Goal: Task Accomplishment & Management: Manage account settings

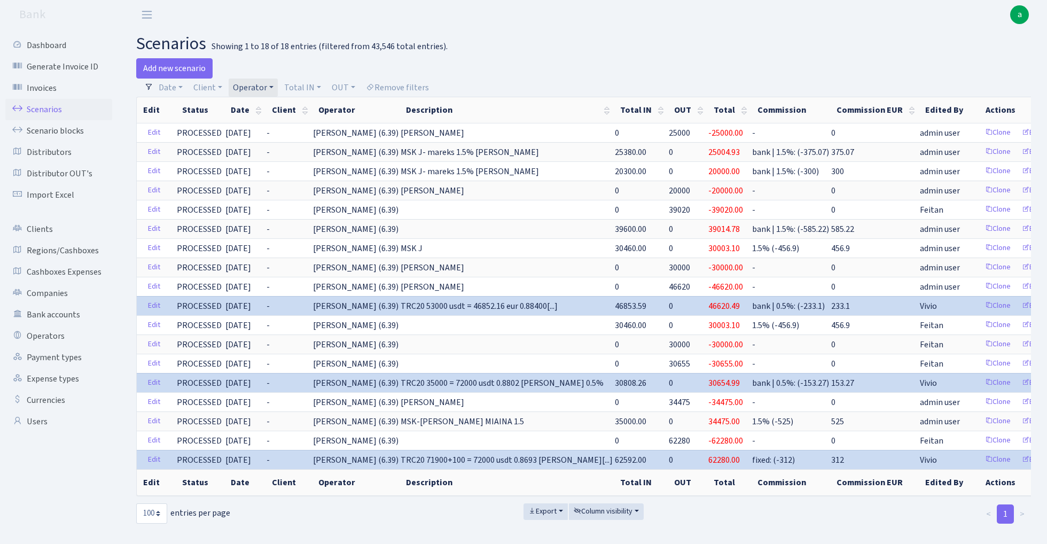
select select "100"
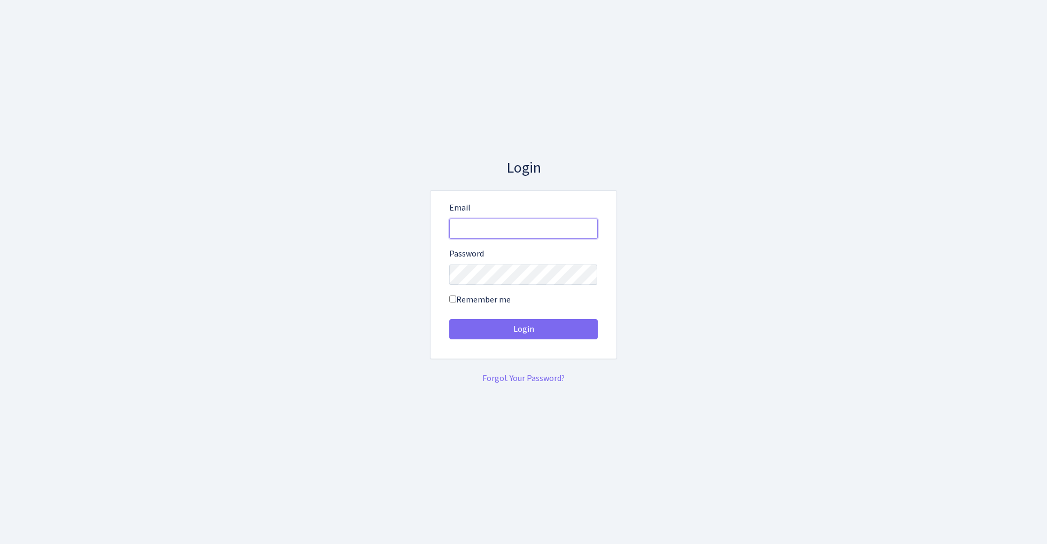
type input "admin@bank.com"
click at [523, 329] on button "Login" at bounding box center [523, 329] width 149 height 20
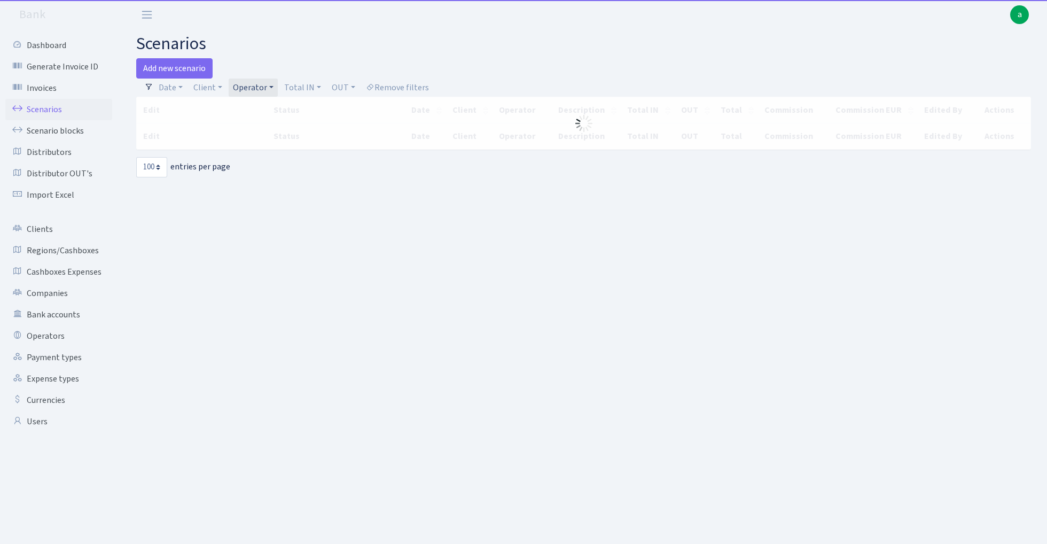
select select "100"
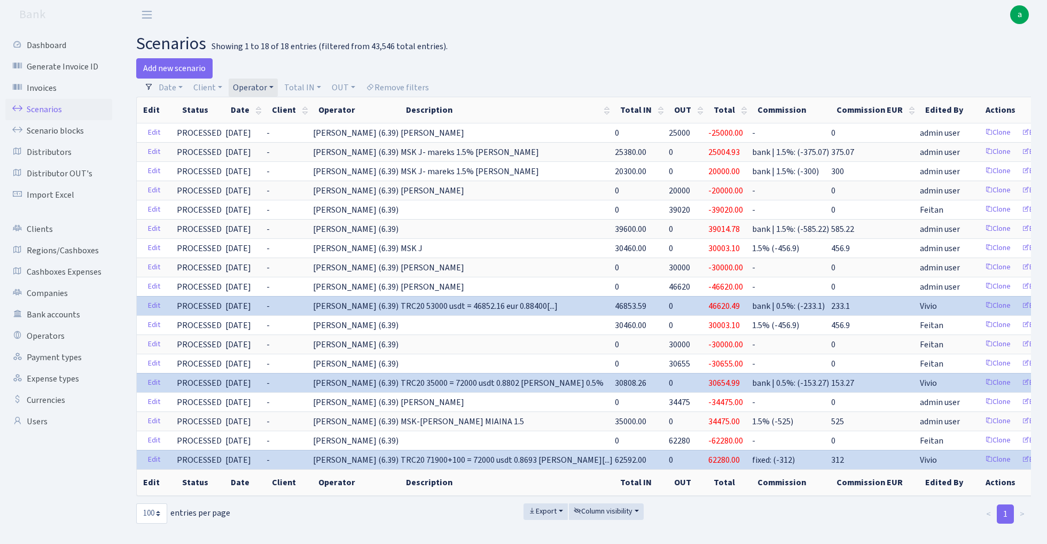
click at [260, 82] on link "Operator" at bounding box center [253, 88] width 49 height 18
click at [260, 126] on input "search" at bounding box center [271, 126] width 79 height 17
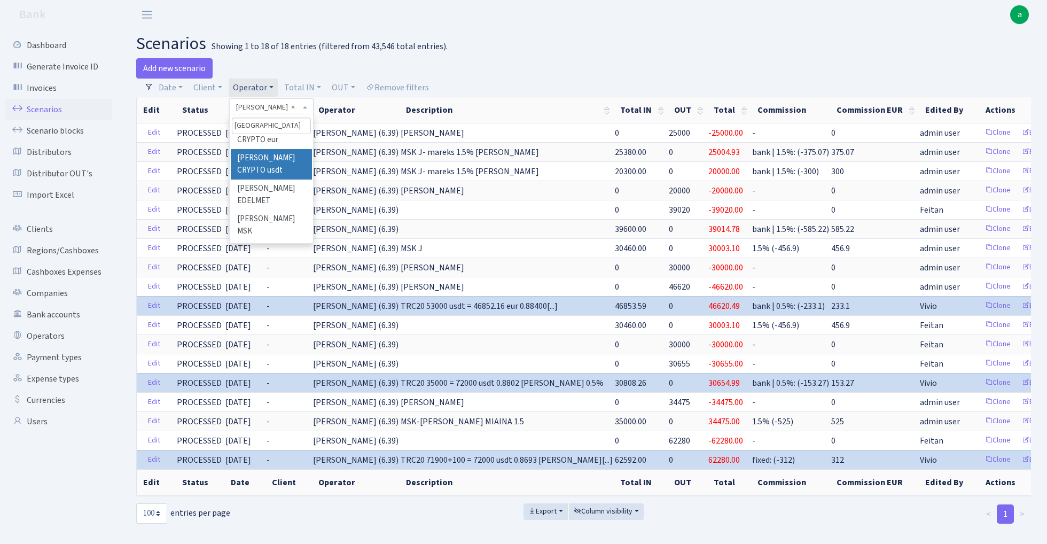
scroll to position [50, 0]
type input "roma"
click at [295, 239] on li "[PERSON_NAME] TLN" at bounding box center [271, 254] width 81 height 30
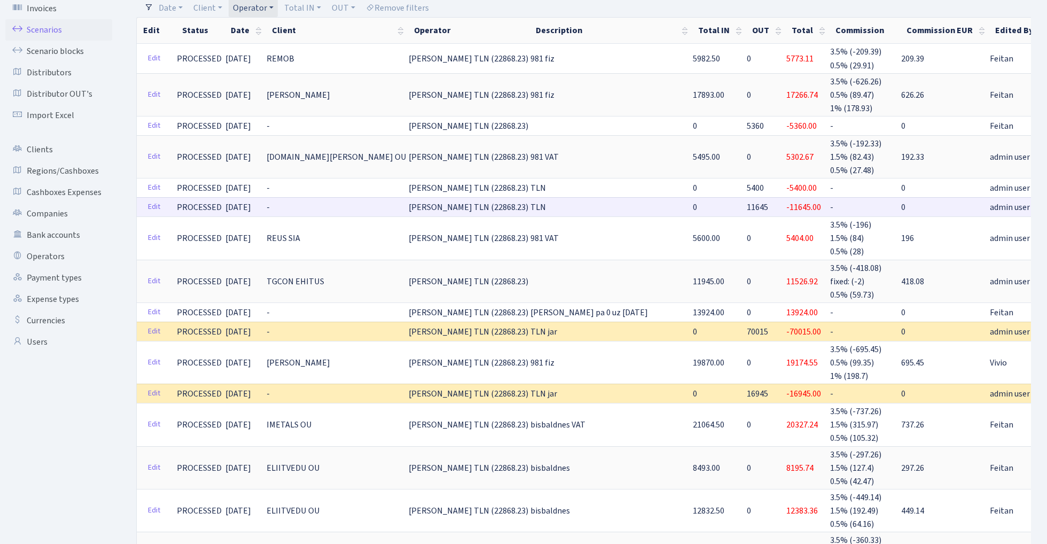
scroll to position [94, 0]
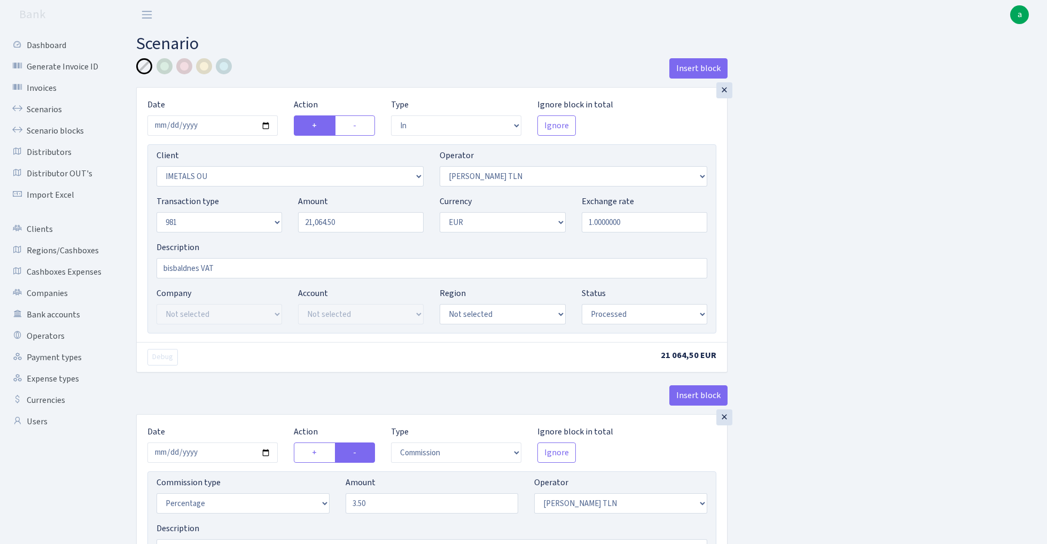
select select "in"
select select "2644"
select select "213"
select select "8"
select select "1"
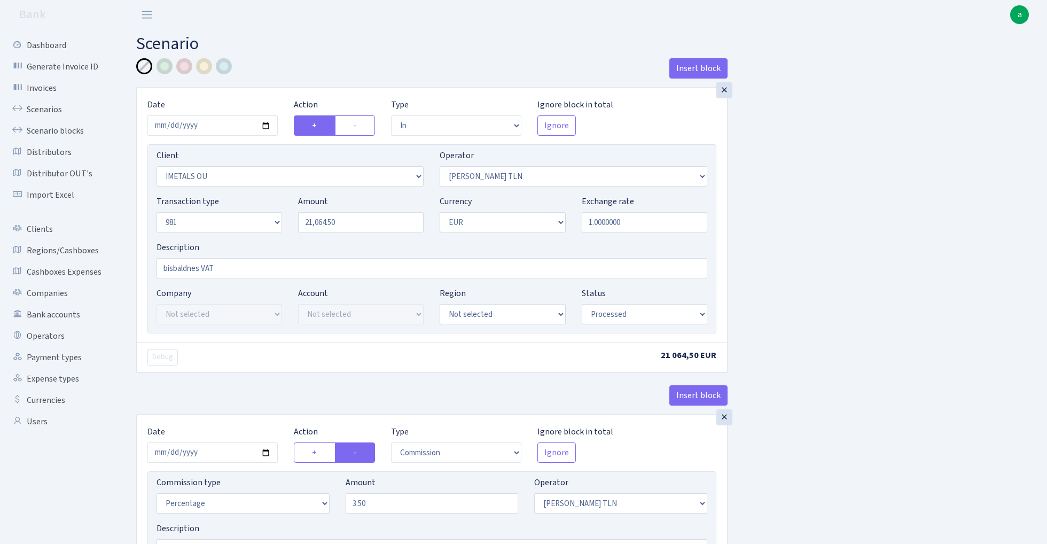
select select "processed"
select select "commission"
select select "213"
select select "processed"
select select "out"
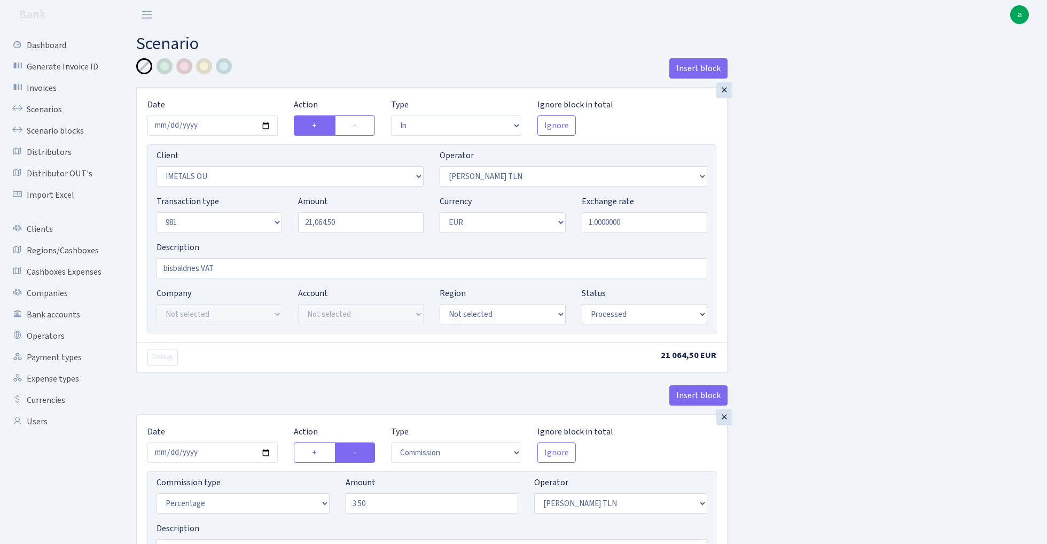
select select "2442"
select select "61"
select select "8"
select select "1"
select select "processed"
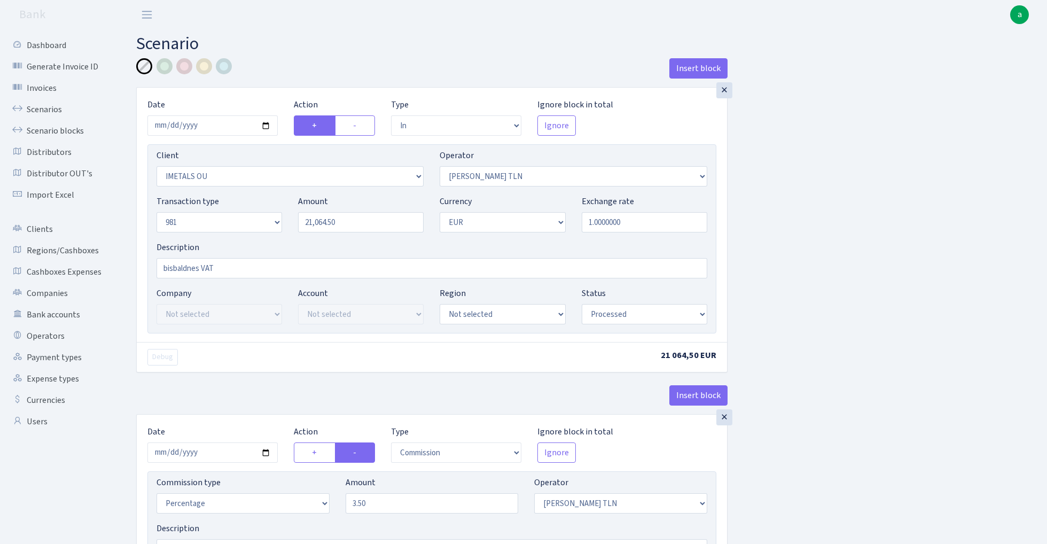
select select "commission"
select select "61"
select select "processed"
select select "commission"
select select "248"
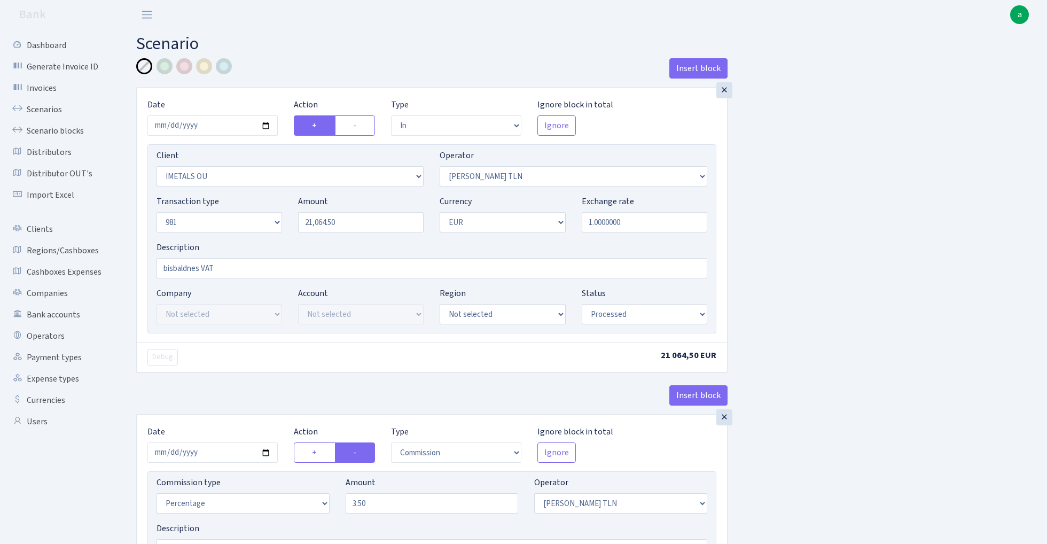
select select "processed"
click at [225, 124] on input "2025-07-15" at bounding box center [212, 125] width 130 height 20
type input "2025-08-28"
click at [283, 83] on div "Insert block" at bounding box center [431, 72] width 591 height 29
click at [349, 225] on input "21064.50" at bounding box center [361, 222] width 126 height 20
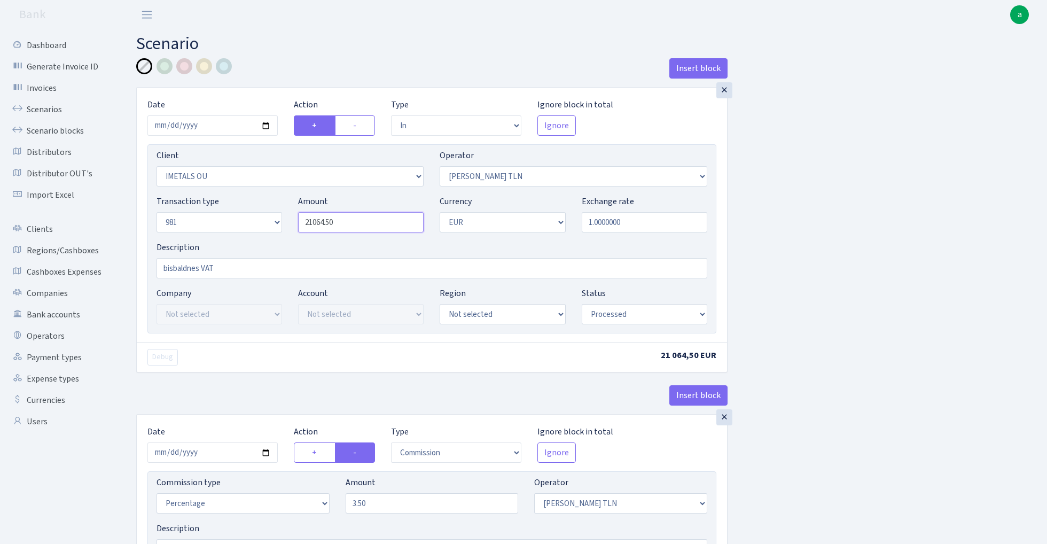
click at [349, 225] on input "21064.50" at bounding box center [361, 222] width 126 height 20
paste input "1963"
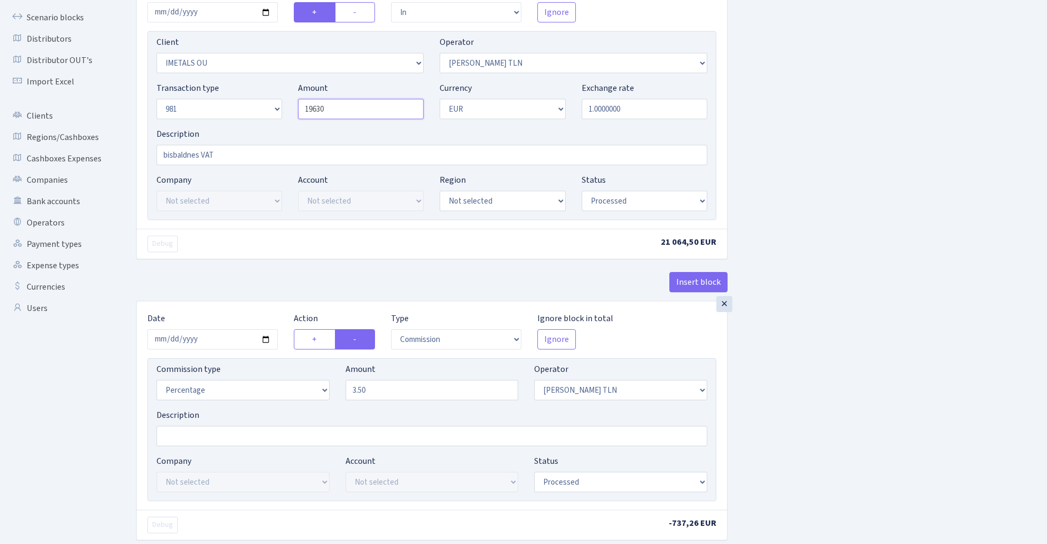
scroll to position [114, 0]
type input "19,630.00"
click at [213, 342] on input "2025-07-15" at bounding box center [212, 338] width 130 height 20
type input "[DATE]"
click at [225, 295] on div "Insert block" at bounding box center [431, 285] width 591 height 29
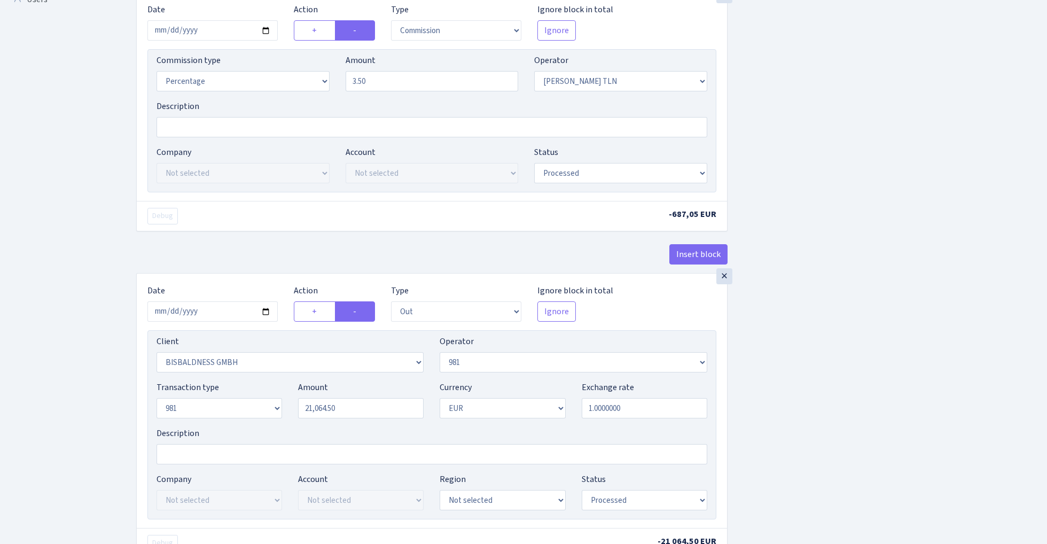
scroll to position [424, 0]
click at [221, 314] on input "2025-07-15" at bounding box center [212, 309] width 130 height 20
type input "[DATE]"
click at [217, 255] on div "Insert block" at bounding box center [431, 256] width 591 height 29
click at [363, 413] on input "21064.50" at bounding box center [361, 406] width 126 height 20
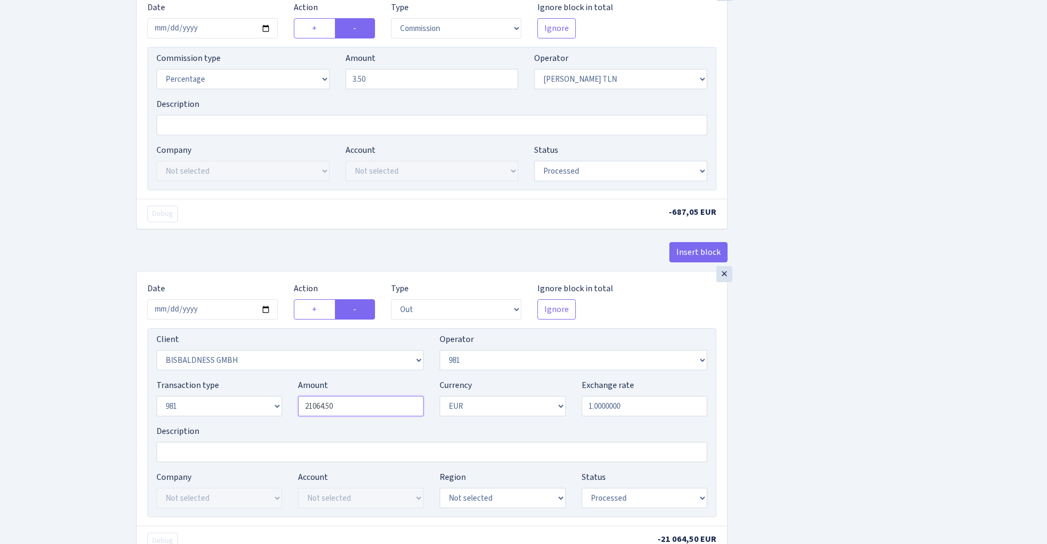
click at [363, 413] on input "21064.50" at bounding box center [361, 406] width 126 height 20
paste input "1963"
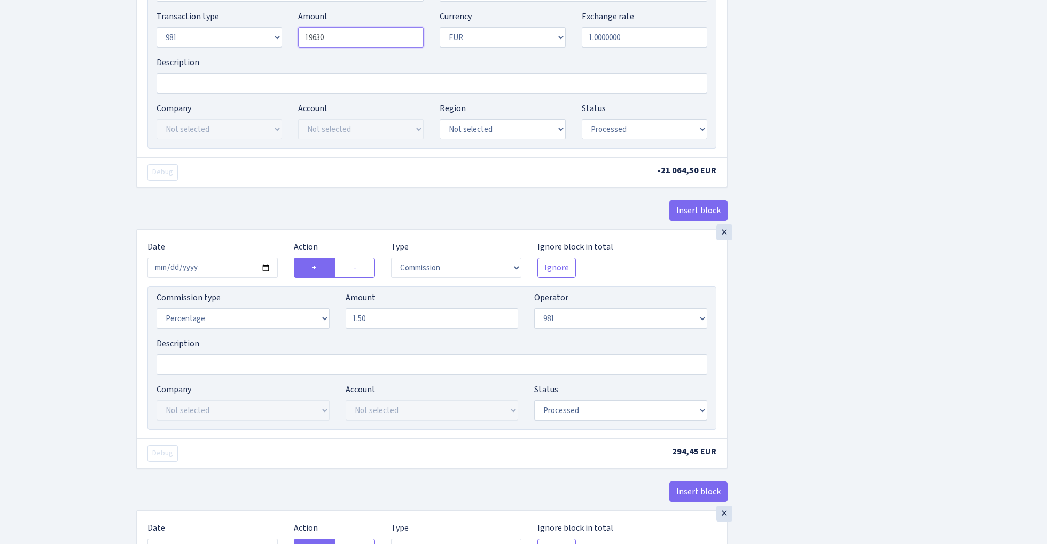
scroll to position [809, 0]
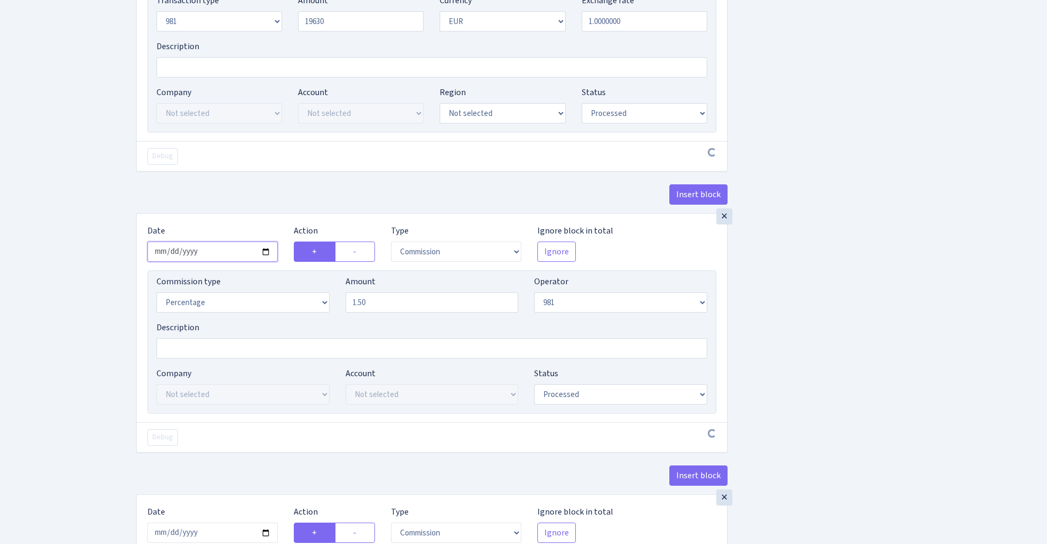
type input "19,630.00"
click at [214, 257] on input "2025-07-15" at bounding box center [212, 251] width 130 height 20
type input "[DATE]"
click at [238, 188] on div "Insert block" at bounding box center [431, 198] width 591 height 29
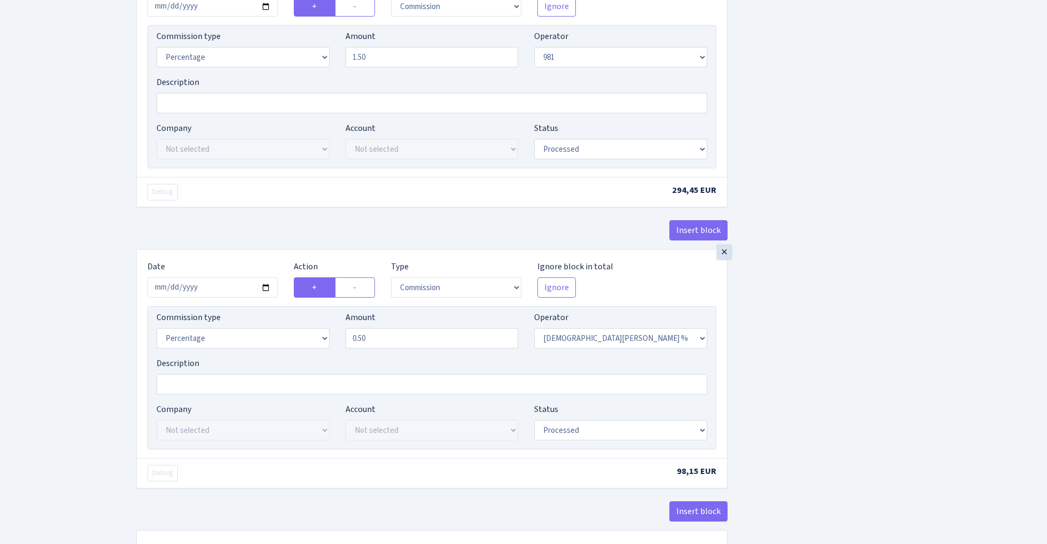
scroll to position [1069, 0]
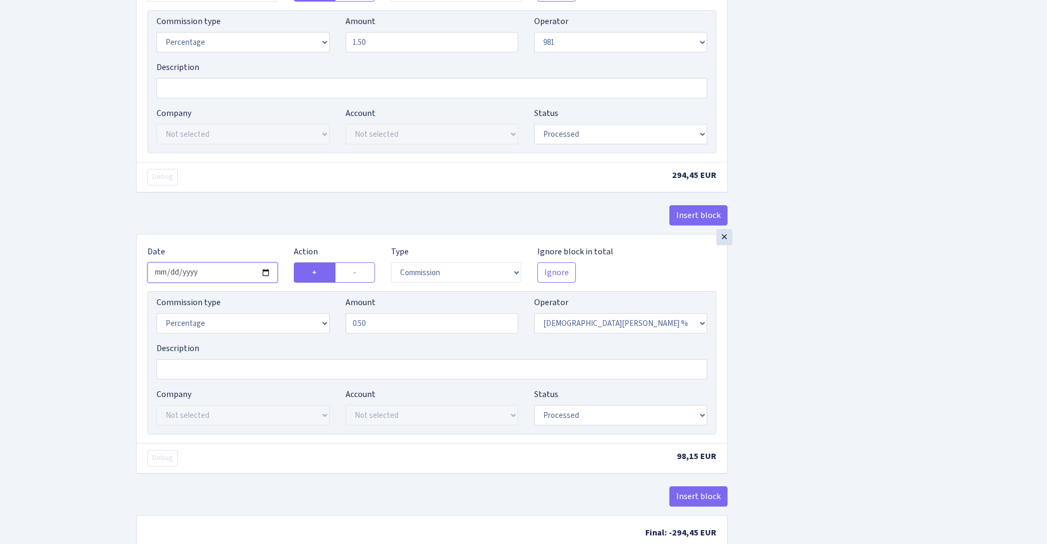
click at [211, 277] on input "2025-07-15" at bounding box center [212, 272] width 130 height 20
type input "2025-08-28"
click at [227, 214] on div "Insert block" at bounding box center [431, 219] width 591 height 29
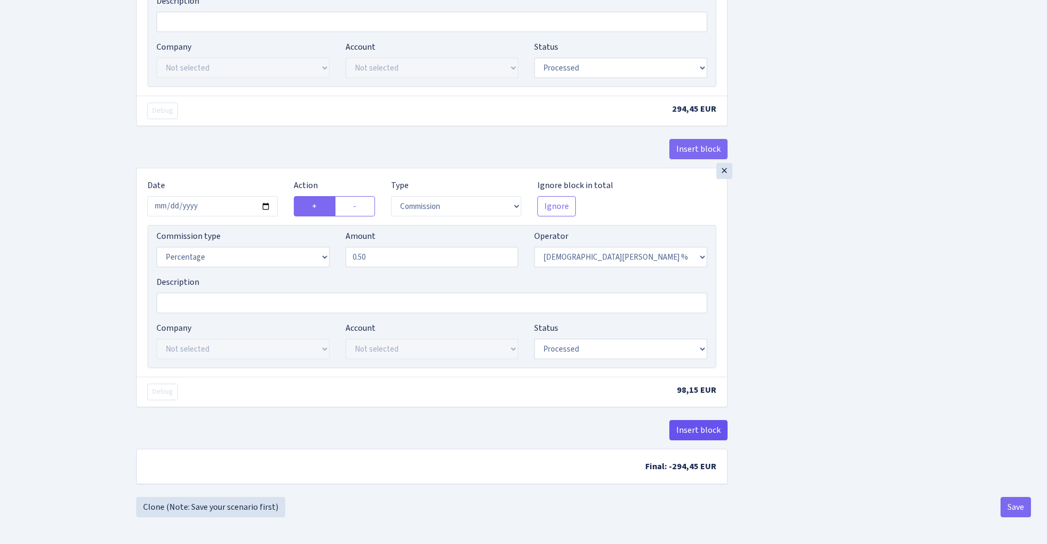
scroll to position [1142, 0]
click at [1004, 504] on button "Save" at bounding box center [1016, 507] width 30 height 20
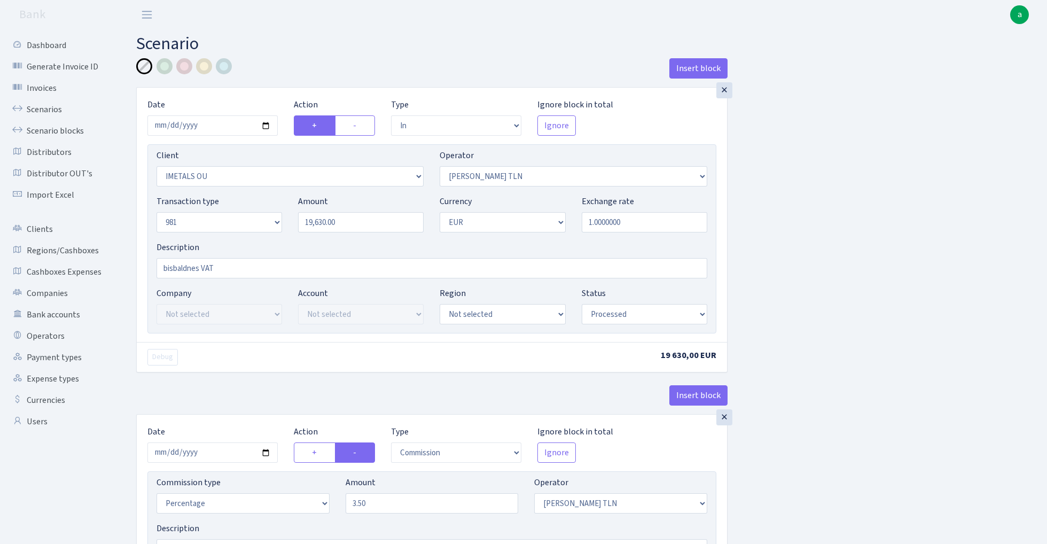
select select "in"
select select "2644"
select select "213"
select select "8"
select select "1"
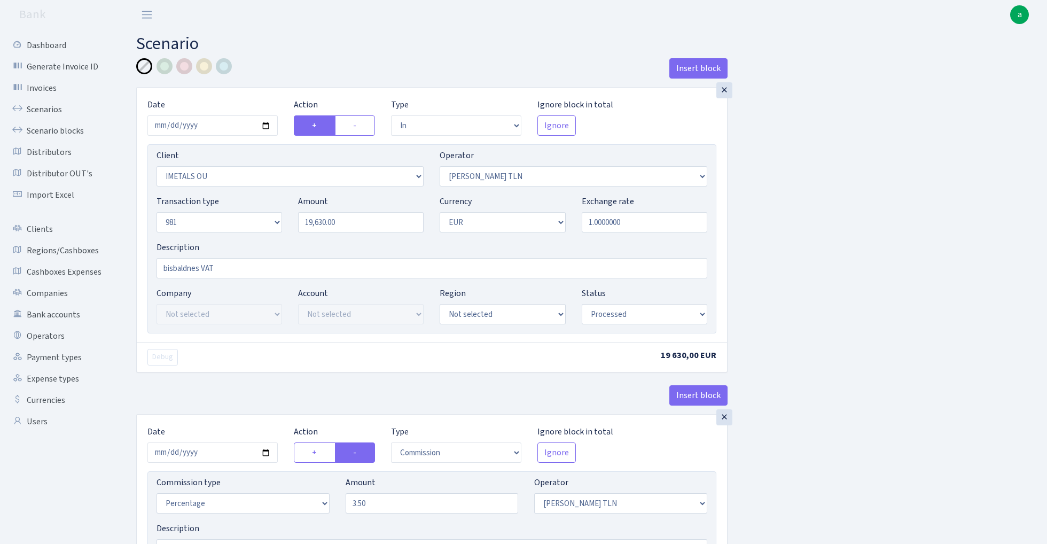
select select "processed"
select select "commission"
select select "213"
select select "processed"
select select "out"
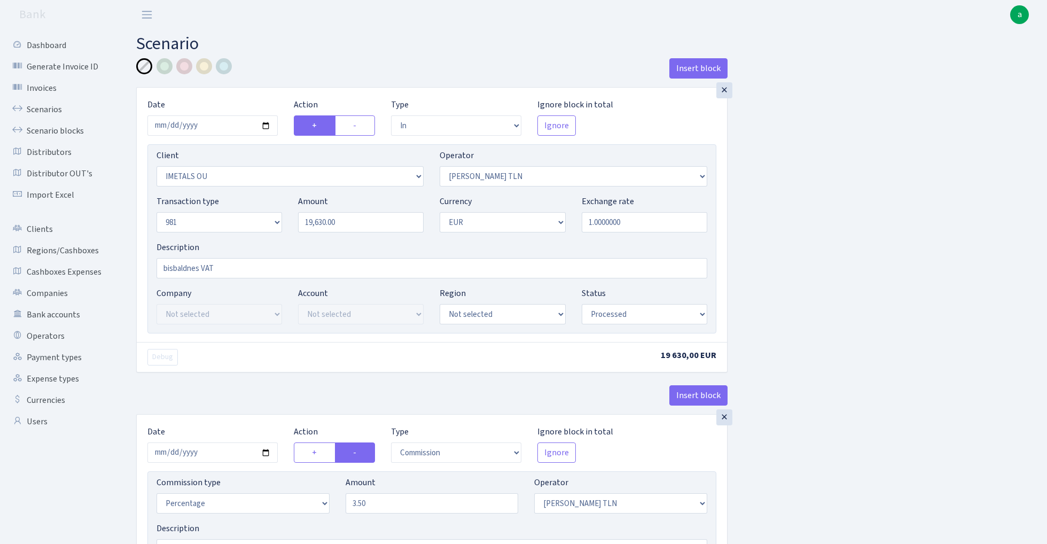
select select "2442"
select select "61"
select select "8"
select select "1"
select select "processed"
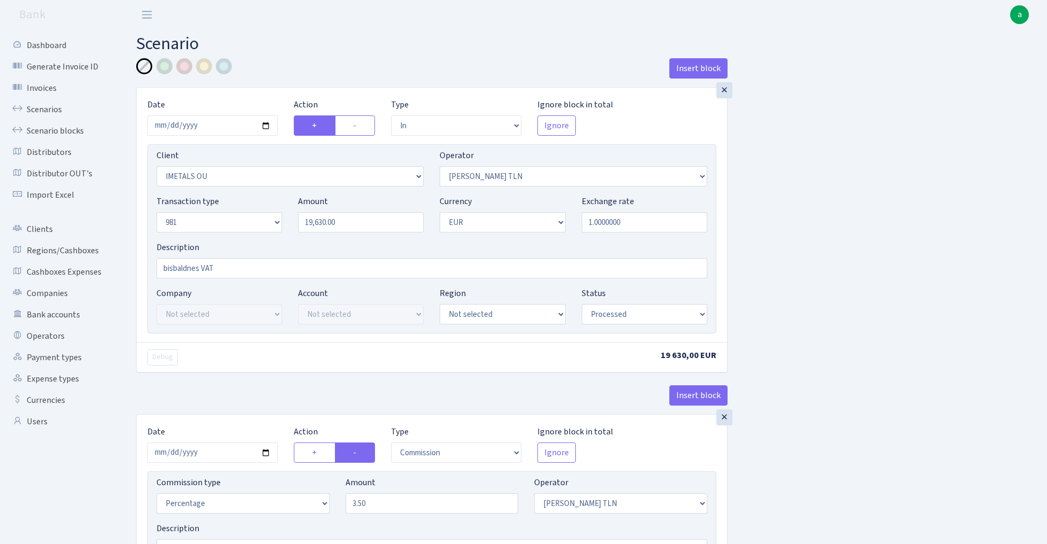
select select "commission"
select select "61"
select select "processed"
select select "commission"
select select "248"
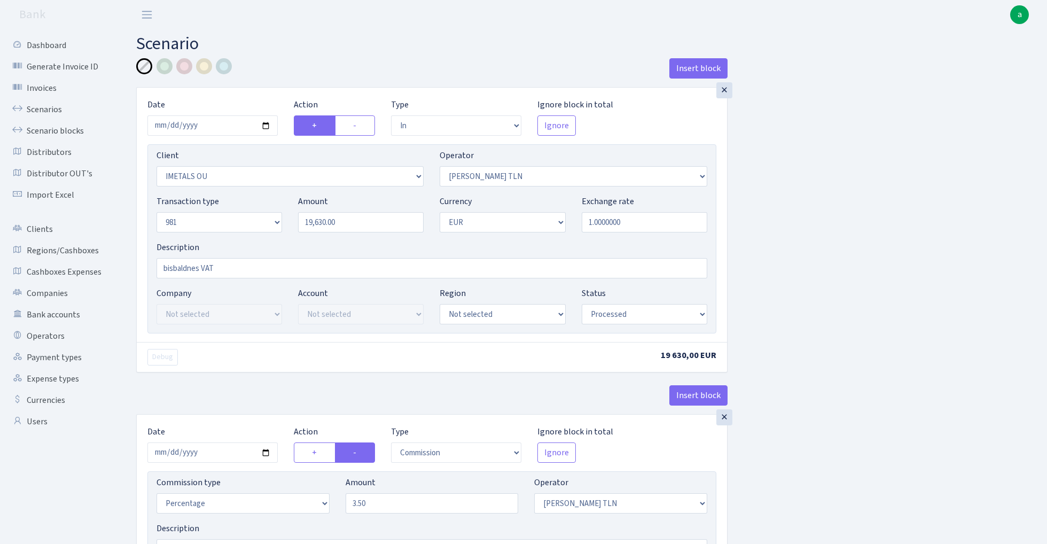
select select "processed"
click at [43, 108] on link "Scenarios" at bounding box center [58, 109] width 107 height 21
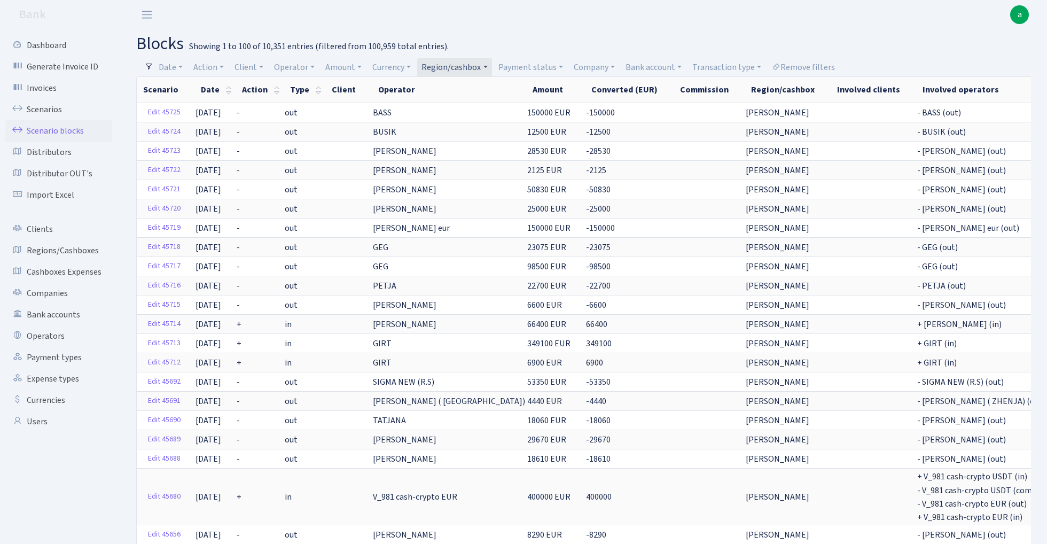
select select "100"
click at [652, 64] on link "Bank account" at bounding box center [653, 67] width 65 height 18
click at [670, 147] on li "ALFASTAR EUR UBB" at bounding box center [664, 144] width 81 height 19
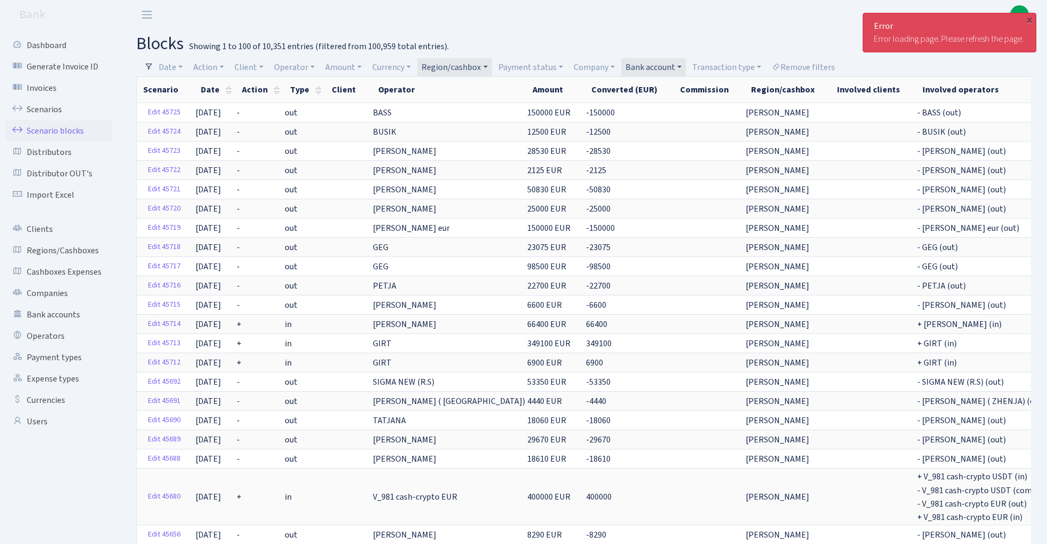
click at [481, 62] on link "Region/cashbox" at bounding box center [454, 67] width 74 height 18
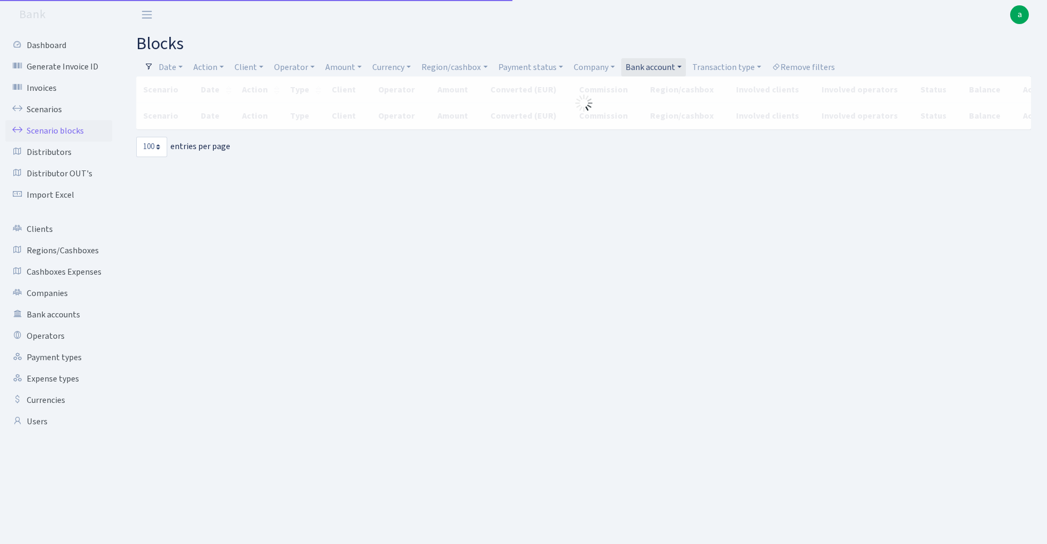
select select "100"
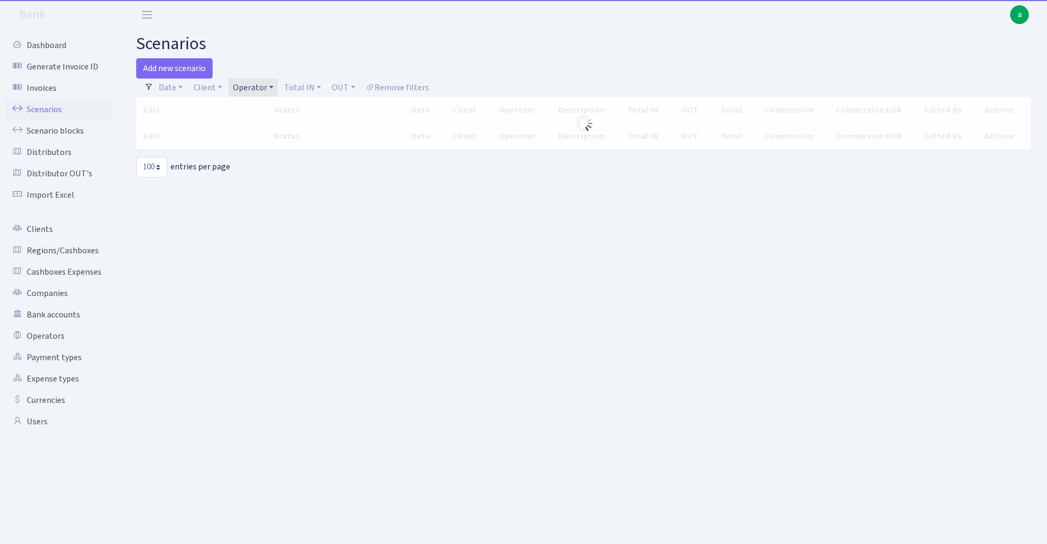
select select "100"
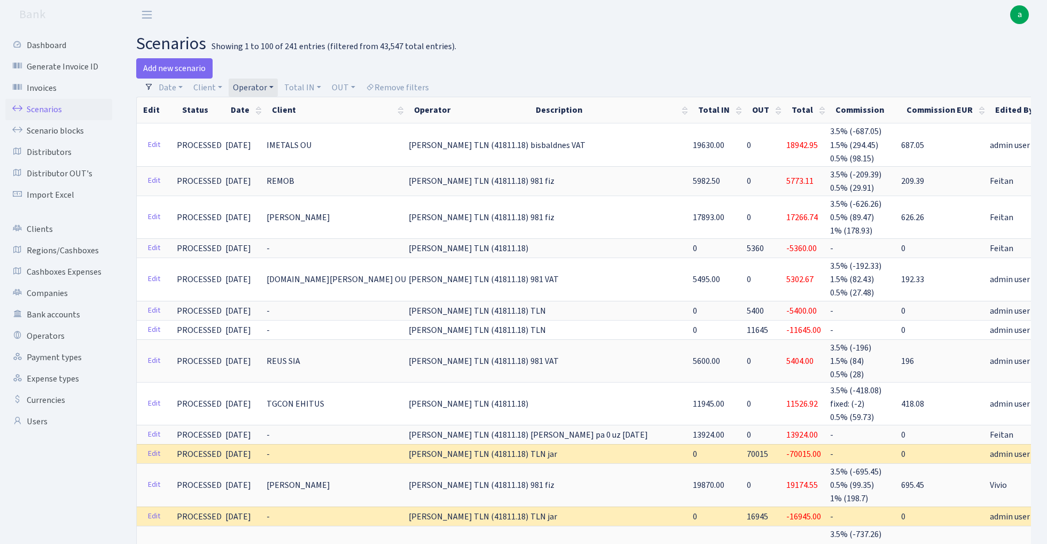
click at [257, 87] on link "Operator" at bounding box center [253, 88] width 49 height 18
click at [270, 124] on input "search" at bounding box center [271, 126] width 79 height 17
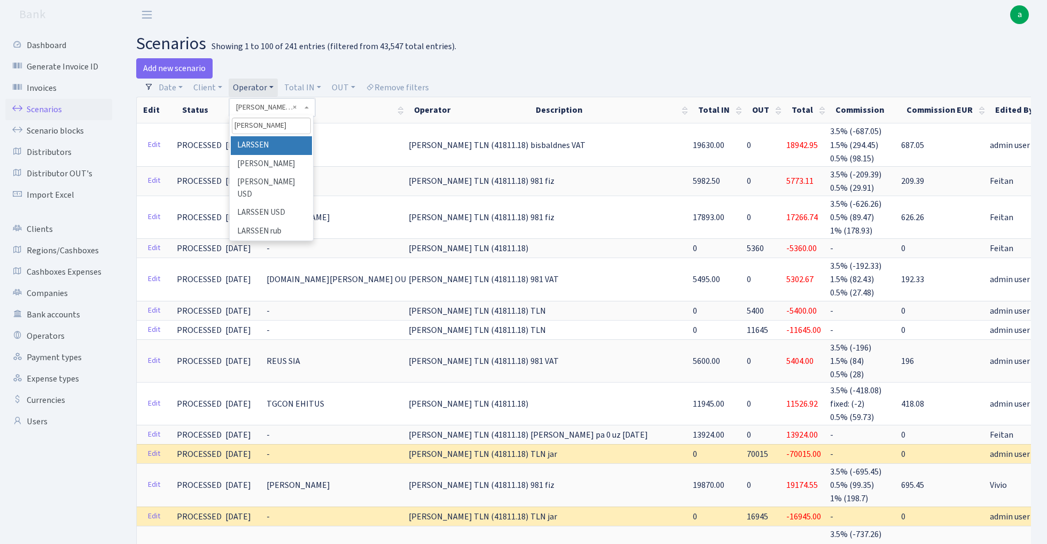
type input "lars"
click at [280, 144] on li "LARSSEN" at bounding box center [271, 145] width 81 height 19
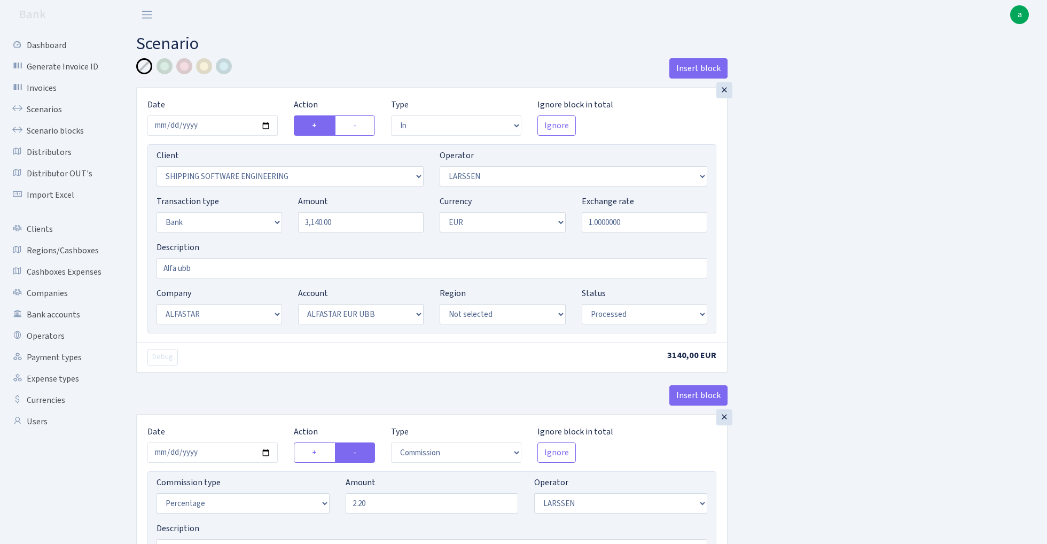
select select "in"
select select "305"
select select "36"
select select "2"
select select "1"
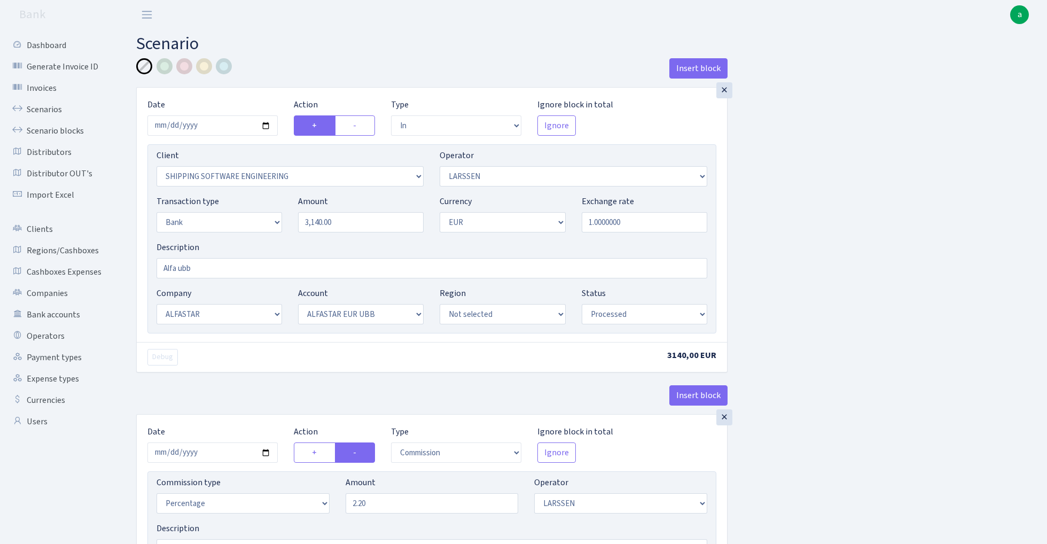
select select "14"
select select "42"
select select "processed"
select select "commission"
select select "36"
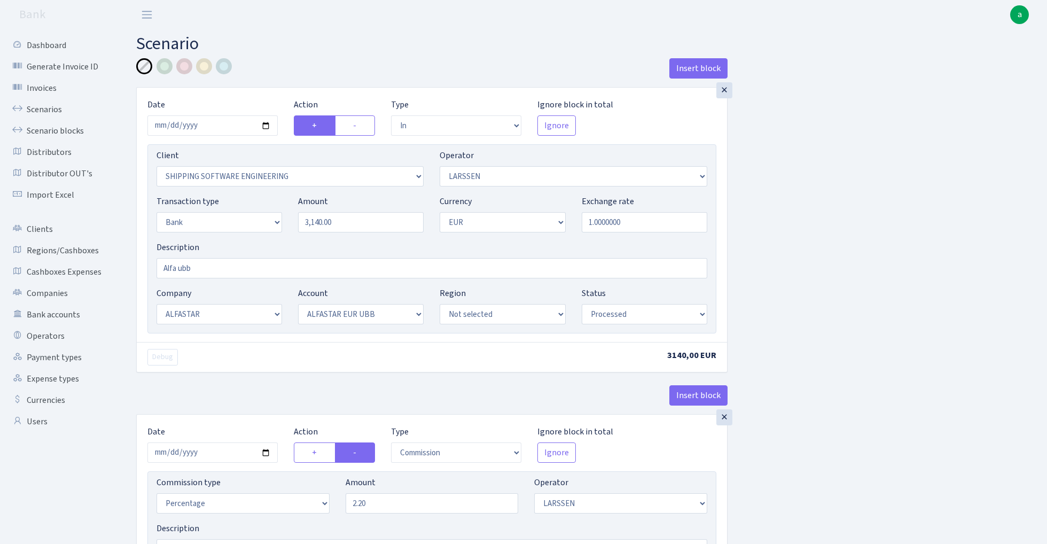
select select "processed"
click at [347, 228] on input "3140.00" at bounding box center [361, 222] width 126 height 20
paste input "535"
type input "5,350.00"
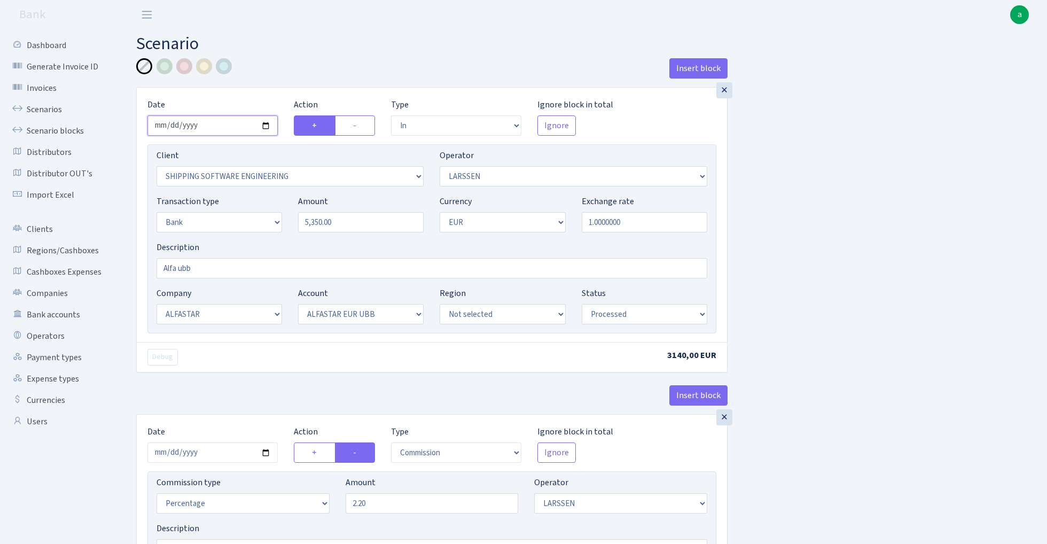
click at [212, 121] on input "2025-08-14" at bounding box center [212, 125] width 130 height 20
type input "2025-08-27"
click at [278, 93] on div "× Date 2025-08-27 Action + - Type --- In Out Commission Field required. Ignore …" at bounding box center [432, 215] width 590 height 254
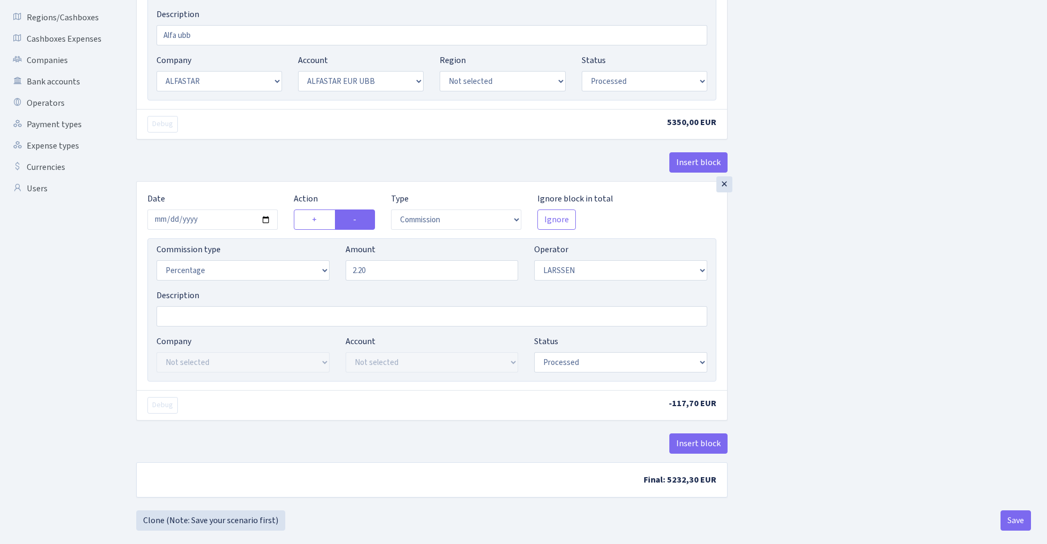
scroll to position [240, 0]
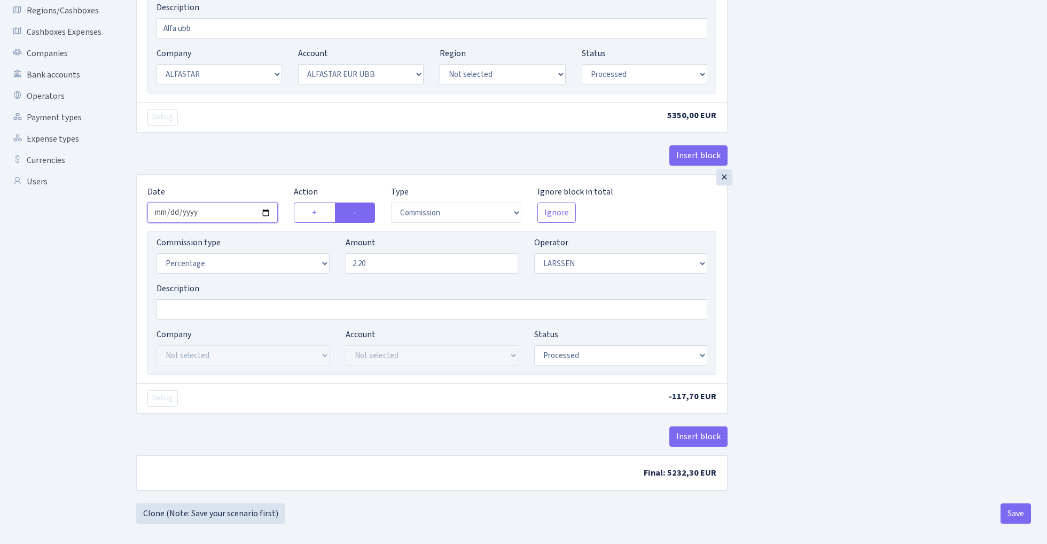
click at [210, 216] on input "2025-08-14" at bounding box center [212, 212] width 130 height 20
type input "2025-08-27"
click at [268, 153] on div "Insert block" at bounding box center [431, 159] width 591 height 29
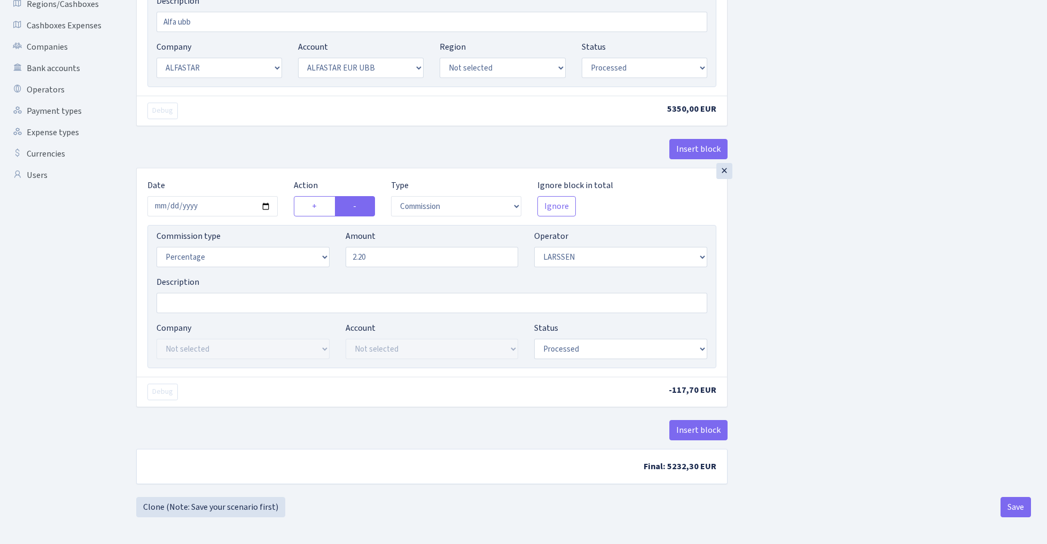
scroll to position [249, 0]
click at [1010, 506] on button "Save" at bounding box center [1016, 507] width 30 height 20
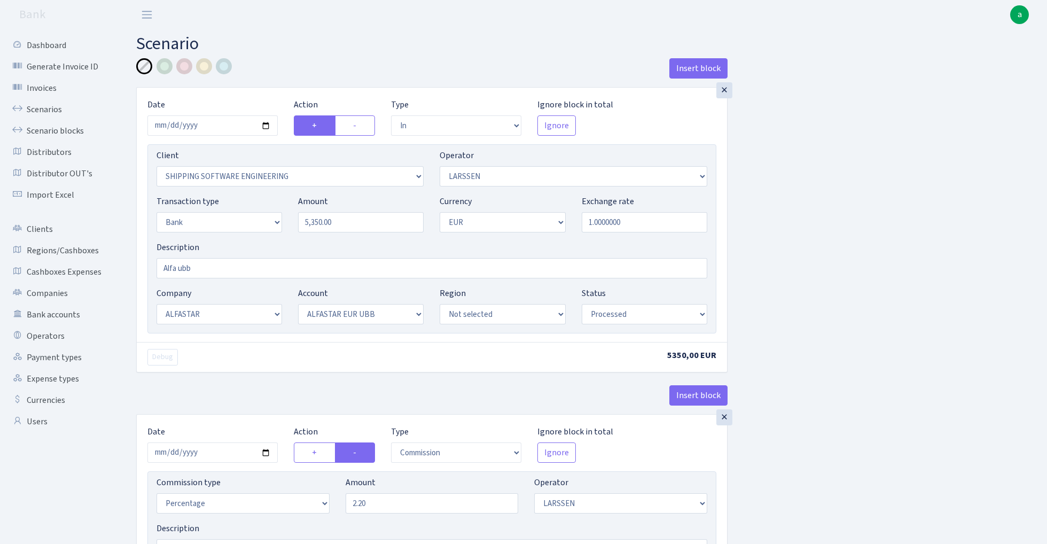
select select "in"
select select "305"
select select "36"
select select "2"
select select "1"
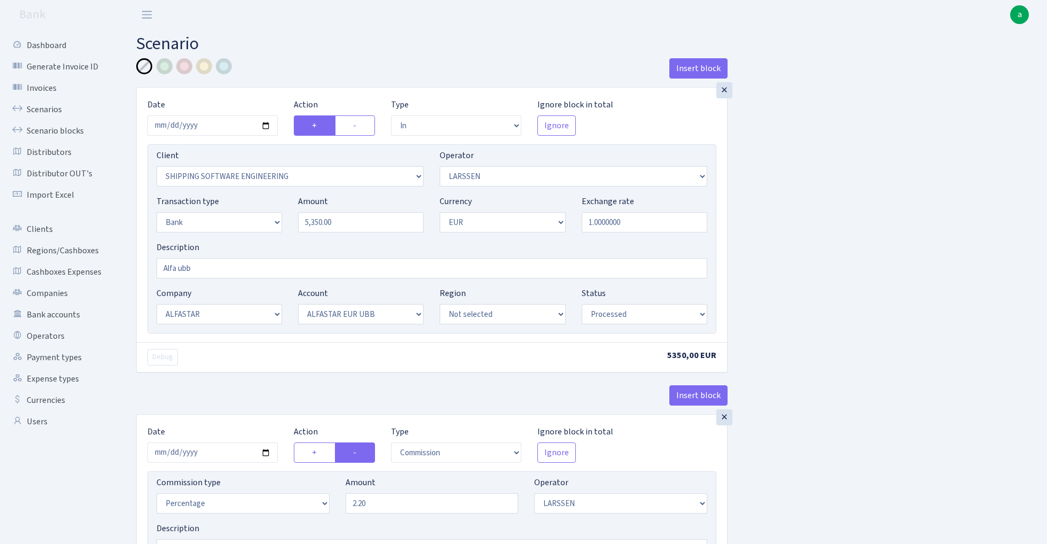
select select "14"
select select "42"
select select "processed"
select select "commission"
select select "36"
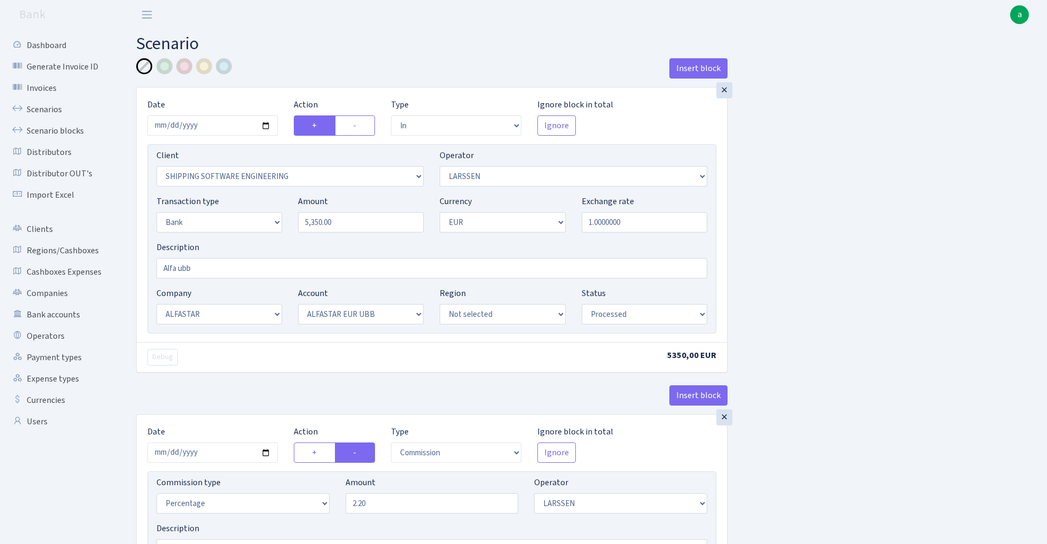
select select "processed"
click at [44, 107] on link "Scenarios" at bounding box center [58, 109] width 107 height 21
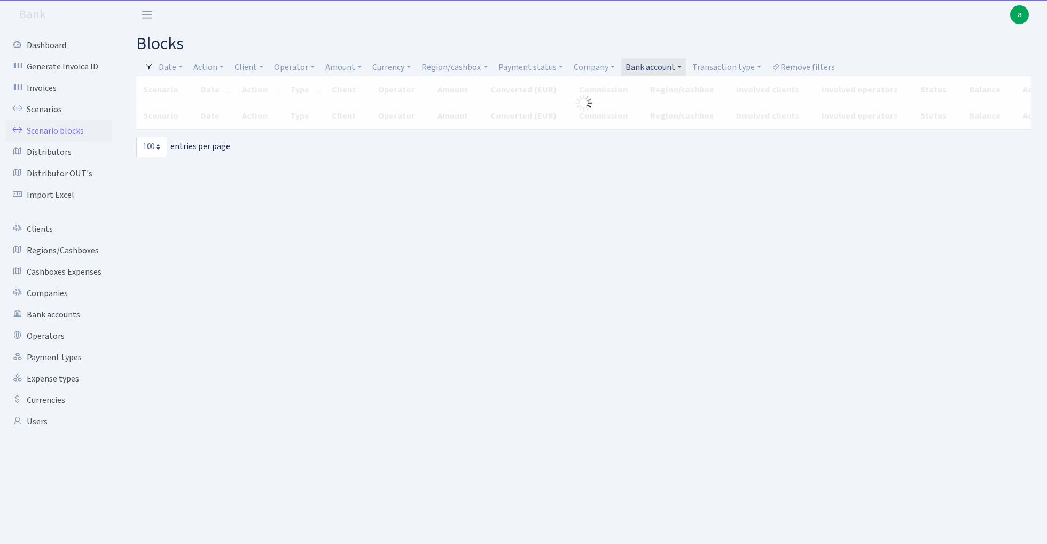
select select "100"
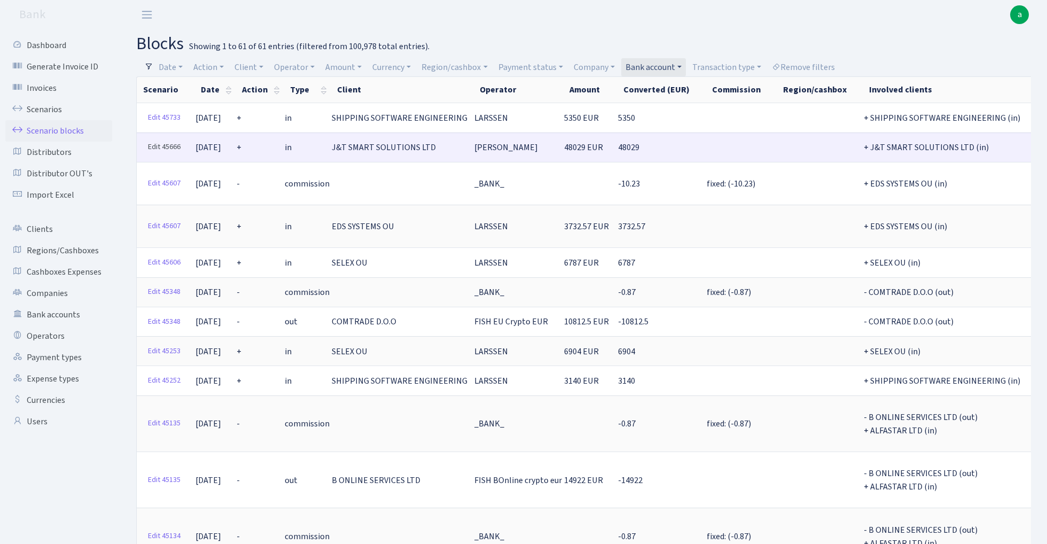
click at [156, 146] on link "Edit 45666" at bounding box center [164, 147] width 42 height 17
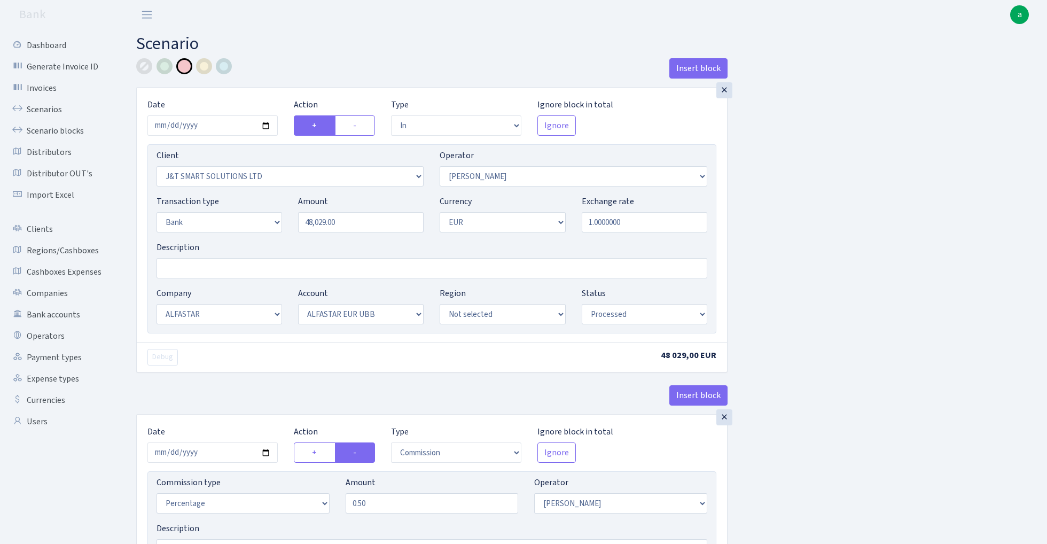
select select "in"
select select "3304"
select select "439"
select select "2"
select select "1"
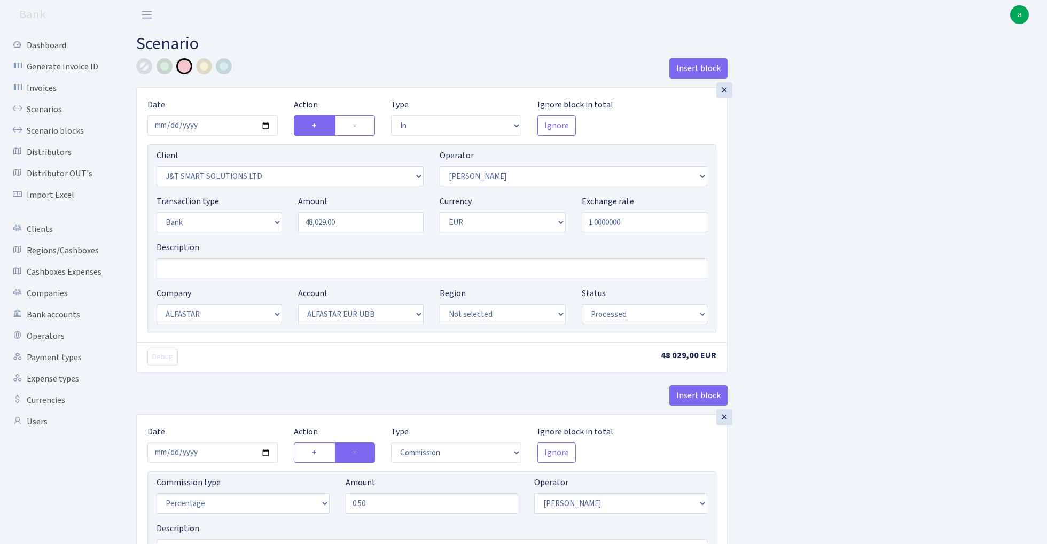
select select "14"
select select "42"
select select "processed"
select select "commission"
select select "439"
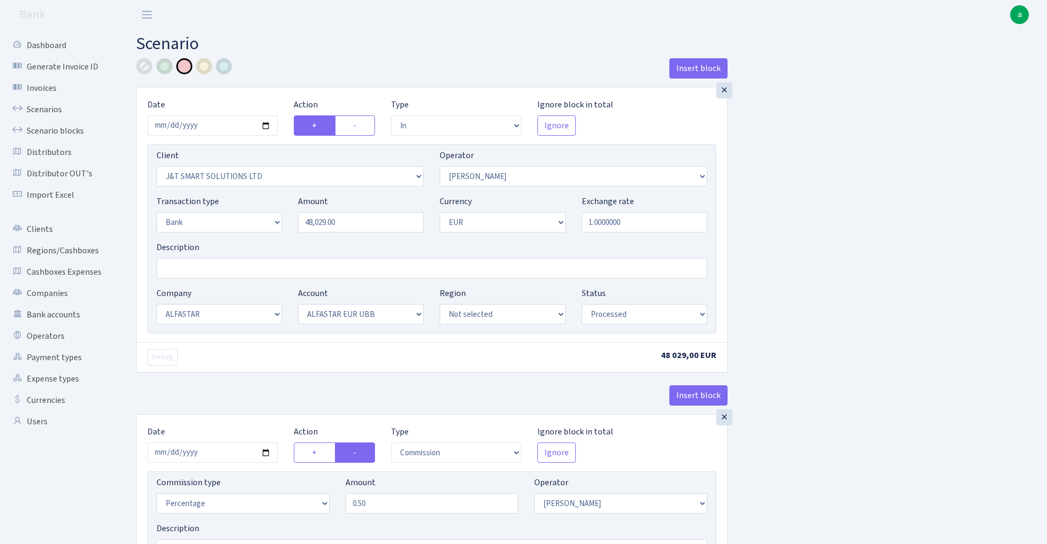
select select "processed"
click at [191, 270] on input "Description" at bounding box center [432, 268] width 551 height 20
type input "Alfa UBB"
click at [142, 62] on div at bounding box center [144, 66] width 16 height 16
click at [212, 126] on input "2025-08-27" at bounding box center [212, 125] width 130 height 20
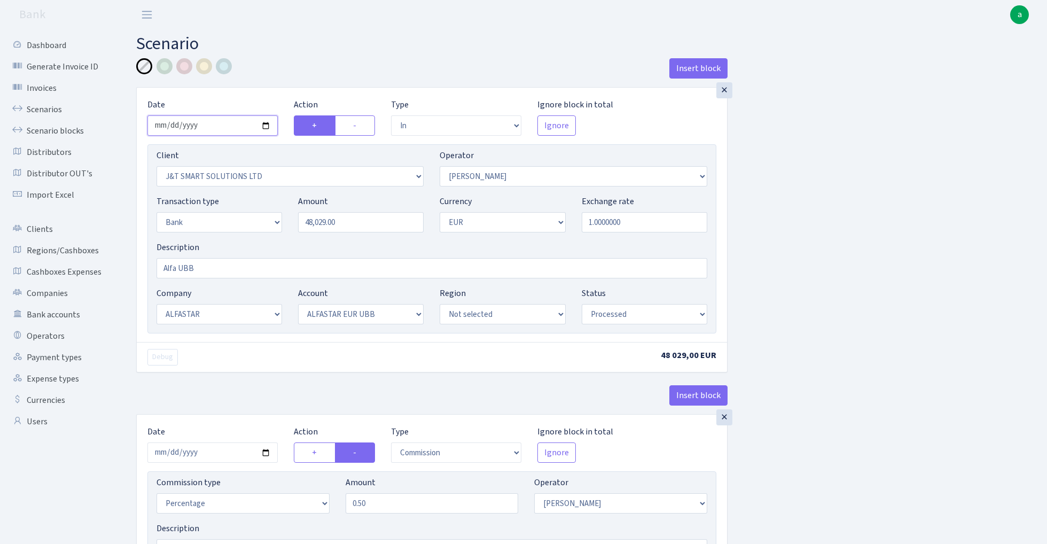
type input "2025-08-28"
click at [263, 89] on div "× Date [DATE] Action + - Type --- In Out Commission Field required. [GEOGRAPHIC…" at bounding box center [432, 215] width 590 height 254
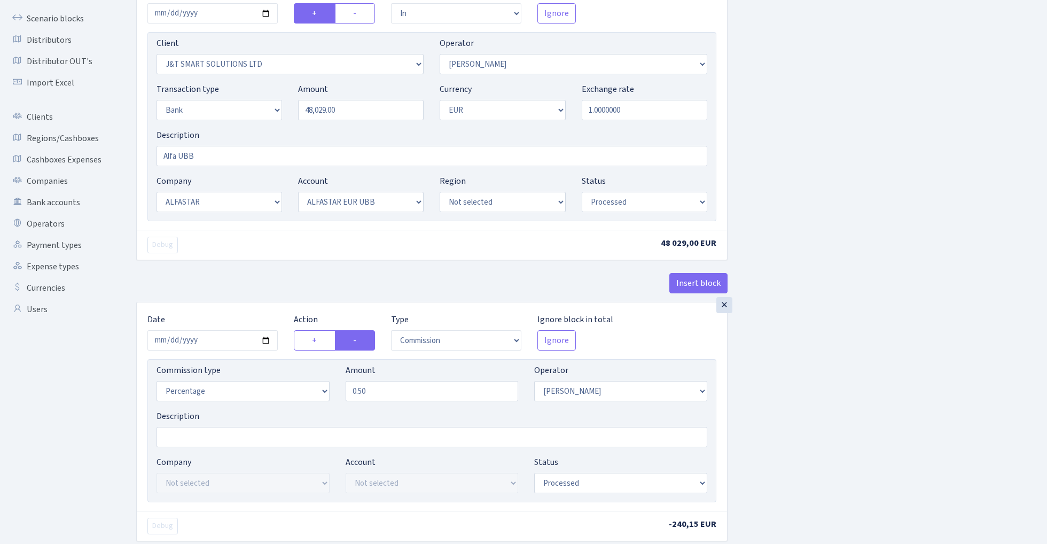
scroll to position [159, 0]
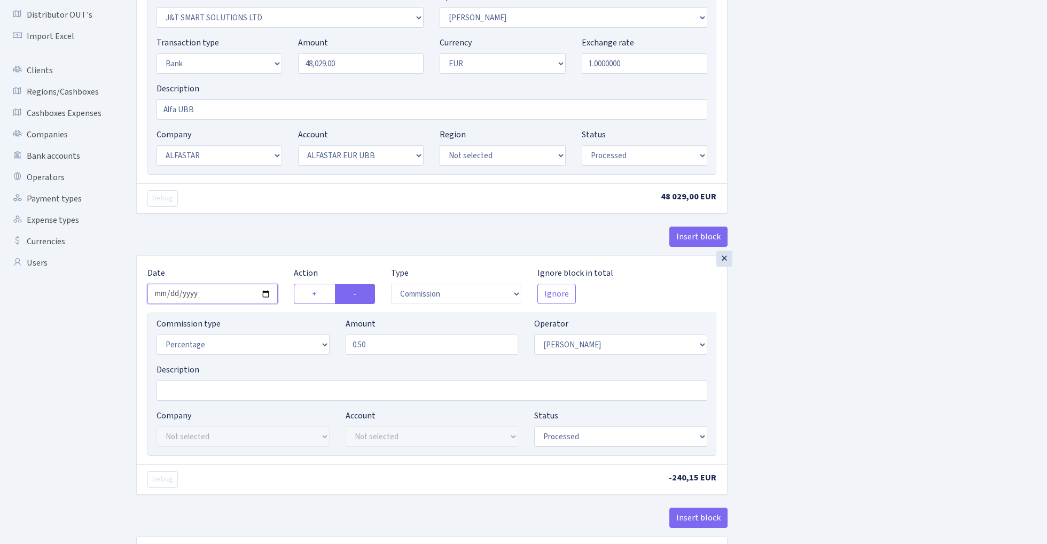
click at [208, 297] on input "2025-08-27" at bounding box center [212, 294] width 130 height 20
type input "[DATE]"
click at [250, 244] on div "Insert block" at bounding box center [431, 241] width 591 height 29
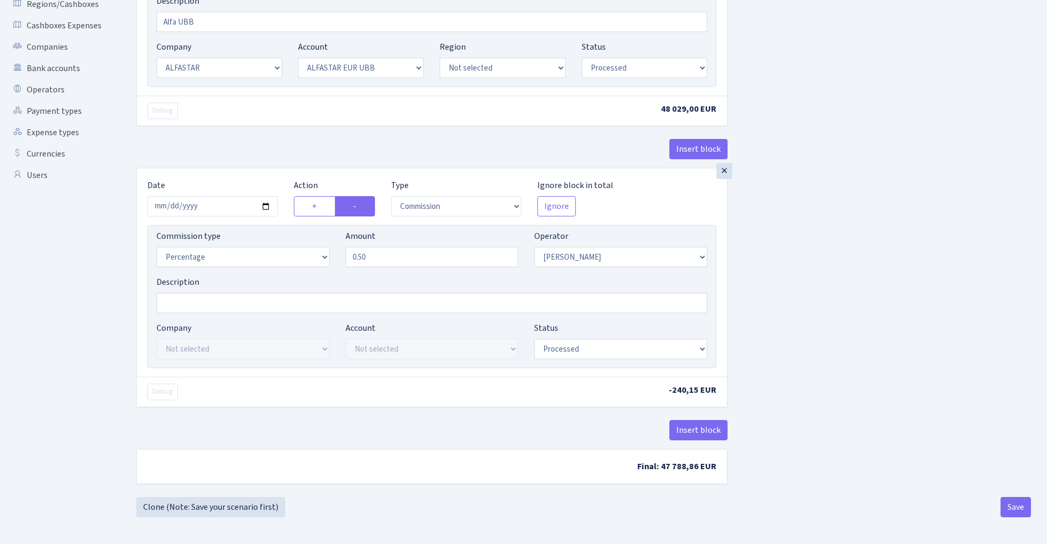
scroll to position [249, 0]
click at [1013, 512] on button "Save" at bounding box center [1016, 507] width 30 height 20
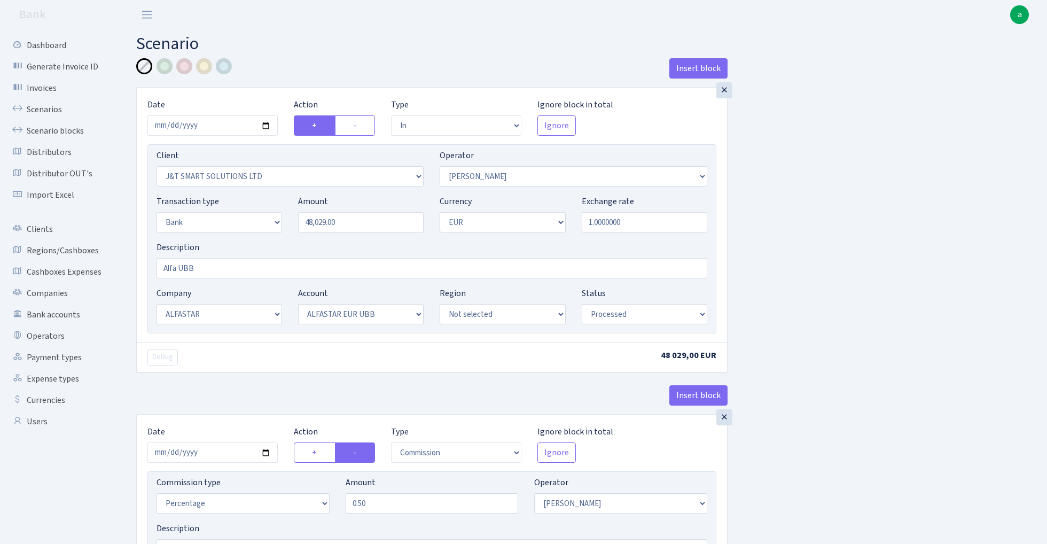
select select "in"
select select "3304"
select select "439"
select select "2"
select select "1"
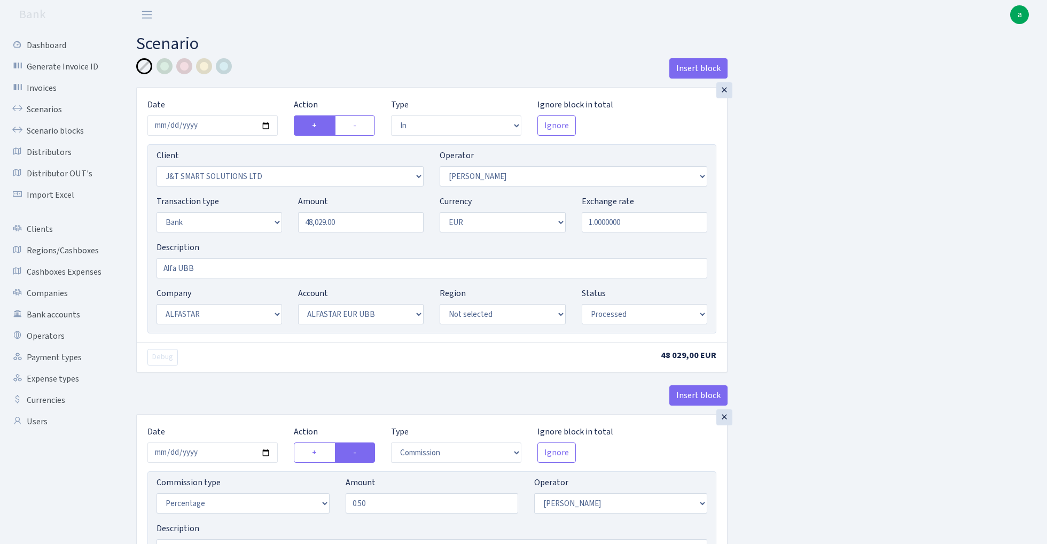
select select "14"
select select "42"
select select "processed"
select select "commission"
select select "439"
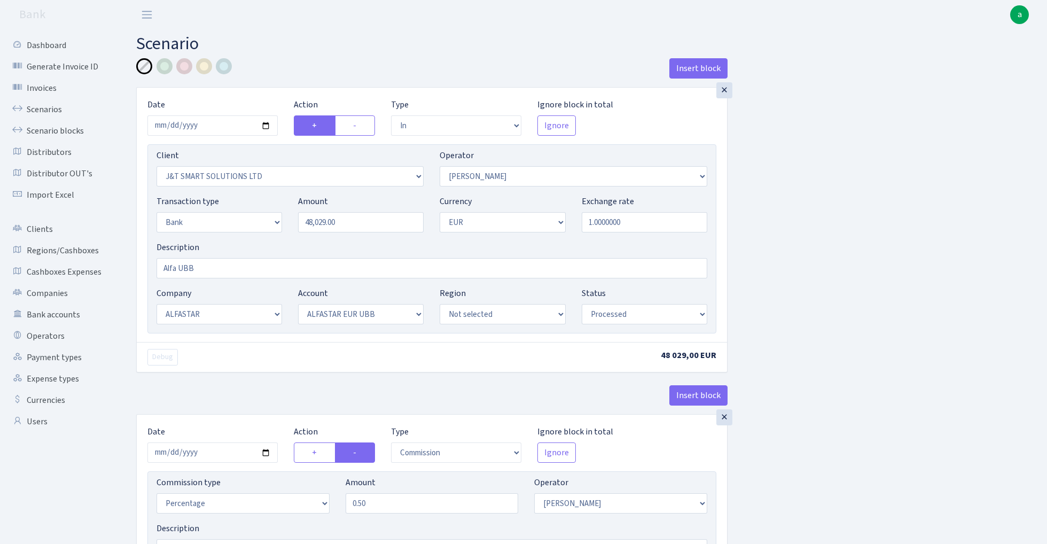
select select "processed"
click at [43, 109] on link "Scenarios" at bounding box center [58, 109] width 107 height 21
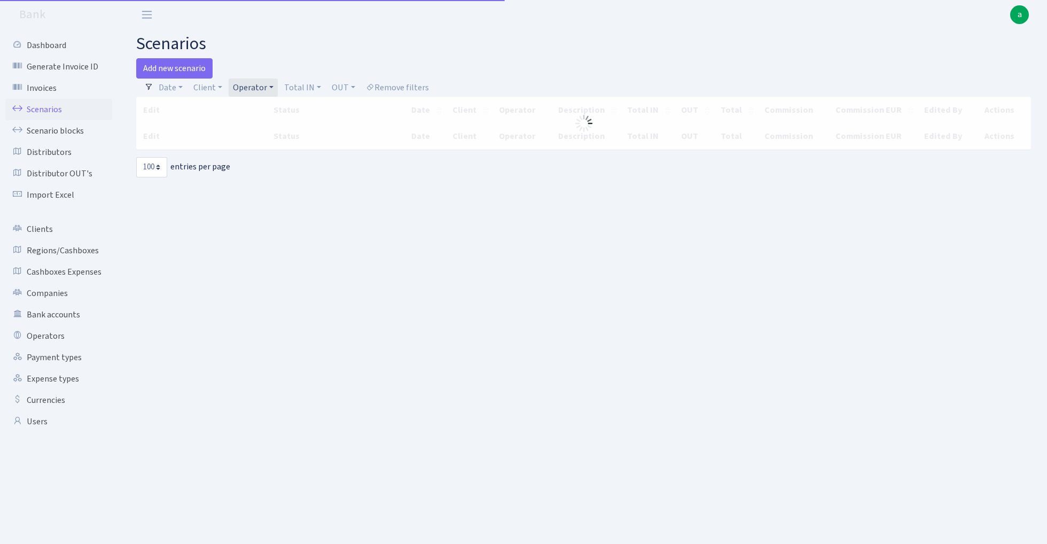
select select "100"
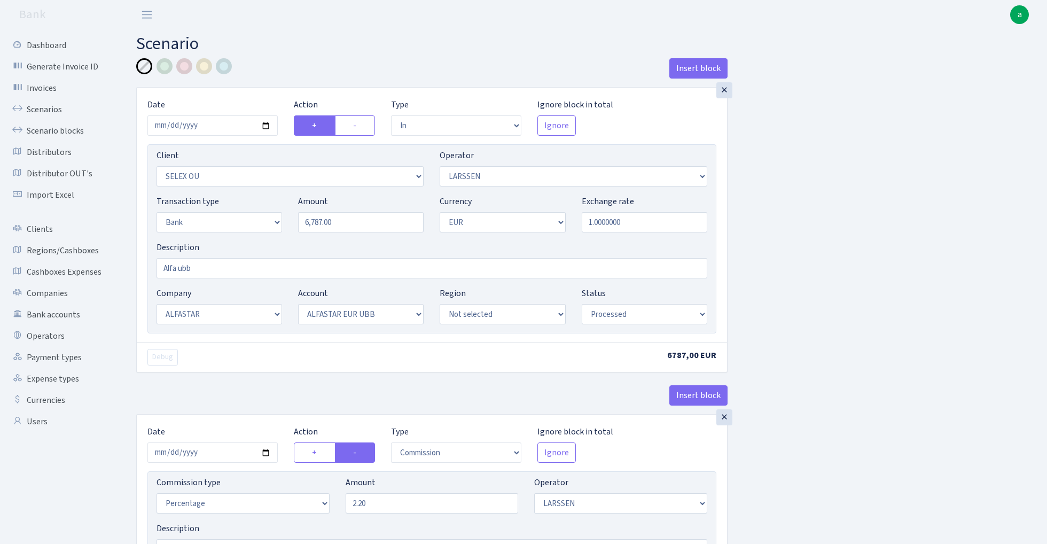
select select "in"
select select "1463"
select select "36"
select select "2"
select select "1"
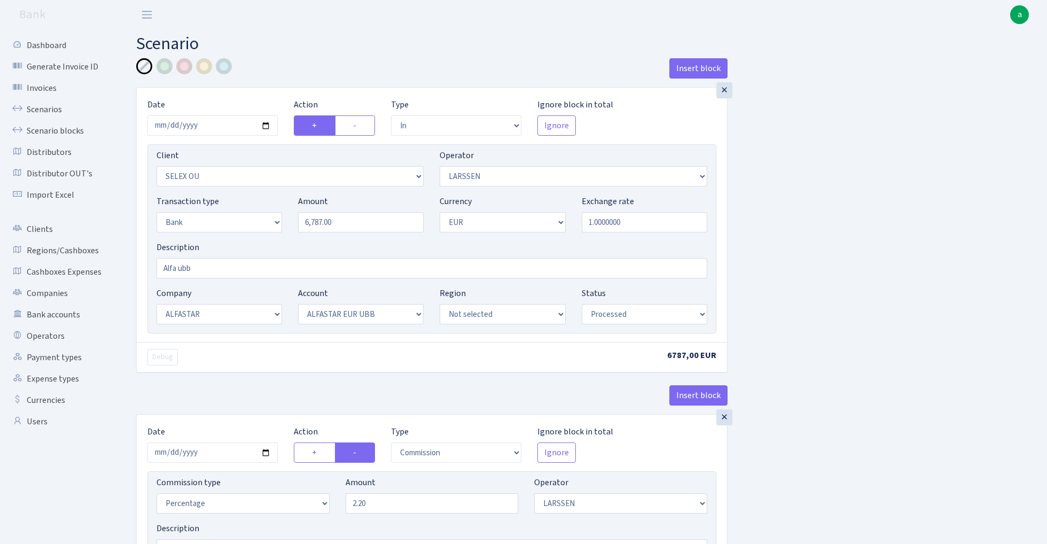
select select "14"
select select "42"
select select "processed"
select select "commission"
select select "36"
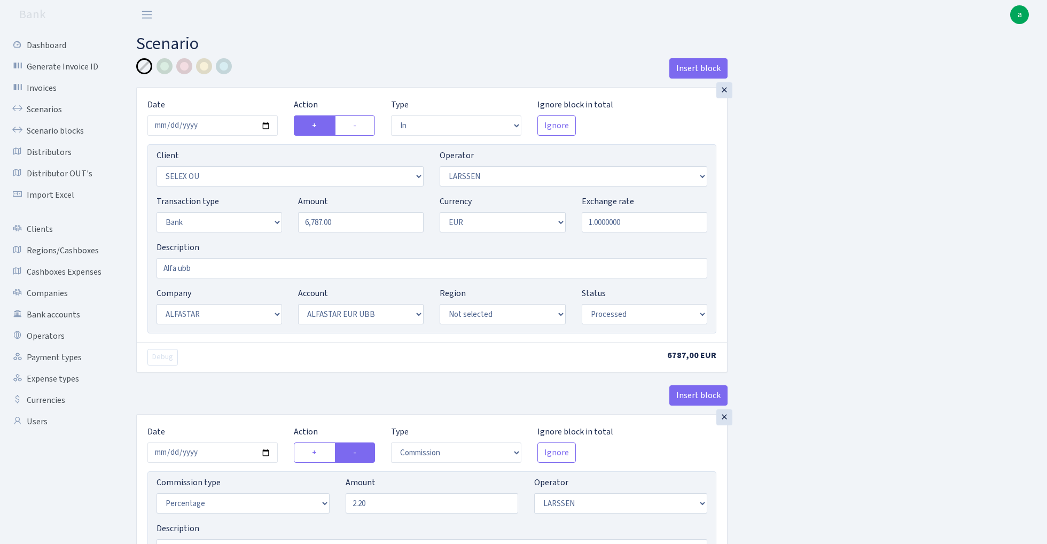
select select "processed"
click at [208, 126] on input "2025-08-25" at bounding box center [212, 125] width 130 height 20
type input "2025-08-28"
click at [255, 87] on div "× Date 2025-08-28 Action + - Type --- In Out Commission Field required. Ignore …" at bounding box center [431, 229] width 591 height 285
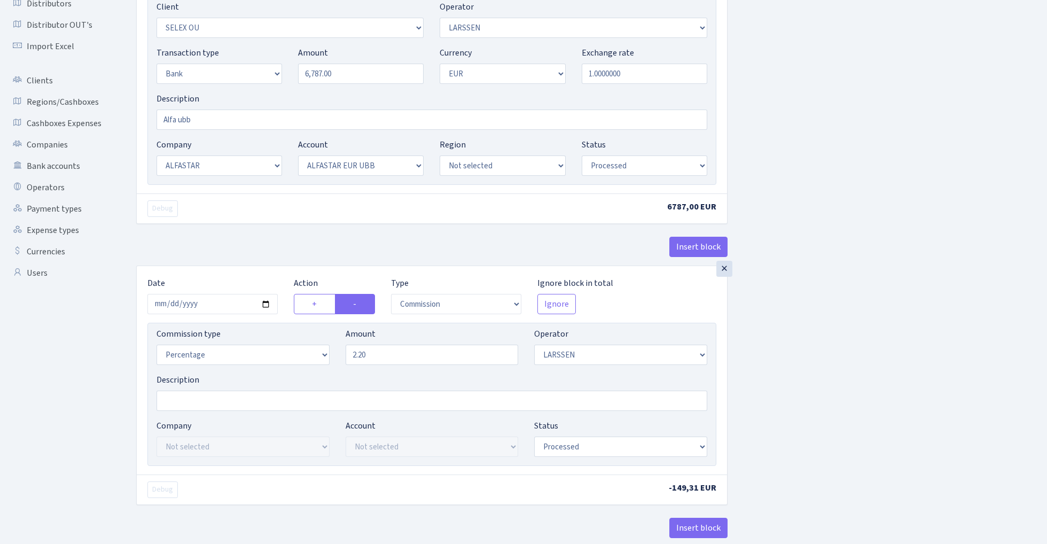
scroll to position [166, 0]
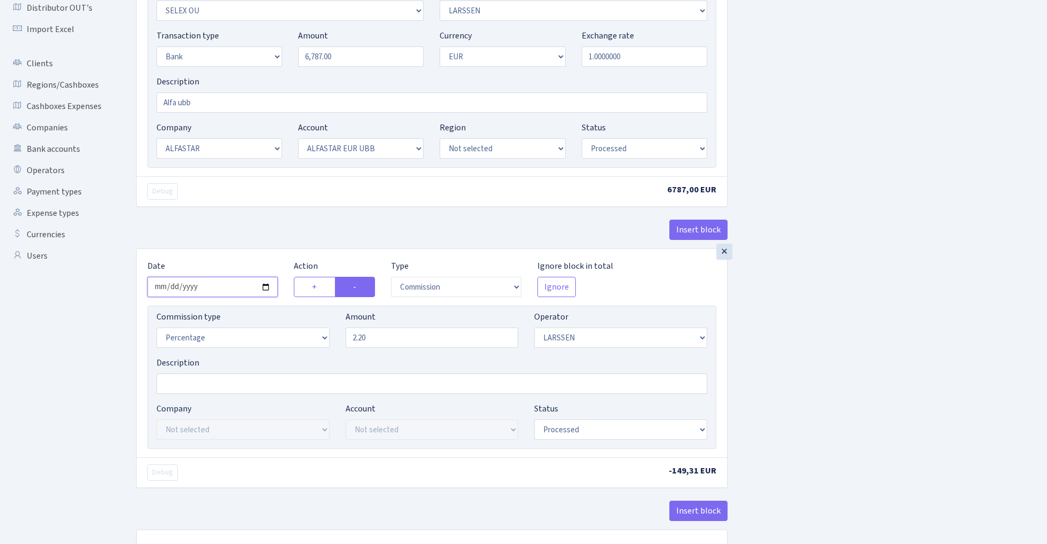
click at [217, 285] on input "2025-08-25" at bounding box center [212, 287] width 130 height 20
type input "[DATE]"
click at [251, 217] on div "× Date 2025-08-28 Action + - Type --- In Out Commission Field required. Ignore …" at bounding box center [431, 84] width 591 height 327
click at [357, 60] on input "6787.00" at bounding box center [361, 56] width 126 height 20
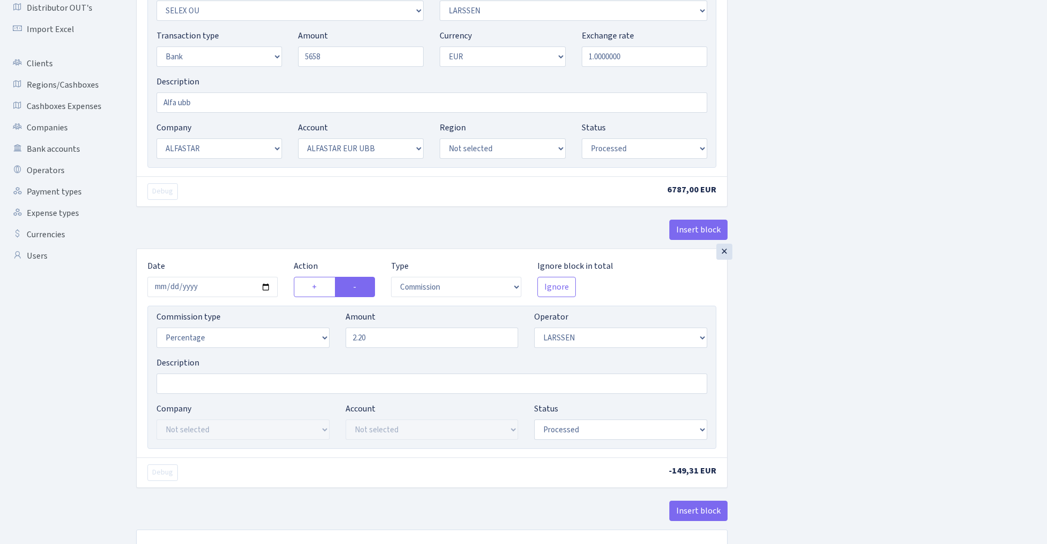
type input "5,658.00"
click at [853, 182] on div "Insert block × Date 2025-08-28 Action + - Type --- In Out Commission Field requ…" at bounding box center [583, 233] width 911 height 681
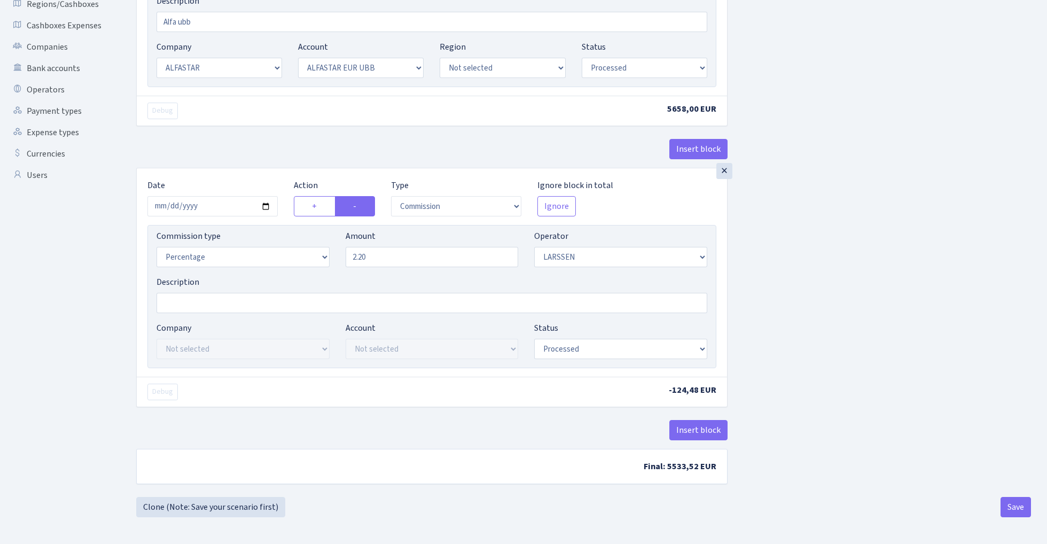
scroll to position [249, 0]
click at [1011, 512] on button "Save" at bounding box center [1016, 507] width 30 height 20
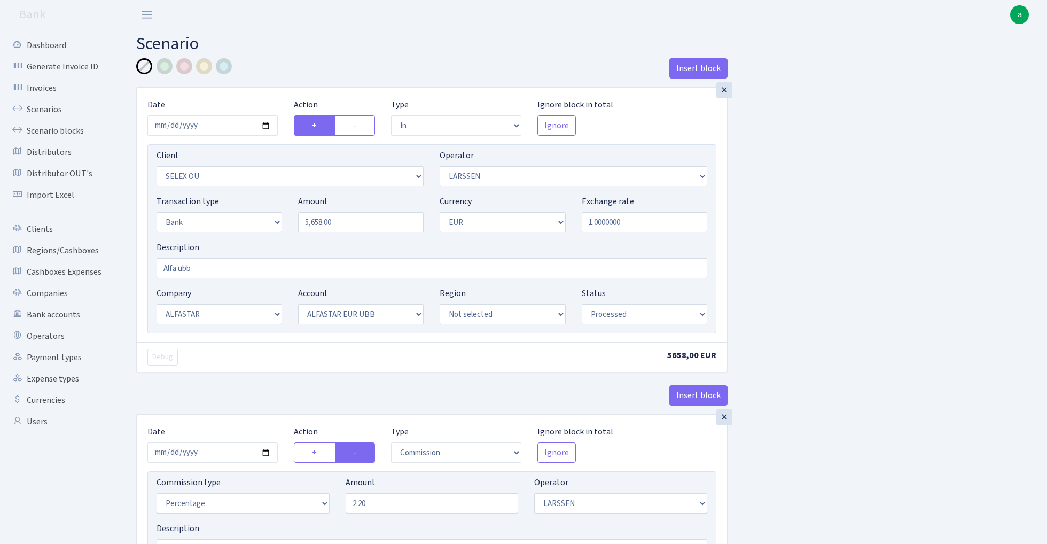
select select "in"
select select "1463"
select select "36"
select select "2"
select select "1"
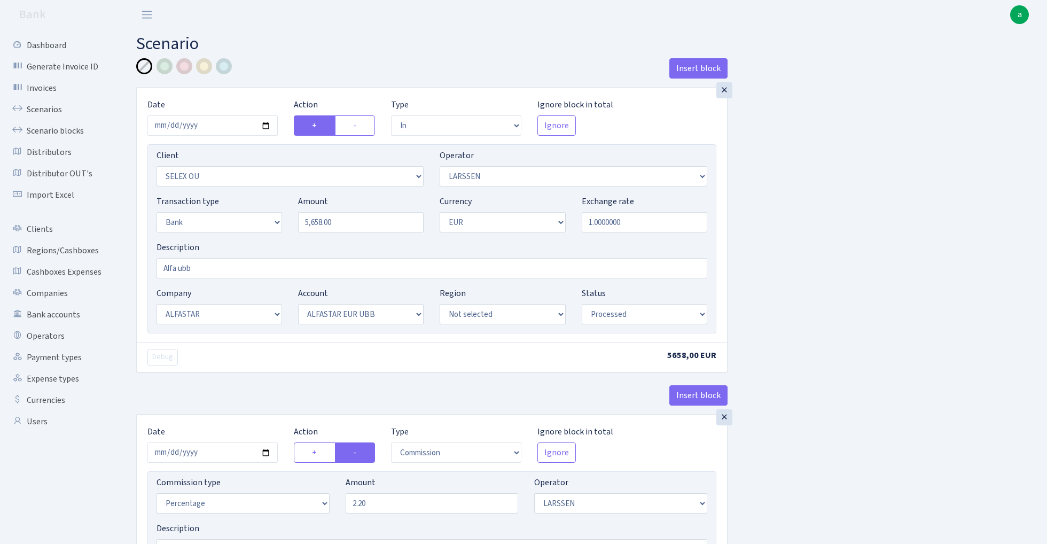
select select "14"
select select "42"
select select "processed"
select select "commission"
select select "36"
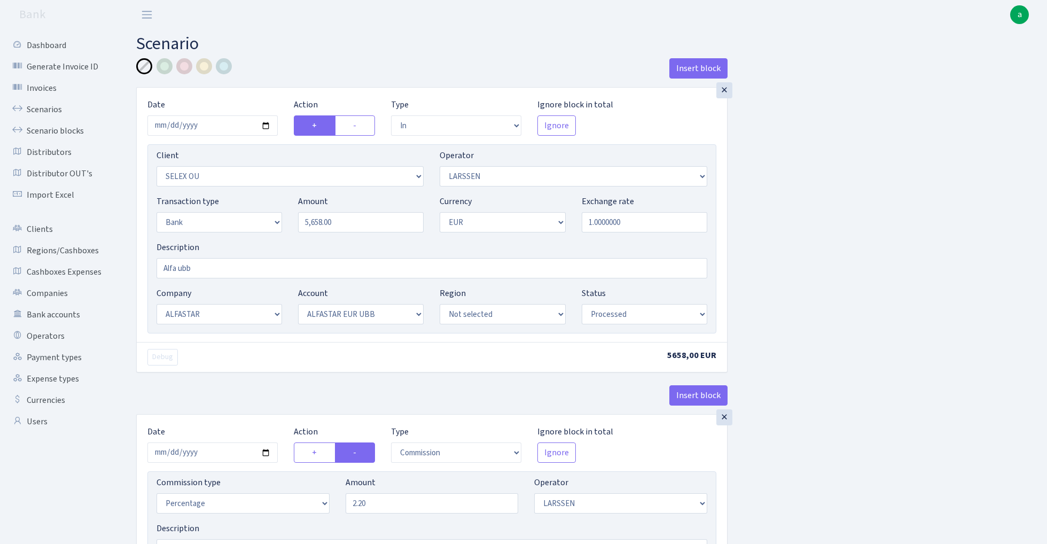
select select "processed"
click at [37, 107] on link "Scenarios" at bounding box center [58, 109] width 107 height 21
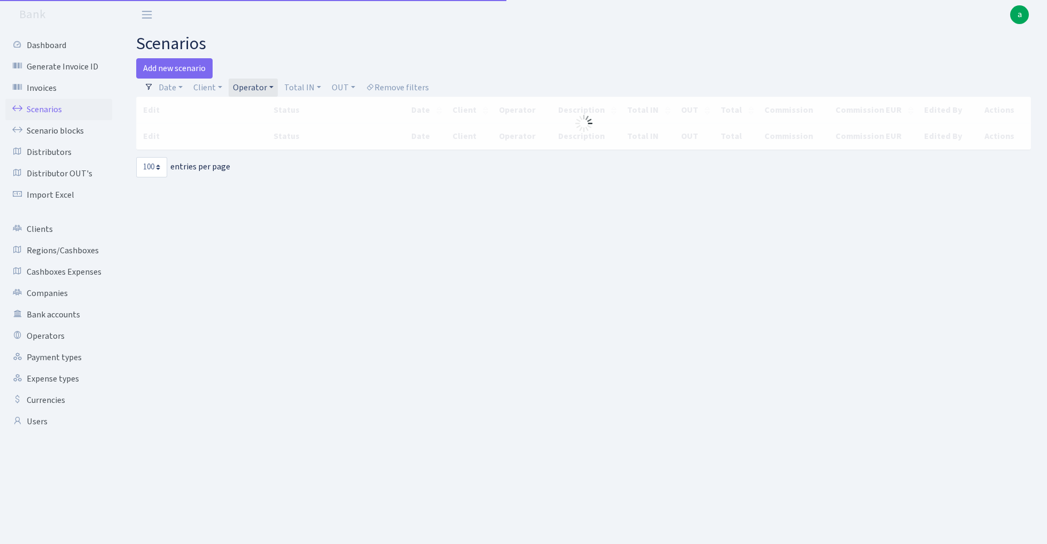
select select "100"
click at [253, 86] on link "Operator" at bounding box center [253, 88] width 49 height 18
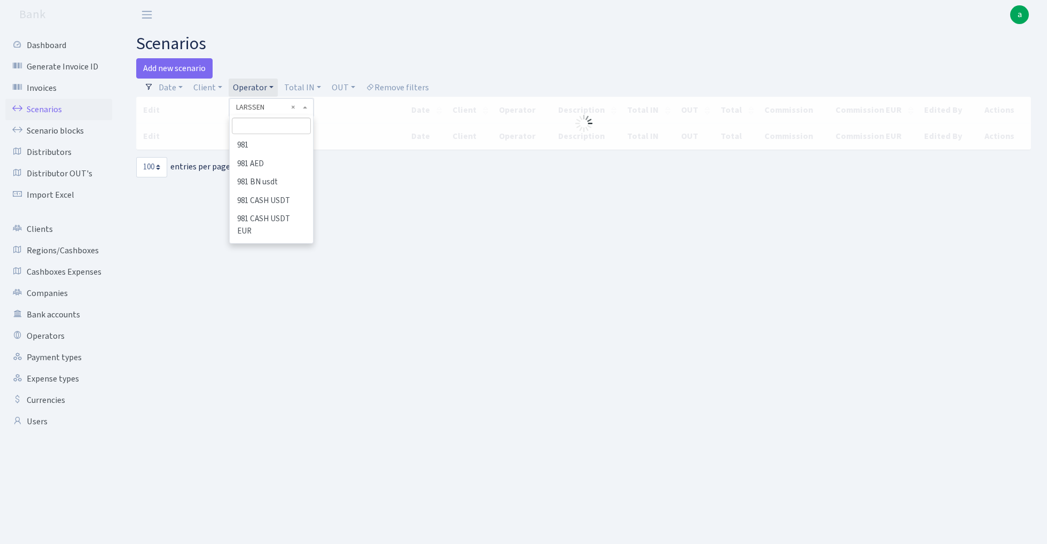
scroll to position [3462, 0]
click at [269, 128] on input "search" at bounding box center [271, 126] width 79 height 17
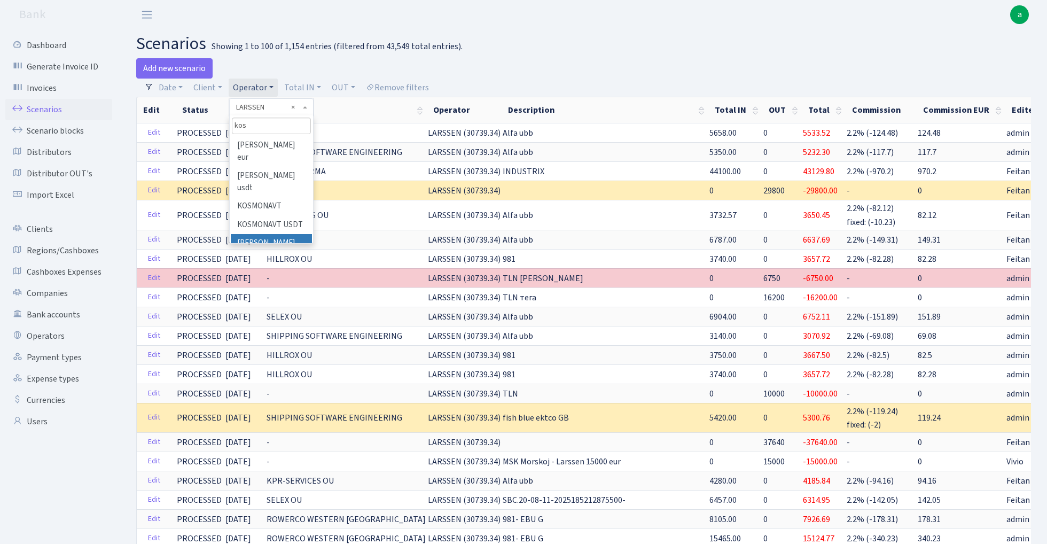
type input "kos"
click at [284, 234] on li "[PERSON_NAME]" at bounding box center [271, 243] width 81 height 19
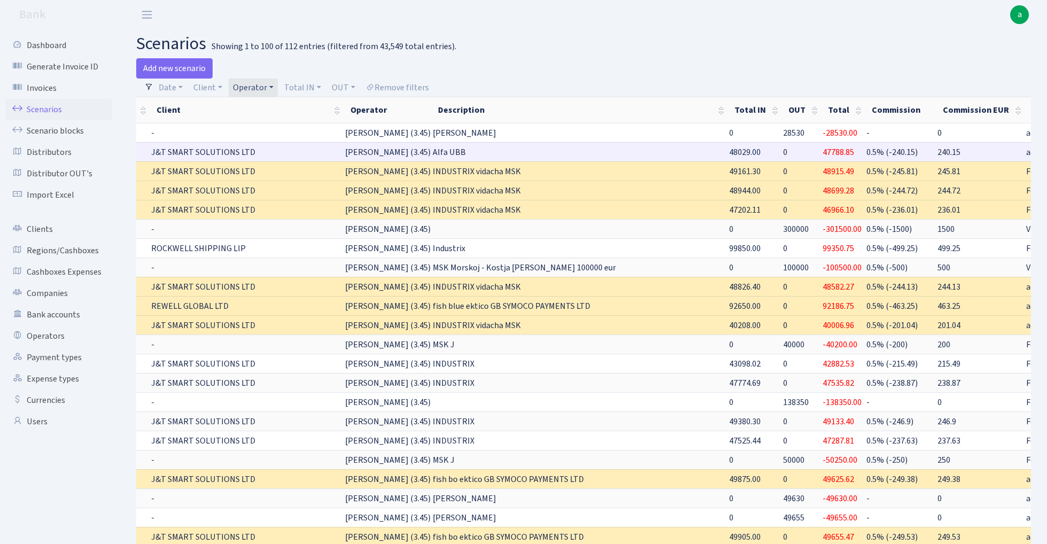
scroll to position [0, 114]
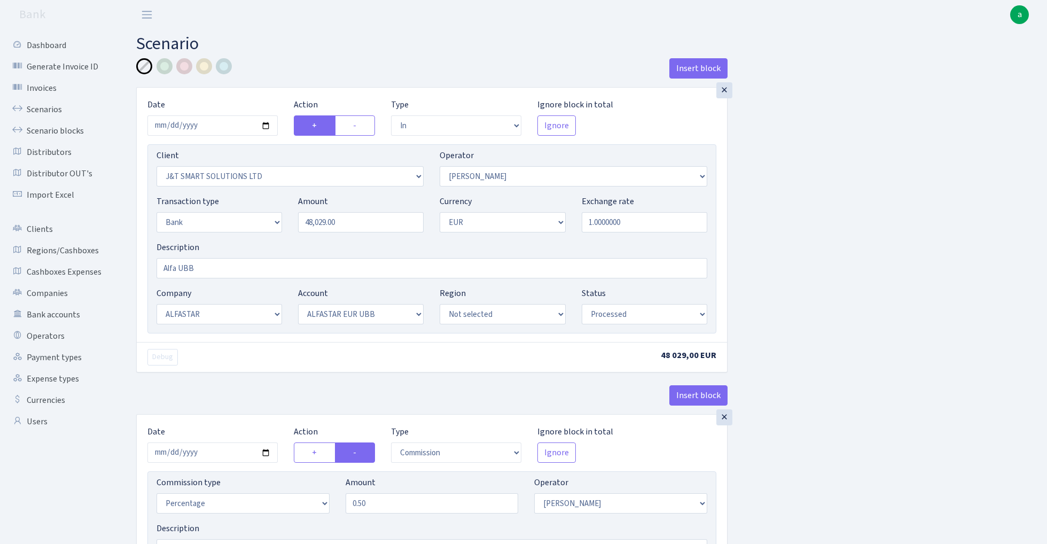
select select "in"
select select "3304"
select select "439"
select select "2"
select select "1"
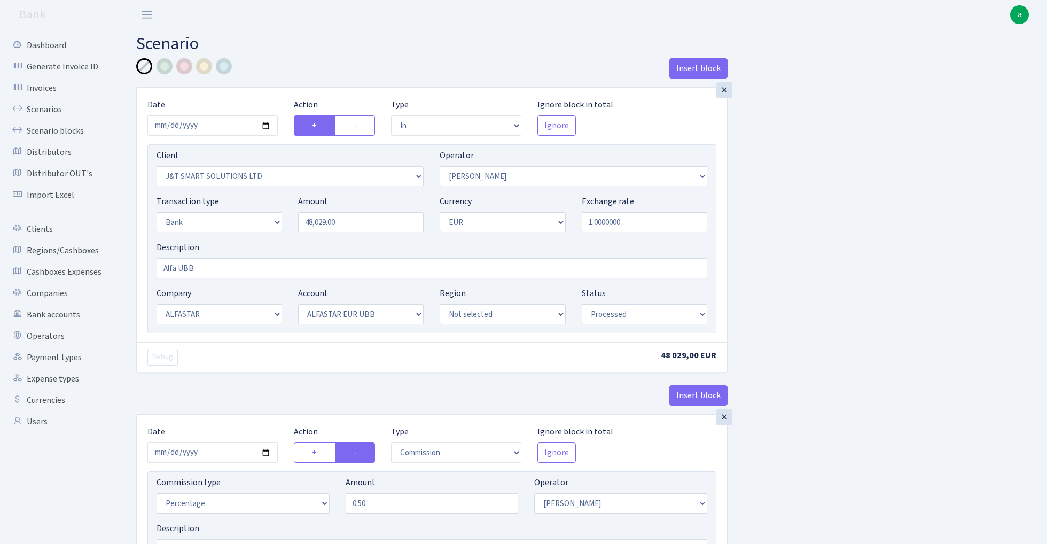
select select "14"
select select "42"
select select "processed"
select select "commission"
select select "439"
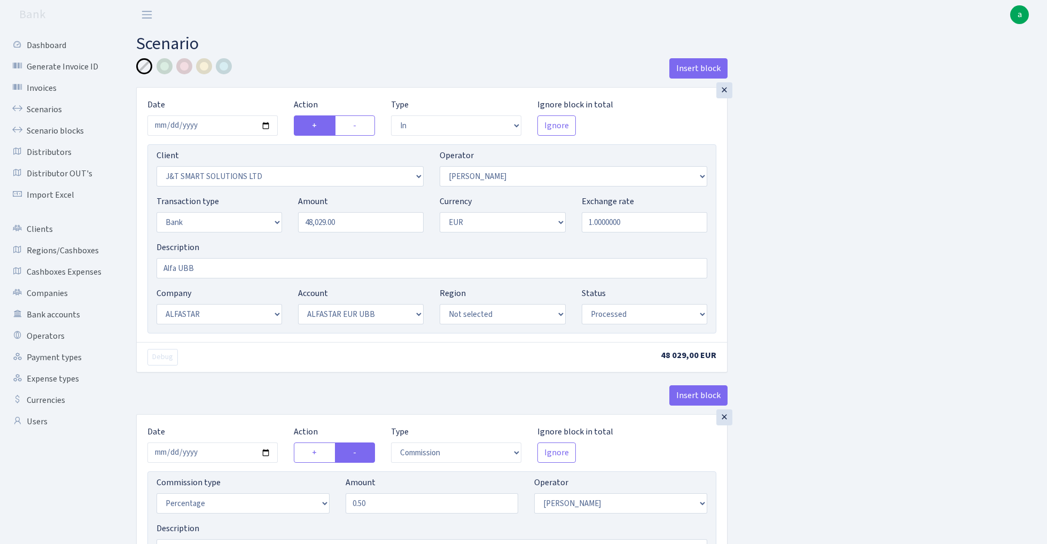
select select "processed"
click at [366, 221] on input "48029.00" at bounding box center [361, 222] width 126 height 20
paste input "9525.9"
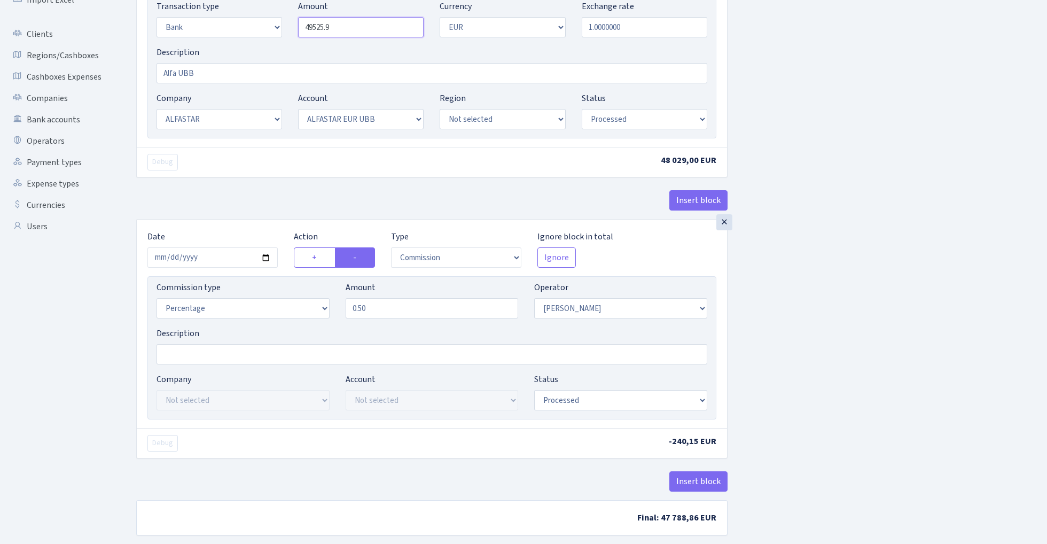
scroll to position [209, 0]
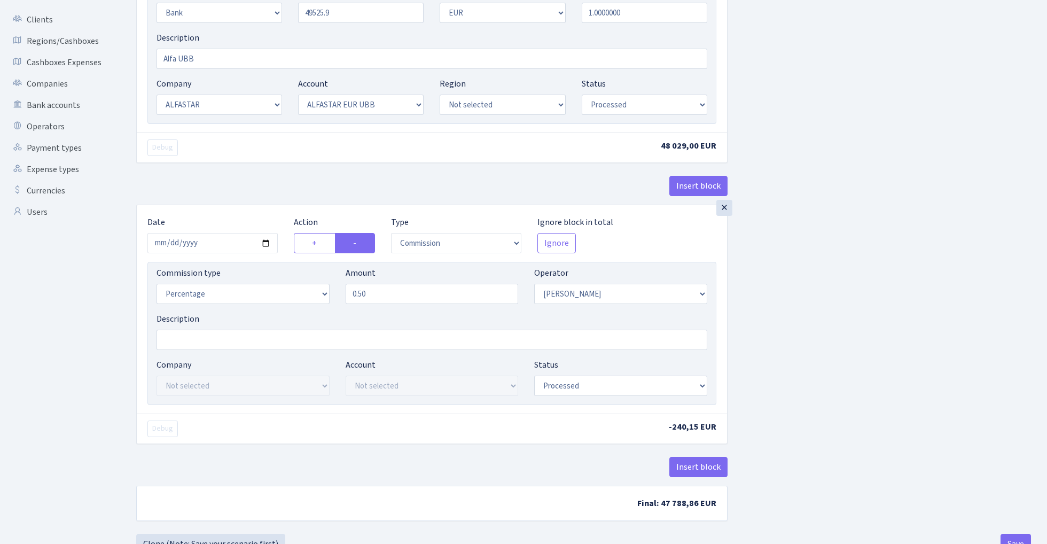
type input "49,525.90"
click at [915, 269] on div "Insert block × Date 2025-08-28 Action + - Type --- In Out Commission Field requ…" at bounding box center [583, 189] width 911 height 681
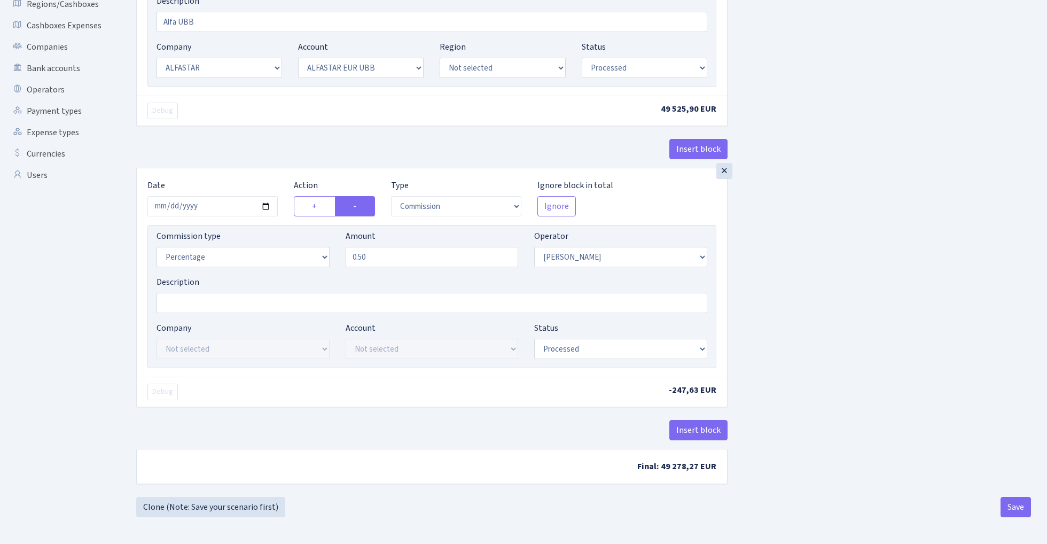
scroll to position [249, 0]
click at [1014, 511] on button "Save" at bounding box center [1016, 507] width 30 height 20
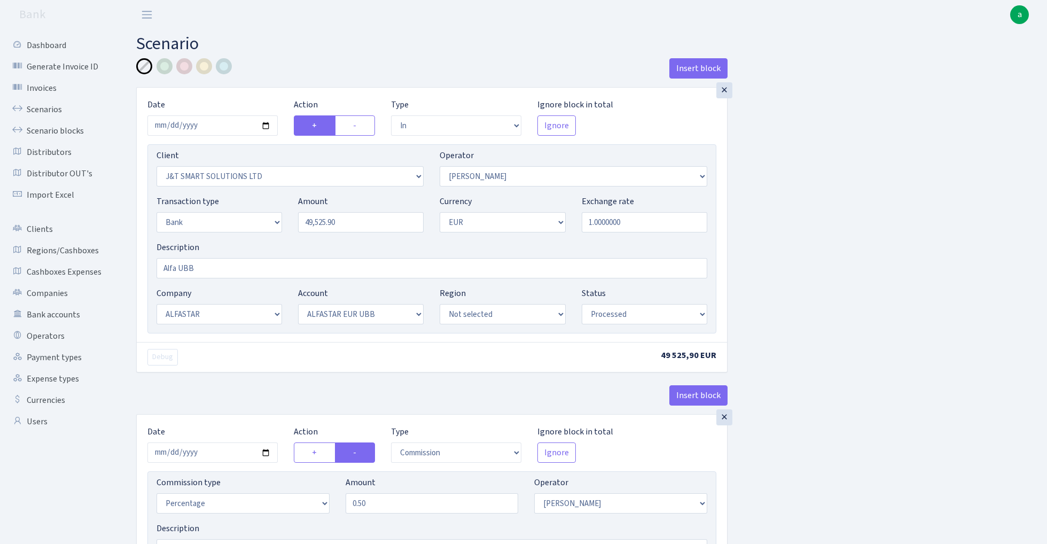
select select "in"
select select "3304"
select select "439"
select select "2"
select select "1"
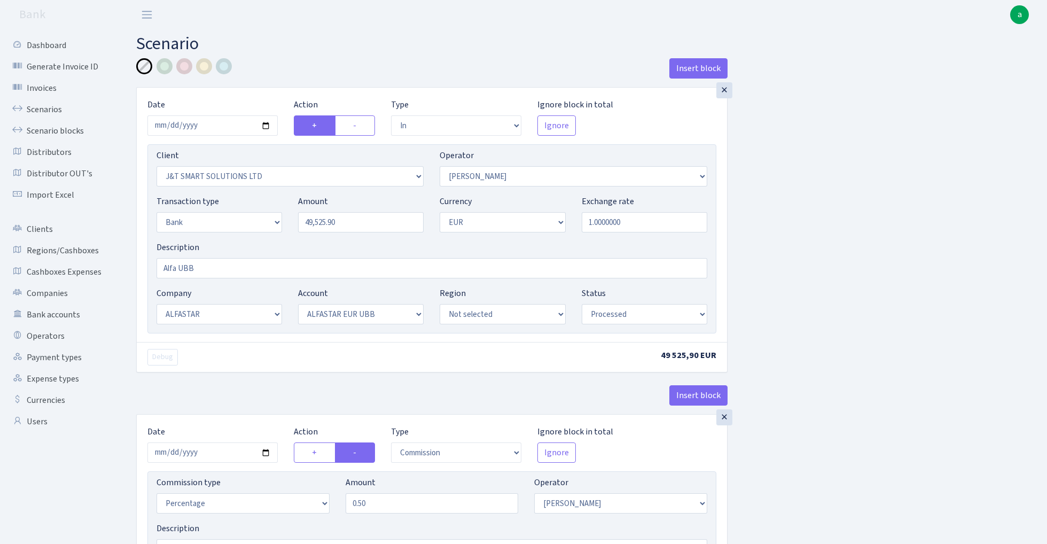
select select "14"
select select "42"
select select "processed"
select select "commission"
select select "439"
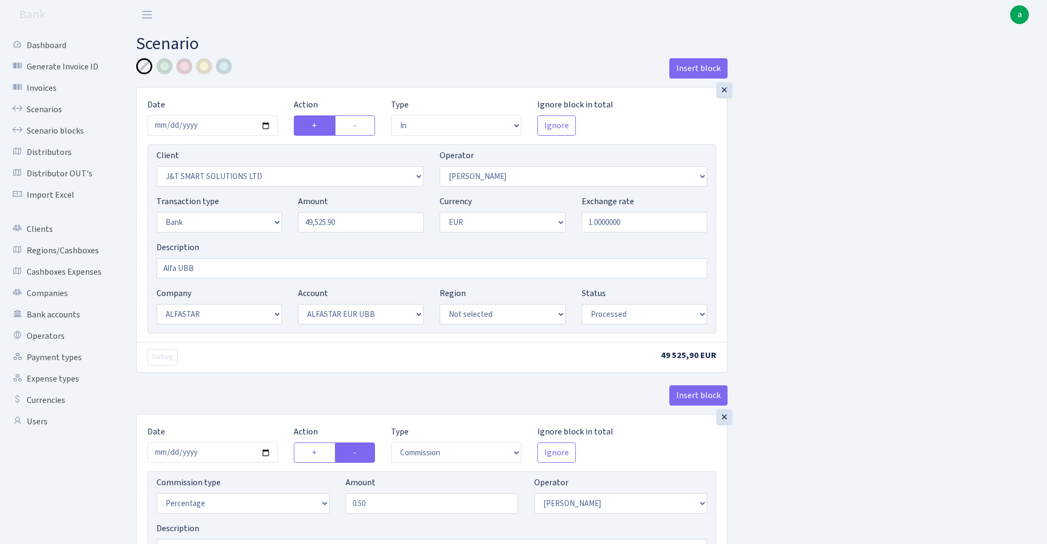
select select "processed"
click at [72, 129] on link "Scenario blocks" at bounding box center [58, 130] width 107 height 21
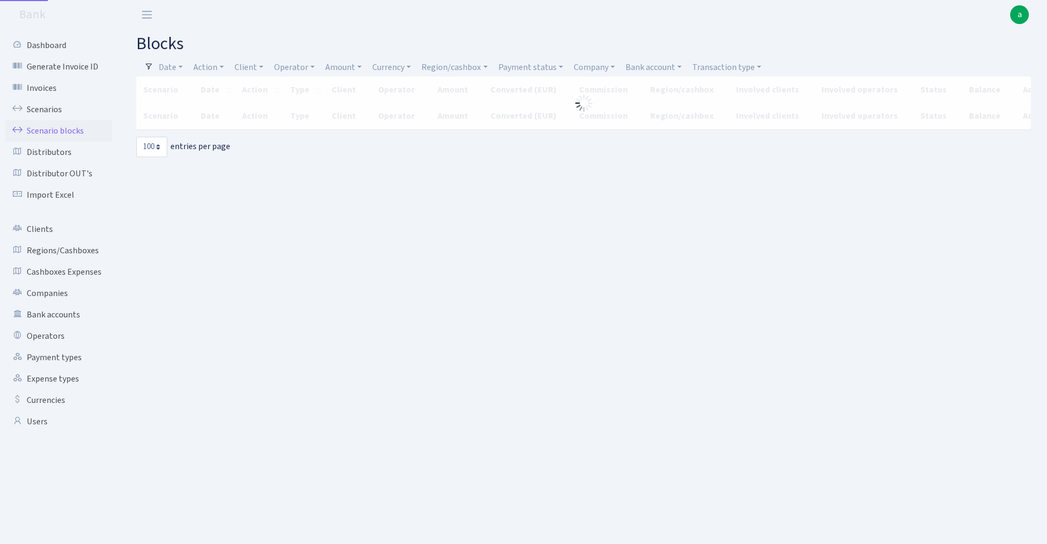
select select "100"
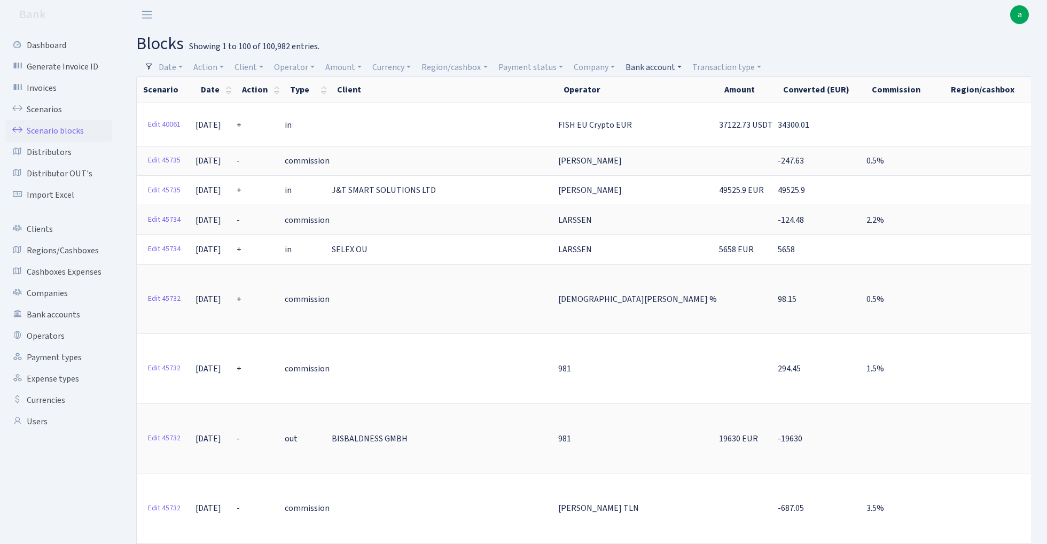
click at [652, 65] on link "Bank account" at bounding box center [653, 67] width 65 height 18
click at [664, 139] on li "ALFASTAR EUR UBB" at bounding box center [664, 144] width 81 height 19
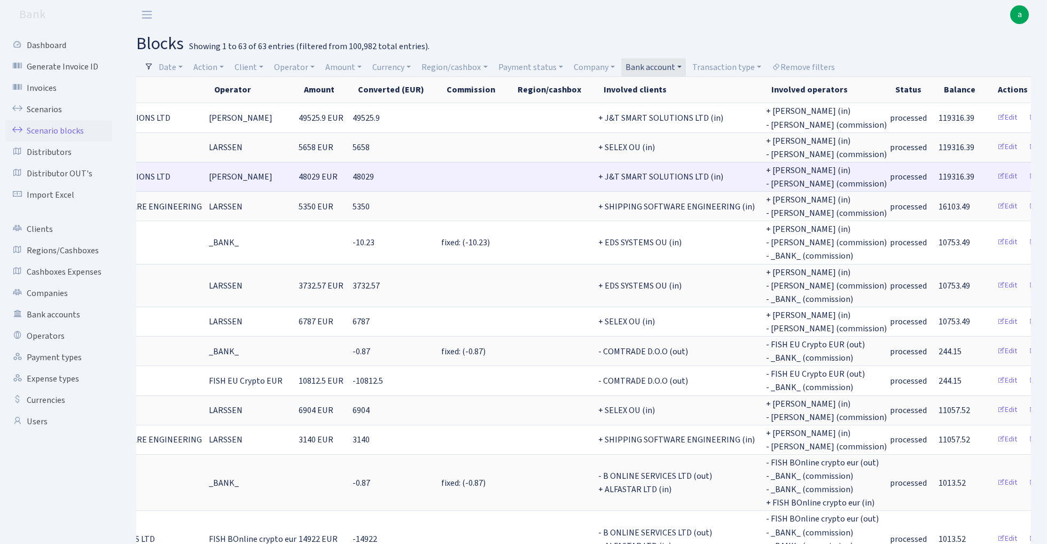
scroll to position [0, 265]
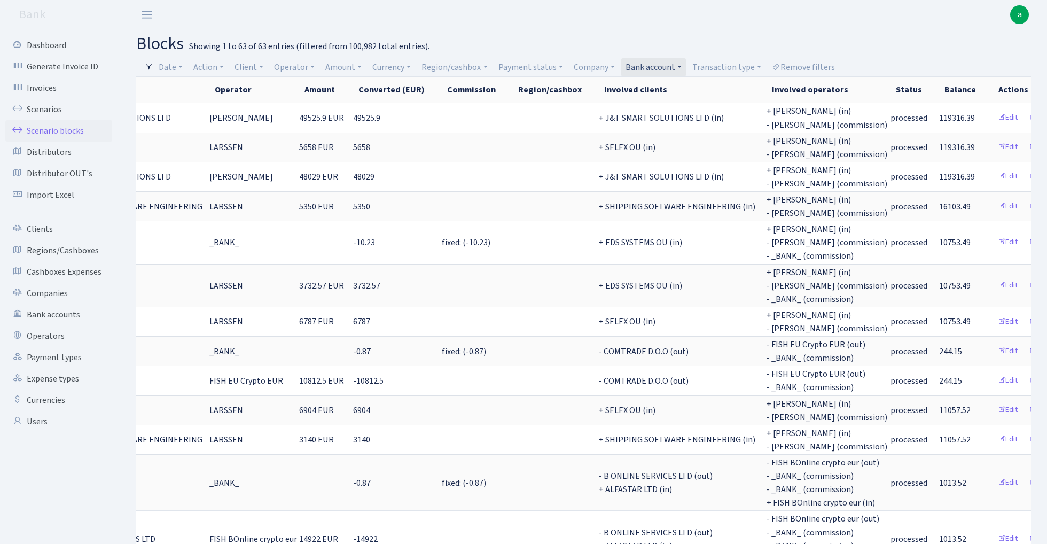
click at [651, 72] on link "Bank account" at bounding box center [653, 67] width 65 height 18
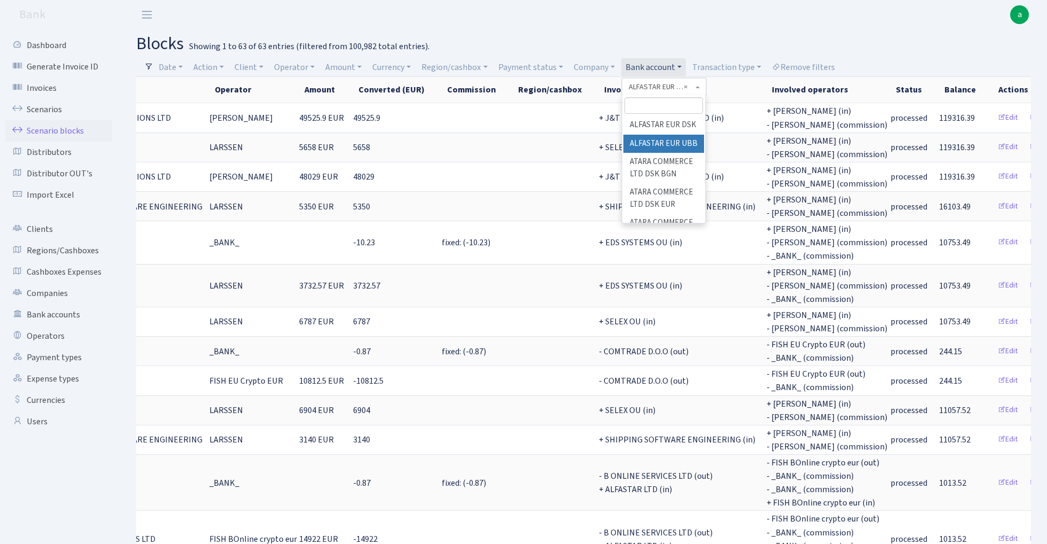
click at [654, 103] on input "search" at bounding box center [664, 105] width 79 height 17
type input "ind"
click at [667, 152] on li "Industrix LTD BACB EUR" at bounding box center [664, 161] width 81 height 30
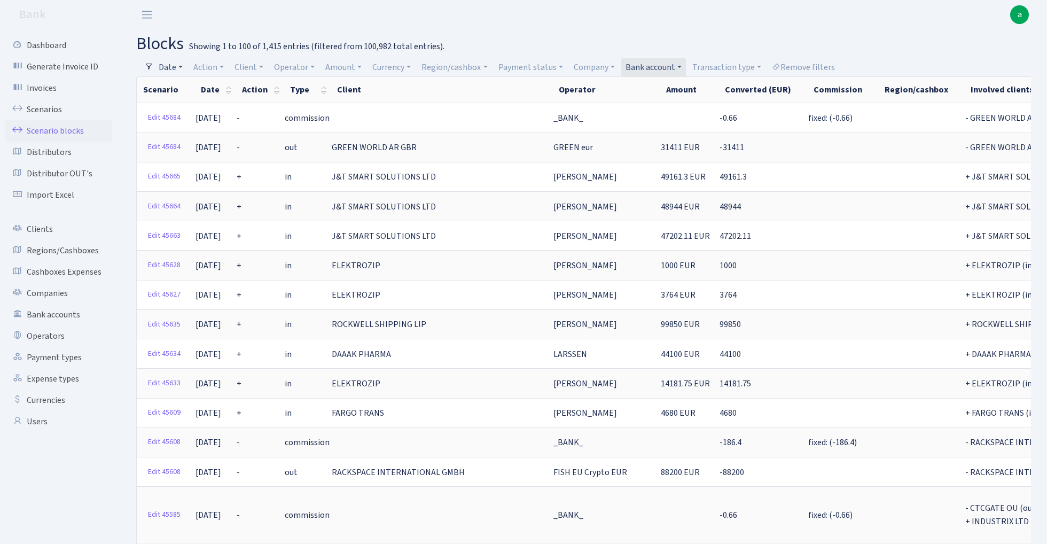
click at [177, 66] on link "Date" at bounding box center [170, 67] width 33 height 18
click at [206, 90] on input "[DATE] - [DATE]" at bounding box center [240, 88] width 127 height 20
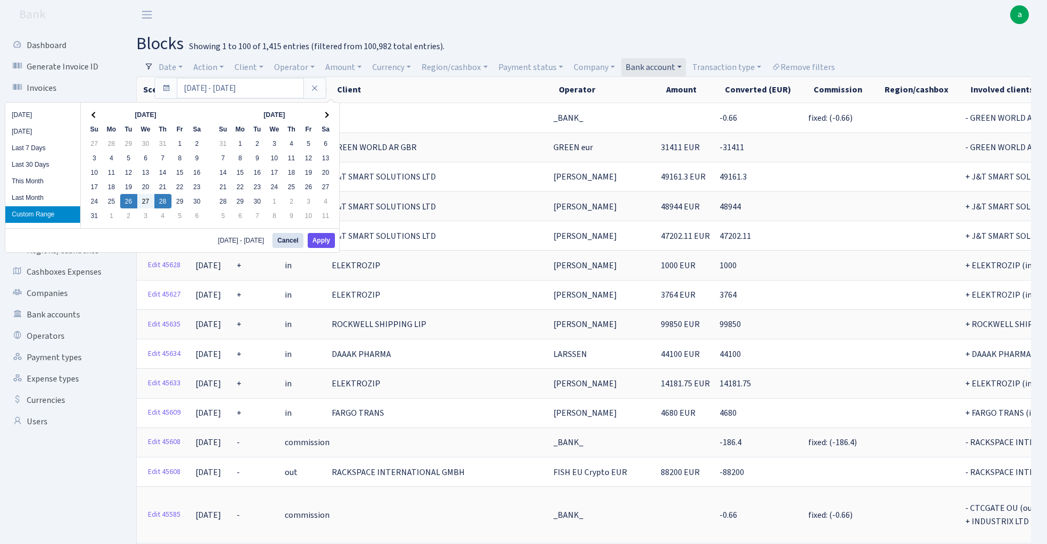
click at [326, 244] on button "Apply" at bounding box center [321, 240] width 27 height 15
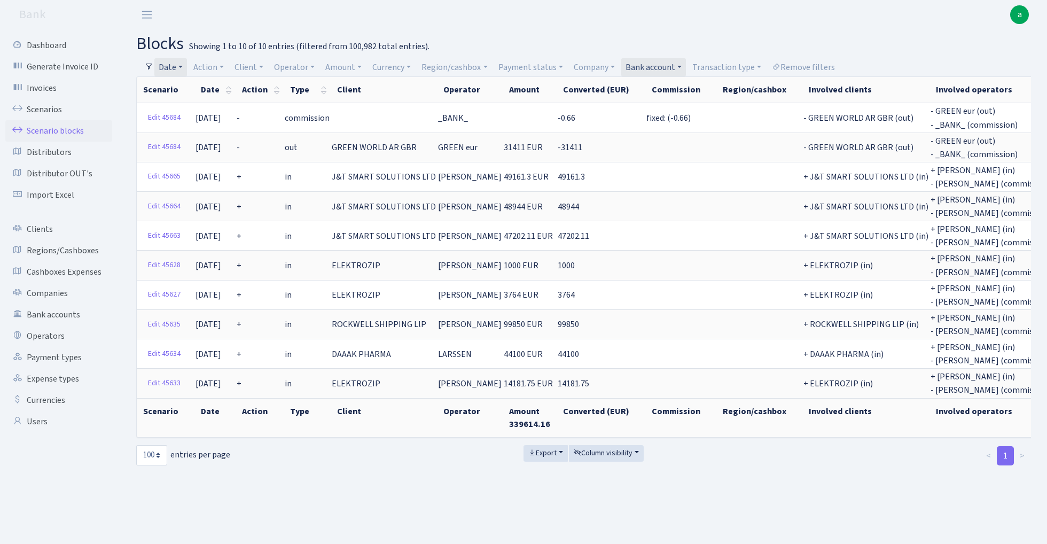
click at [175, 65] on link "Date" at bounding box center [170, 67] width 33 height 18
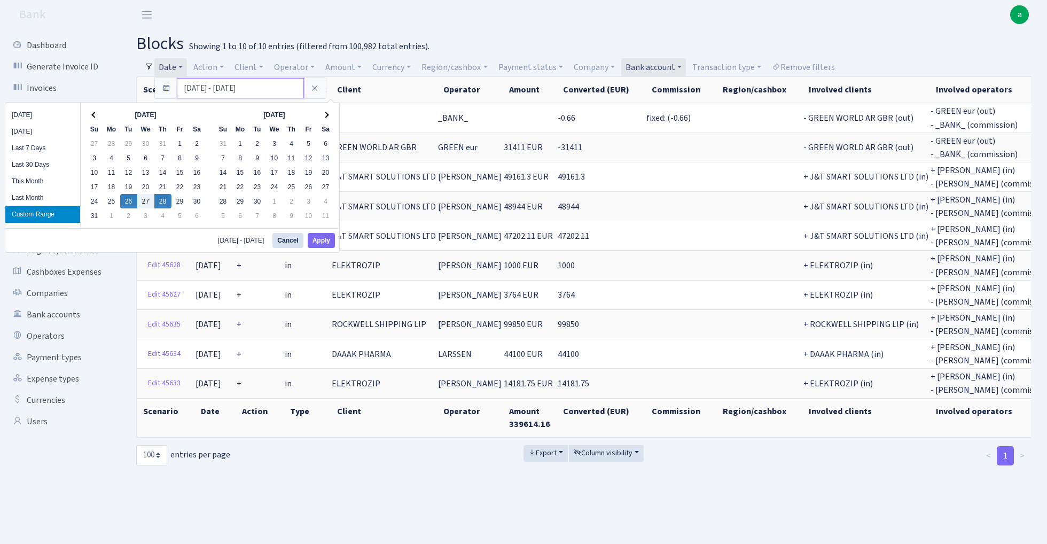
click at [193, 90] on input "26.08.2025 - 28.08.2025" at bounding box center [240, 88] width 127 height 20
click at [321, 242] on button "Apply" at bounding box center [321, 240] width 27 height 15
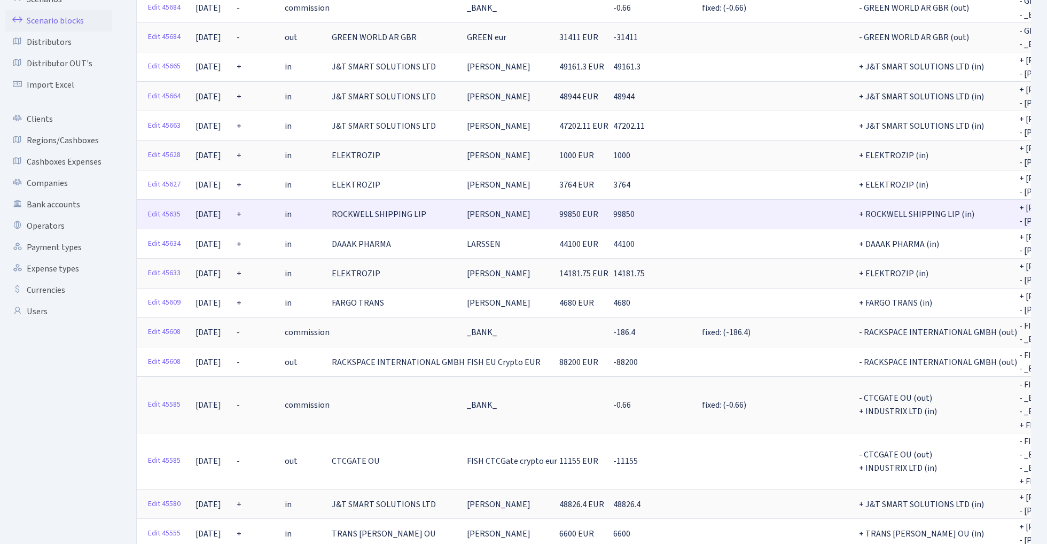
scroll to position [113, 0]
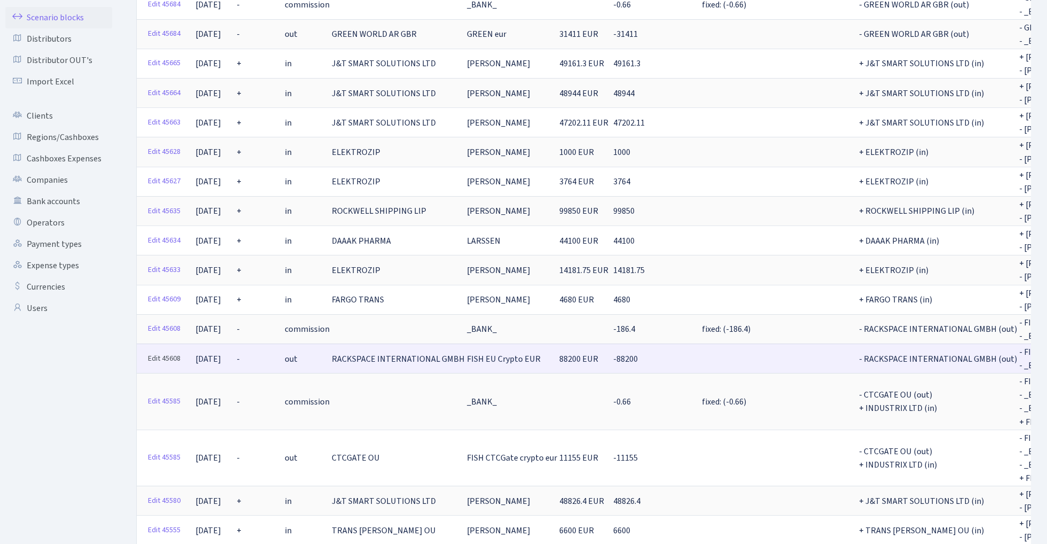
click at [173, 350] on link "Edit 45608" at bounding box center [164, 358] width 42 height 17
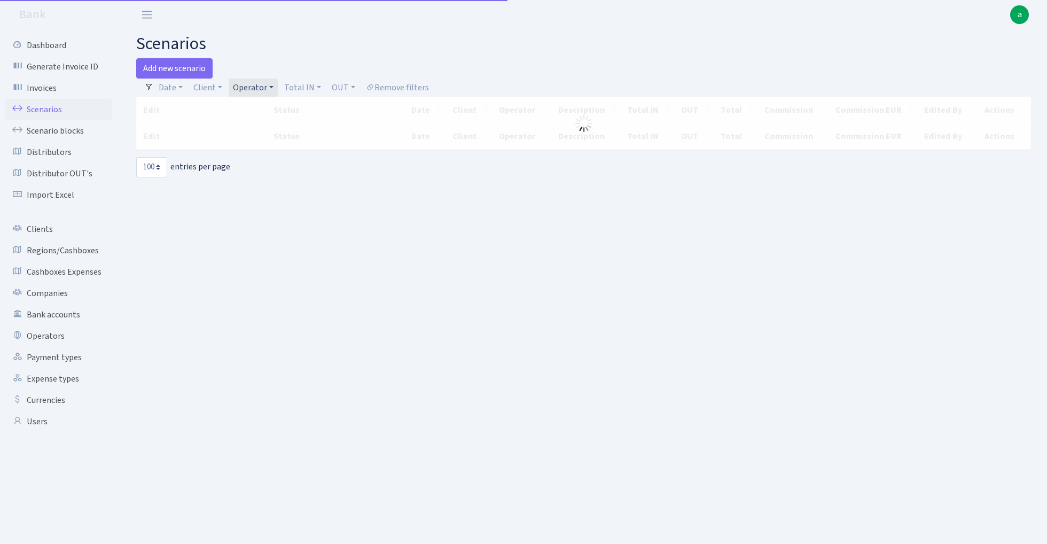
select select "100"
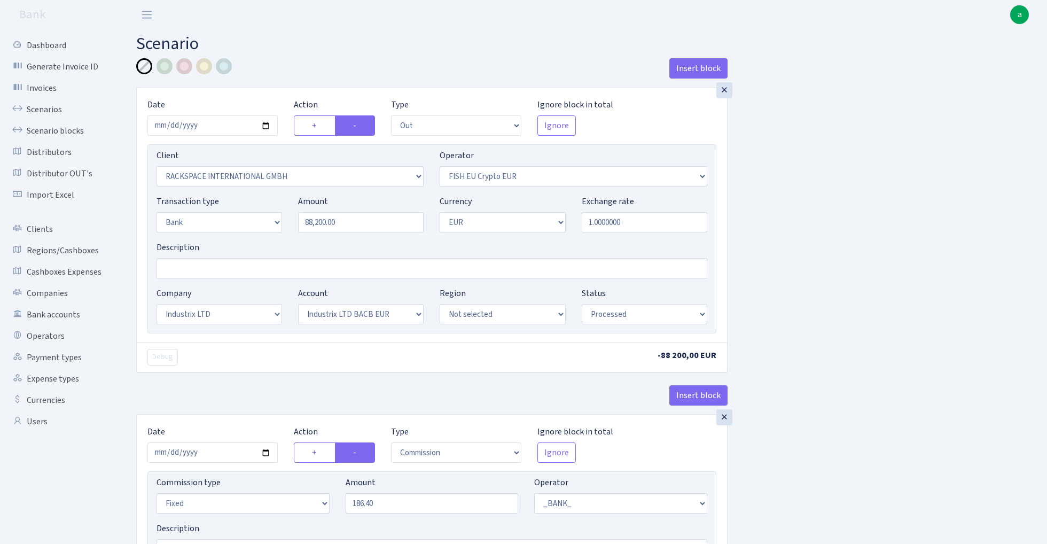
select select "out"
select select "1592"
select select "361"
select select "2"
select select "1"
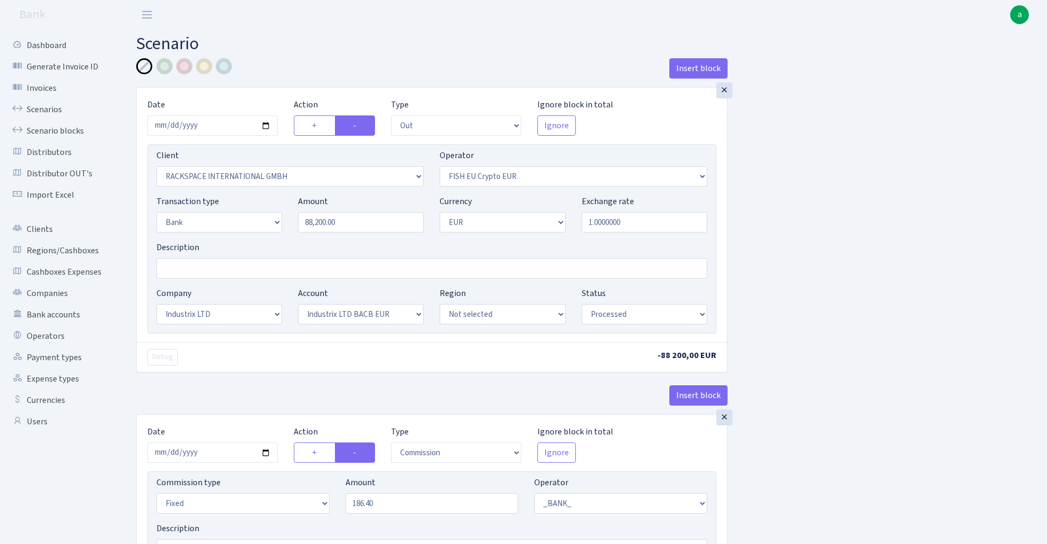
select select "17"
select select "41"
select select "processed"
select select "commission"
select select "fixed"
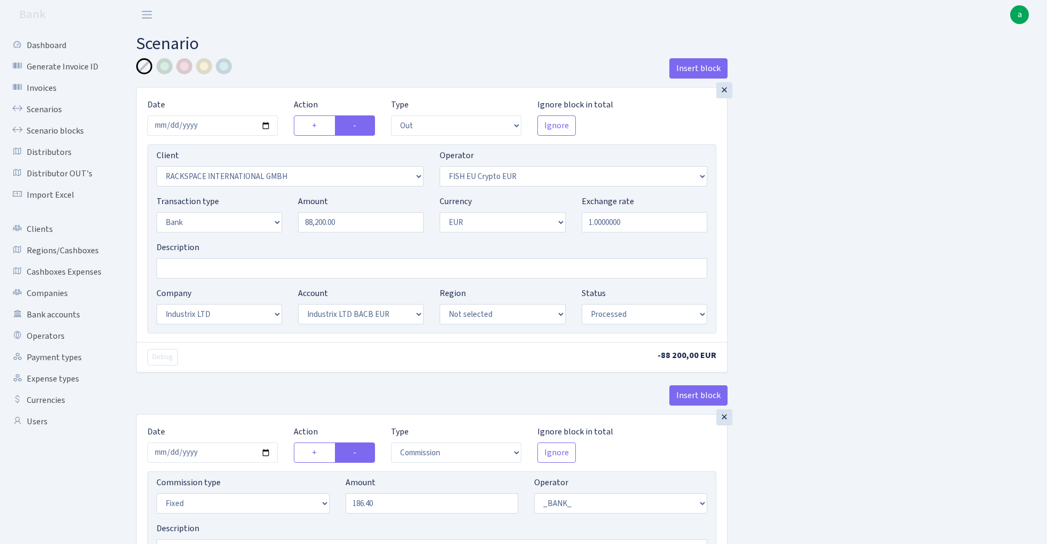
select select "1"
select select "17"
select select "41"
select select "processed"
click at [194, 270] on input "Description" at bounding box center [432, 268] width 551 height 20
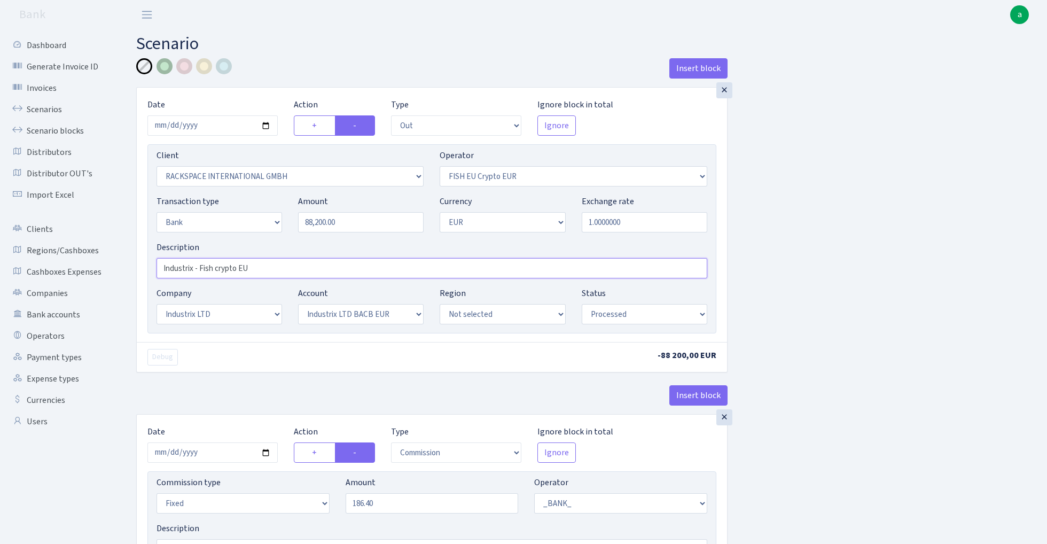
type input "Industrix - Fish crypto EU"
click at [165, 67] on div at bounding box center [165, 66] width 16 height 16
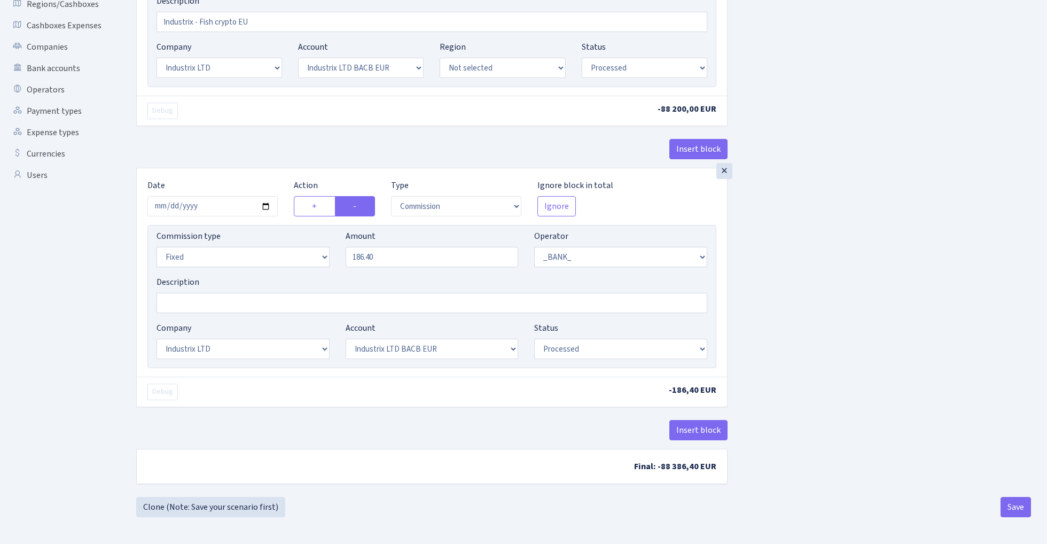
scroll to position [249, 0]
click at [1023, 509] on button "Save" at bounding box center [1016, 507] width 30 height 20
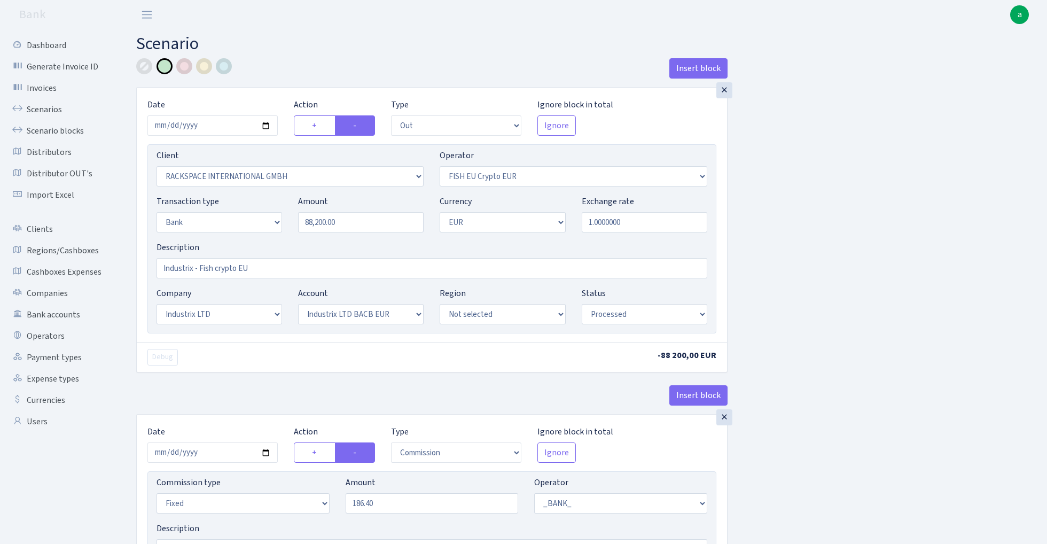
select select "out"
select select "1592"
select select "361"
select select "2"
select select "1"
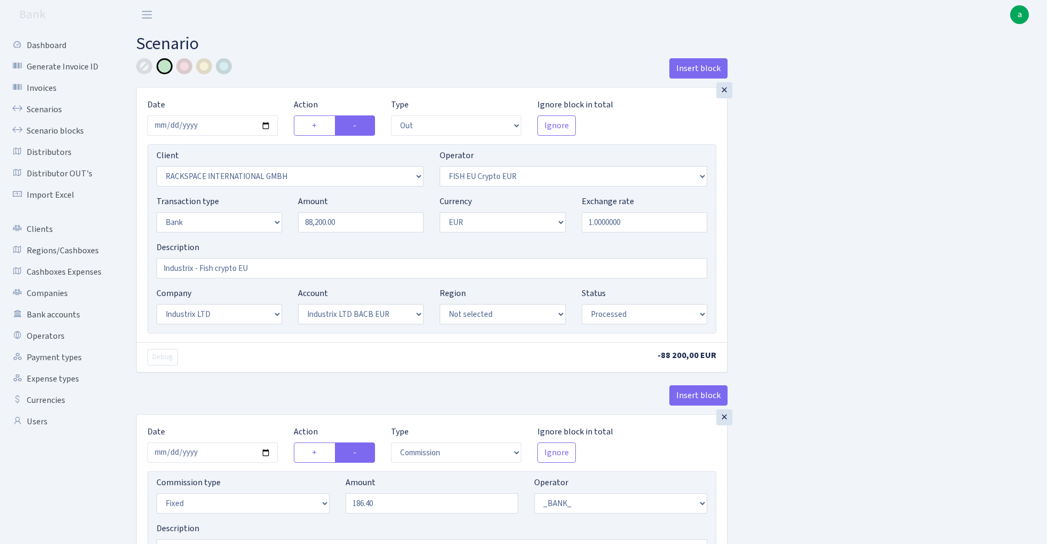
select select "17"
select select "41"
select select "processed"
select select "commission"
select select "fixed"
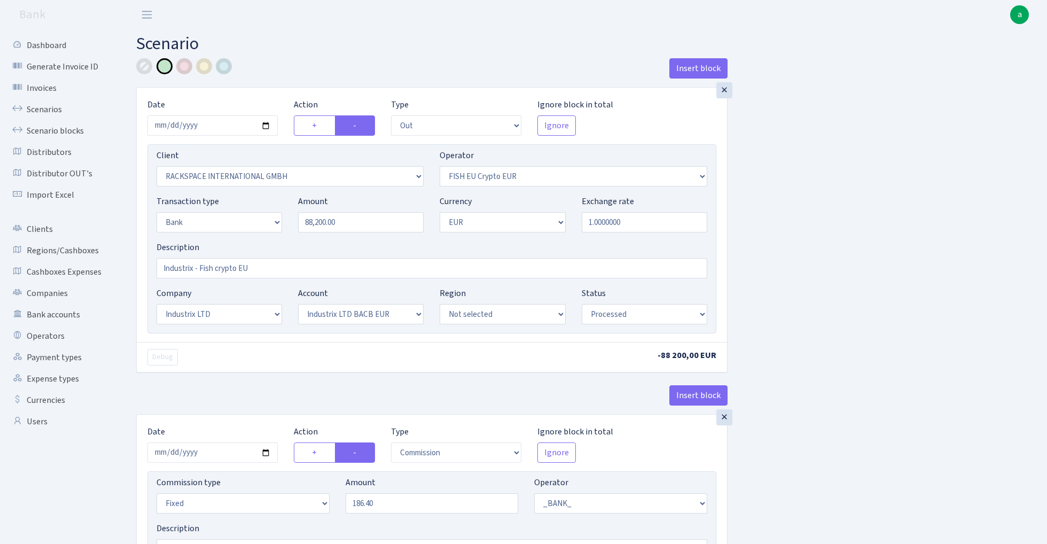
select select "1"
select select "17"
select select "41"
select select "processed"
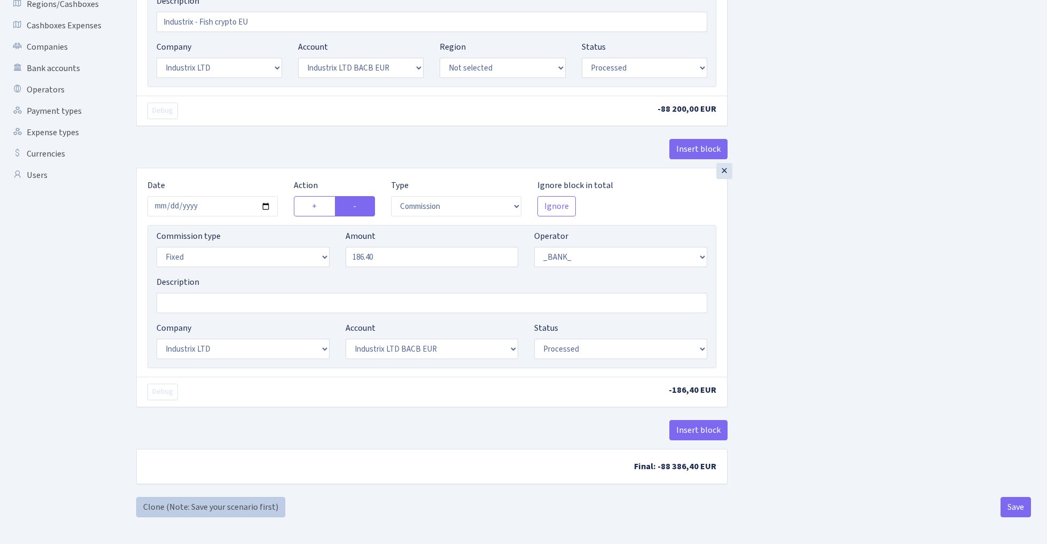
scroll to position [249, 0]
click at [255, 507] on link "Clone (Note: Save your scenario first)" at bounding box center [210, 507] width 149 height 20
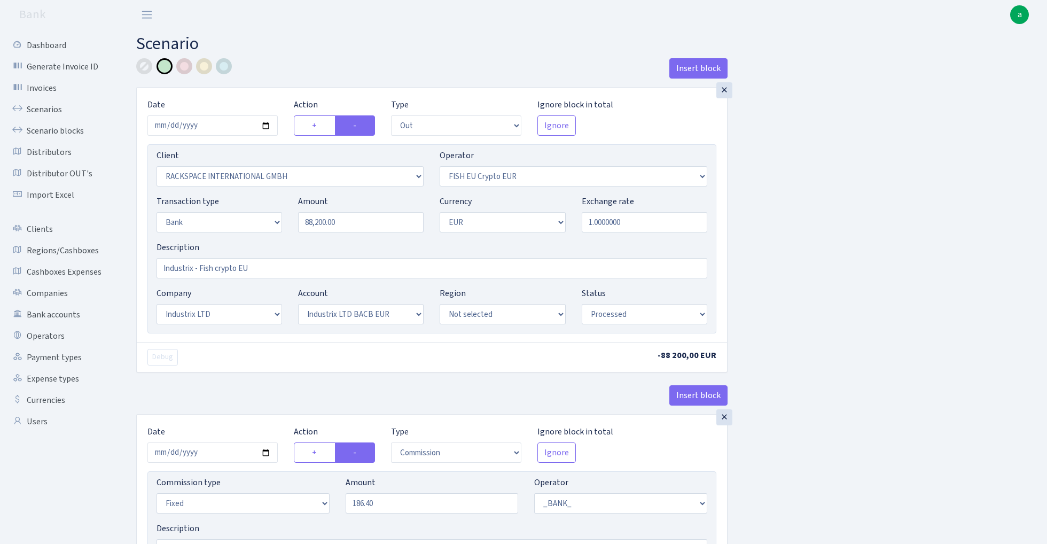
select select "out"
select select "1592"
select select "361"
select select "2"
select select "1"
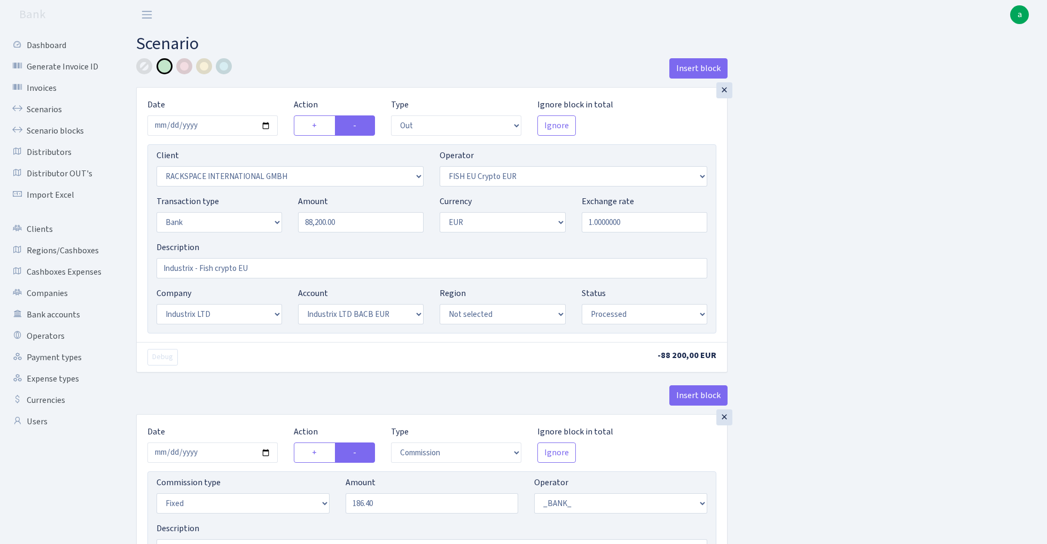
select select "17"
select select "41"
select select "processed"
select select "commission"
select select "fixed"
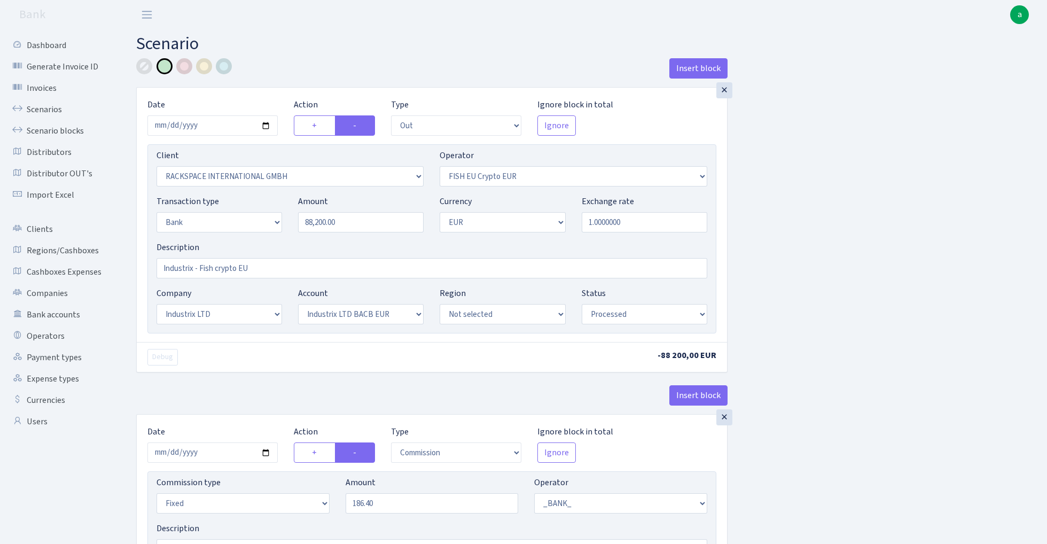
select select "1"
select select "17"
select select "41"
select select "processed"
click at [372, 225] on input "88200.00" at bounding box center [361, 222] width 126 height 20
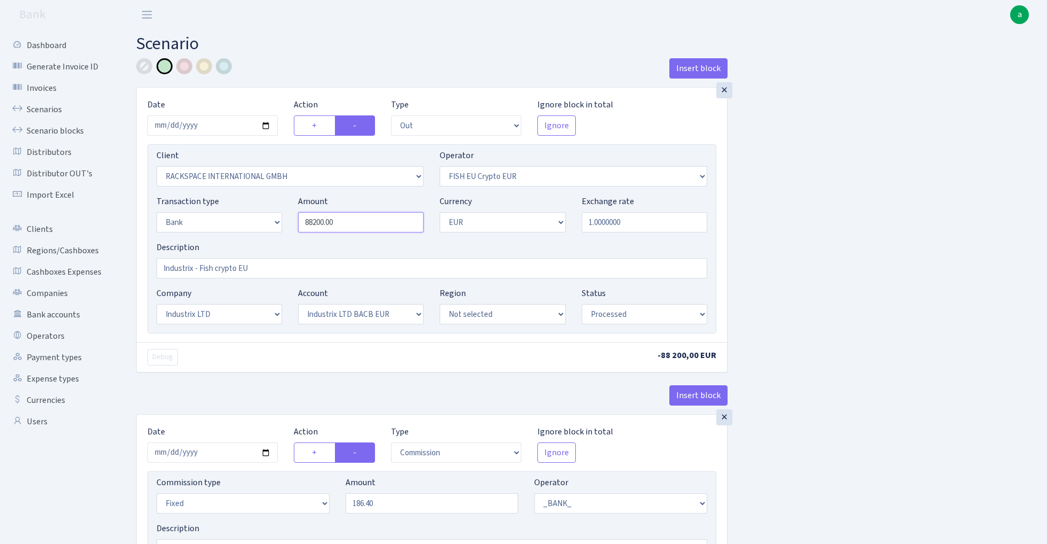
click at [372, 225] on input "88200.00" at bounding box center [361, 222] width 126 height 20
paste input "76159.62"
type input "76,159.62"
click at [808, 261] on div "Insert block × Date 2025-08-25 Action + - Type --- In Out Commission Field requ…" at bounding box center [583, 400] width 911 height 685
click at [398, 509] on input "186.40" at bounding box center [432, 503] width 173 height 20
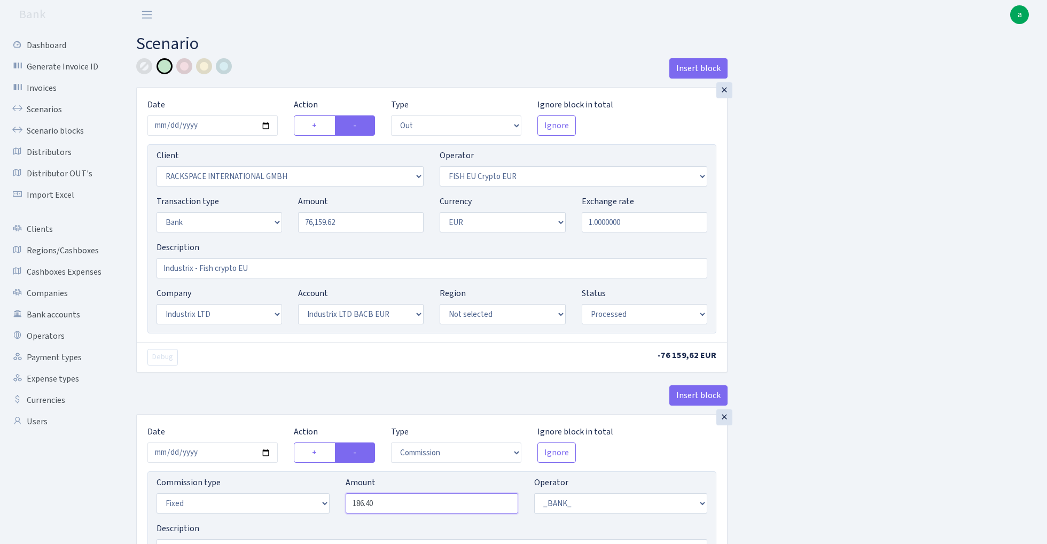
click at [398, 509] on input "186.40" at bounding box center [432, 503] width 173 height 20
paste input "62.32"
type input "162.32"
click at [206, 129] on input "2025-08-25" at bounding box center [212, 125] width 130 height 20
type input "2025-08-26"
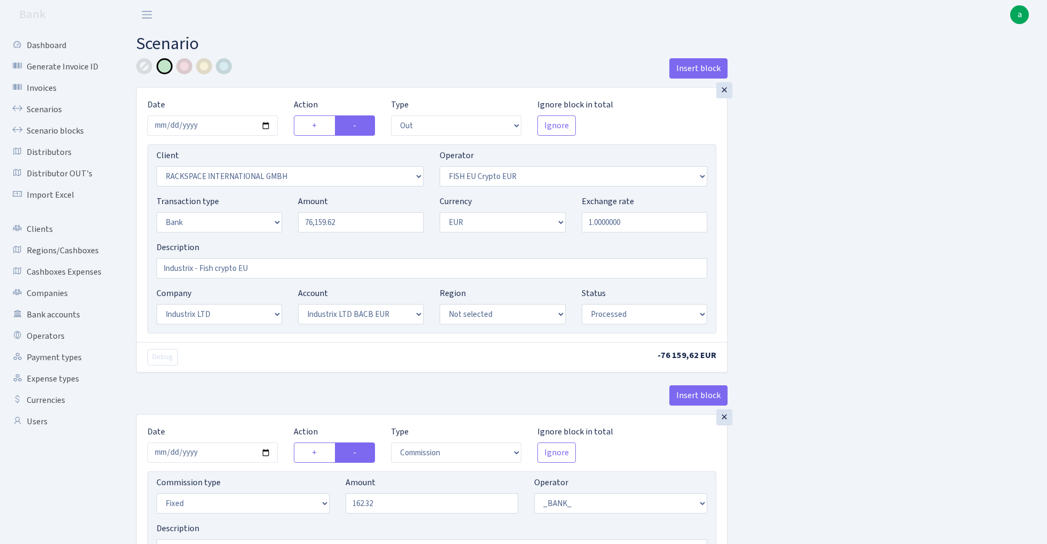
click at [299, 95] on div "× Date 2025-08-26 Action + - Type --- In Out Commission Field required. Ignore …" at bounding box center [432, 215] width 590 height 254
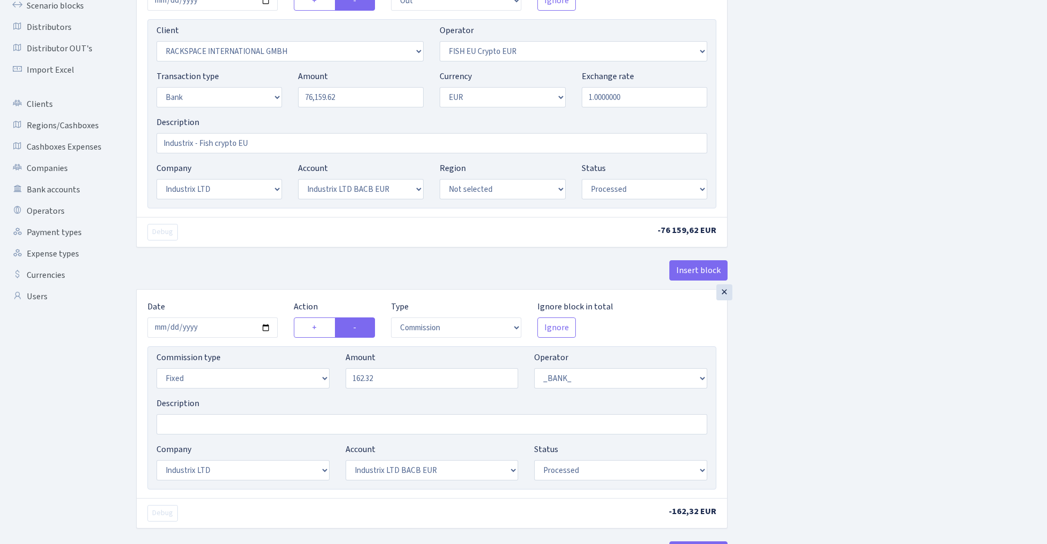
scroll to position [191, 0]
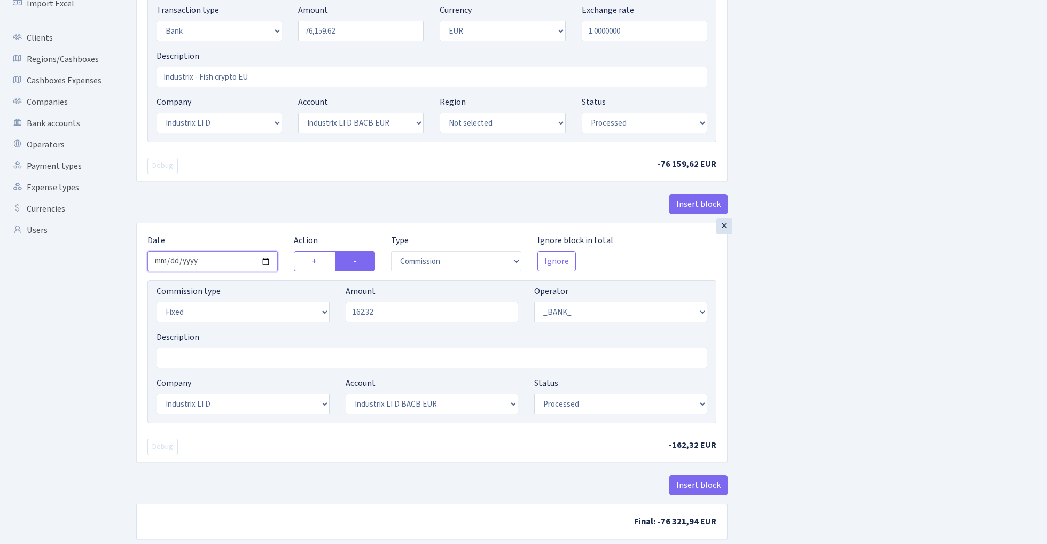
click at [201, 263] on input "2025-08-25" at bounding box center [212, 261] width 130 height 20
type input "2025-08-26"
click at [276, 183] on div "× Date 2025-08-26 Action + - Type --- In Out Commission Field required. Ignore …" at bounding box center [431, 59] width 591 height 327
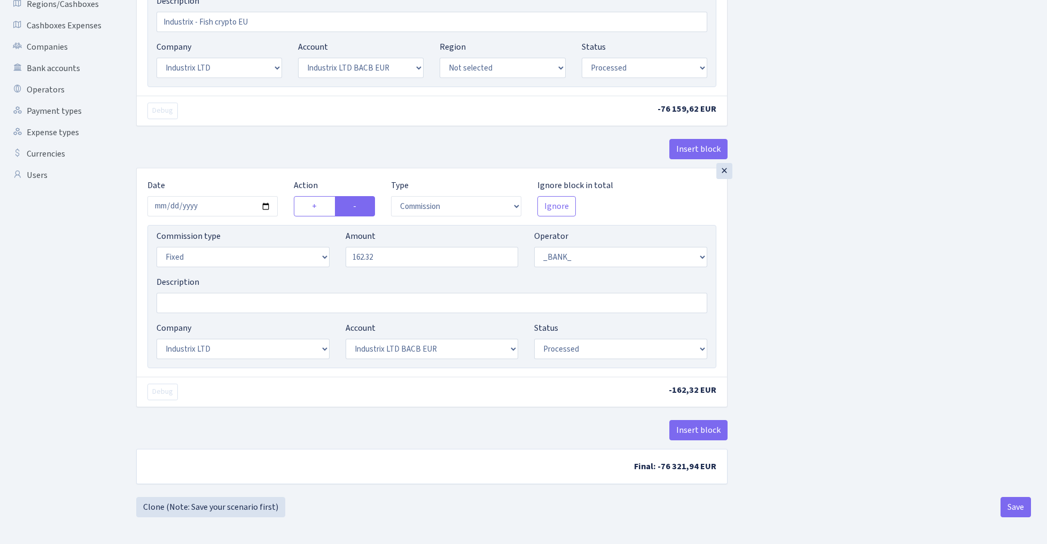
scroll to position [249, 0]
click at [1012, 506] on button "Save" at bounding box center [1016, 507] width 30 height 20
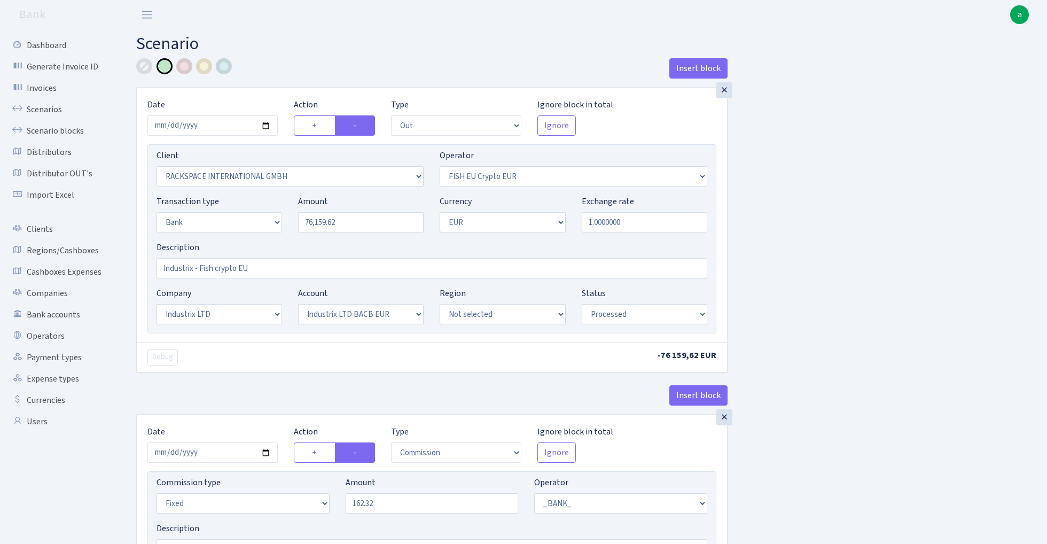
select select "out"
select select "1592"
select select "361"
select select "2"
select select "1"
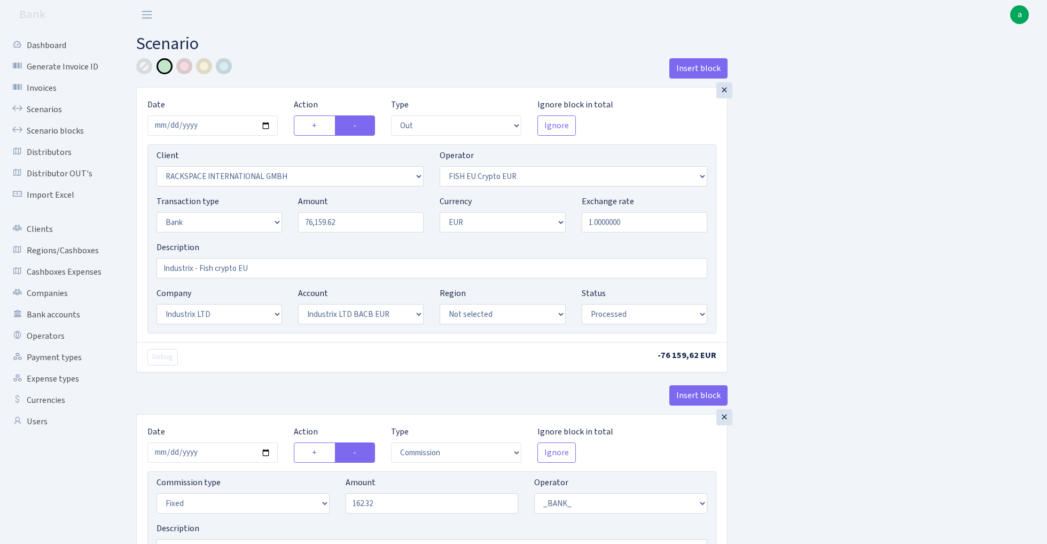
select select "17"
select select "41"
select select "processed"
select select "commission"
select select "fixed"
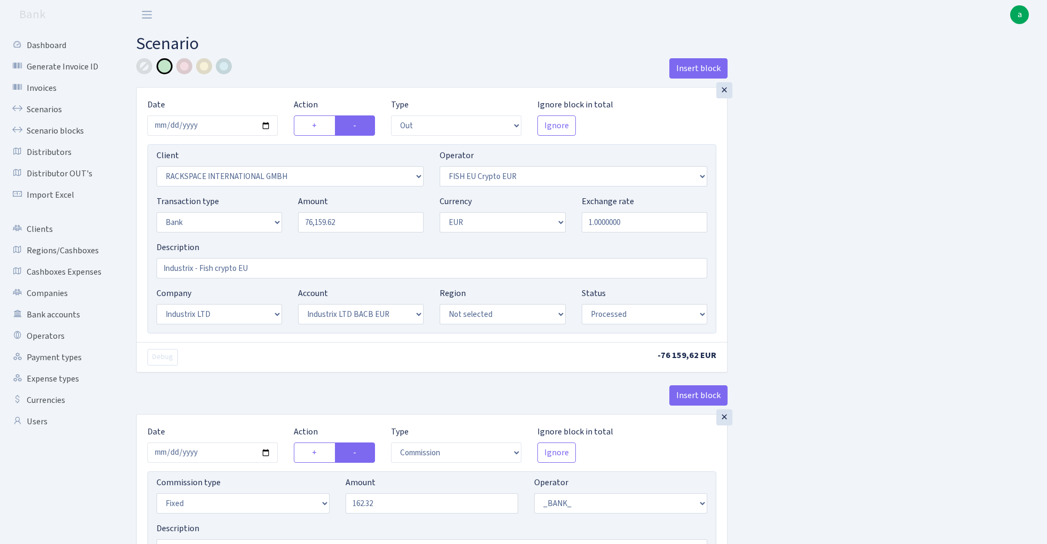
select select "1"
select select "17"
select select "41"
select select "processed"
click at [65, 127] on link "Scenario blocks" at bounding box center [58, 130] width 107 height 21
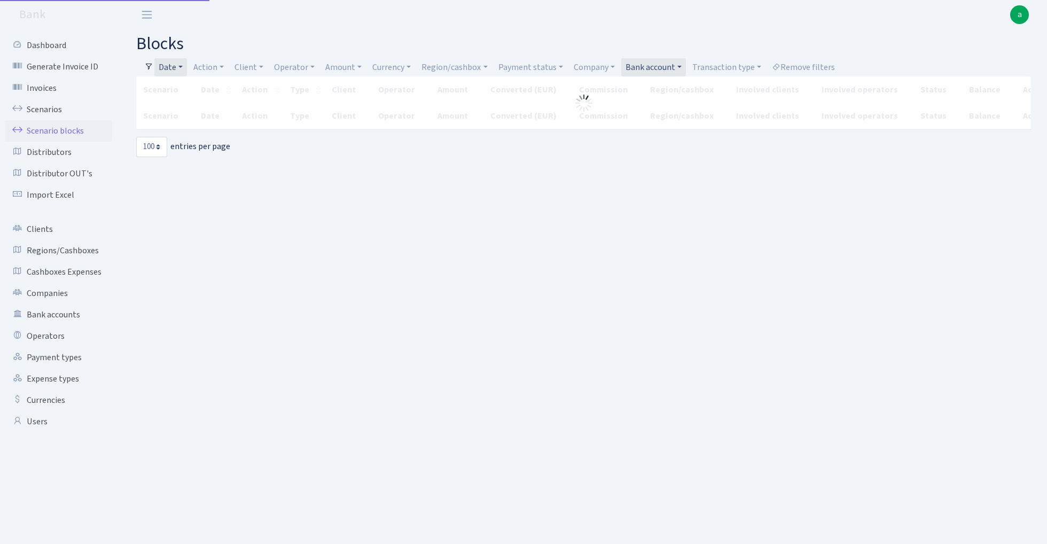
select select "100"
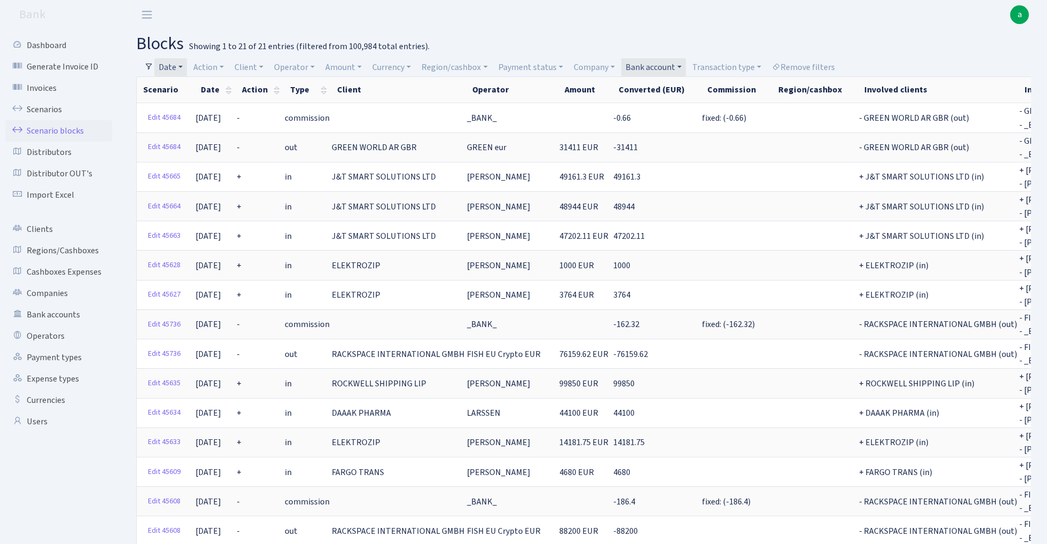
click at [172, 66] on link "Date" at bounding box center [170, 67] width 33 height 18
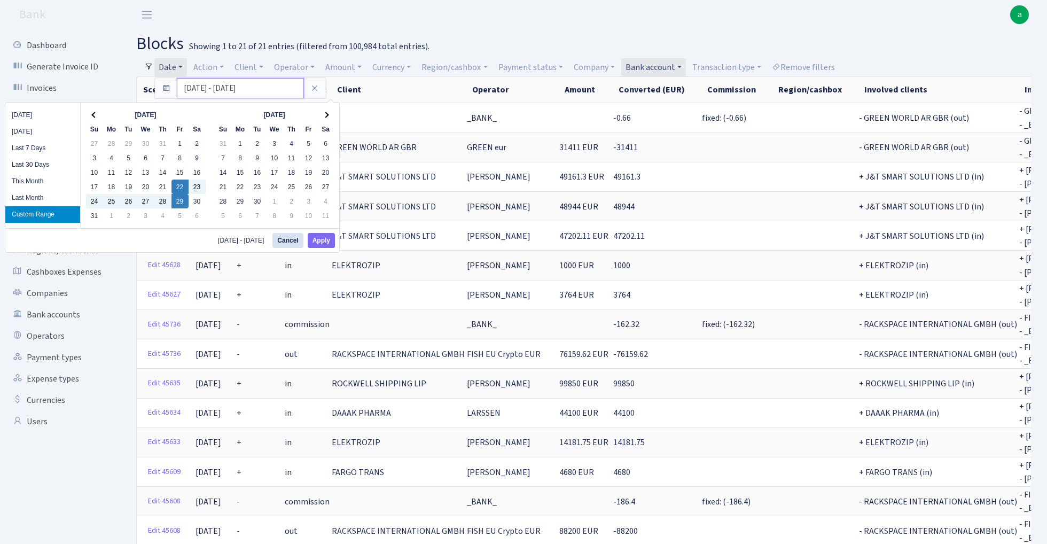
click at [197, 90] on input "[DATE] - [DATE]" at bounding box center [240, 88] width 127 height 20
click at [583, 29] on body "Bank a My Account Logout Dashboard Generate Invoice ID Invoices Scenarios Scena…" at bounding box center [523, 437] width 1047 height 874
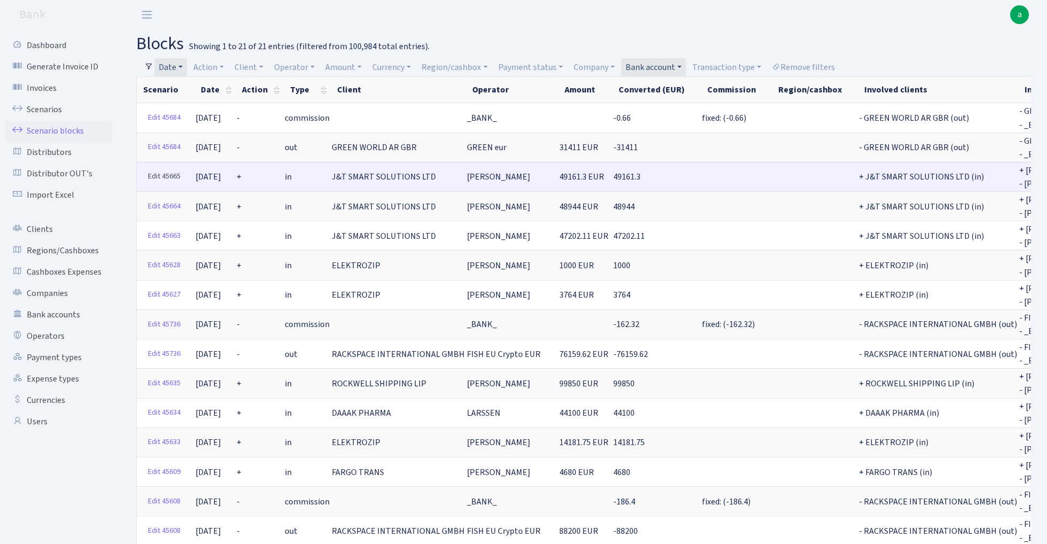
click at [169, 174] on link "Edit 45665" at bounding box center [164, 176] width 42 height 17
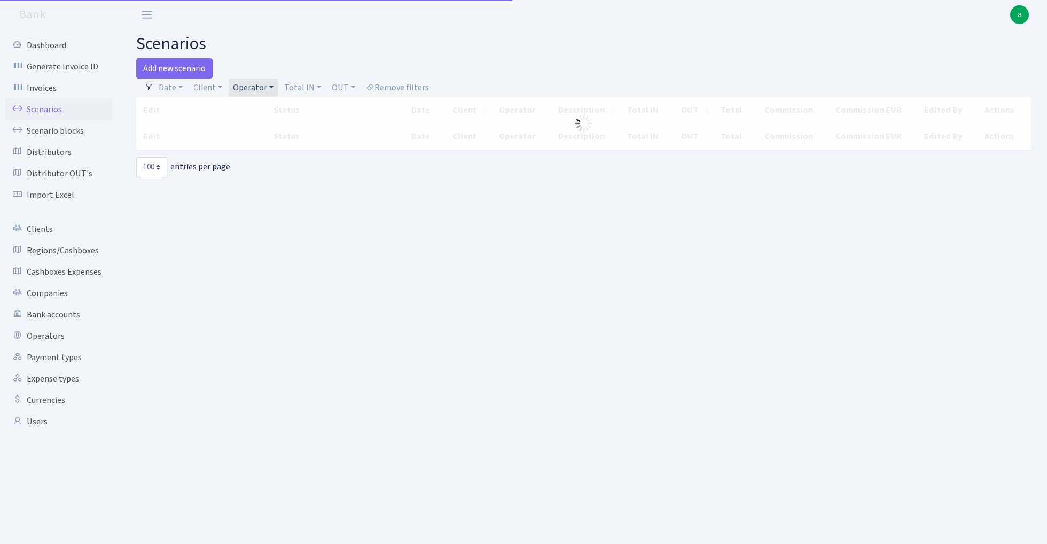
select select "100"
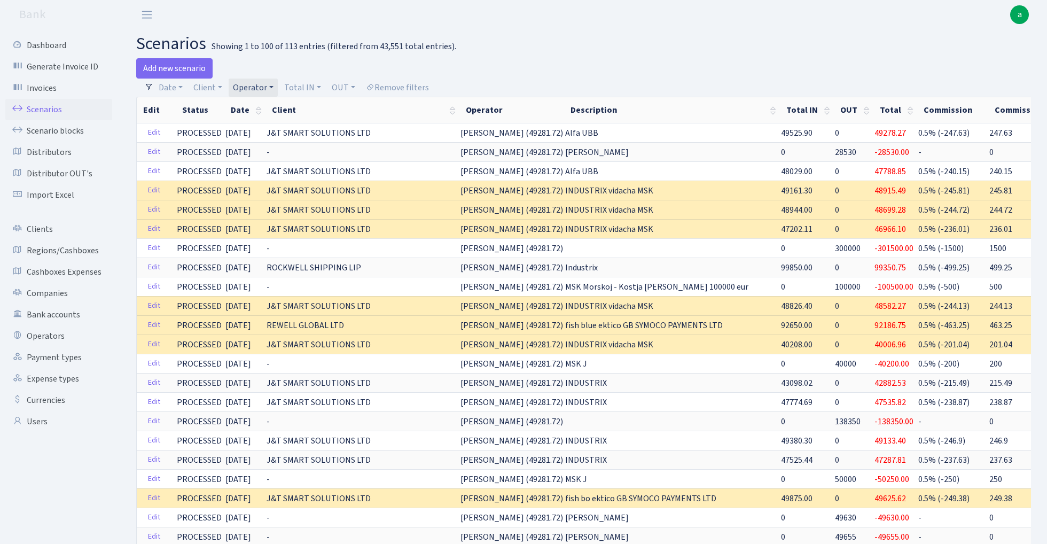
click at [259, 88] on link "Operator" at bounding box center [253, 88] width 49 height 18
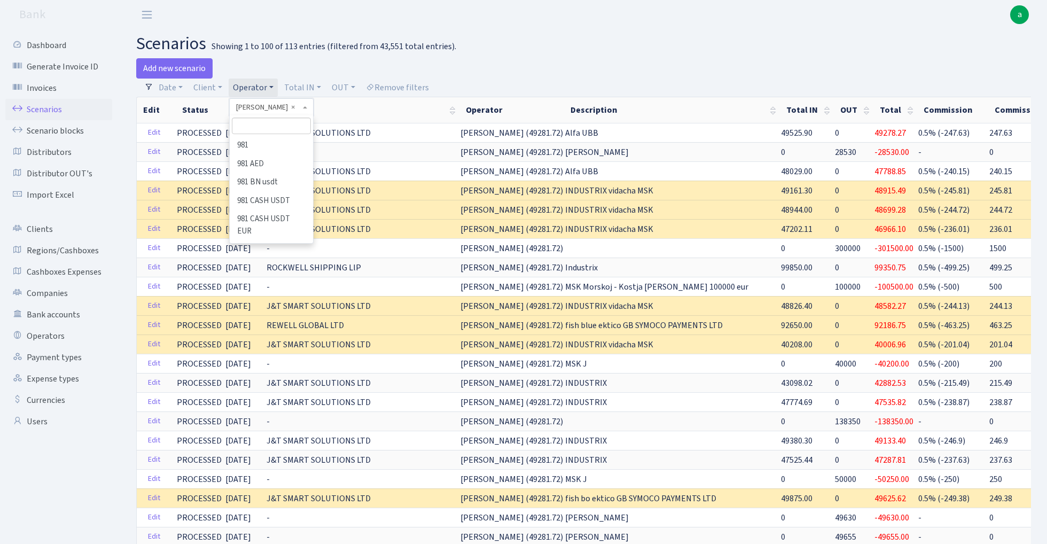
scroll to position [3379, 0]
click at [274, 129] on input "search" at bounding box center [271, 126] width 79 height 17
type input "lars"
click at [287, 150] on li "LARSSEN" at bounding box center [271, 145] width 81 height 19
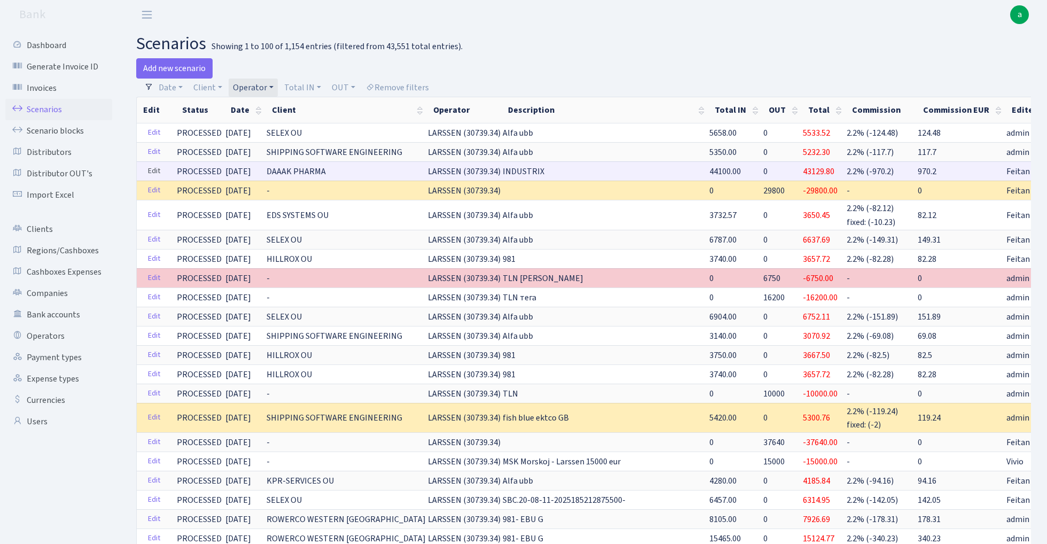
click at [152, 169] on link "Edit" at bounding box center [154, 171] width 22 height 17
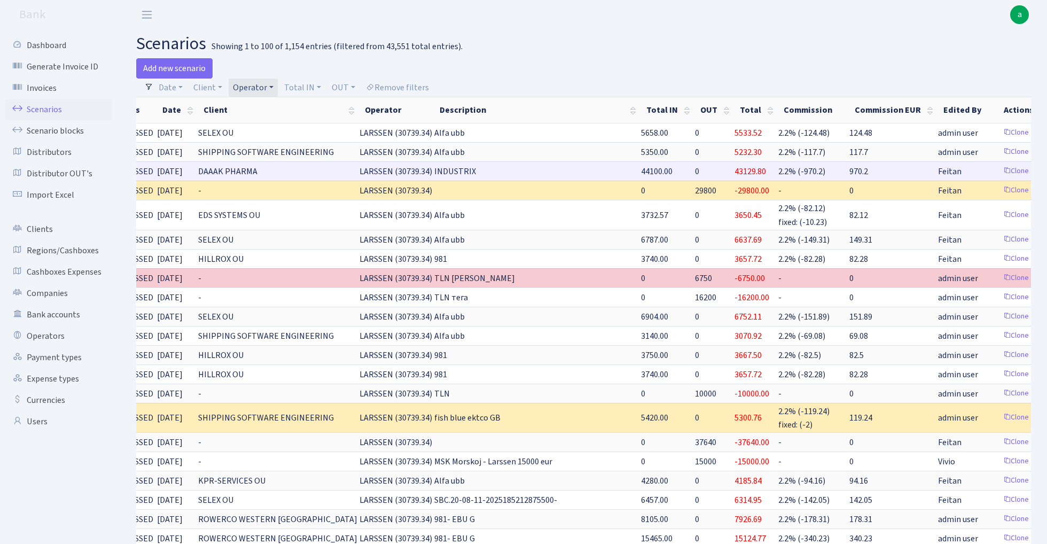
scroll to position [0, 67]
click at [1000, 172] on link "Clone" at bounding box center [1017, 171] width 35 height 17
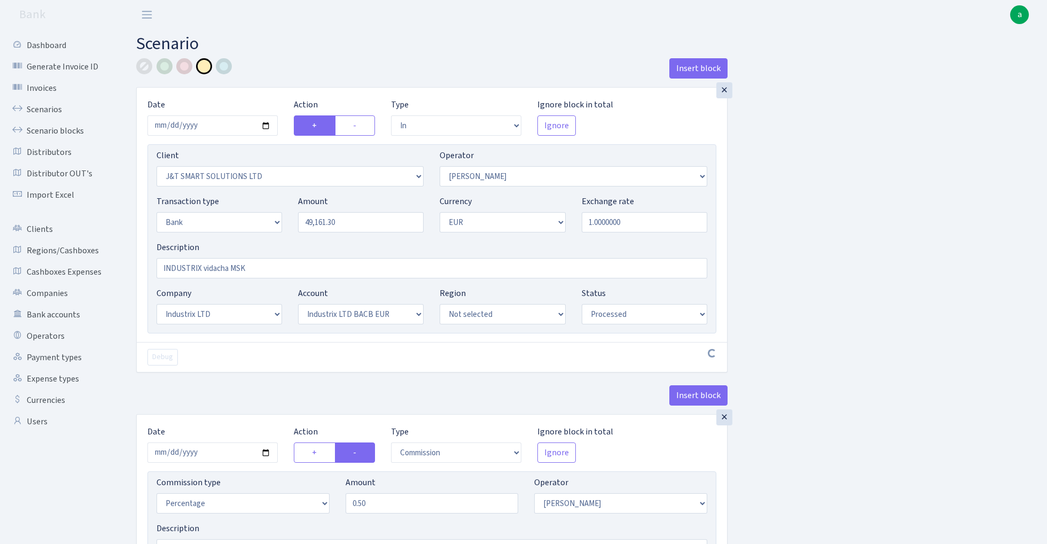
select select "in"
select select "3304"
select select "439"
select select "2"
select select "1"
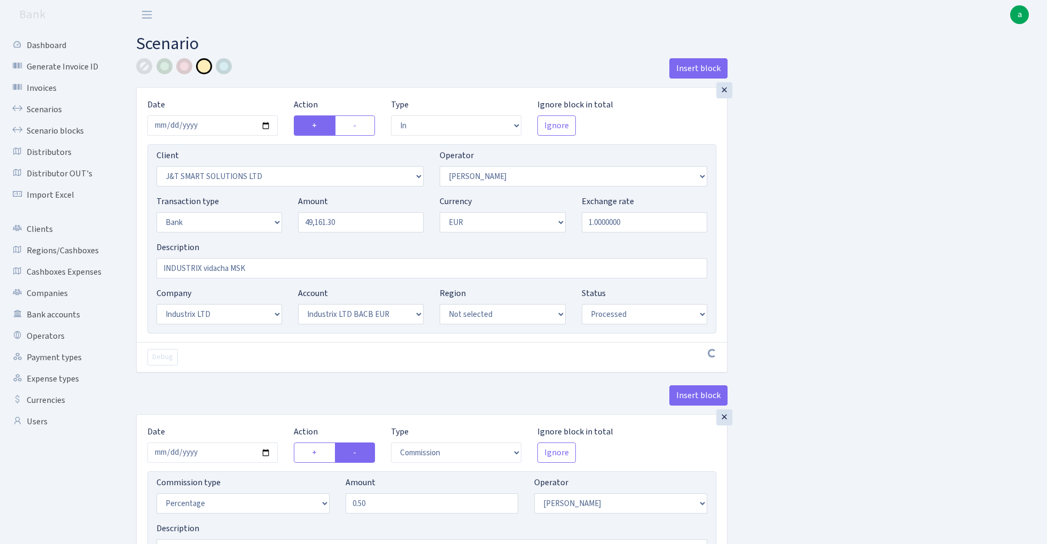
select select "17"
select select "41"
select select "processed"
select select "commission"
select select "439"
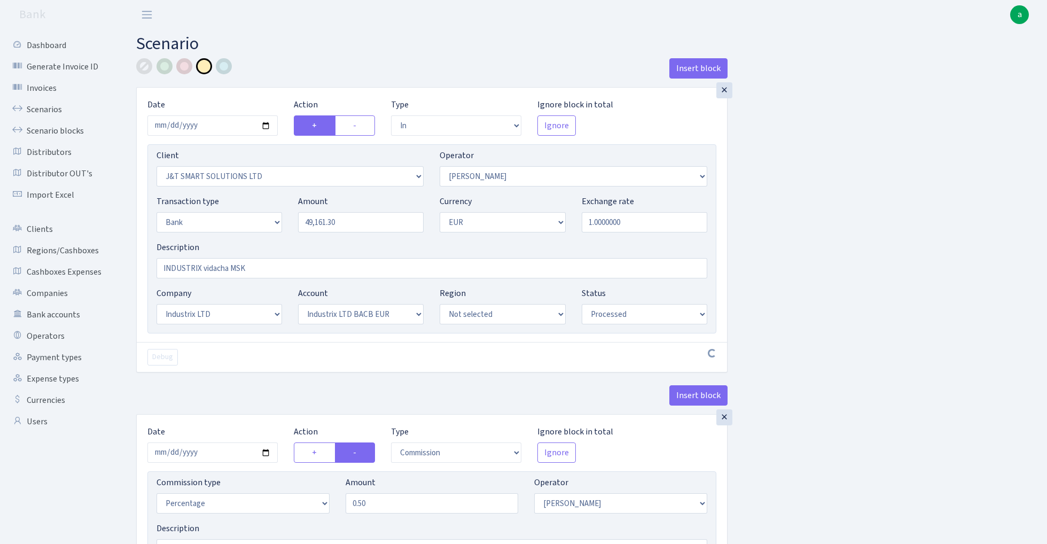
select select "processed"
click at [185, 268] on input "INDUSTRIX vidacha MSK" at bounding box center [432, 268] width 551 height 20
type input "Fish BO vidacha MSK"
select select "17"
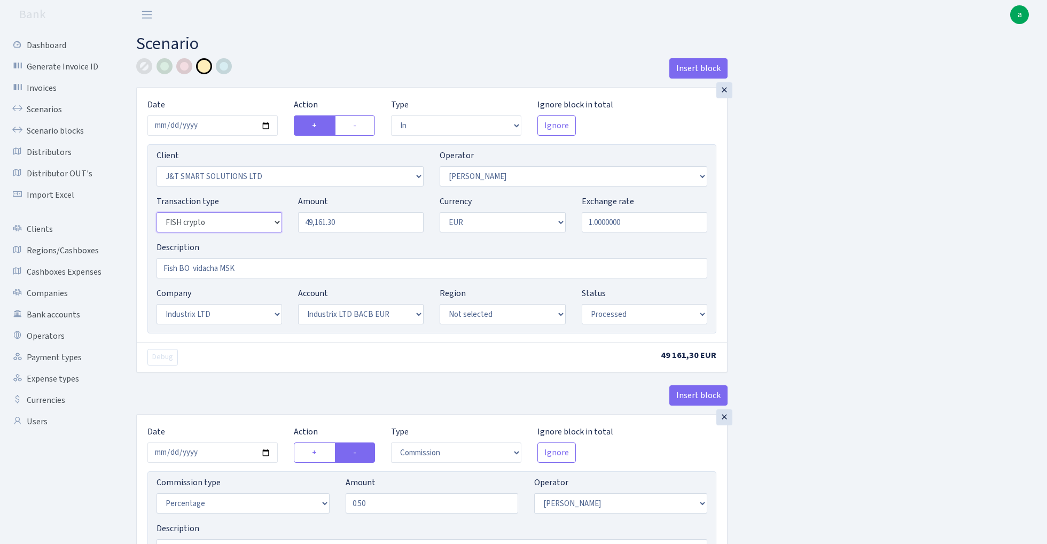
select select
select select "2"
select select "22"
select select "63"
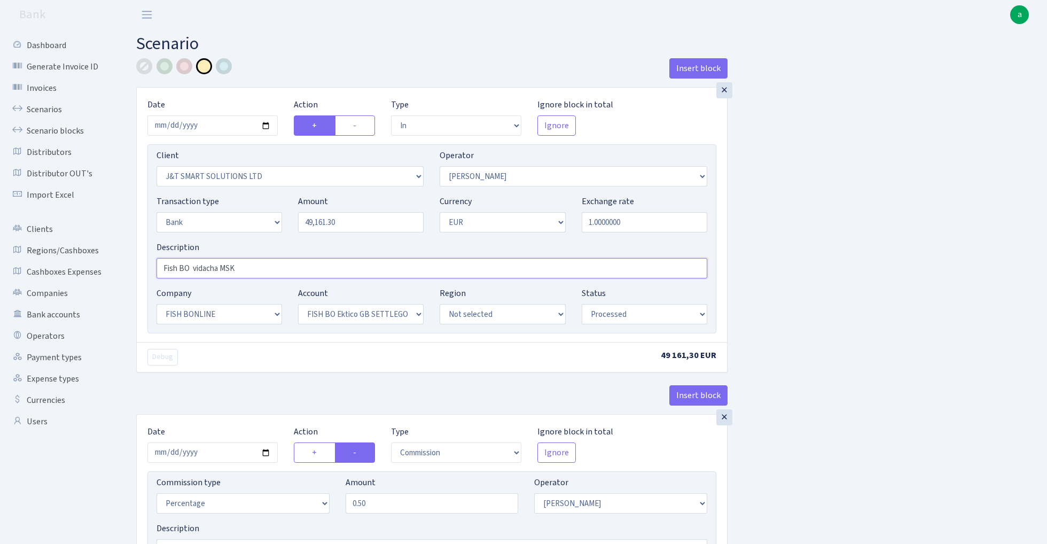
drag, startPoint x: 192, startPoint y: 270, endPoint x: 258, endPoint y: 270, distance: 65.2
click at [258, 270] on input "Fish BO vidacha MSK" at bounding box center [432, 268] width 551 height 20
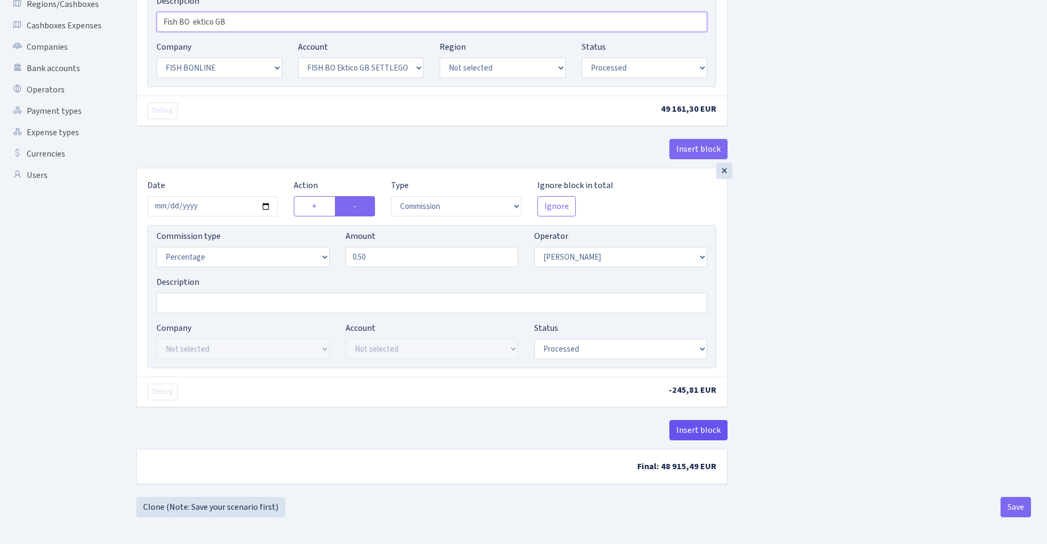
scroll to position [249, 0]
type input "Fish BO ektico GB"
click at [710, 432] on button "Insert block" at bounding box center [698, 430] width 58 height 20
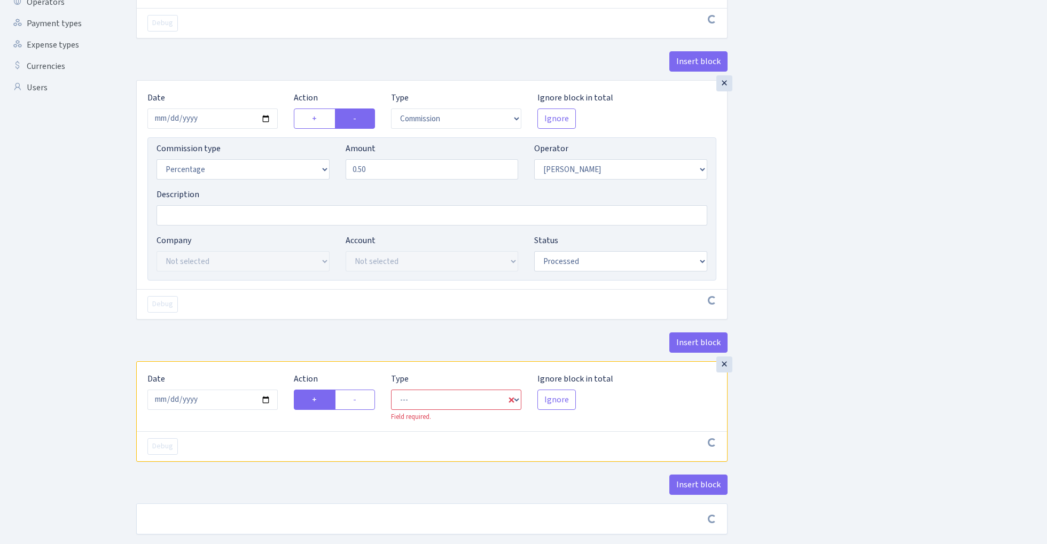
scroll to position [378, 0]
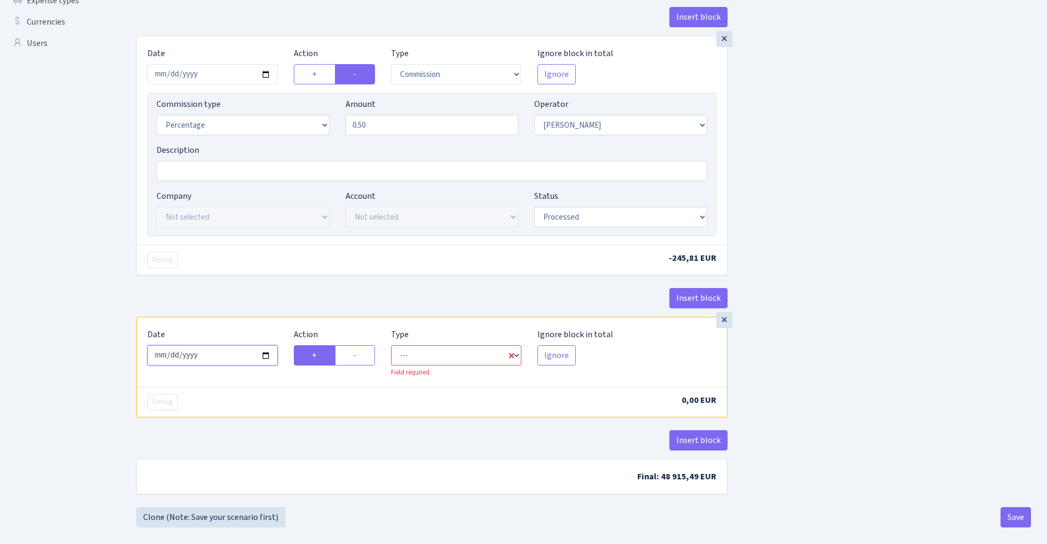
click at [224, 360] on input "2025-08-29" at bounding box center [212, 355] width 130 height 20
type input "2025-08-27"
click at [267, 292] on div "Insert block" at bounding box center [431, 302] width 591 height 29
click at [354, 358] on label "-" at bounding box center [355, 355] width 40 height 20
click at [354, 356] on input "-" at bounding box center [356, 352] width 7 height 7
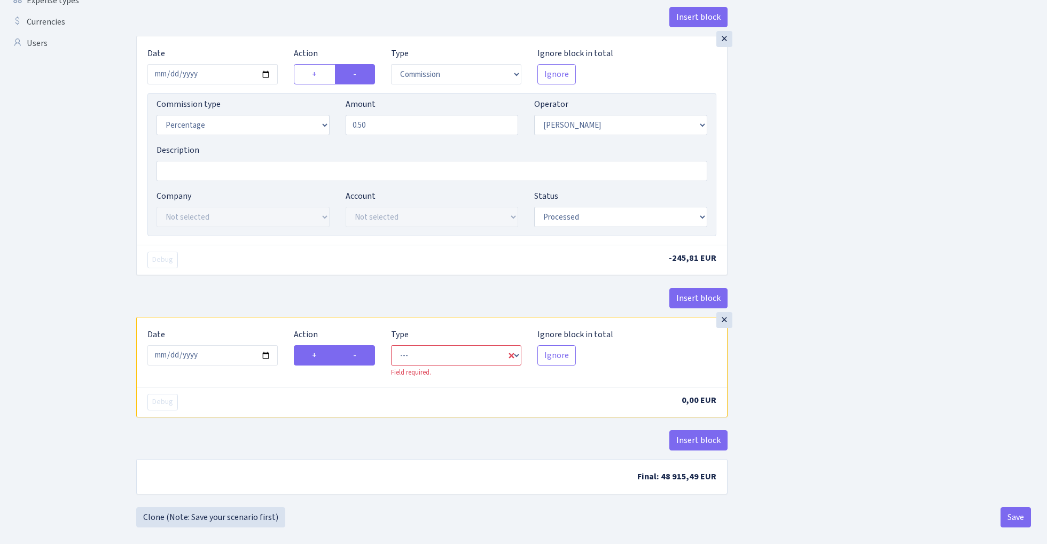
radio input "true"
radio input "false"
select select "commission"
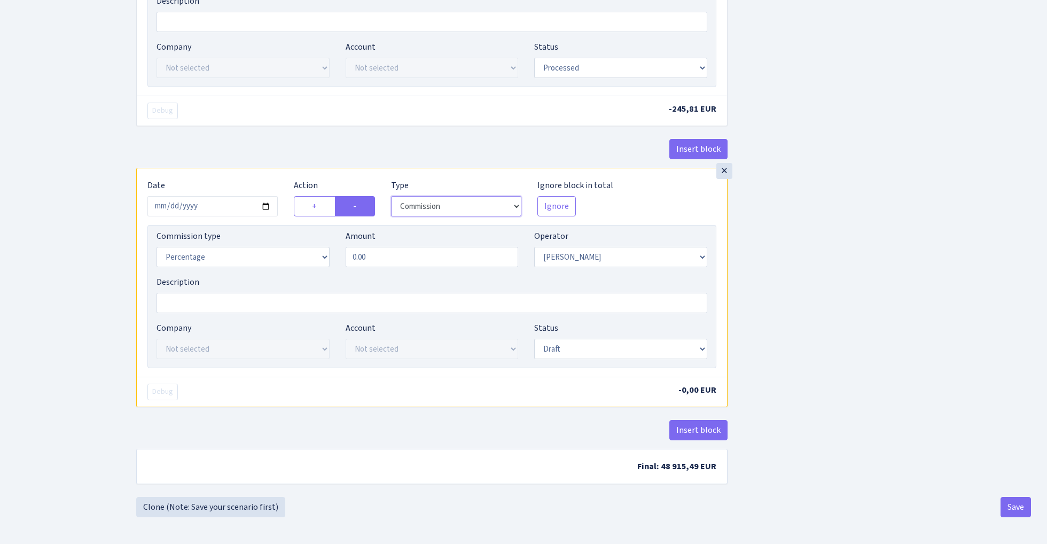
scroll to position [532, 0]
select select "1"
drag, startPoint x: 291, startPoint y: 253, endPoint x: 381, endPoint y: 252, distance: 90.3
click at [381, 252] on div "Commission type Percentage Fixed Bank Amount 0.00 Operator Not selected 981 981…" at bounding box center [432, 253] width 567 height 46
click at [393, 263] on input "0.00" at bounding box center [432, 257] width 173 height 20
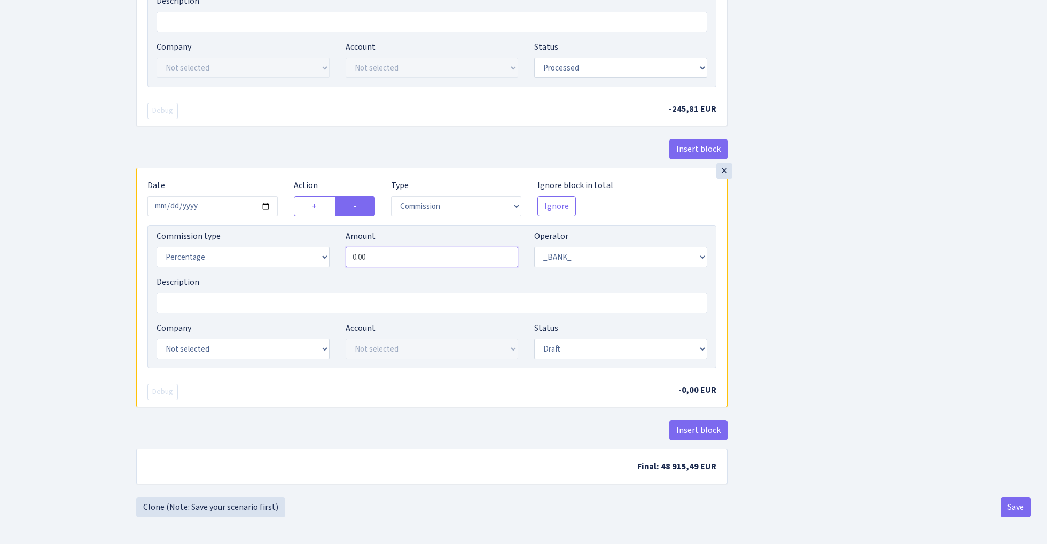
click at [393, 263] on input "0.00" at bounding box center [432, 257] width 173 height 20
type input "0.30"
click at [806, 266] on div "Insert block × Date 2025-08-27 Action + - Type --- In Out Commission Field requ…" at bounding box center [583, 14] width 911 height 966
select select "22"
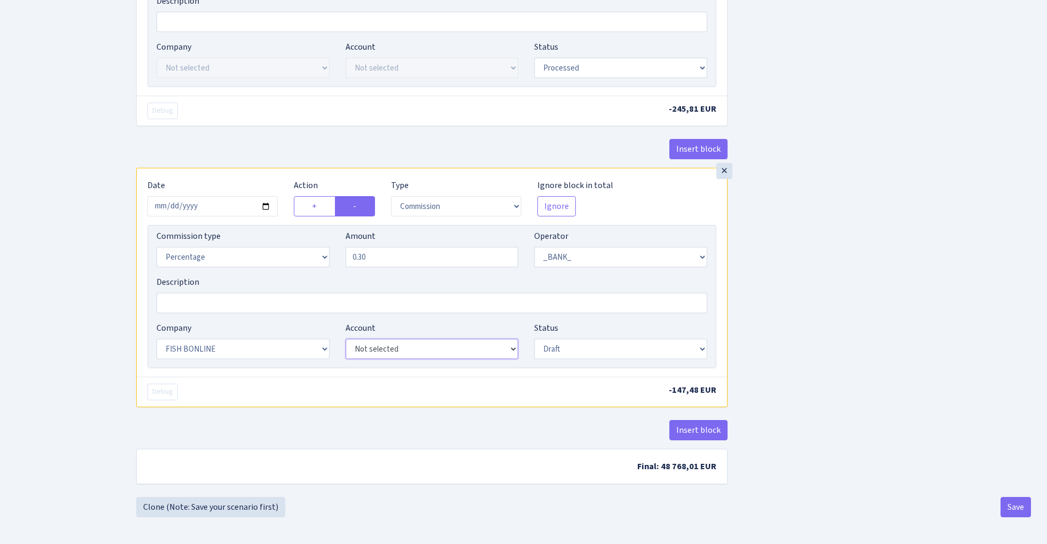
select select "63"
select select "processed"
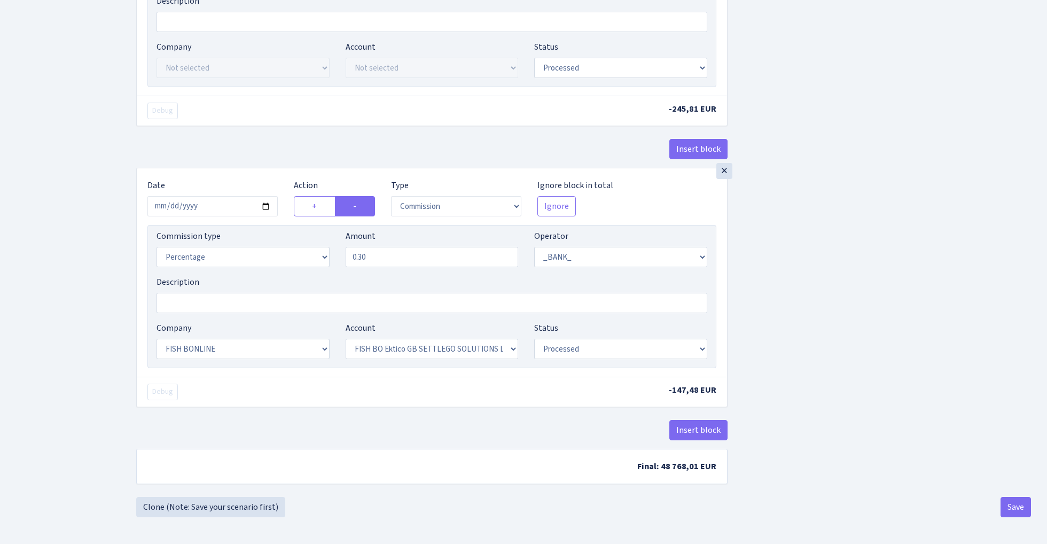
click at [767, 349] on div "Insert block × Date 2025-08-27 Action + - Type --- In Out Commission Field requ…" at bounding box center [583, 14] width 911 height 966
click at [1022, 511] on button "Save" at bounding box center [1016, 507] width 30 height 20
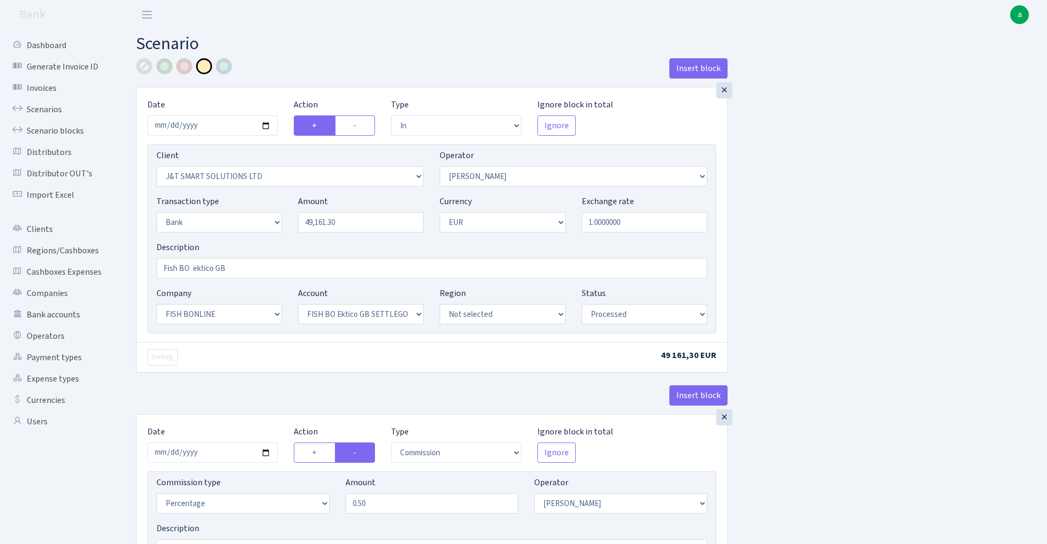
select select "in"
select select "3304"
select select "439"
select select "2"
select select "1"
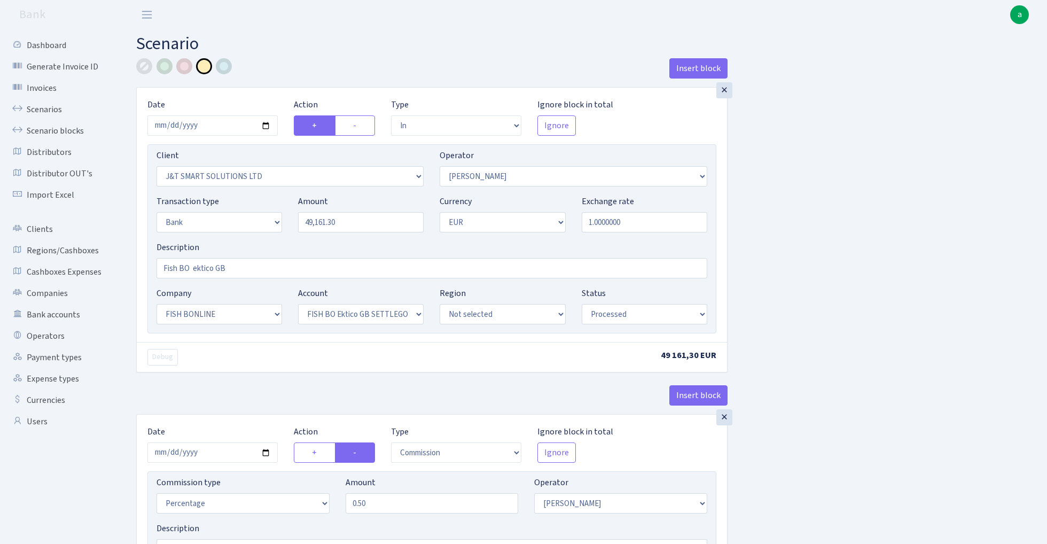
select select "22"
select select "63"
select select "processed"
select select "commission"
select select "439"
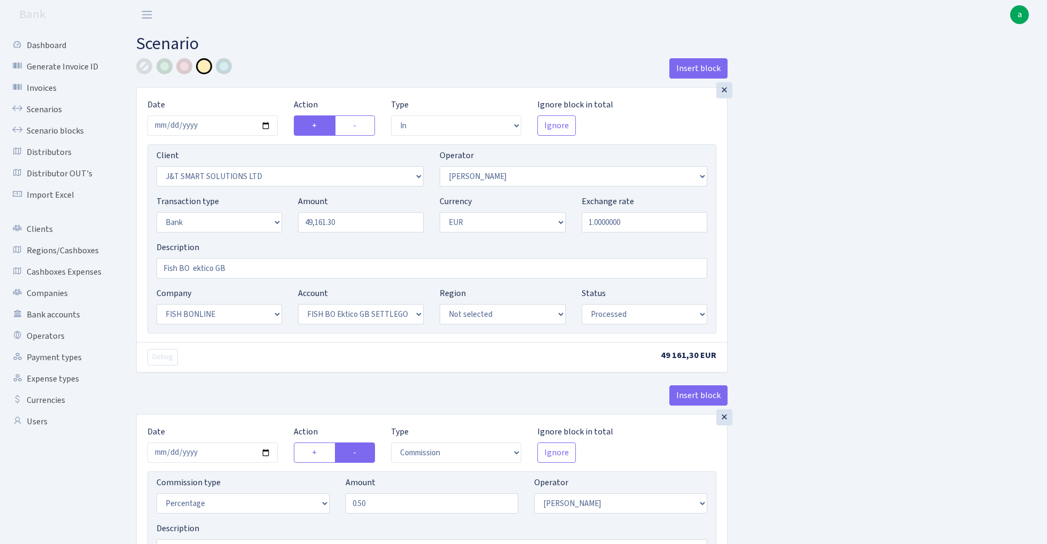
select select "processed"
select select "commission"
select select "1"
select select "22"
select select "63"
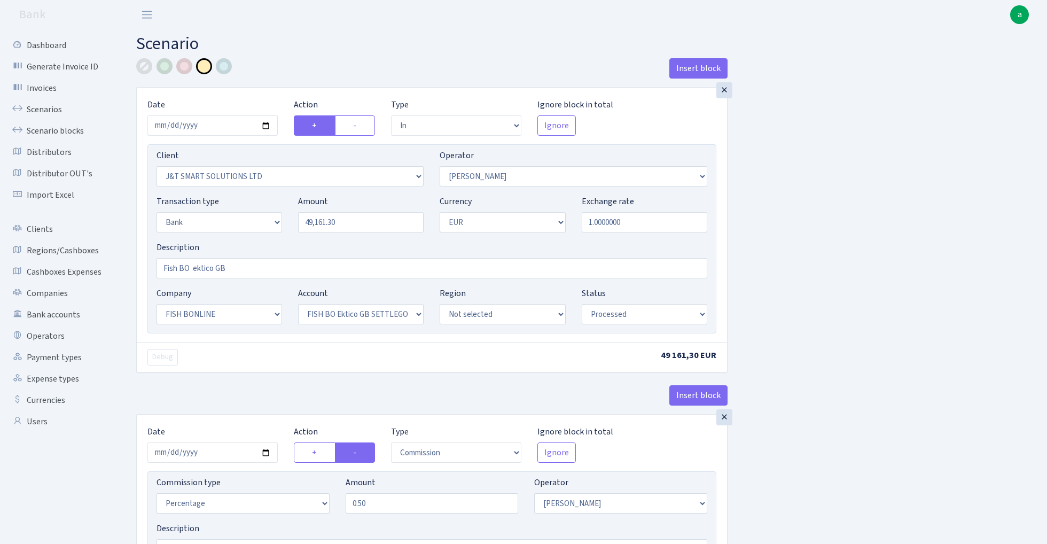
select select "processed"
click at [36, 108] on link "Scenarios" at bounding box center [58, 109] width 107 height 21
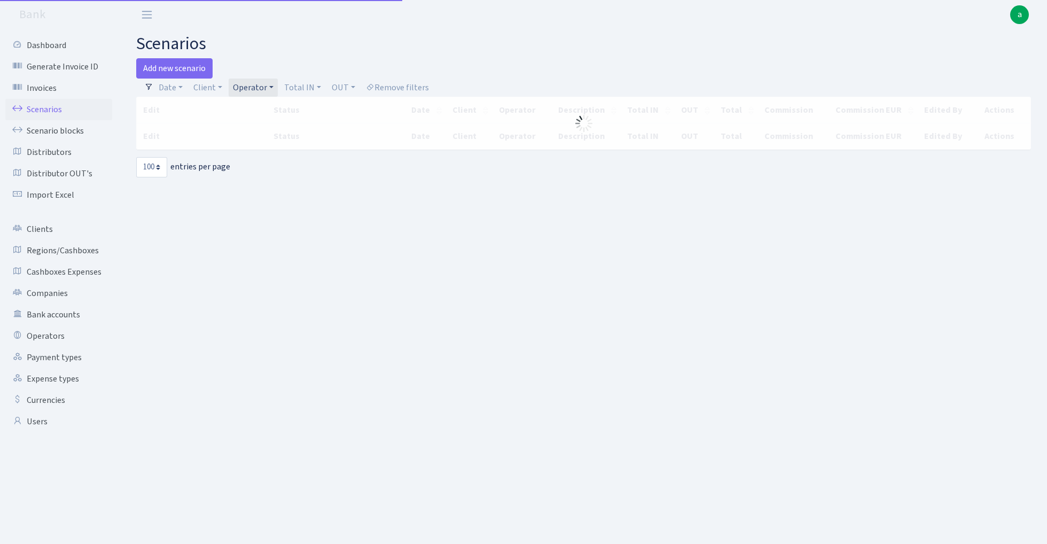
select select "100"
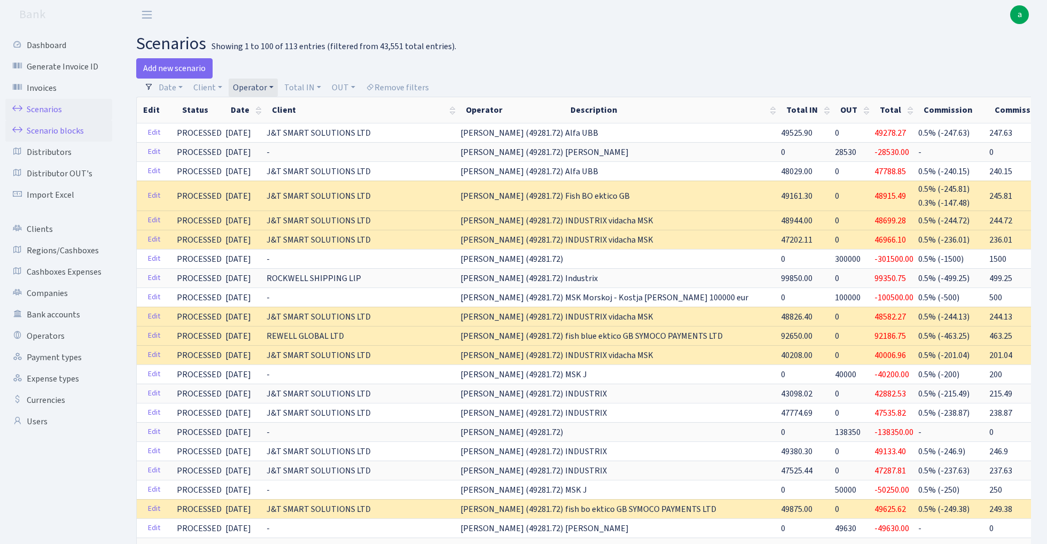
click at [68, 130] on link "Scenario blocks" at bounding box center [58, 130] width 107 height 21
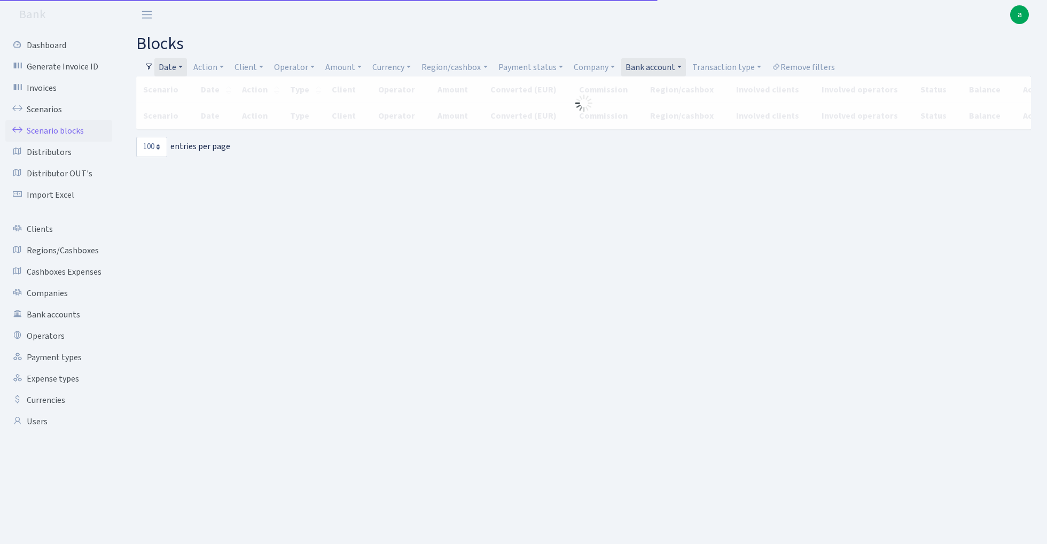
select select "100"
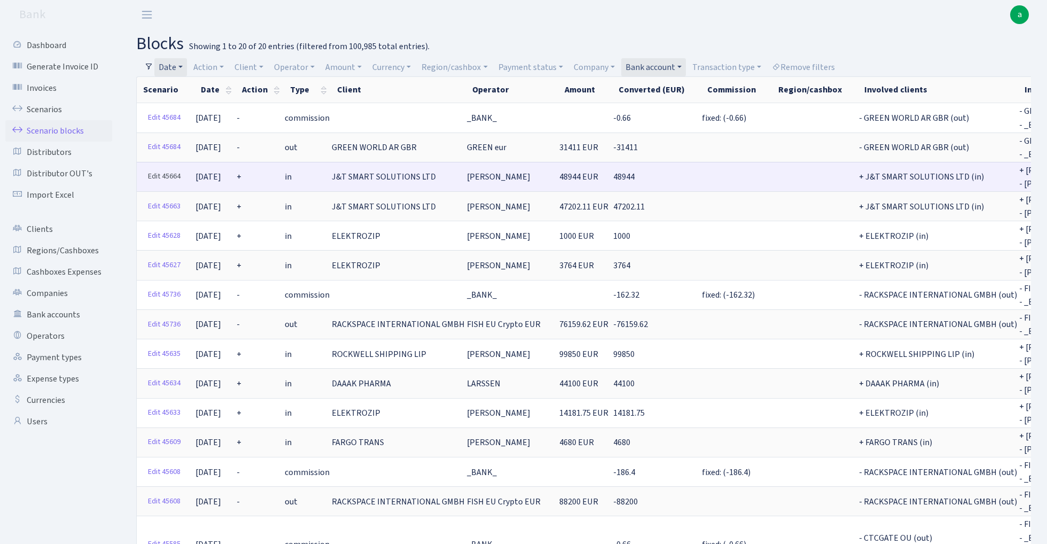
click at [166, 172] on link "Edit 45664" at bounding box center [164, 176] width 42 height 17
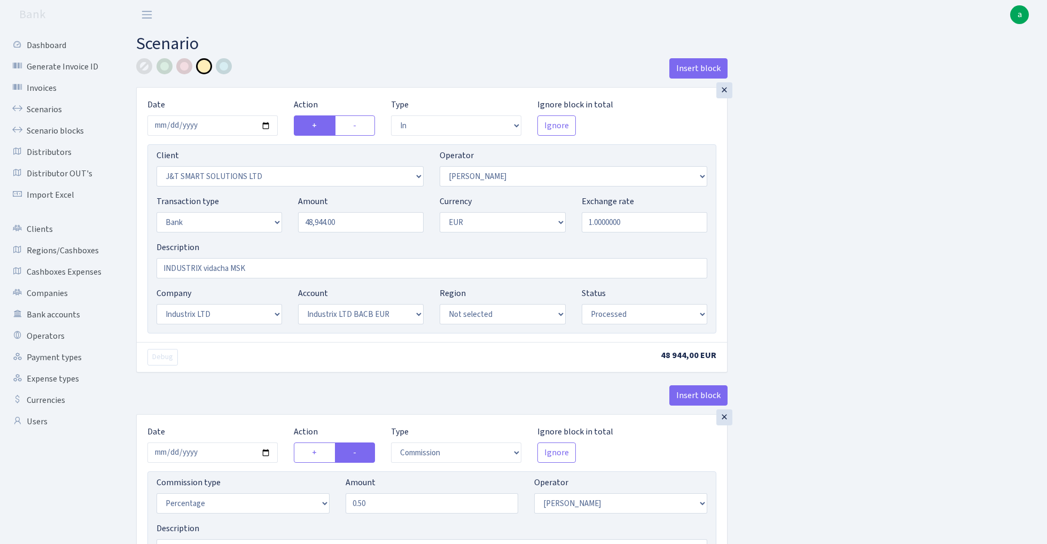
select select "in"
select select "3304"
select select "439"
select select "2"
select select "1"
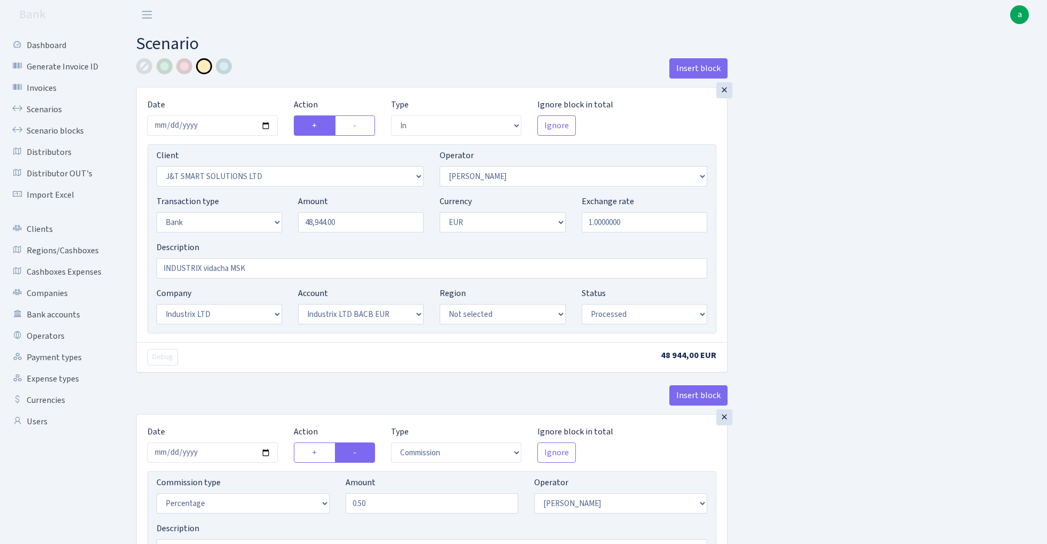
select select "17"
select select "41"
select select "processed"
select select "commission"
select select "439"
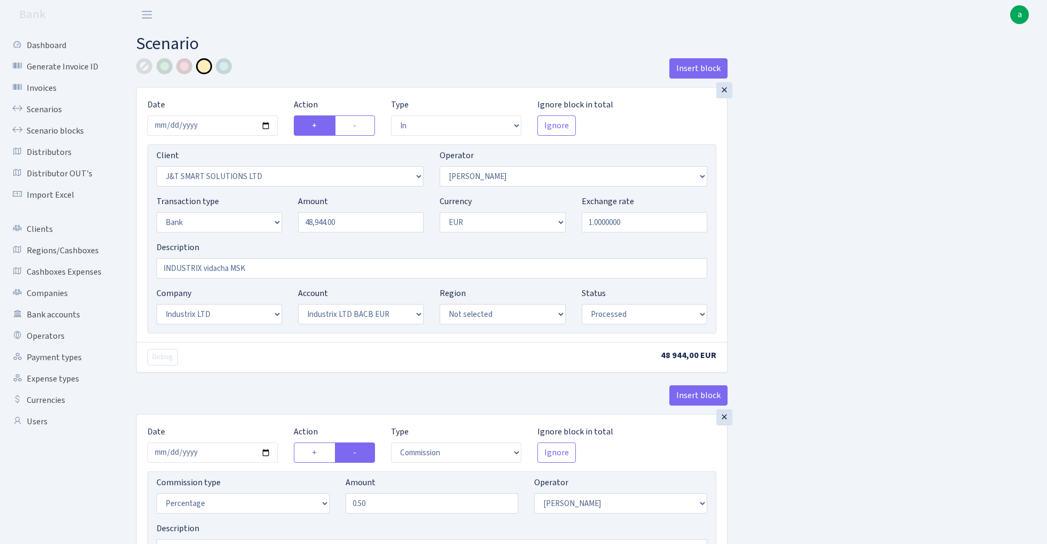
select select "processed"
click at [362, 223] on input "48944.00" at bounding box center [361, 222] width 126 height 20
type input "48,944.40"
click at [875, 225] on div "Insert block × Date 2025-08-27 Action + - Type --- In Out Commission Field requ…" at bounding box center [583, 400] width 911 height 685
click at [143, 66] on div at bounding box center [144, 66] width 16 height 16
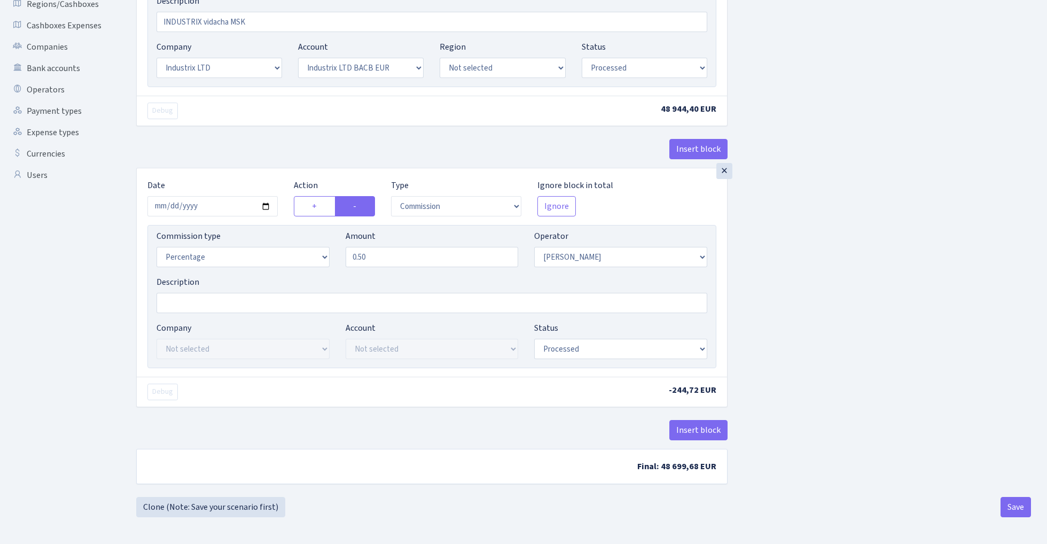
scroll to position [249, 0]
click at [1015, 510] on button "Save" at bounding box center [1016, 507] width 30 height 20
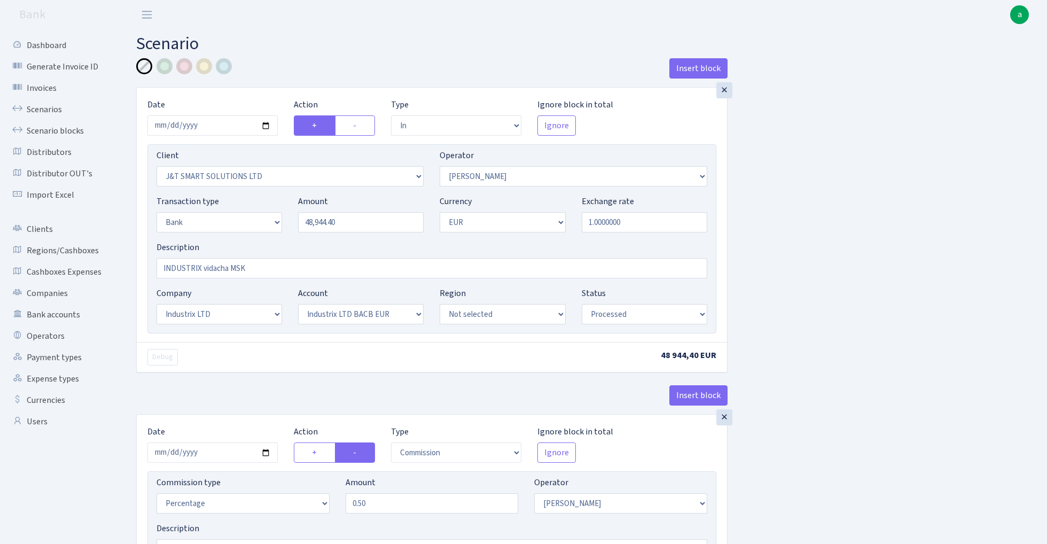
select select "in"
select select "3304"
select select "439"
select select "2"
select select "1"
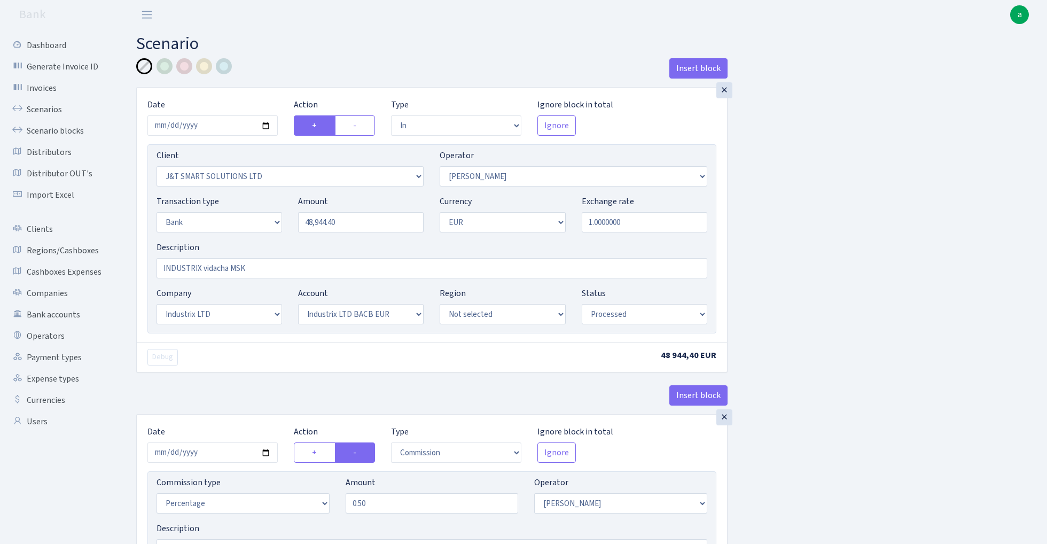
select select "17"
select select "41"
select select "processed"
select select "commission"
select select "439"
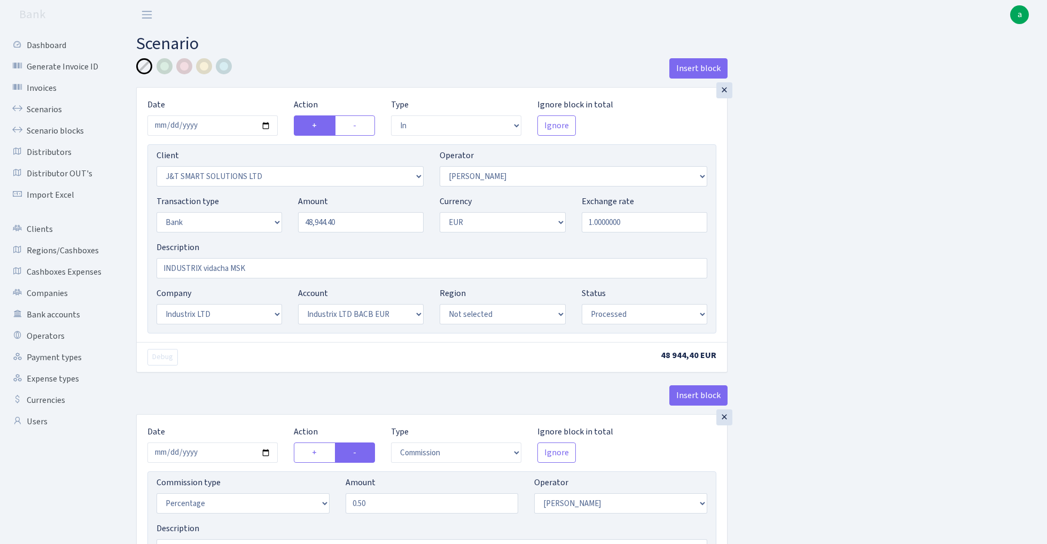
select select "processed"
click at [66, 133] on link "Scenario blocks" at bounding box center [58, 130] width 107 height 21
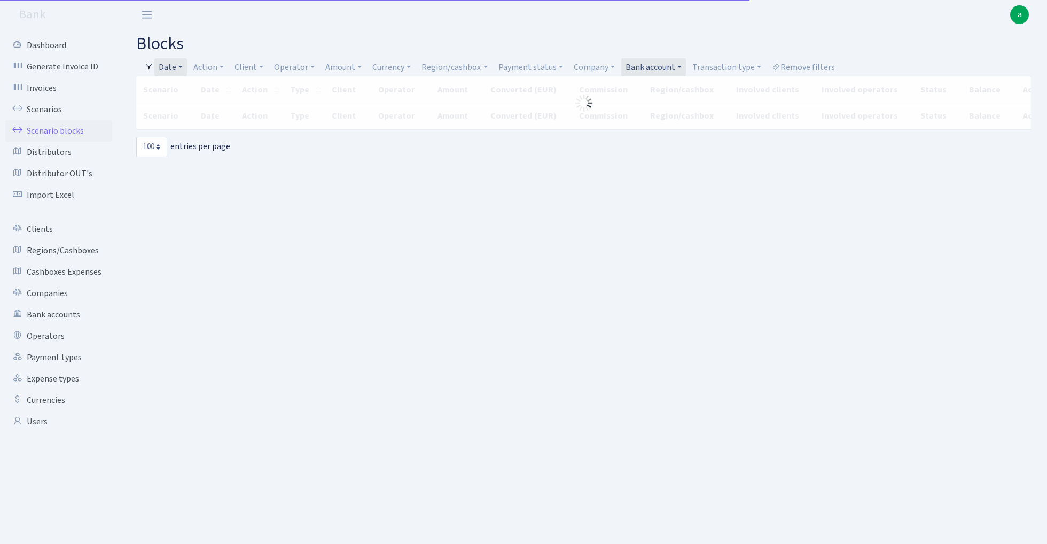
select select "100"
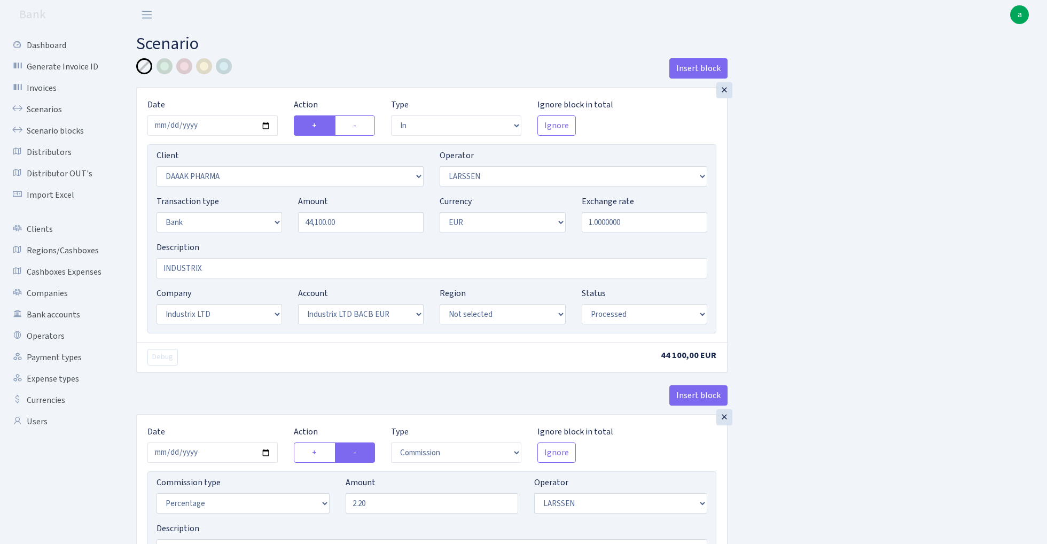
select select "in"
select select "2693"
select select "36"
select select "2"
select select "1"
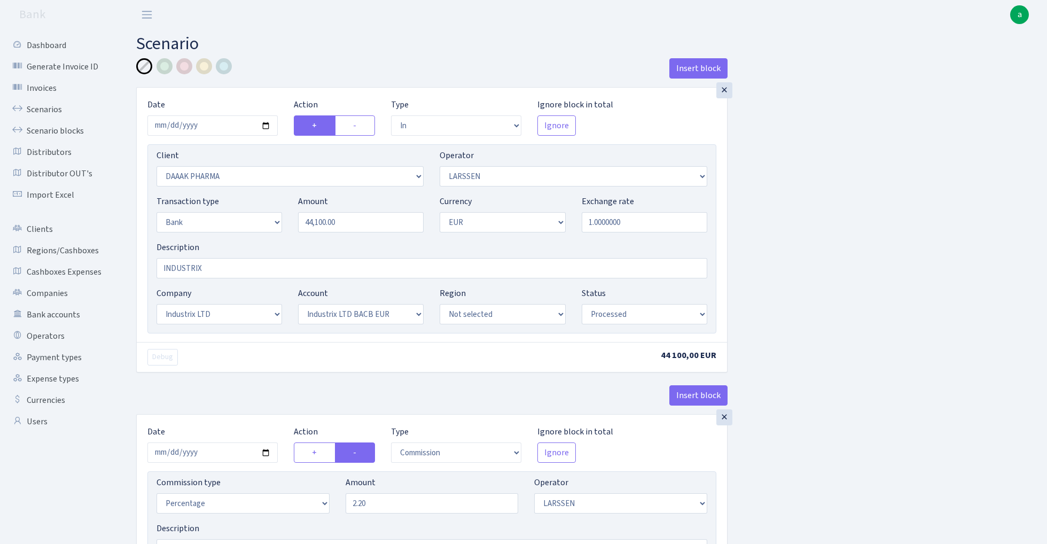
select select "17"
select select "41"
select select "processed"
select select "commission"
select select "36"
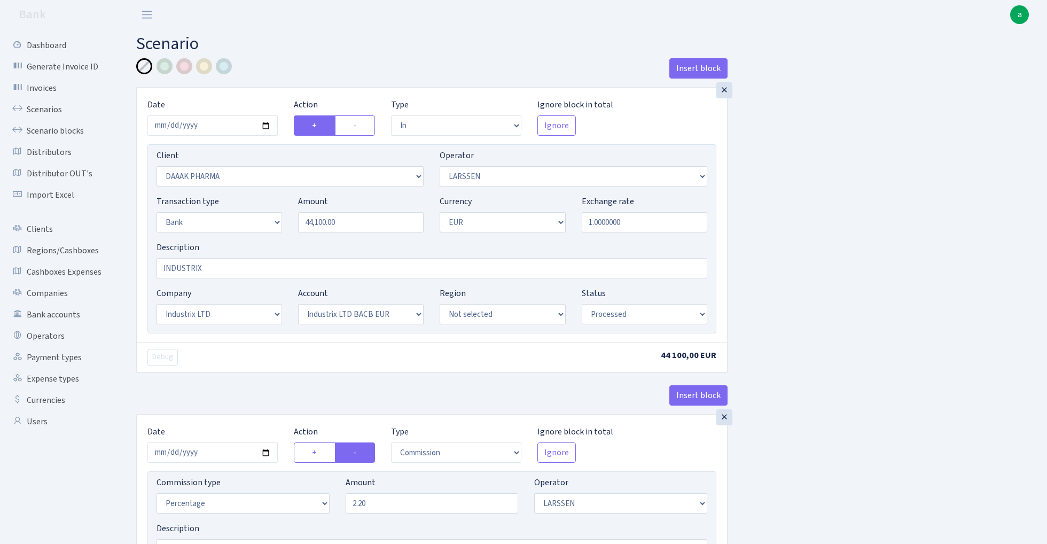
select select "processed"
select select "in"
select select "2693"
select select "36"
select select "2"
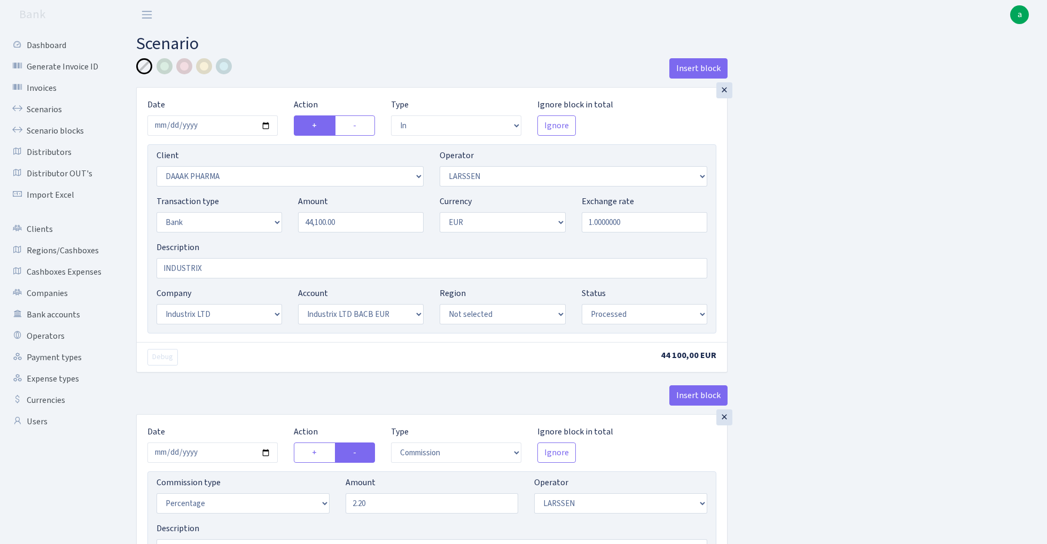
select select "1"
select select "17"
select select "41"
select select "processed"
select select "commission"
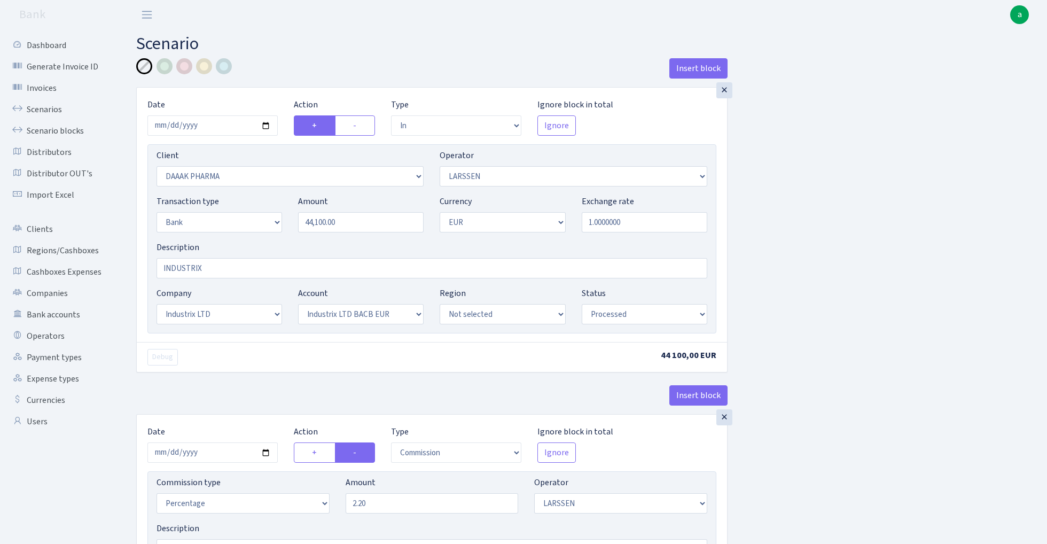
select select "36"
select select "processed"
click at [372, 225] on input "44100.00" at bounding box center [361, 222] width 126 height 20
paste input "641"
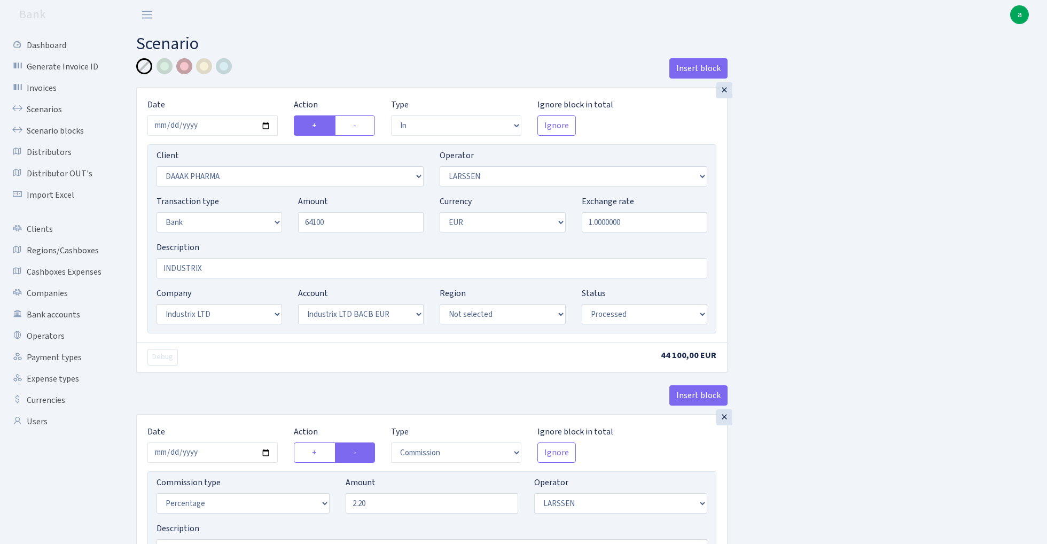
type input "64,100.00"
click at [184, 63] on div at bounding box center [184, 66] width 16 height 16
click at [197, 124] on input "2025-08-26" at bounding box center [212, 125] width 130 height 20
type input "[DATE]"
click at [315, 37] on h2 "Scenario" at bounding box center [583, 44] width 895 height 20
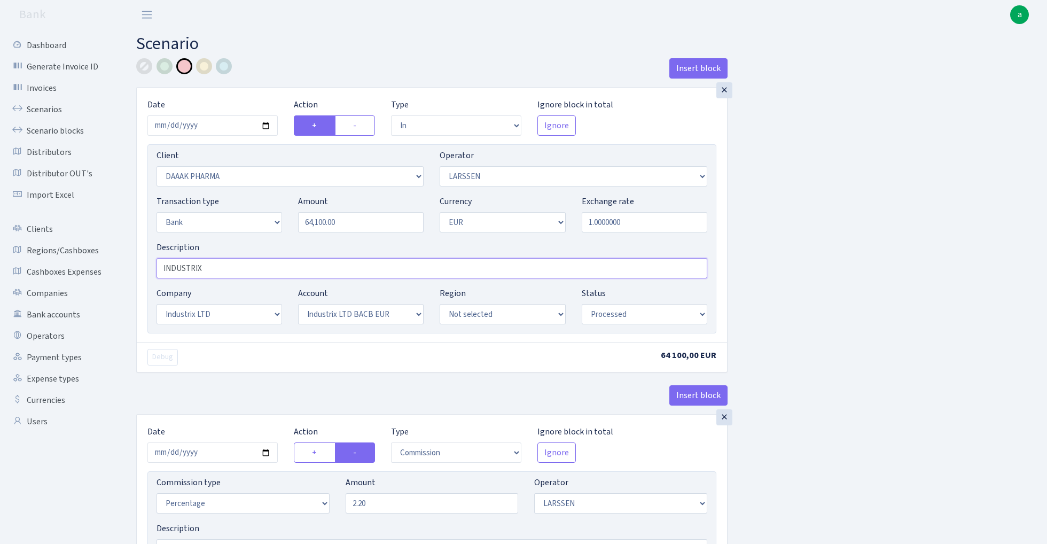
click at [246, 272] on input "INDUSTRIX" at bounding box center [432, 268] width 551 height 20
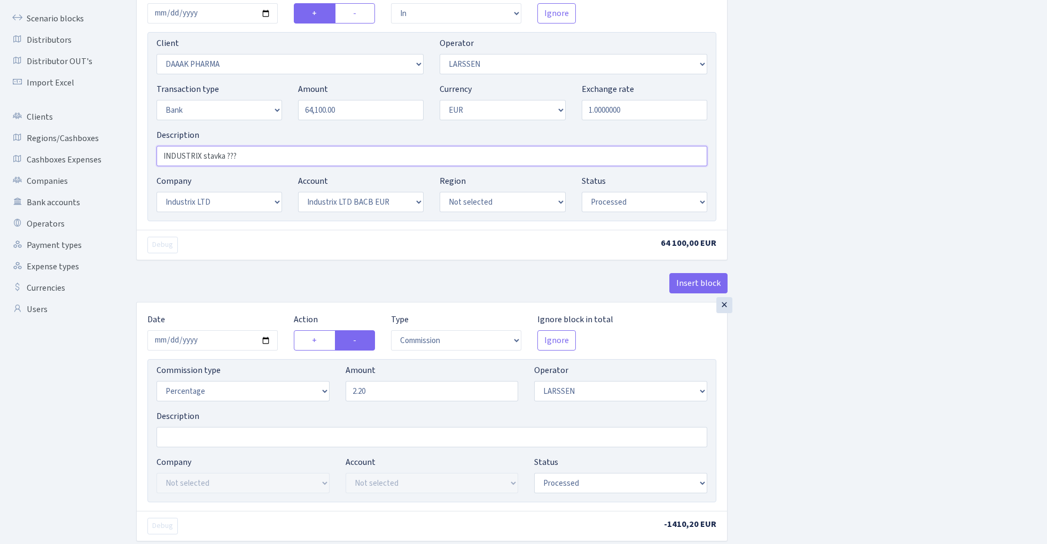
scroll to position [151, 0]
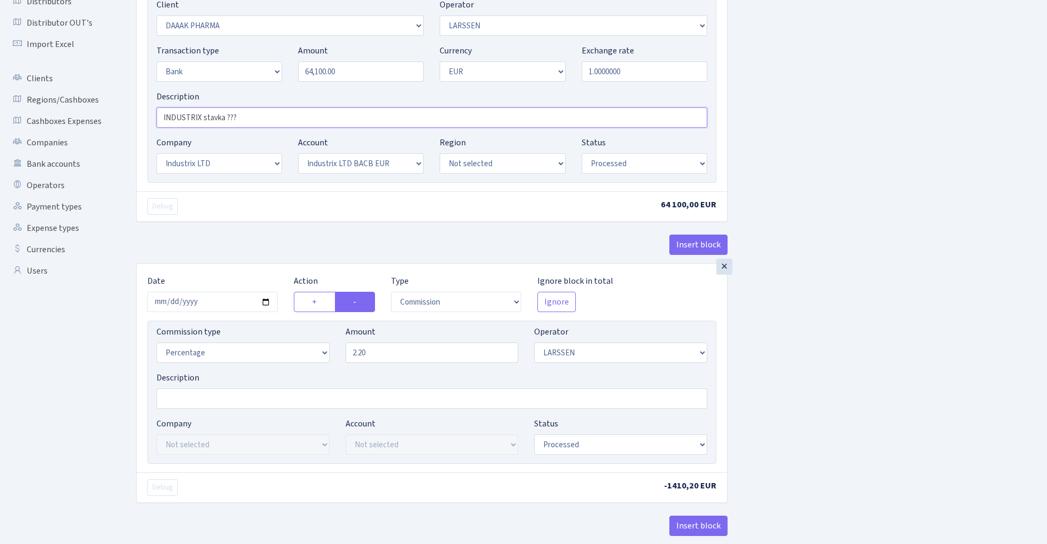
type input "INDUSTRIX stavka ???"
click at [208, 306] on input "2025-08-26" at bounding box center [212, 302] width 130 height 20
type input "[DATE]"
click at [262, 222] on div "× Date 2025-08-28 Action + - Type --- In Out Commission Field required. Ignore …" at bounding box center [431, 78] width 591 height 285
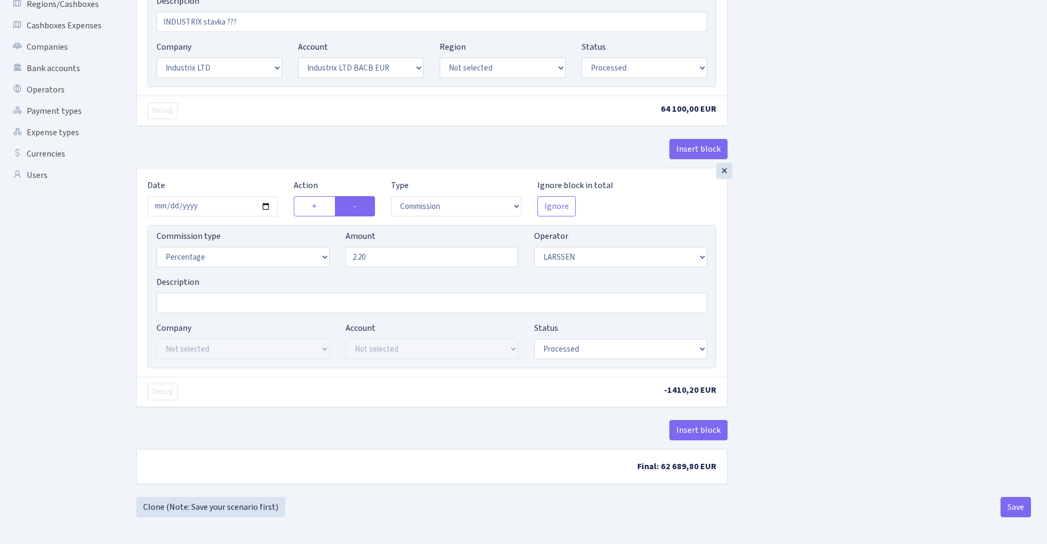
scroll to position [249, 0]
click at [1005, 510] on button "Save" at bounding box center [1016, 507] width 30 height 20
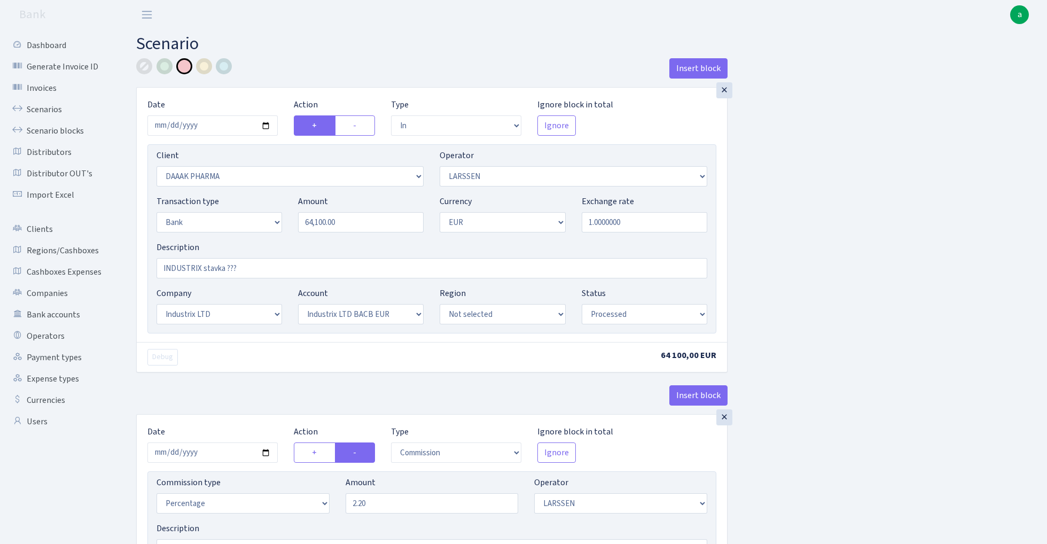
select select "in"
select select "2693"
select select "36"
select select "2"
select select "1"
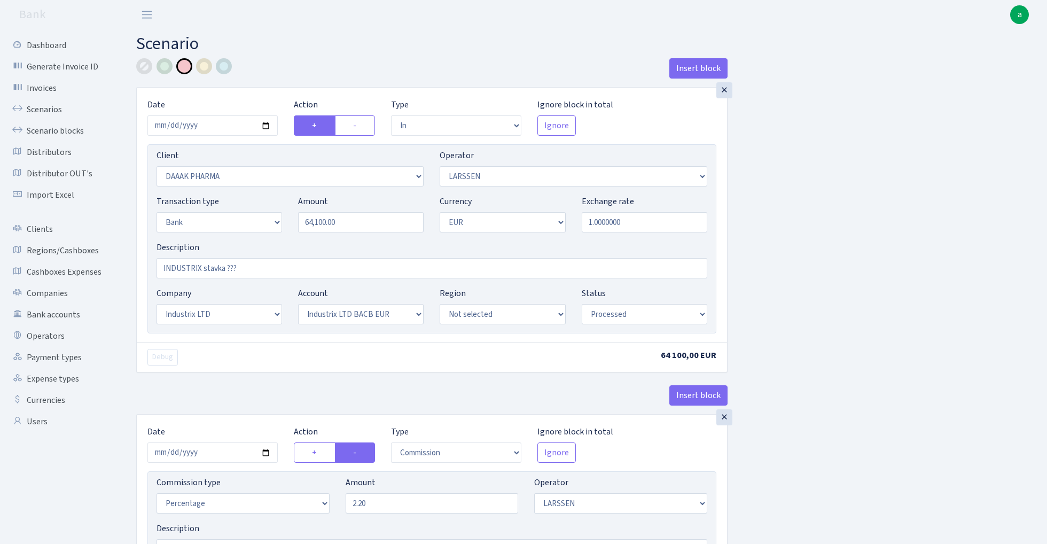
select select "17"
select select "41"
select select "processed"
select select "commission"
select select "36"
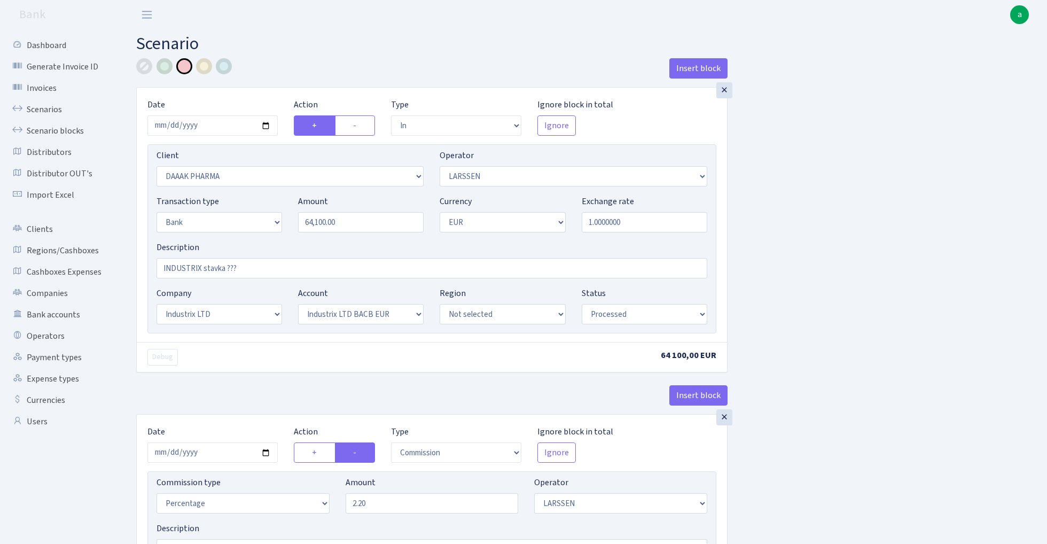
select select "processed"
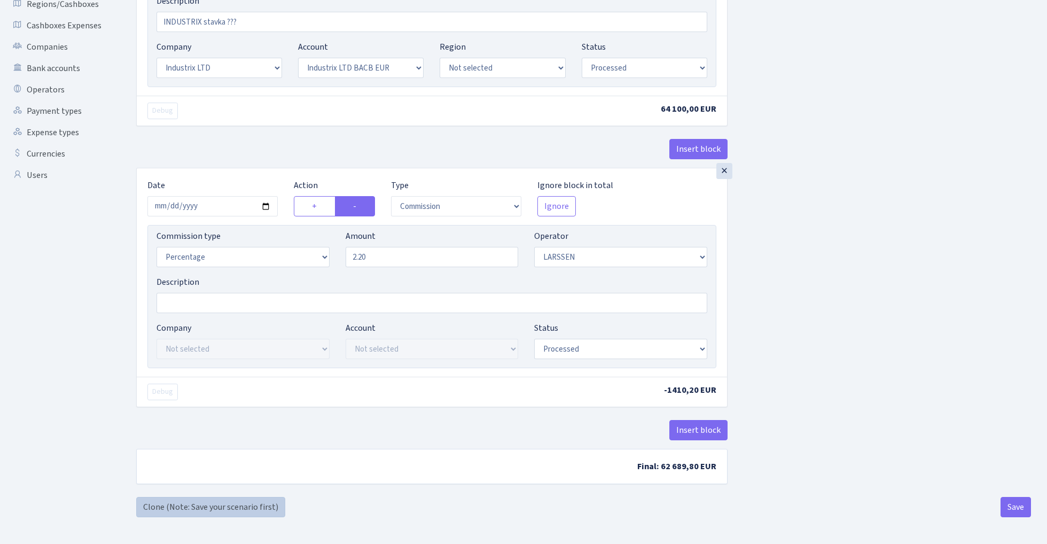
scroll to position [249, 0]
click at [251, 504] on link "Clone (Note: Save your scenario first)" at bounding box center [210, 507] width 149 height 20
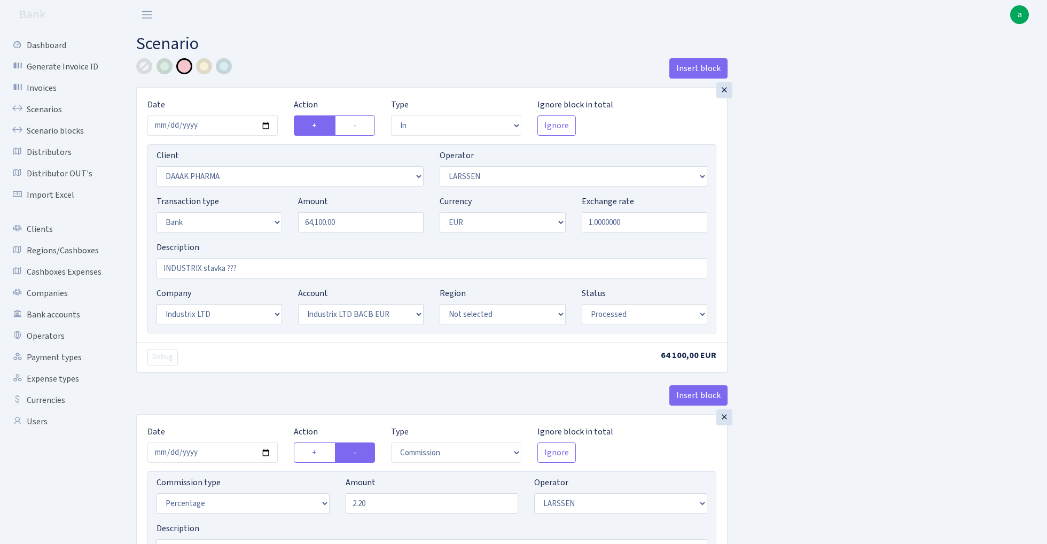
select select "in"
select select "2693"
select select "36"
select select "2"
select select "1"
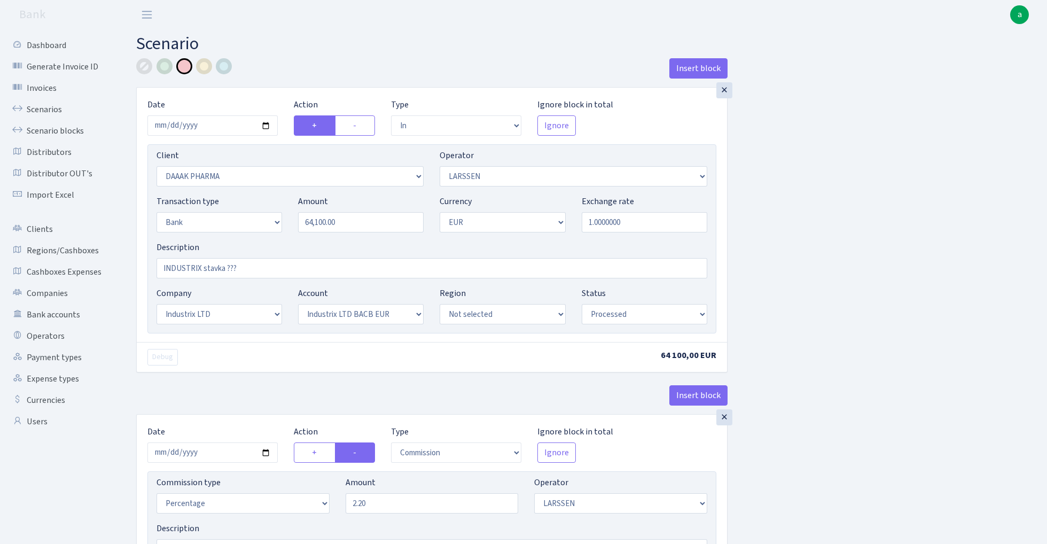
select select "17"
select select "41"
select select "processed"
select select "commission"
select select "36"
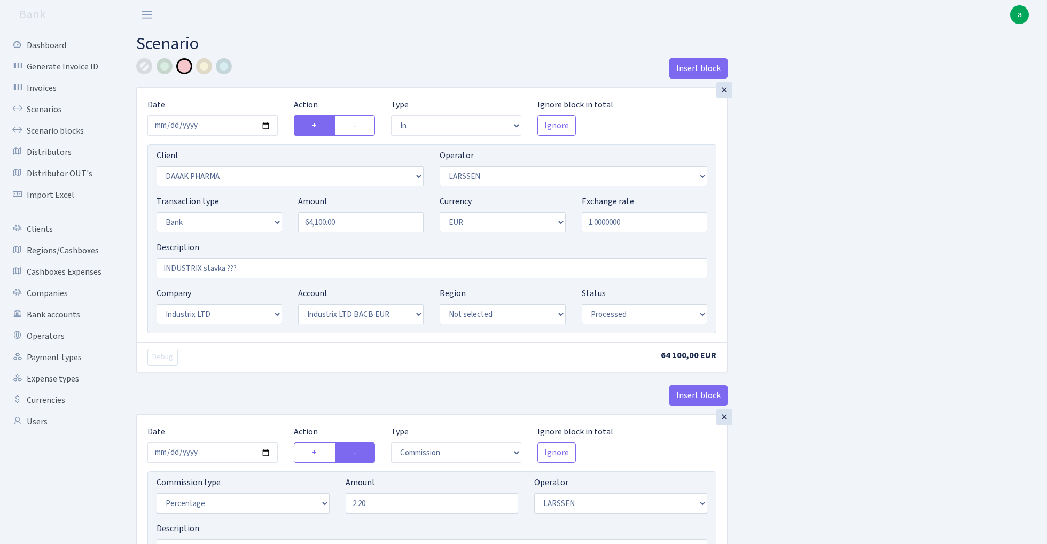
select select "processed"
click at [357, 223] on input "64100.00" at bounding box center [361, 222] width 126 height 20
paste input "42864"
type input "42,864.00"
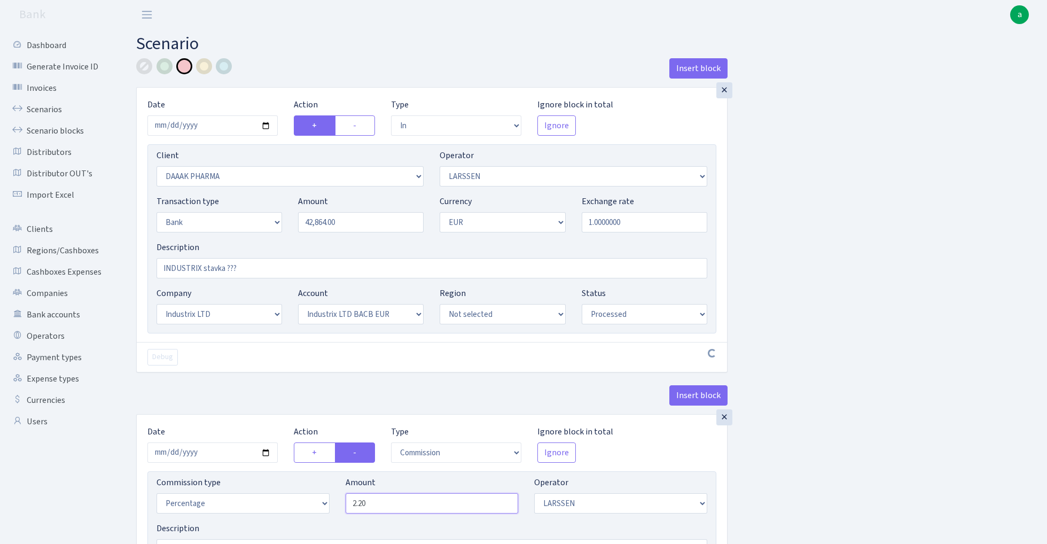
click at [404, 502] on input "2.20" at bounding box center [432, 503] width 173 height 20
type input "1.80"
click at [887, 447] on div "Insert block × Date 2025-08-28 Action + - Type --- In Out Commission Field requ…" at bounding box center [583, 398] width 911 height 681
select select "115"
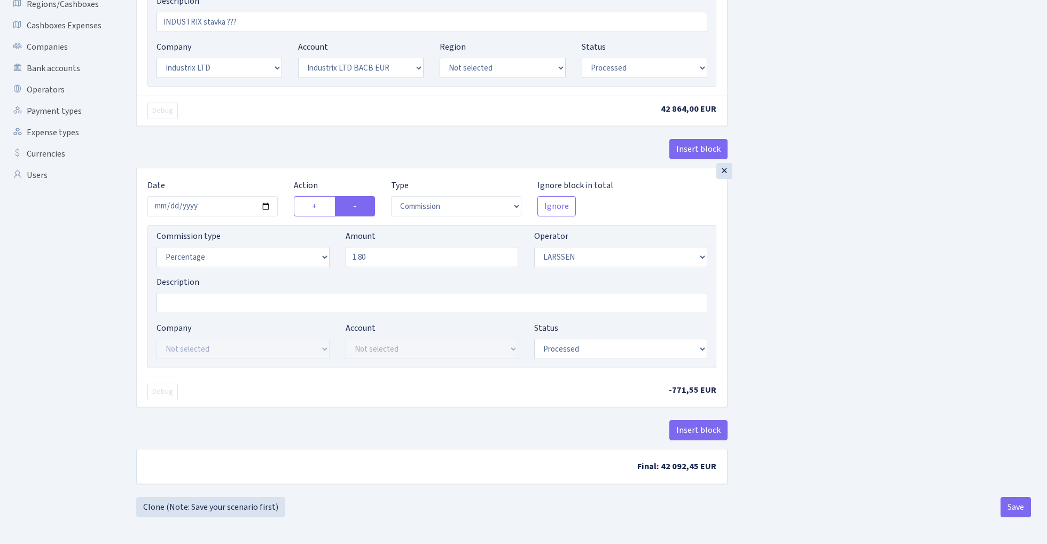
scroll to position [249, 0]
click at [1019, 505] on button "Save" at bounding box center [1016, 507] width 30 height 20
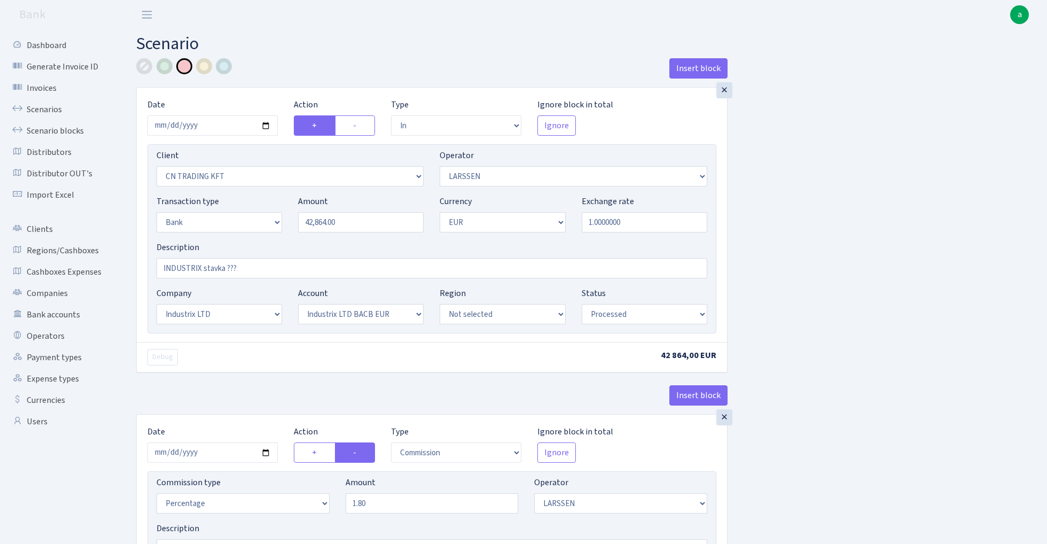
select select "in"
select select "115"
select select "36"
select select "2"
select select "1"
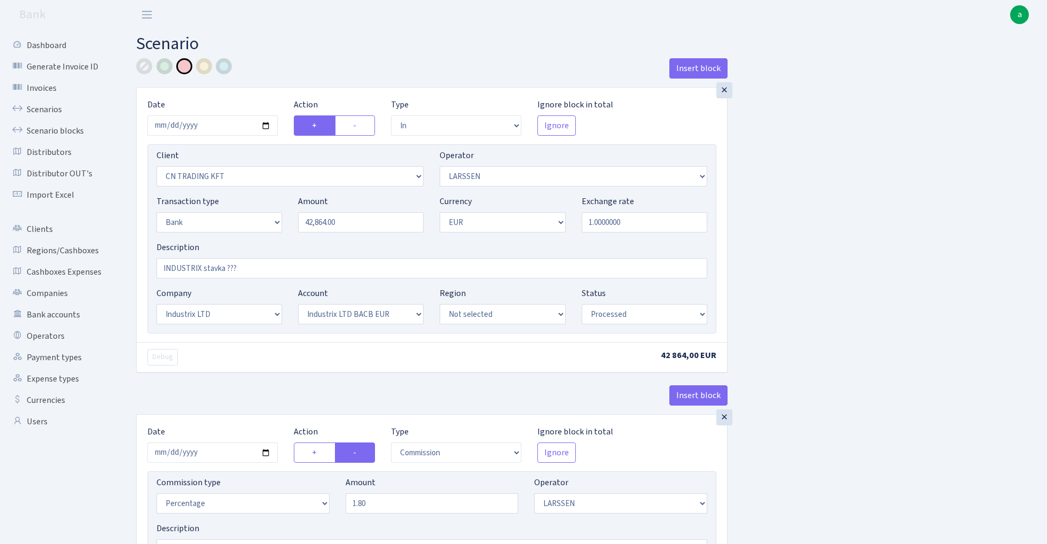
select select "17"
select select "41"
select select "processed"
select select "commission"
select select "36"
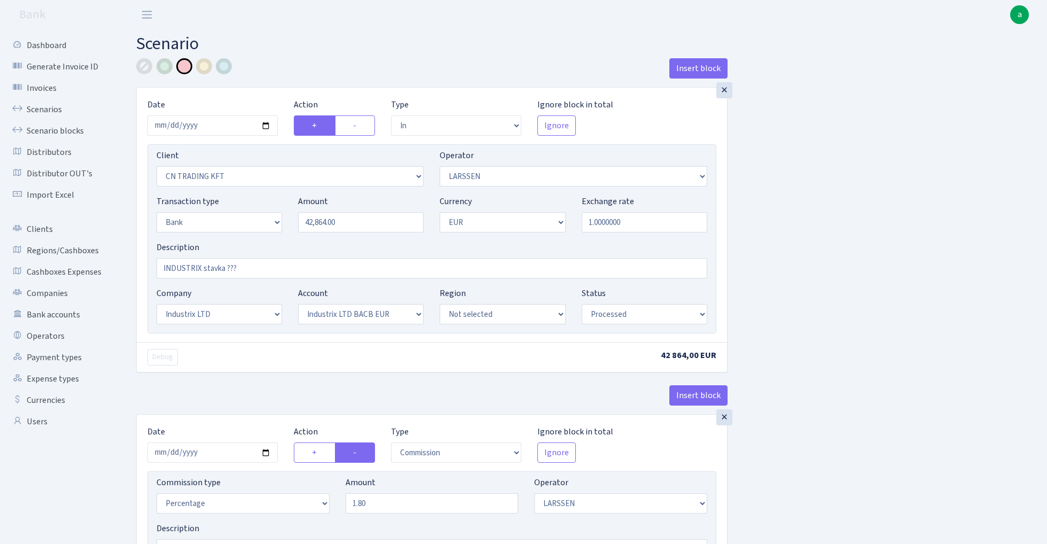
select select "processed"
drag, startPoint x: 253, startPoint y: 270, endPoint x: 197, endPoint y: 270, distance: 56.6
click at [197, 270] on input "INDUSTRIX stavka ???" at bounding box center [432, 268] width 551 height 20
type input "INDUSTRIX"
click at [146, 64] on div at bounding box center [144, 66] width 16 height 16
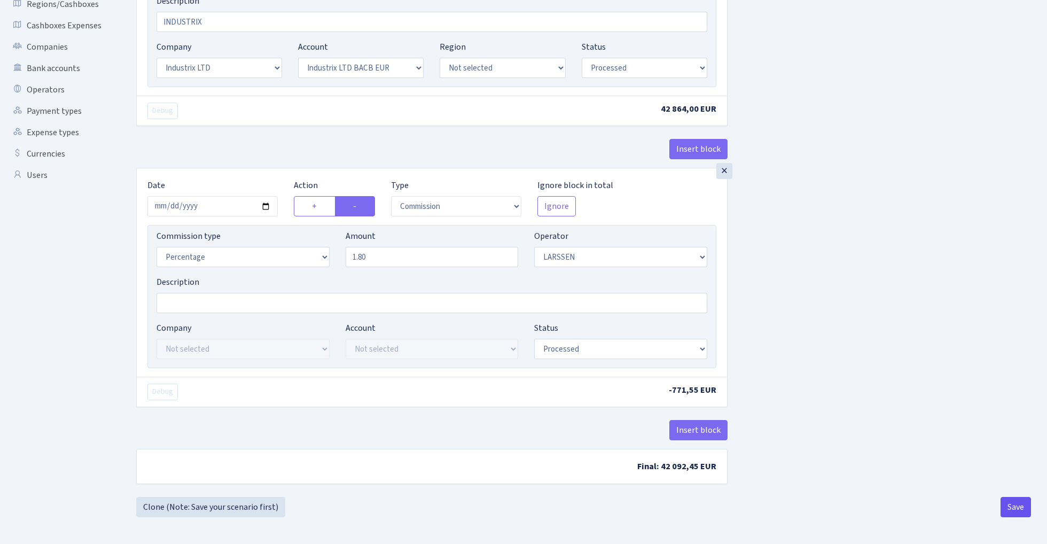
scroll to position [249, 0]
click at [1016, 505] on button "Save" at bounding box center [1016, 507] width 30 height 20
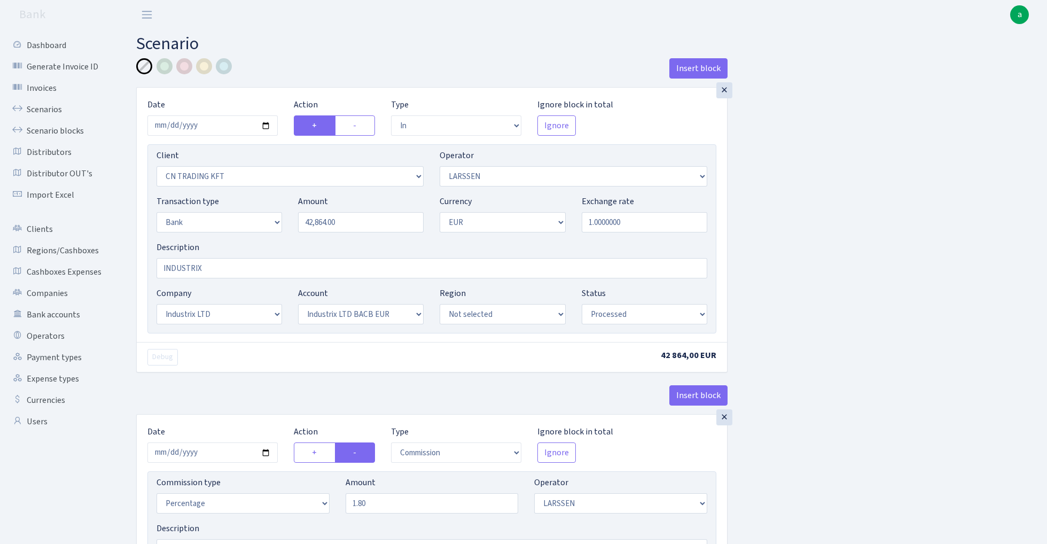
select select "in"
select select "115"
select select "36"
select select "2"
select select "1"
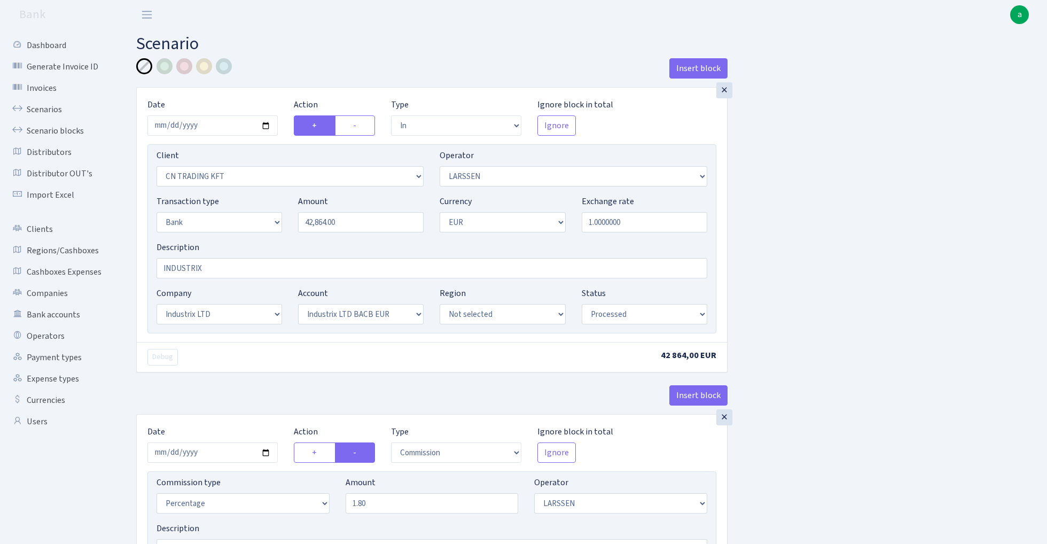
select select "17"
select select "41"
select select "processed"
select select "commission"
select select "36"
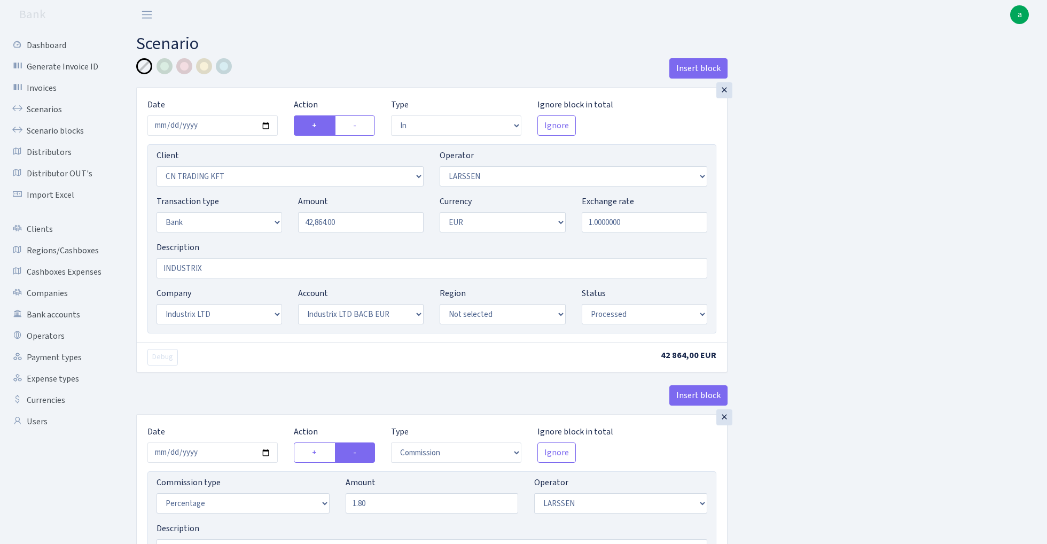
select select "processed"
click at [37, 105] on link "Scenarios" at bounding box center [58, 109] width 107 height 21
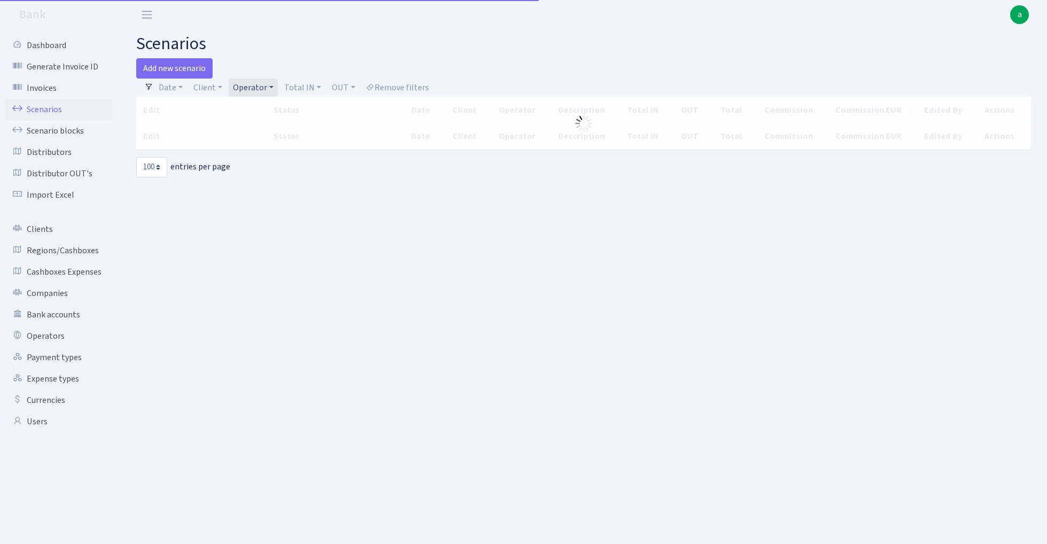
select select "100"
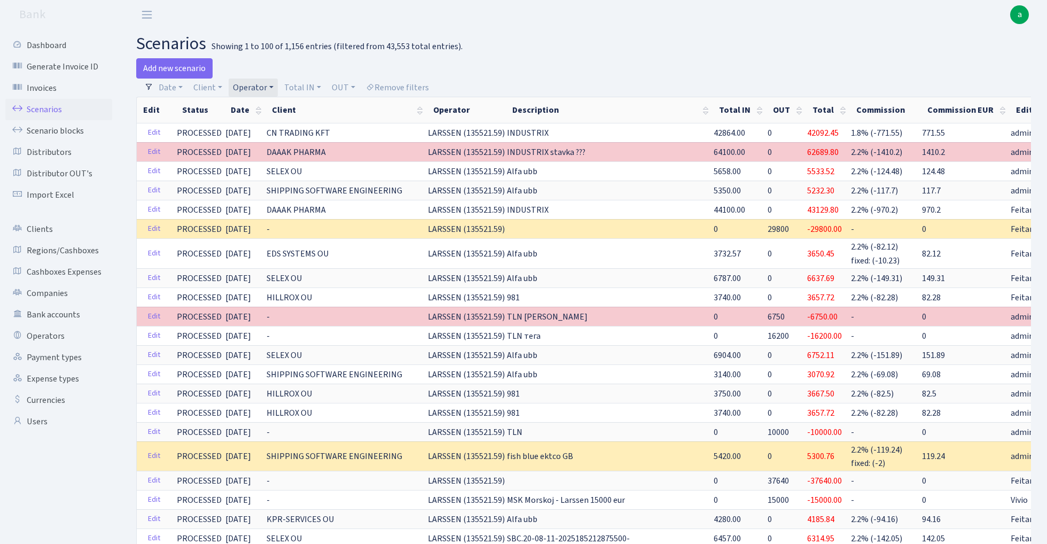
click at [254, 88] on link "Operator" at bounding box center [253, 88] width 49 height 18
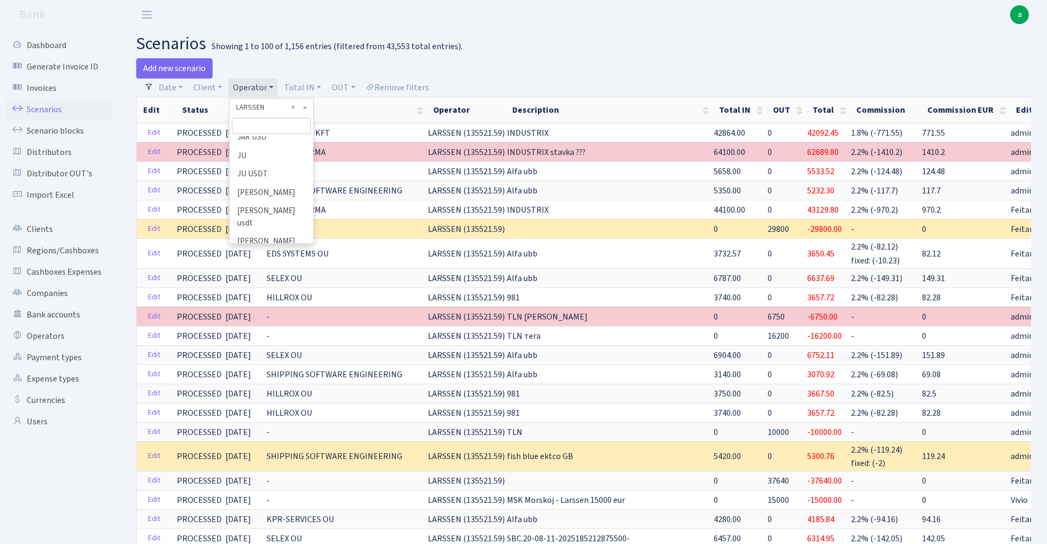
click at [256, 129] on input "search" at bounding box center [271, 126] width 79 height 17
type input "sven"
click at [274, 147] on li "[PERSON_NAME]" at bounding box center [271, 145] width 81 height 19
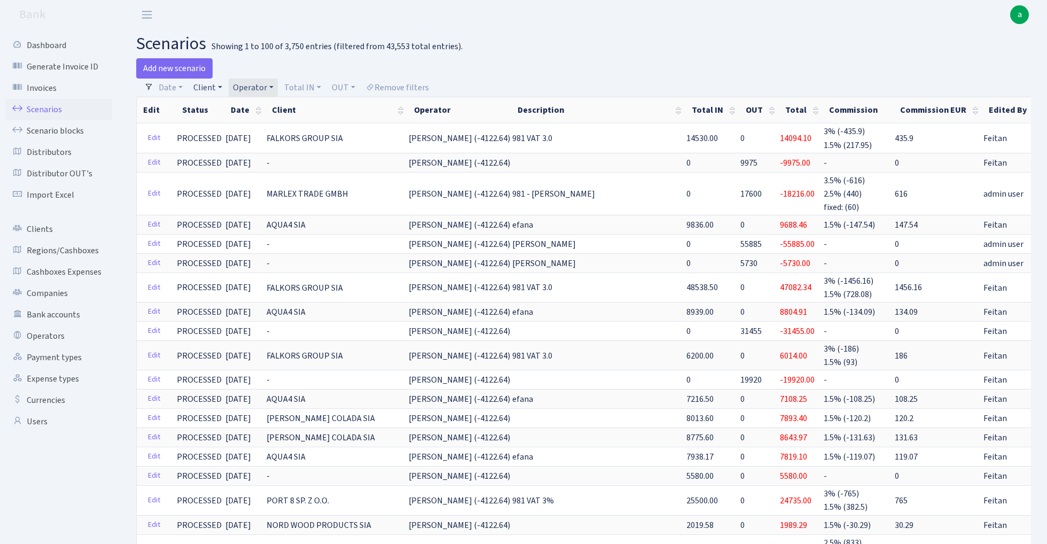
click at [198, 87] on link "Client" at bounding box center [207, 88] width 37 height 18
click at [212, 123] on input "search" at bounding box center [231, 126] width 79 height 17
paste input "ORJIN TEKNOLOJI"
type input "ORJIN TEKNOLOJI"
select select "3117"
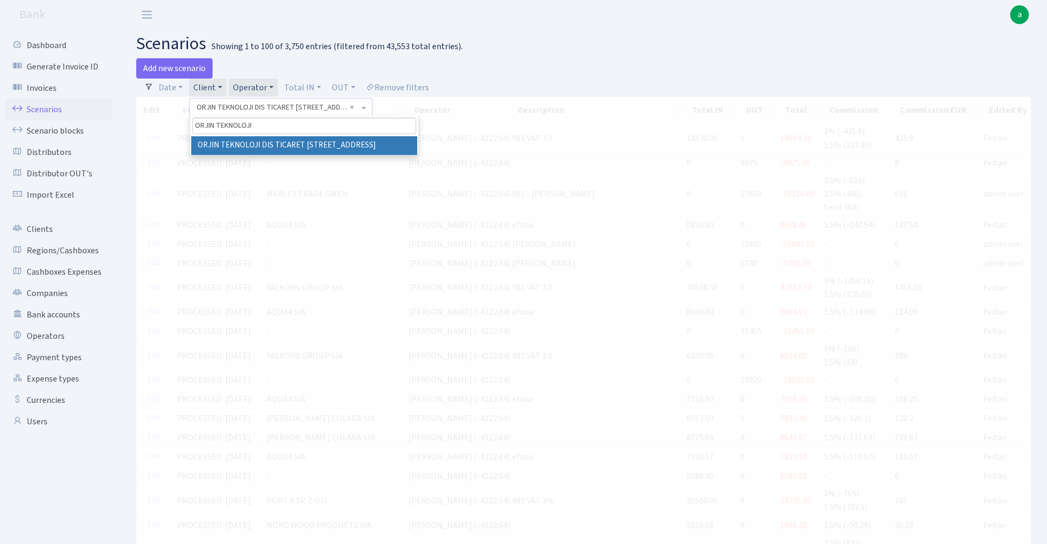
type input "ORJIN TEKNOLOJI"
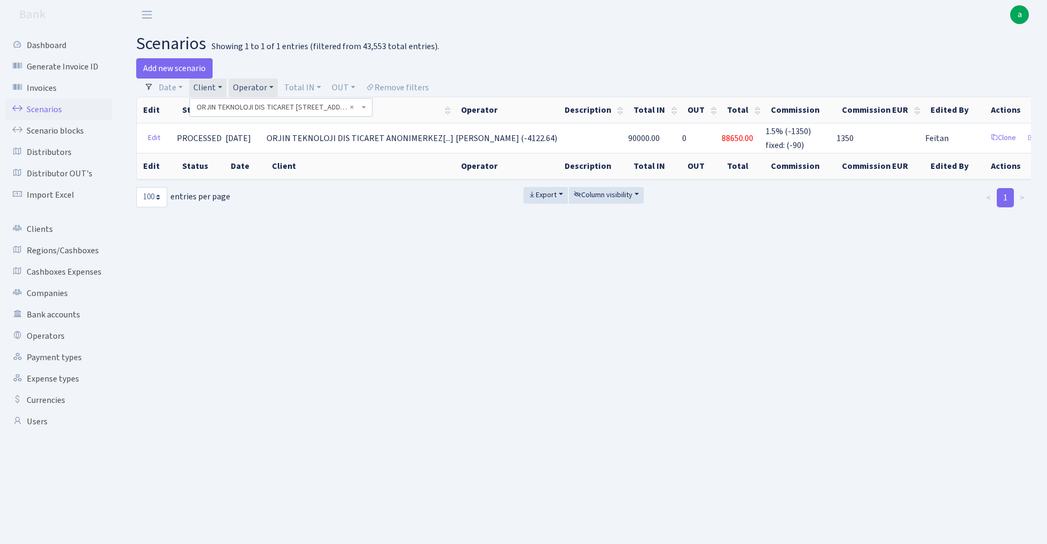
click at [517, 45] on h2 "scenarios Showing 1 to 1 of 1 entries (filtered from 43,553 total entries)." at bounding box center [583, 44] width 895 height 20
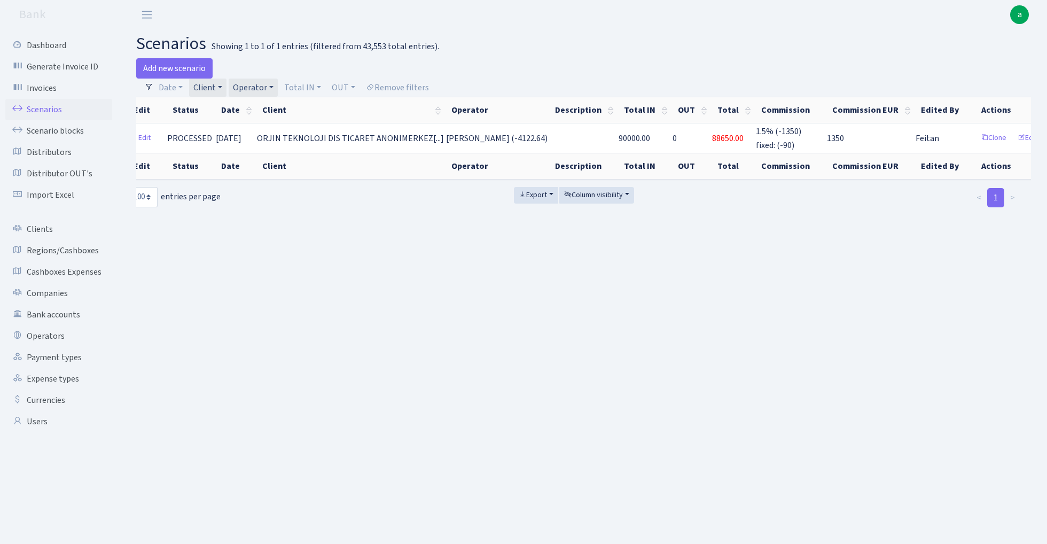
scroll to position [0, 9]
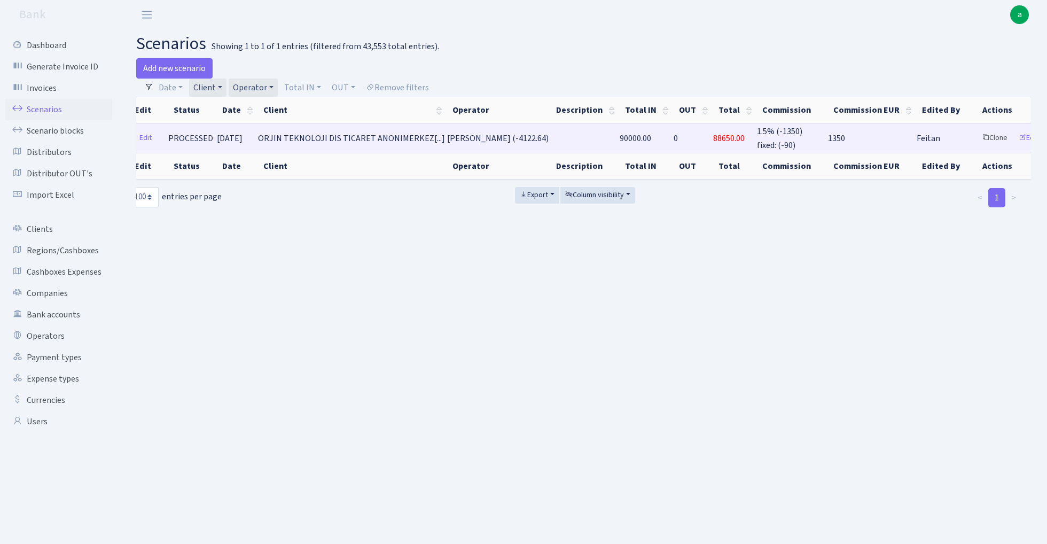
click at [977, 137] on link "Clone" at bounding box center [994, 138] width 35 height 17
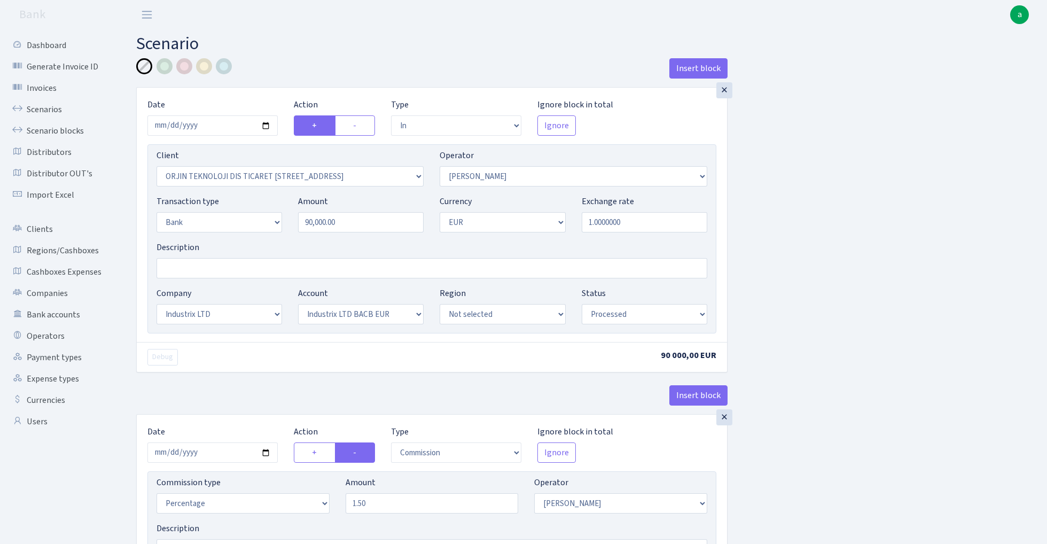
select select "in"
select select "3117"
select select "2"
select select "1"
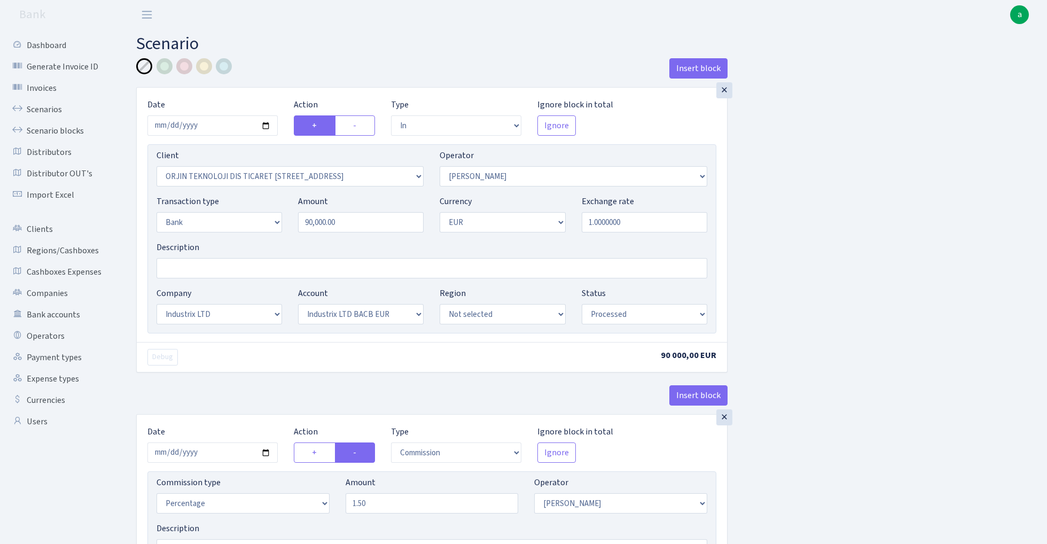
select select "17"
select select "41"
select select "processed"
select select "commission"
select select "2"
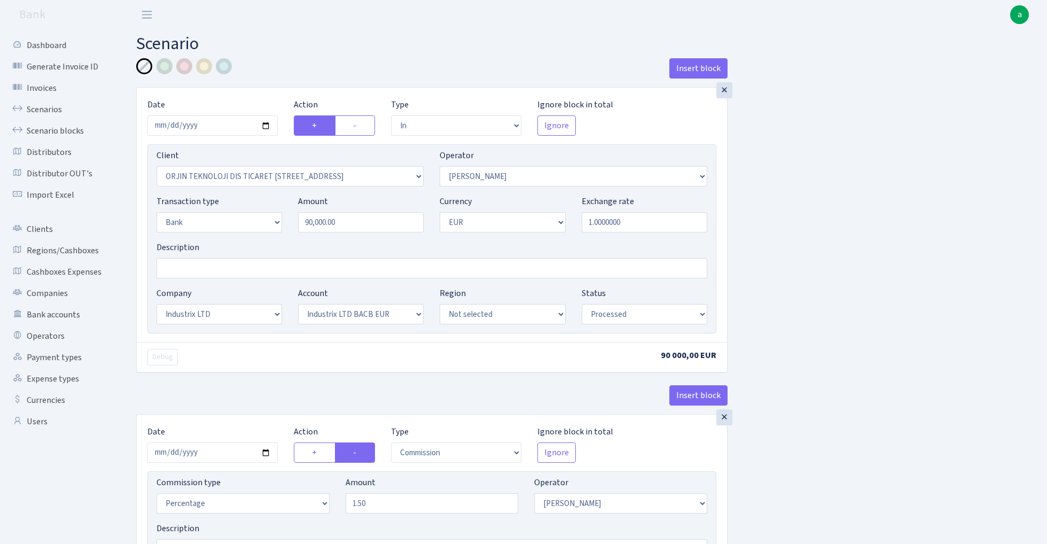
select select "processed"
select select "commission"
select select "fixed"
select select "1"
select select "17"
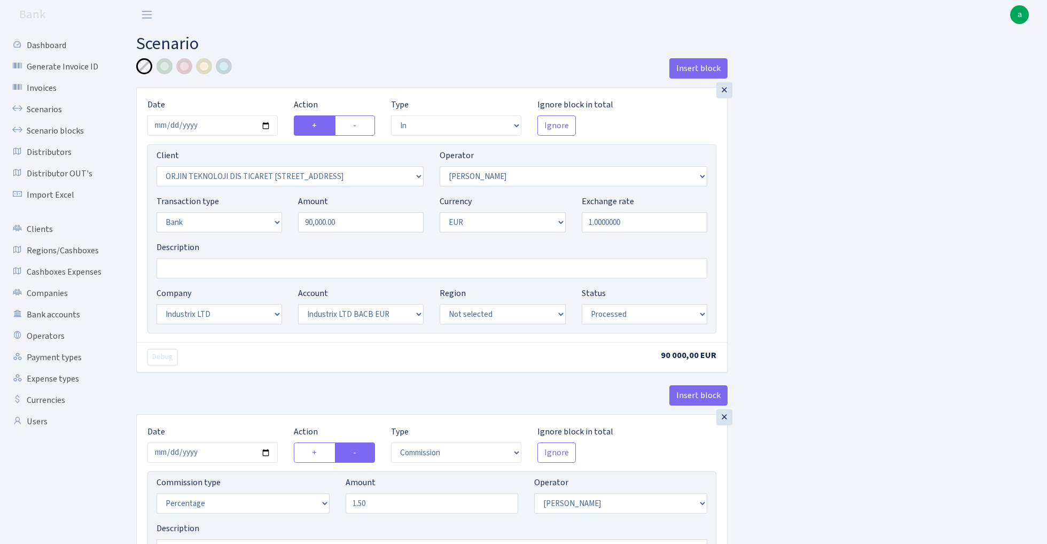
select select "41"
select select "processed"
click at [361, 221] on input "90000.00" at bounding box center [361, 222] width 126 height 20
paste input "1050"
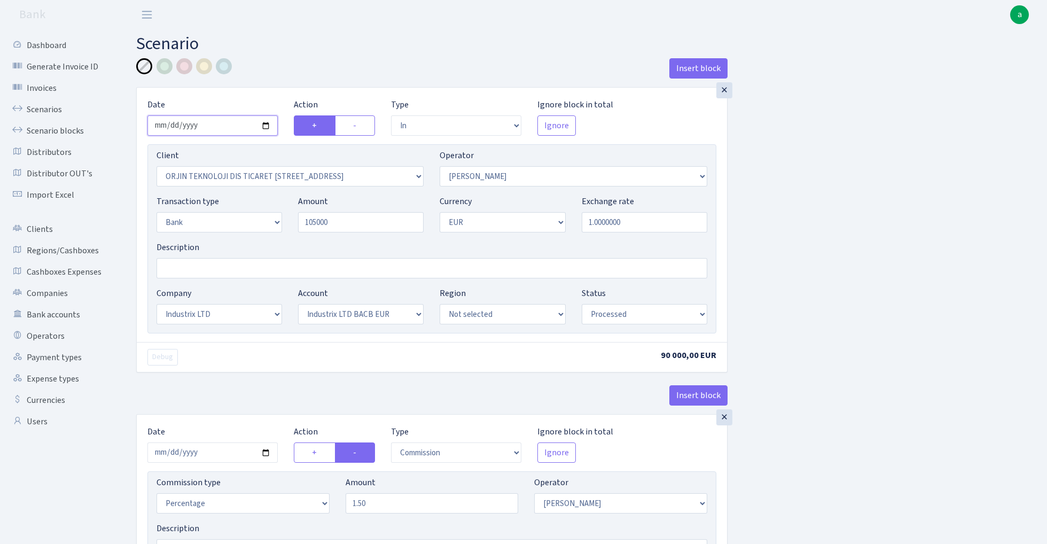
type input "105,000.00"
click at [223, 125] on input "2025-05-20" at bounding box center [212, 125] width 130 height 20
type input "[DATE]"
click at [315, 77] on div "Insert block" at bounding box center [431, 72] width 591 height 29
click at [193, 270] on input "Description" at bounding box center [432, 268] width 551 height 20
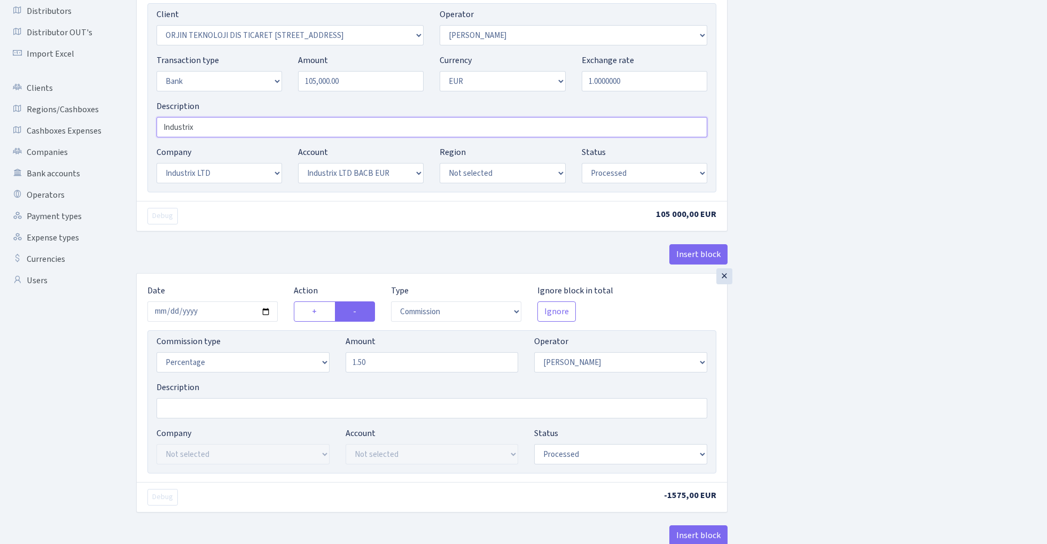
scroll to position [144, 0]
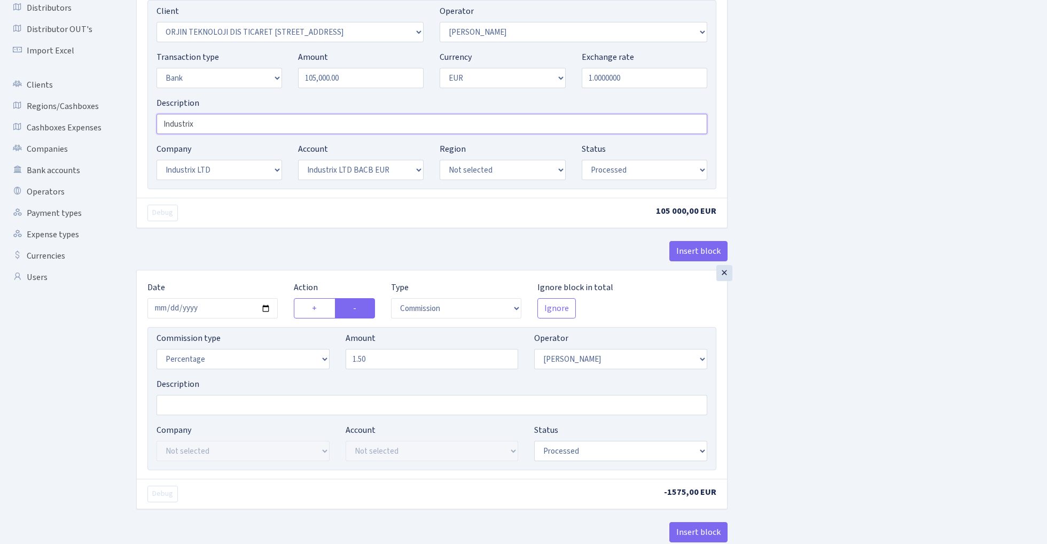
type input "Industrix"
click at [216, 315] on input "2025-05-20" at bounding box center [212, 308] width 130 height 20
type input "[DATE]"
click at [258, 254] on div "Insert block" at bounding box center [431, 255] width 591 height 29
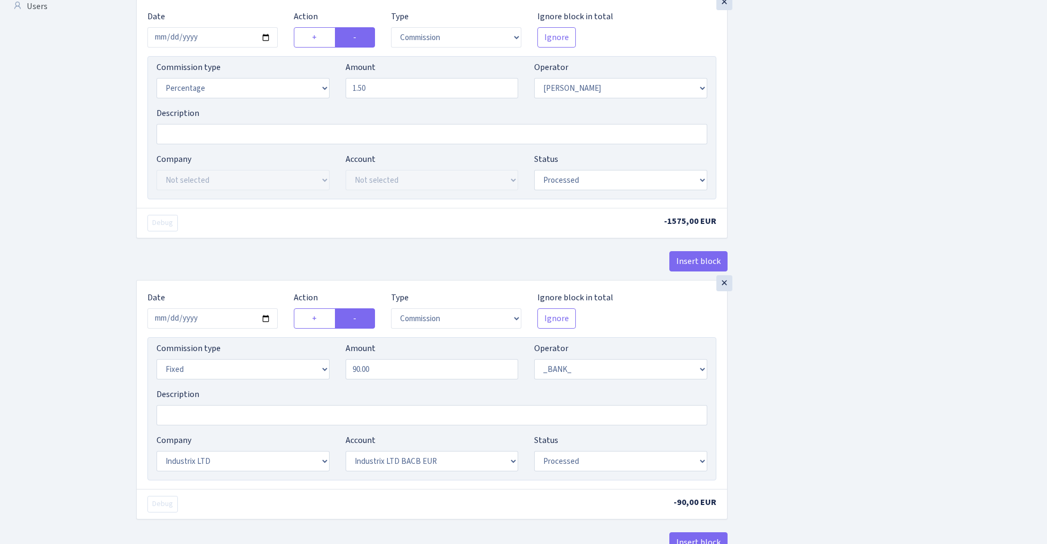
scroll to position [422, 0]
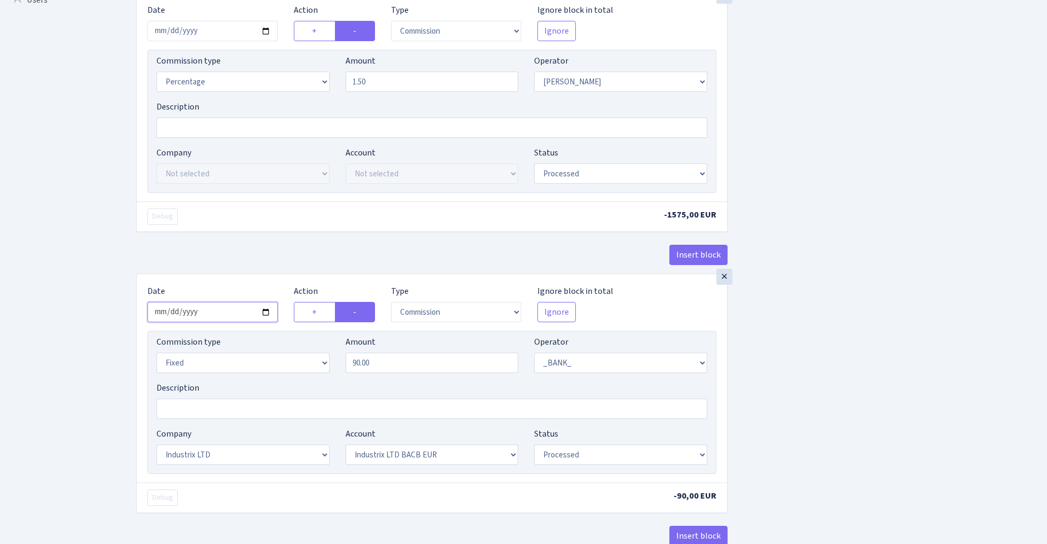
click at [220, 321] on input "2025-05-20" at bounding box center [212, 312] width 130 height 20
type input "[DATE]"
click at [259, 252] on div "Insert block" at bounding box center [431, 259] width 591 height 29
click at [393, 364] on input "90.00" at bounding box center [432, 363] width 173 height 20
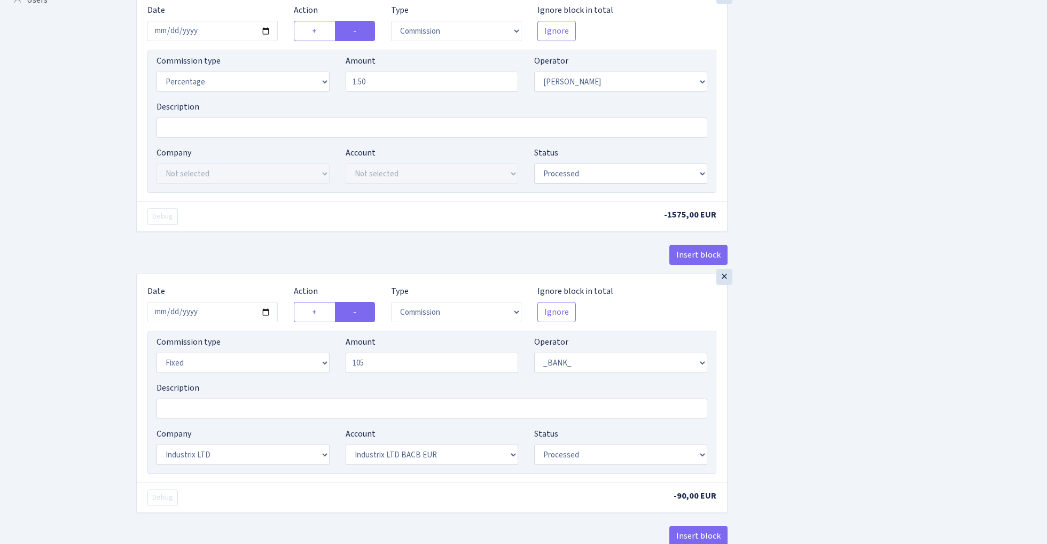
type input "105.00"
click at [827, 357] on div "Insert block × Date 2025-08-28 Action + - Type --- In Out Commission Field requ…" at bounding box center [583, 120] width 911 height 966
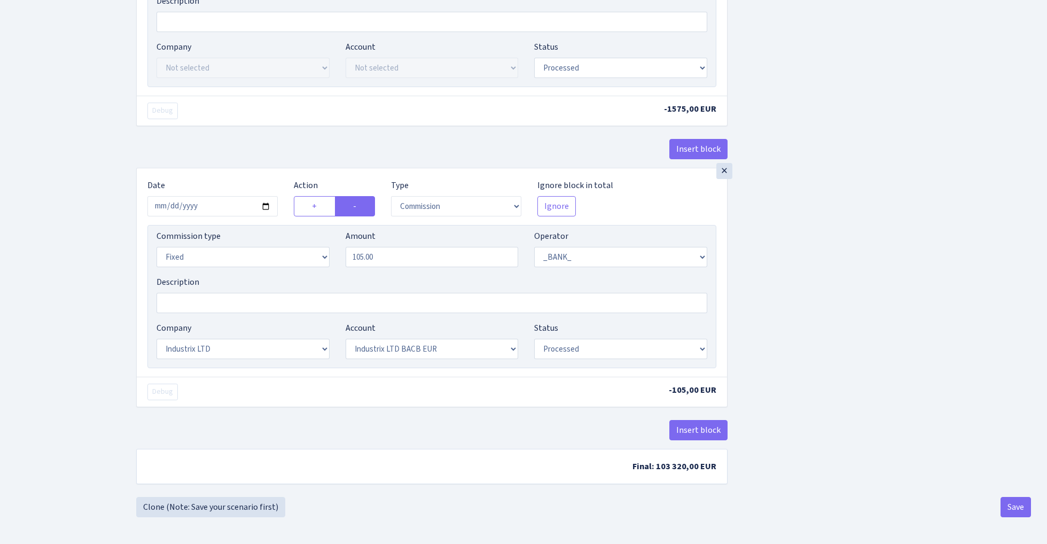
scroll to position [532, 0]
click at [1011, 511] on button "Save" at bounding box center [1016, 507] width 30 height 20
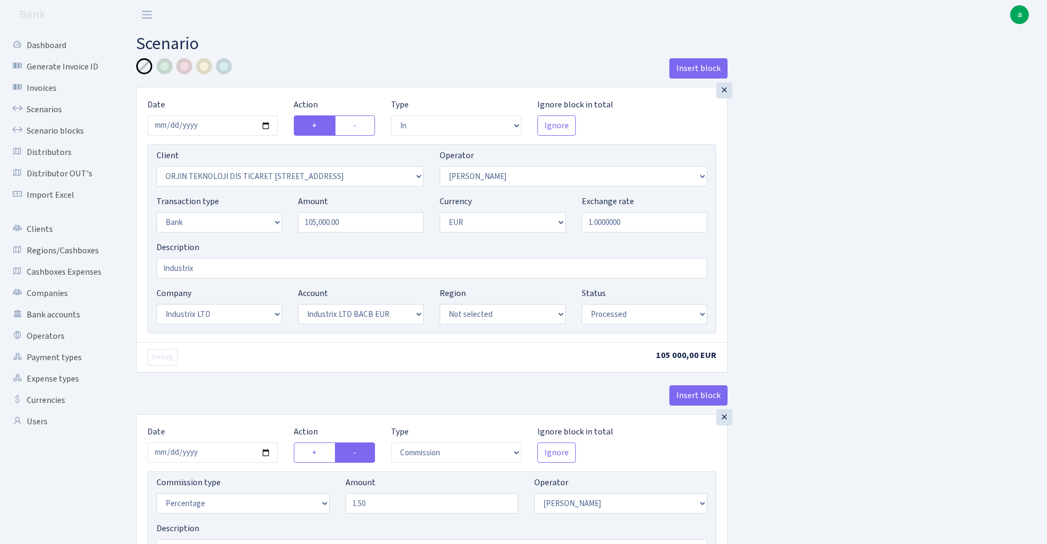
select select "in"
select select "3117"
select select "2"
select select "1"
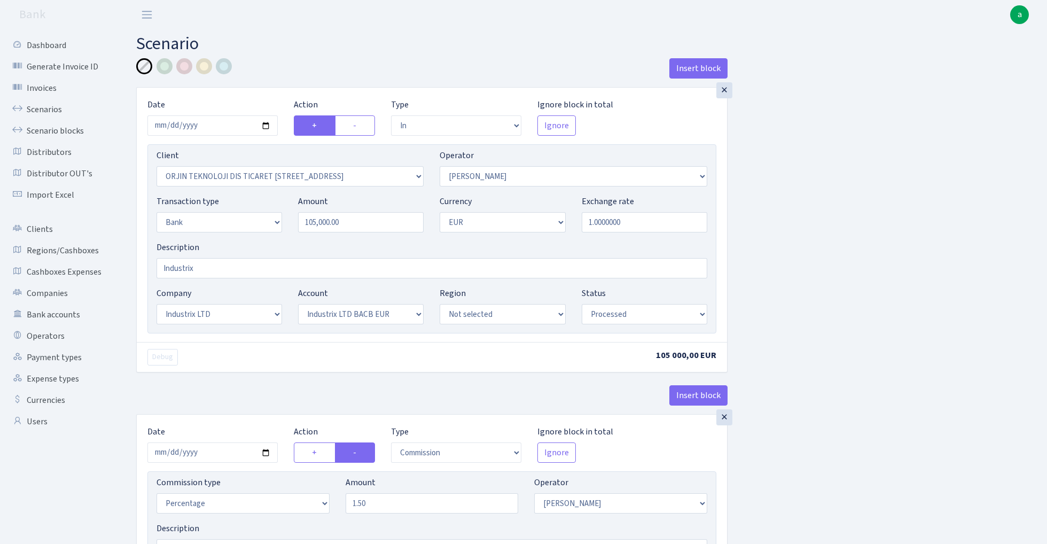
select select "17"
select select "41"
select select "processed"
select select "commission"
select select "2"
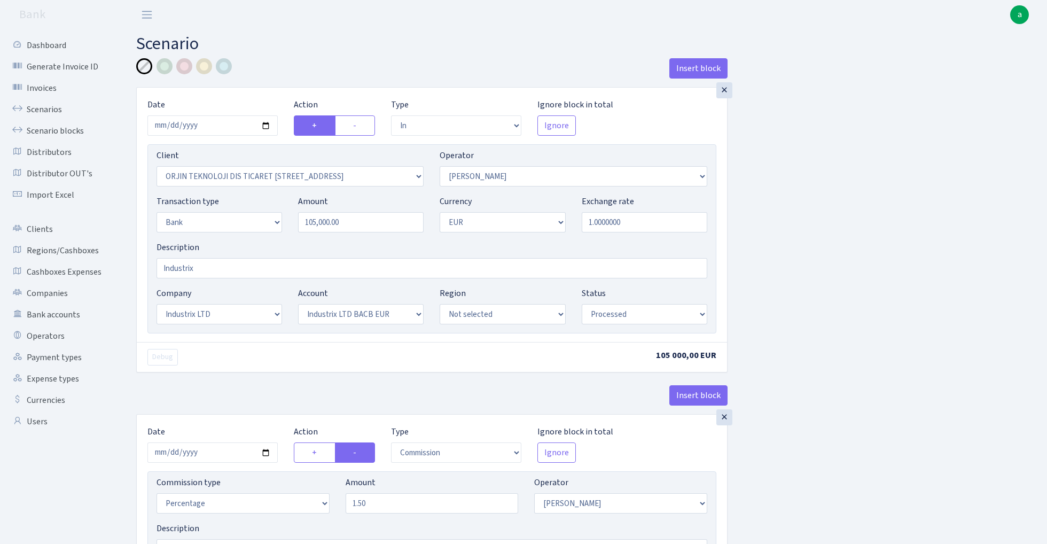
select select "processed"
select select "commission"
select select "fixed"
select select "1"
select select "17"
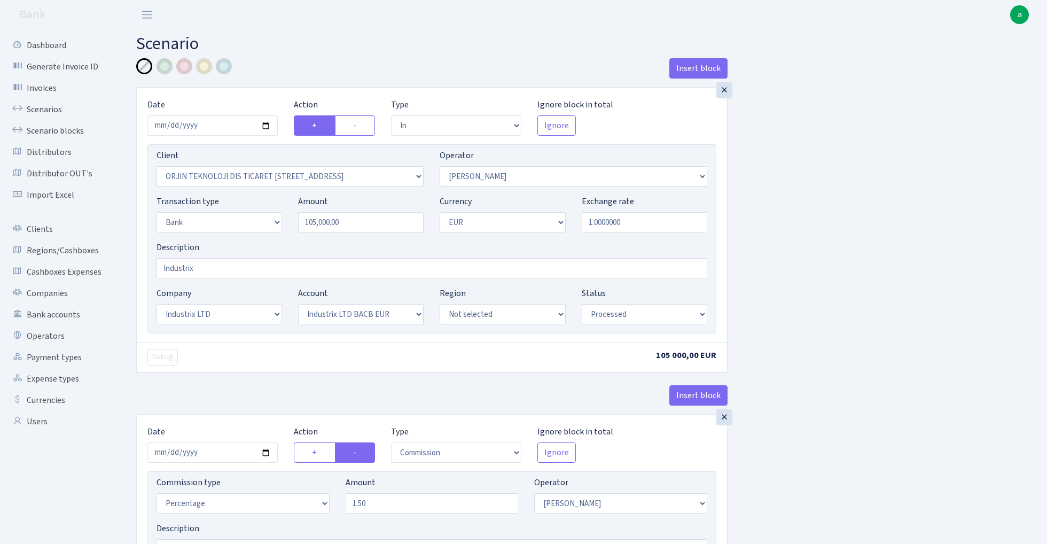
select select "41"
select select "processed"
click at [41, 107] on link "Scenarios" at bounding box center [58, 109] width 107 height 21
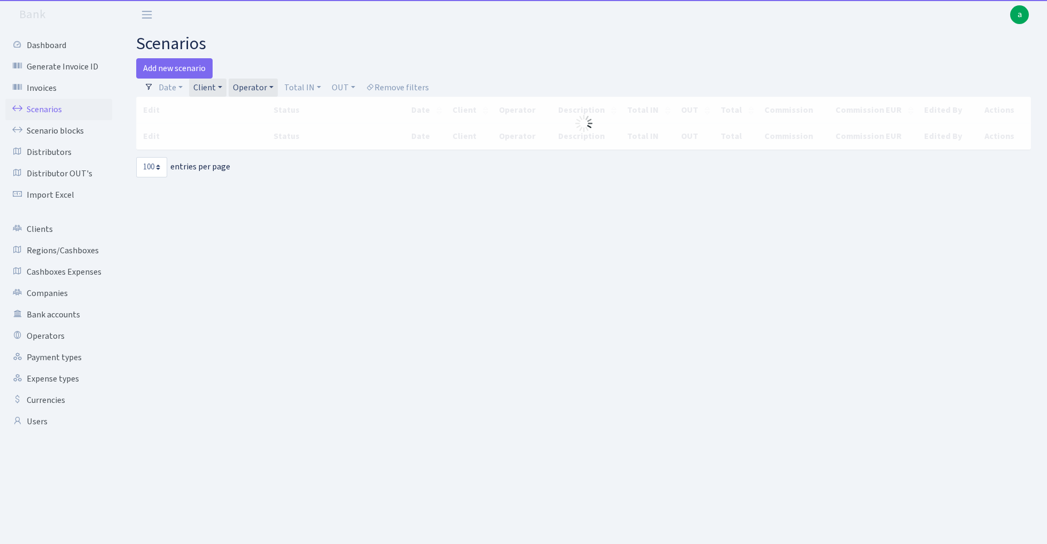
select select "100"
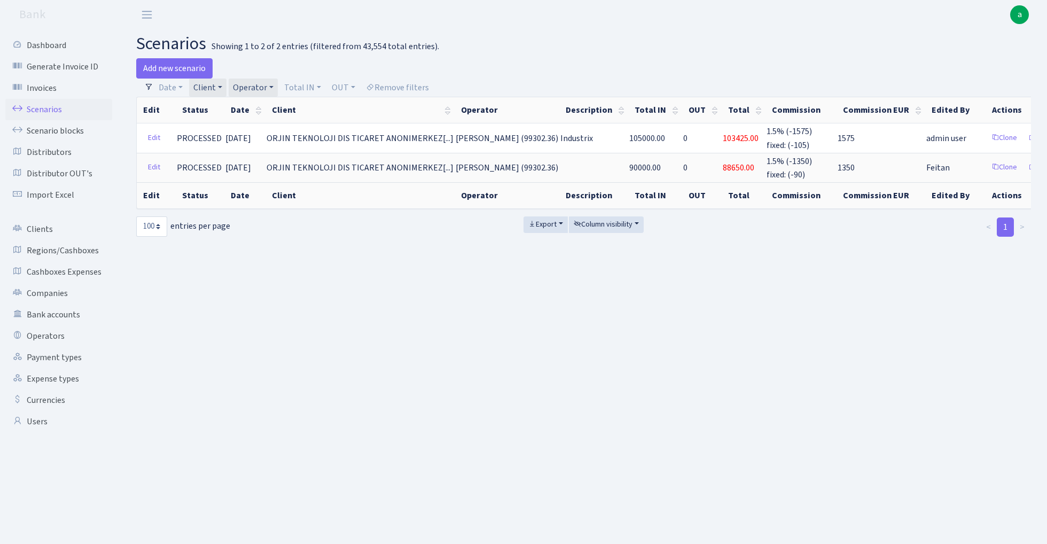
click at [206, 86] on link "Client" at bounding box center [207, 88] width 37 height 18
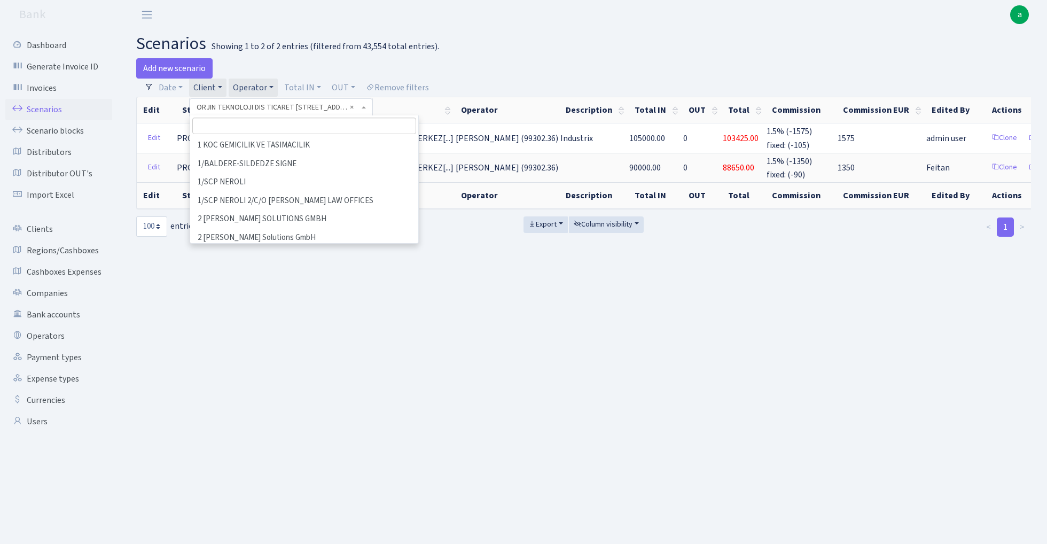
scroll to position [37964, 0]
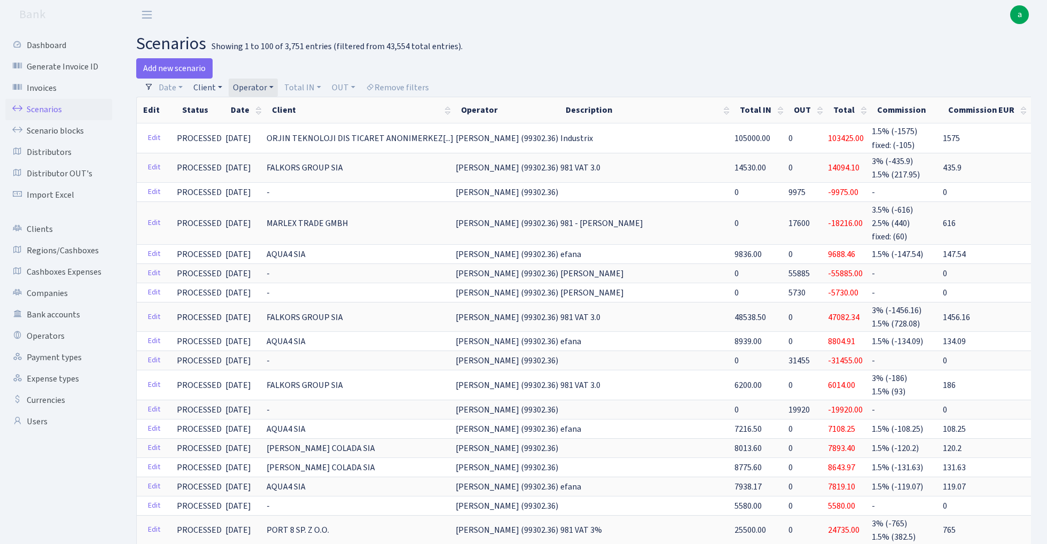
click at [208, 90] on link "Client" at bounding box center [207, 88] width 37 height 18
click at [213, 122] on input "search" at bounding box center [231, 126] width 79 height 17
type input "sodi"
click at [232, 145] on li "SODIKART" at bounding box center [231, 145] width 81 height 19
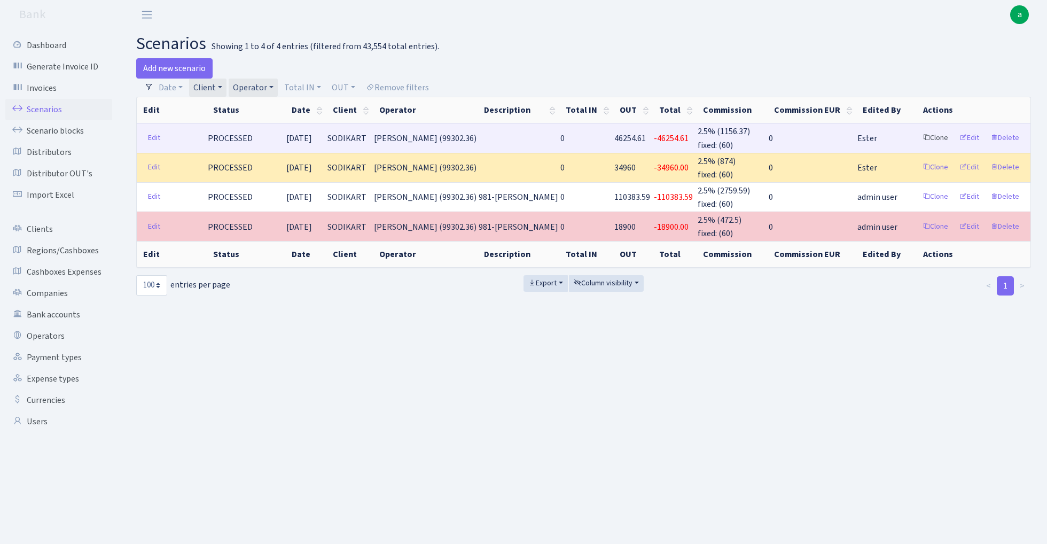
click at [941, 135] on link "Clone" at bounding box center [935, 138] width 35 height 17
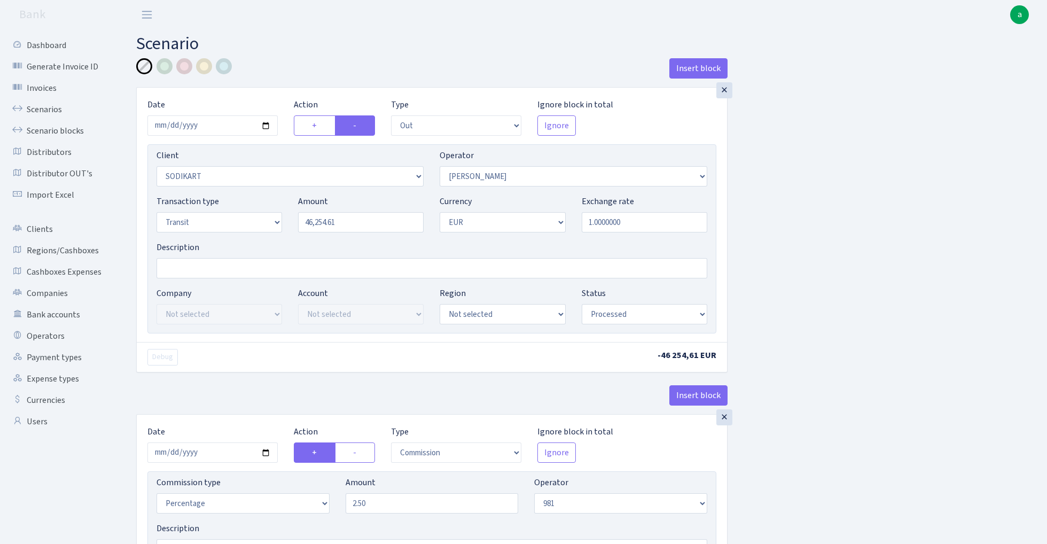
select select "out"
select select "2568"
select select "2"
select select "5"
select select "1"
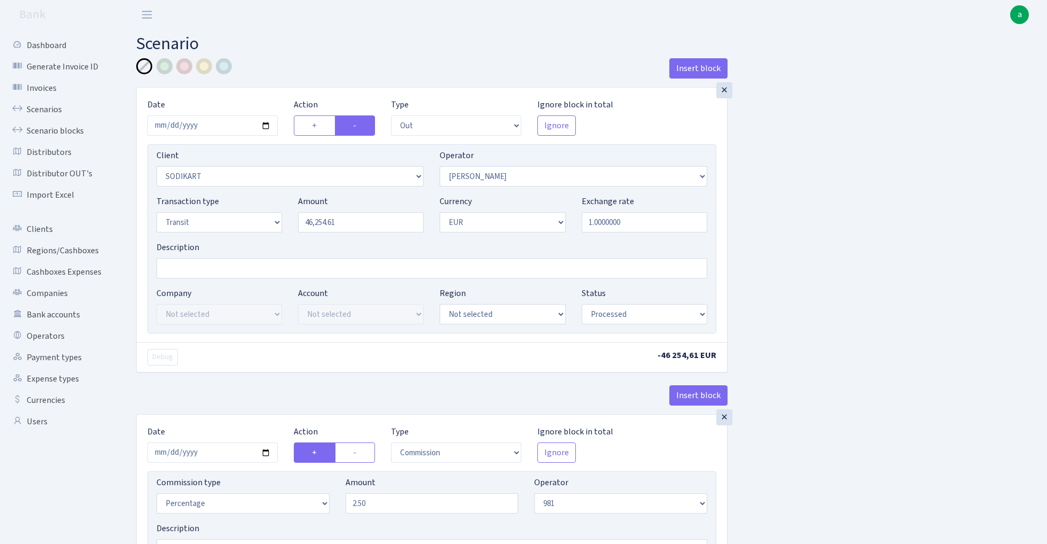
select select "processed"
select select "commission"
select select "61"
select select "processed"
select select "in"
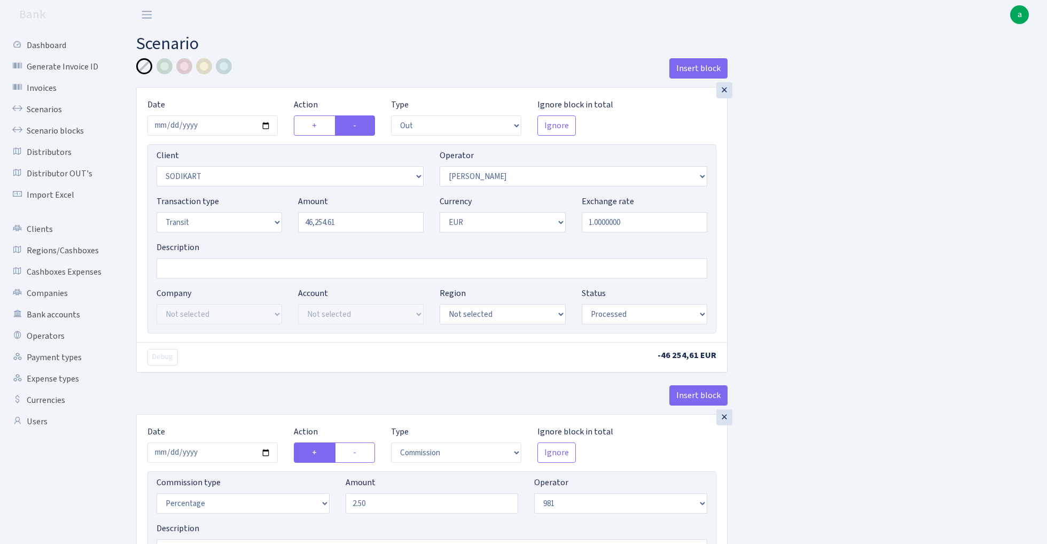
select select "1419"
select select "61"
select select "5"
select select "1"
select select "processed"
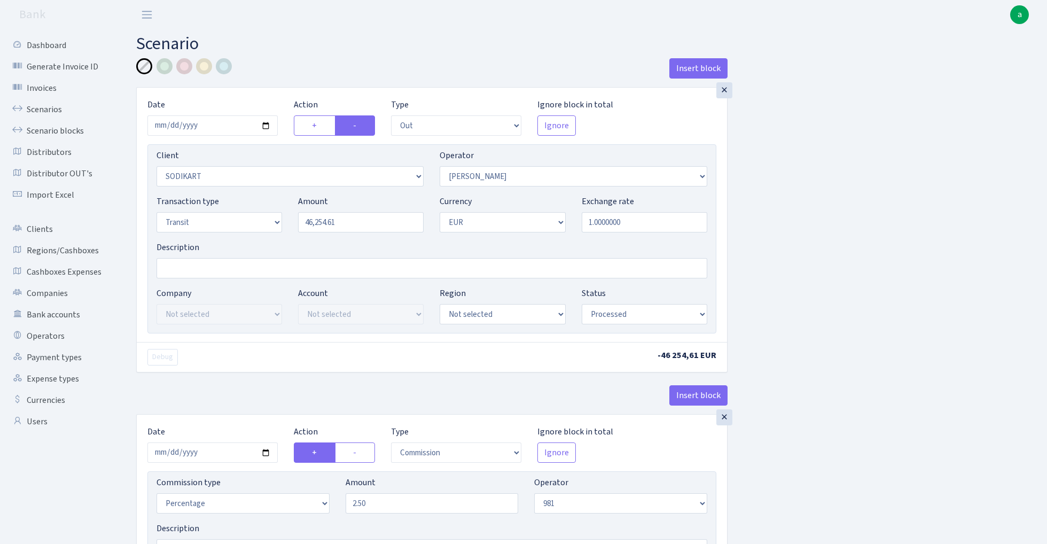
select select "commission"
select select "fixed"
select select "61"
select select "processed"
click at [216, 124] on input "2024-11-28" at bounding box center [212, 125] width 130 height 20
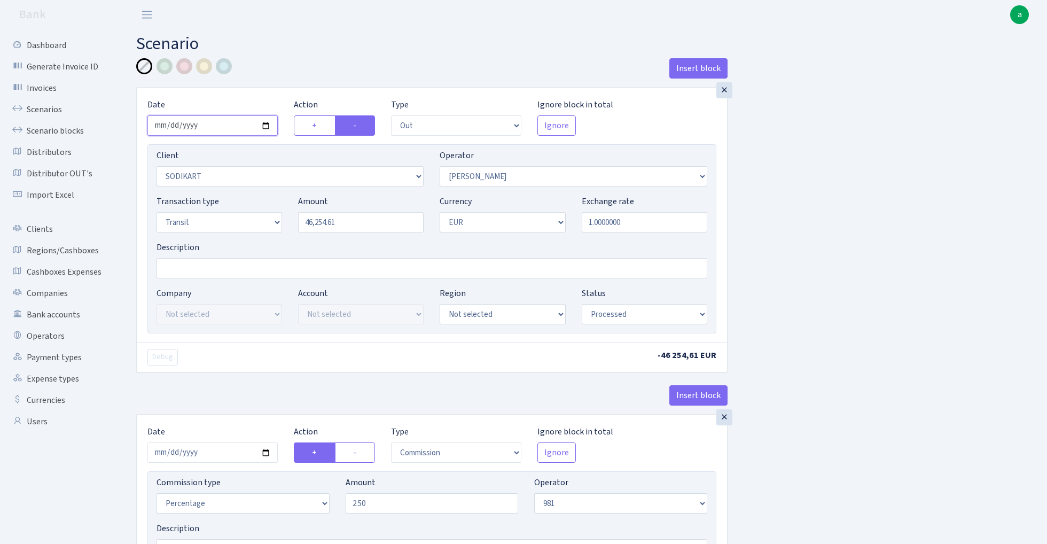
type input "[DATE]"
click at [319, 65] on div "Insert block" at bounding box center [431, 72] width 591 height 29
click at [357, 225] on input "46254.61" at bounding box center [361, 222] width 126 height 20
paste input "6975.92"
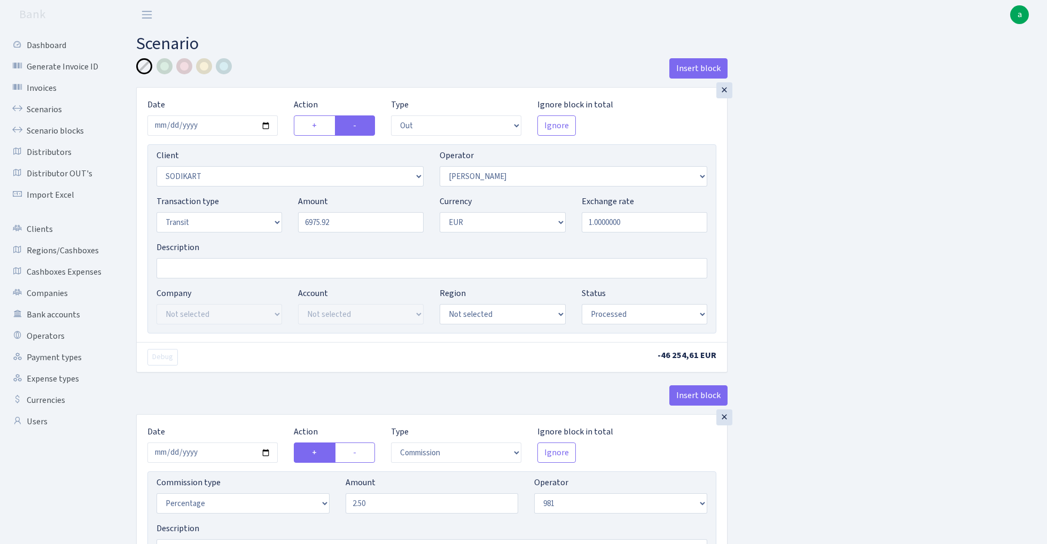
type input "6,975.92"
click at [199, 270] on input "Description" at bounding box center [432, 268] width 551 height 20
type input "981 - [PERSON_NAME]"
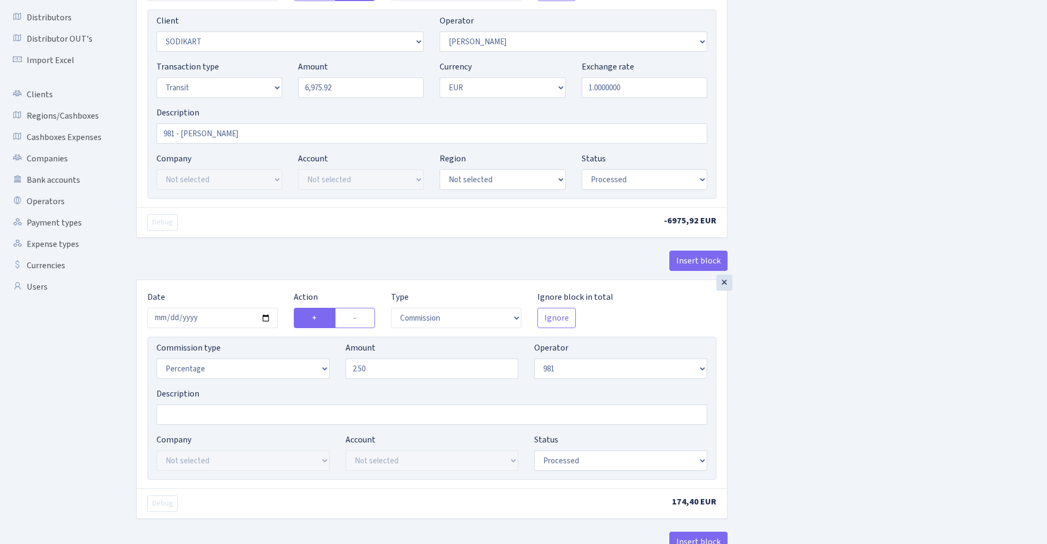
scroll to position [174, 0]
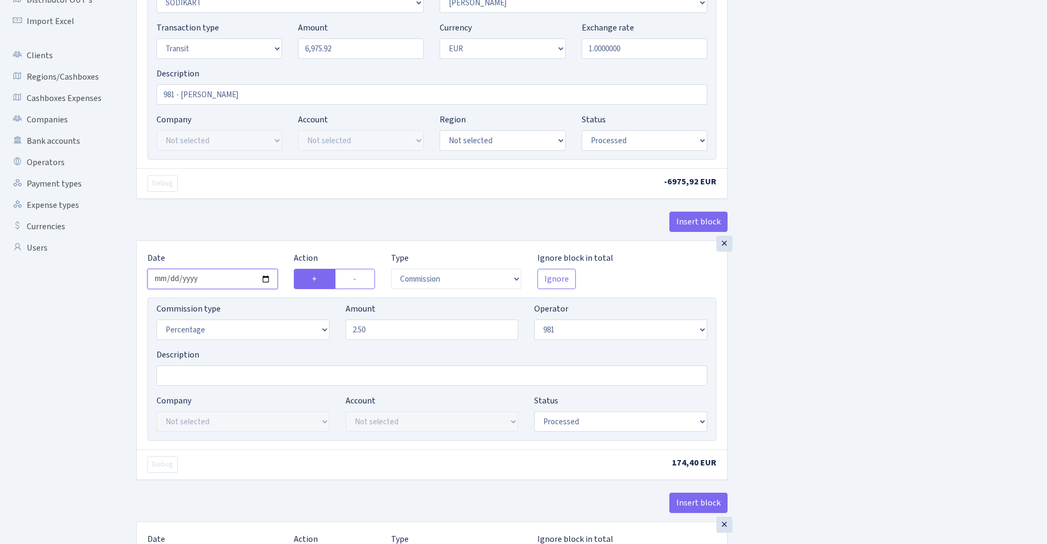
click at [209, 279] on input "2024-11-28" at bounding box center [212, 279] width 130 height 20
type input "2024-12-08"
drag, startPoint x: 202, startPoint y: 279, endPoint x: 136, endPoint y: 279, distance: 66.3
click at [136, 279] on div "× Date Action + - Type --- In Out Commission Field required. Ignore block in to…" at bounding box center [431, 359] width 591 height 239
type input "2025-08-28"
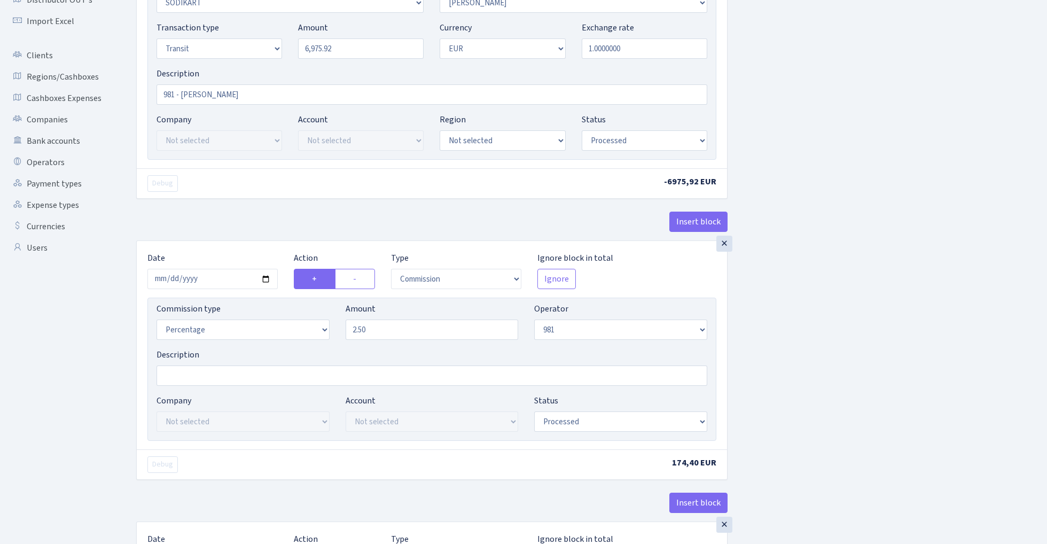
click at [334, 219] on div "Insert block" at bounding box center [431, 226] width 591 height 29
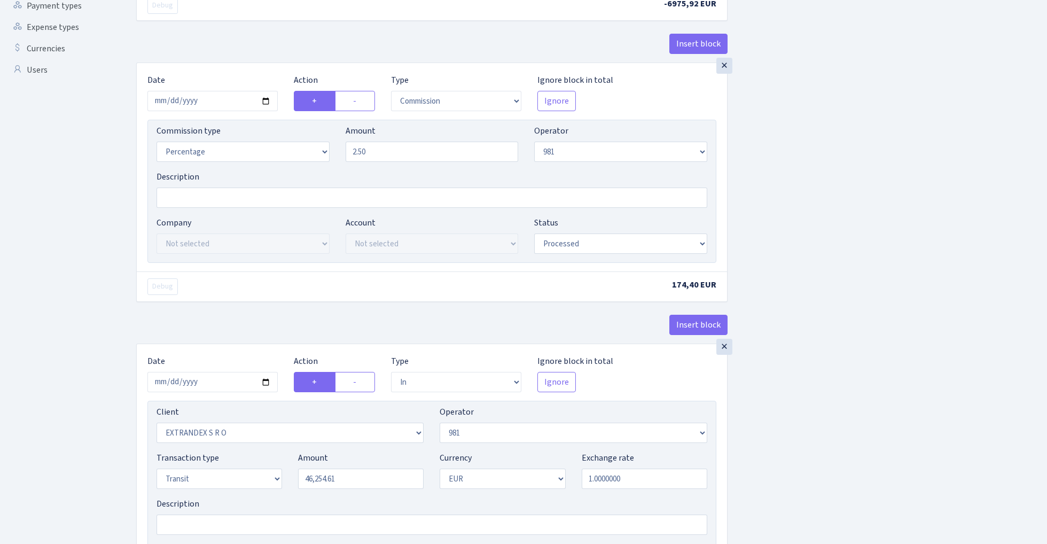
scroll to position [353, 0]
click at [361, 97] on label "-" at bounding box center [355, 100] width 40 height 20
click at [360, 97] on input "-" at bounding box center [356, 96] width 7 height 7
radio input "true"
radio input "false"
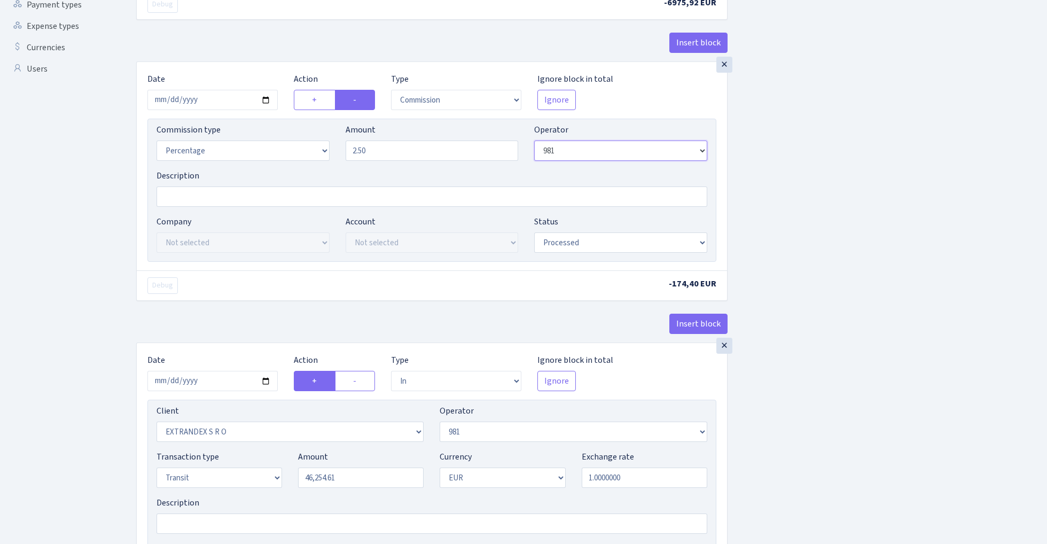
select select "2"
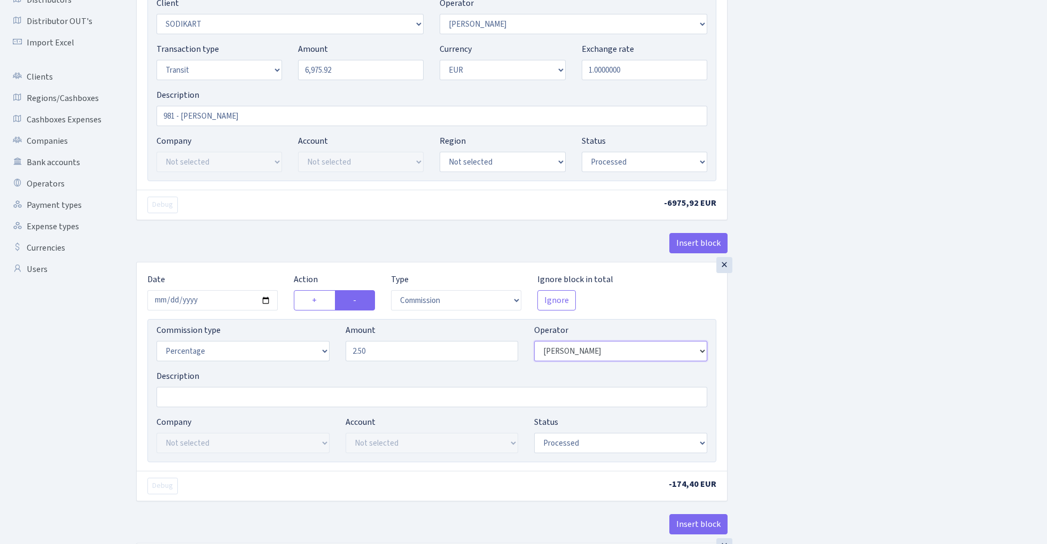
scroll to position [169, 0]
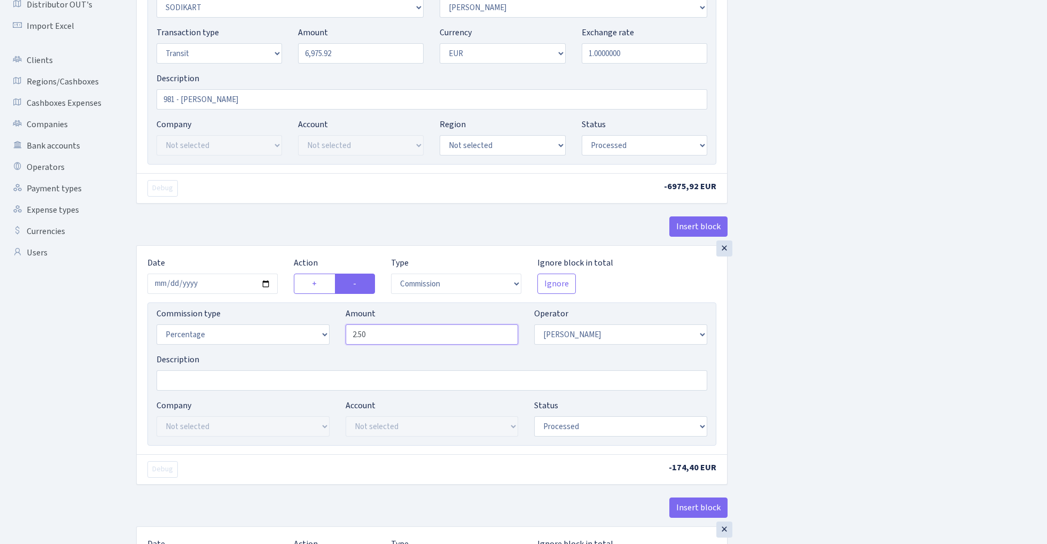
click at [390, 336] on input "2.50" at bounding box center [432, 334] width 173 height 20
type input "3.50"
click at [919, 315] on div "Insert block × Date [DATE] Action + - Type --- In Out Commission Field required…" at bounding box center [583, 533] width 911 height 1289
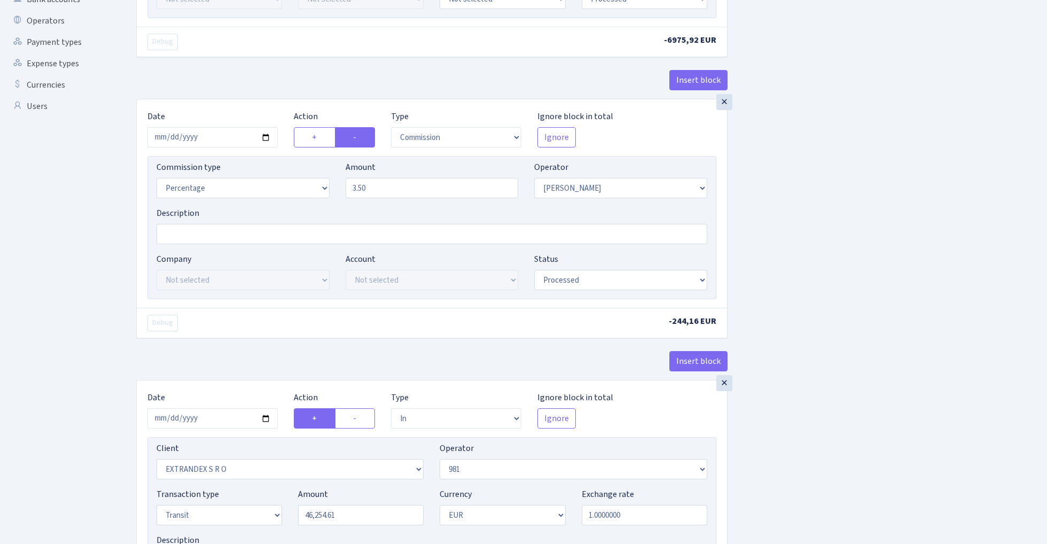
scroll to position [360, 0]
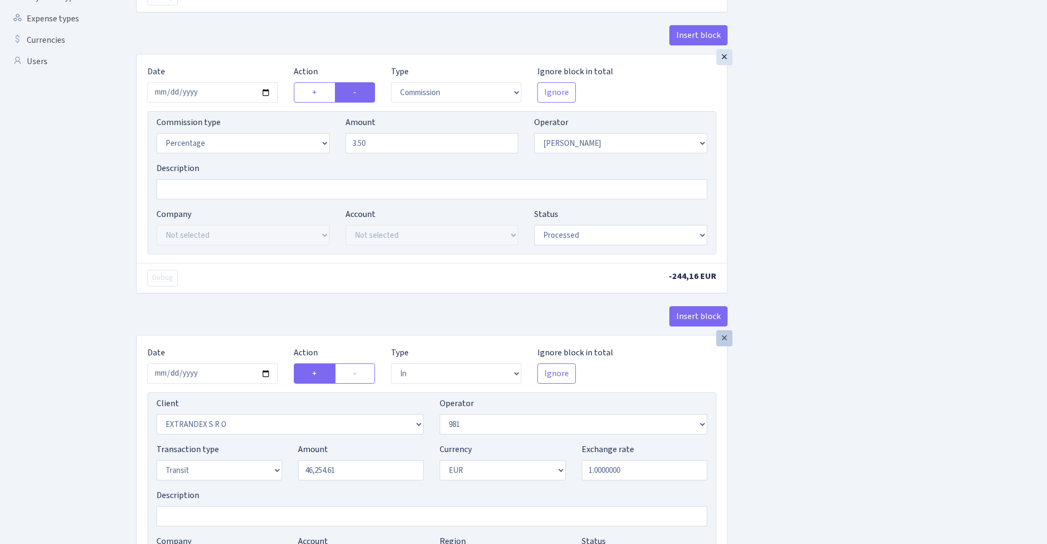
click at [723, 342] on div "×" at bounding box center [724, 338] width 16 height 16
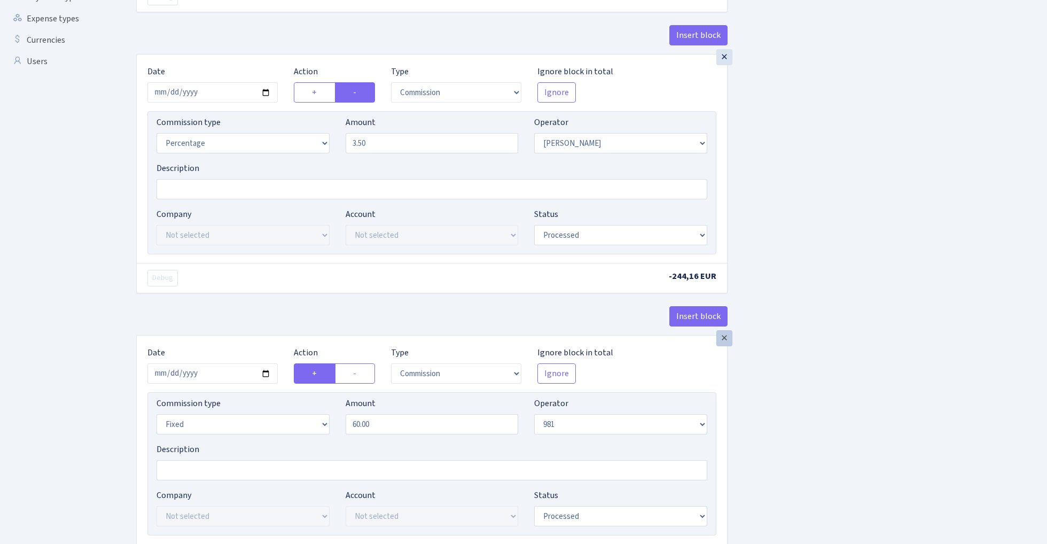
click at [726, 342] on div "×" at bounding box center [724, 338] width 16 height 16
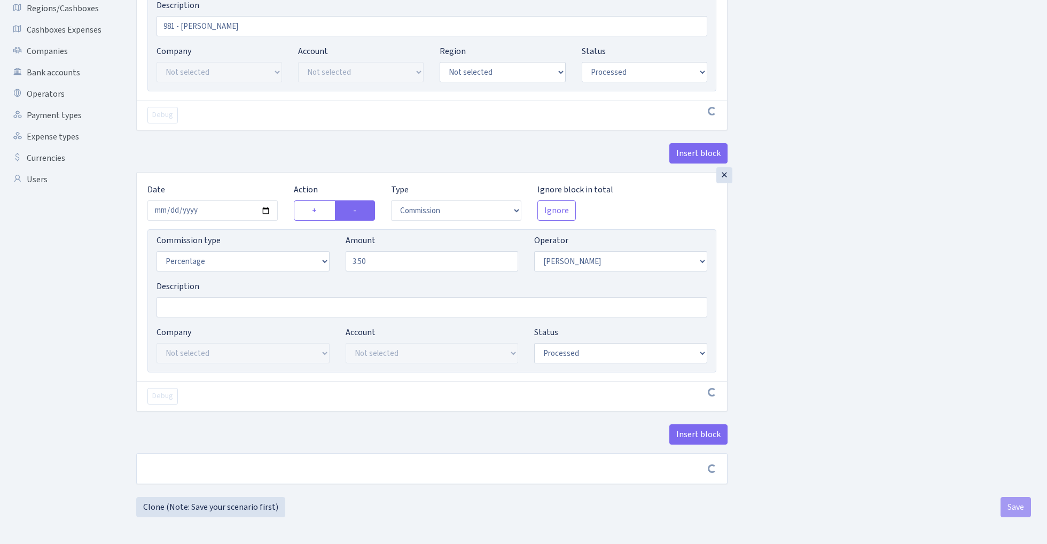
scroll to position [245, 0]
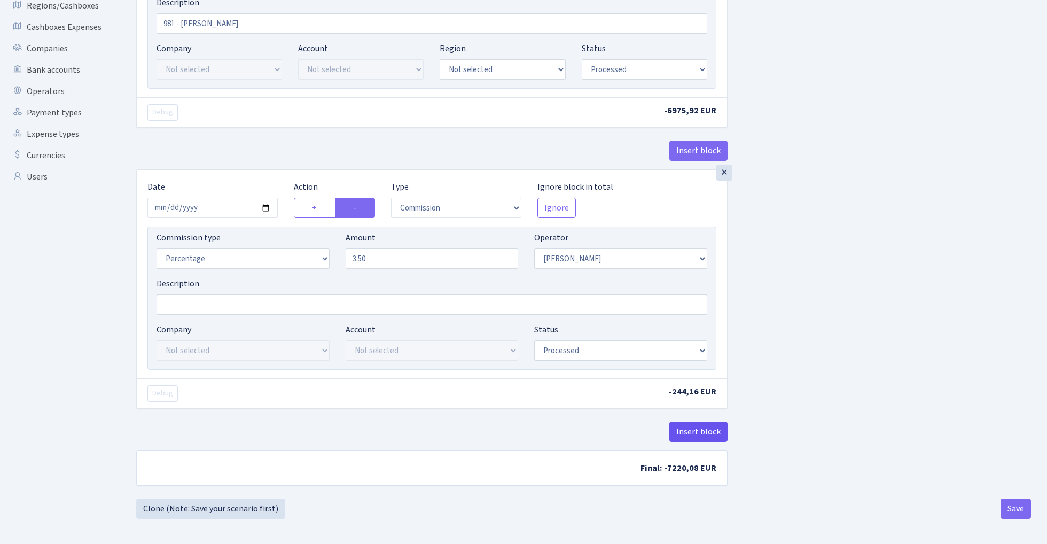
click at [699, 438] on button "Insert block" at bounding box center [698, 432] width 58 height 20
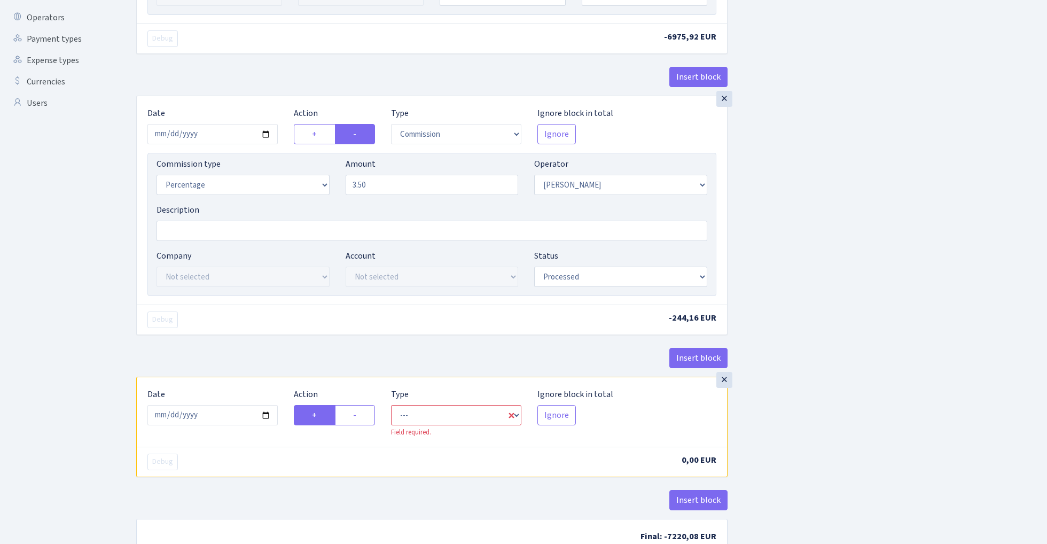
scroll to position [360, 0]
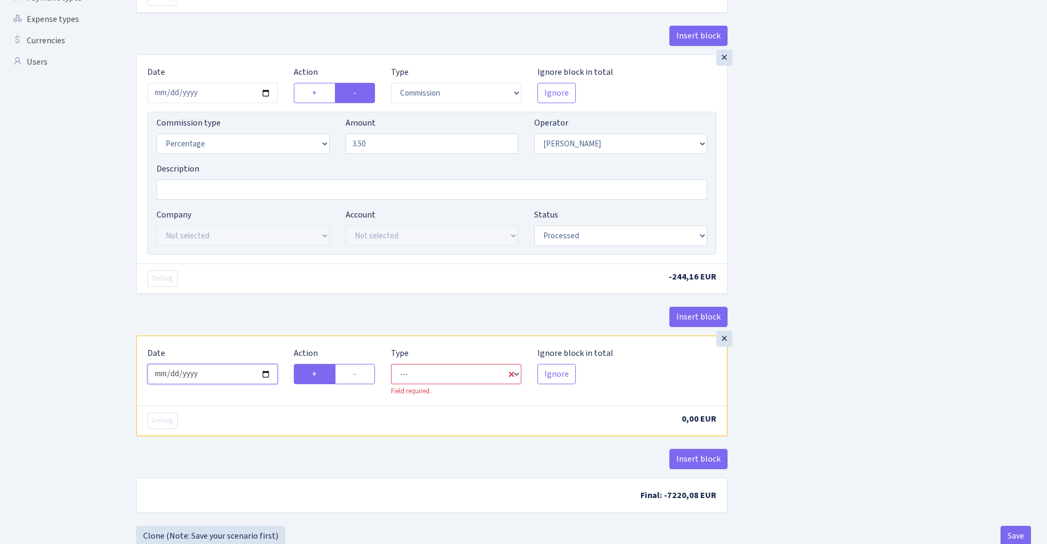
click at [223, 381] on input "2025-08-29" at bounding box center [212, 374] width 130 height 20
type input "[DATE]"
click at [293, 281] on div "Debug" at bounding box center [285, 278] width 292 height 17
click at [362, 378] on label "-" at bounding box center [355, 374] width 40 height 20
click at [360, 375] on input "-" at bounding box center [356, 371] width 7 height 7
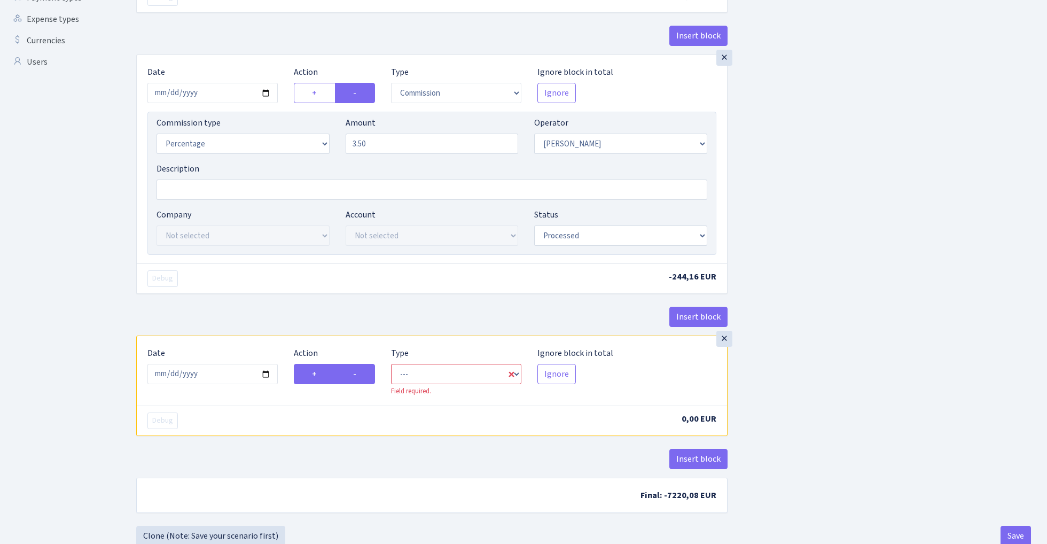
radio input "true"
radio input "false"
select select "commission"
select select "2"
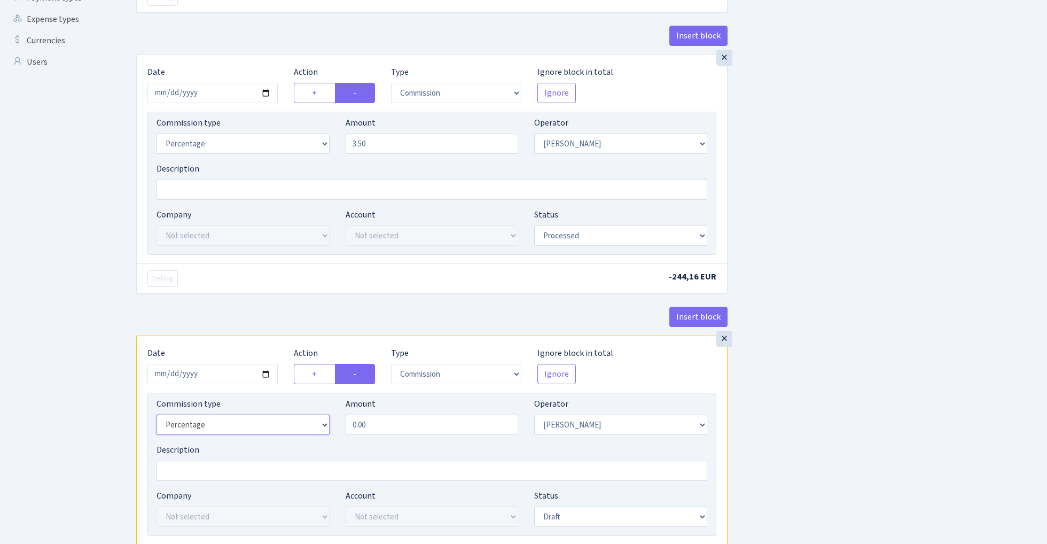
select select "fixed"
click at [401, 427] on input "0.00" at bounding box center [432, 425] width 173 height 20
type input "80.00"
click at [843, 371] on div "Insert block × Date 2025-08-28 Action + - Type --- In Out Commission Field requ…" at bounding box center [583, 180] width 911 height 962
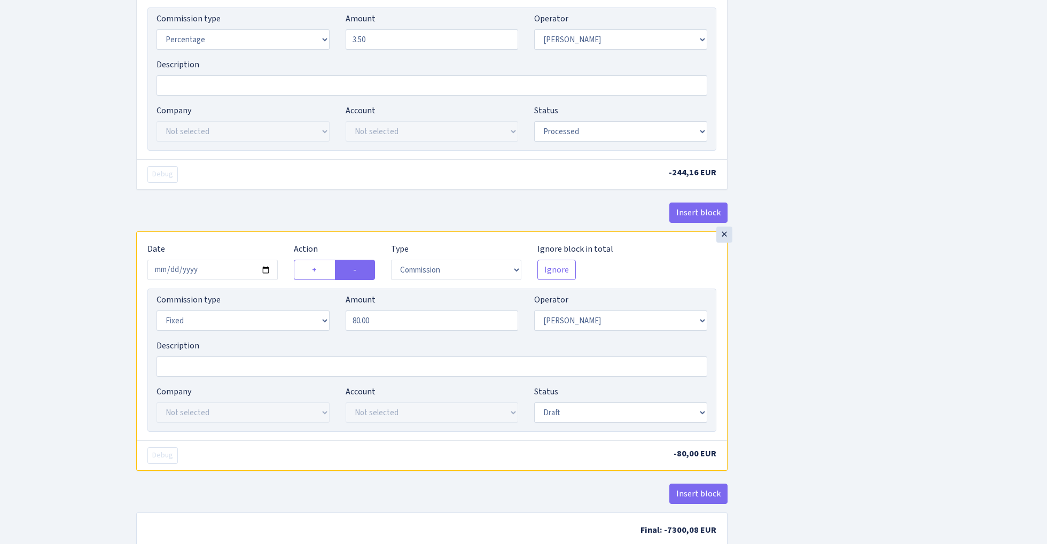
scroll to position [513, 0]
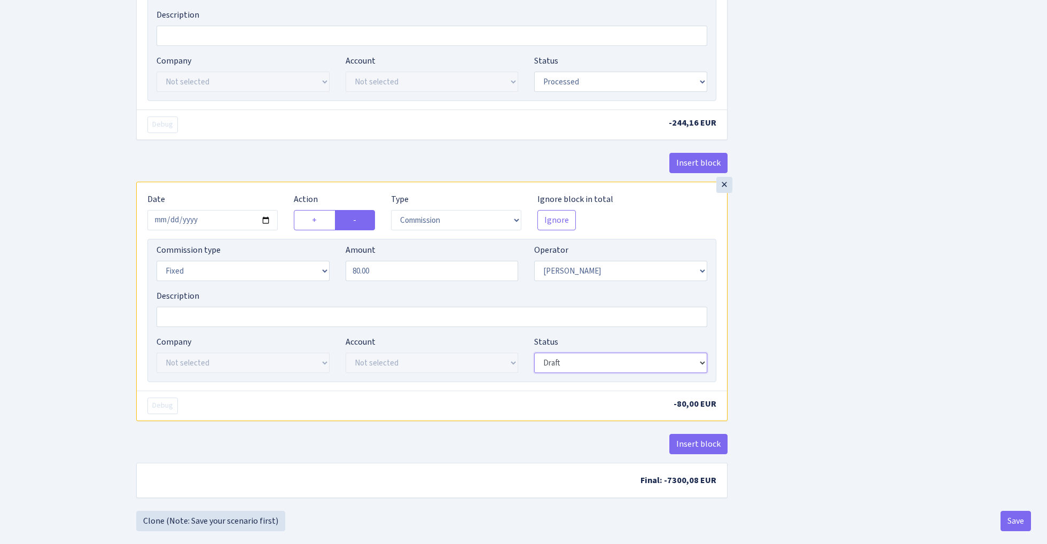
select select "processed"
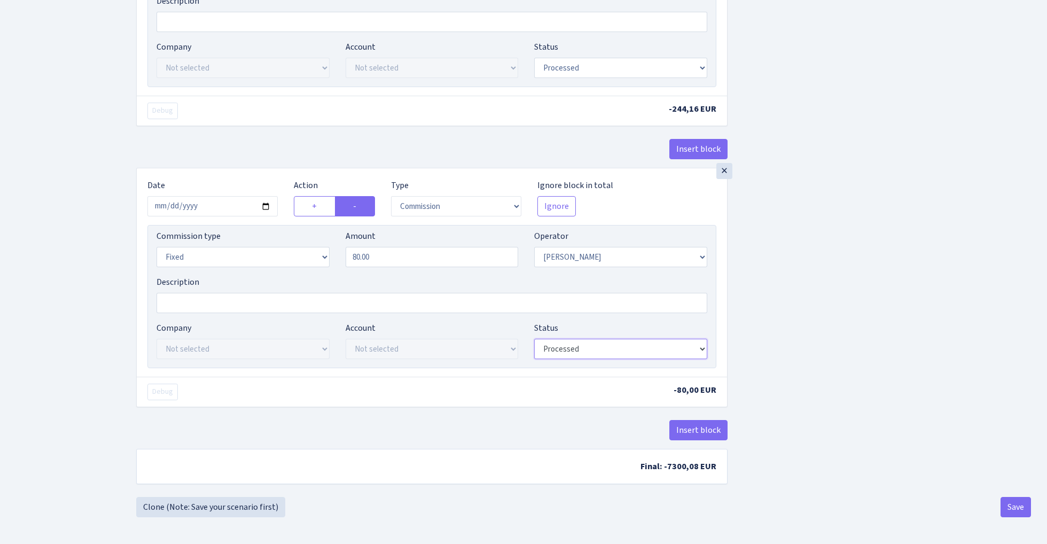
scroll to position [532, 0]
click at [691, 425] on button "Insert block" at bounding box center [698, 430] width 58 height 20
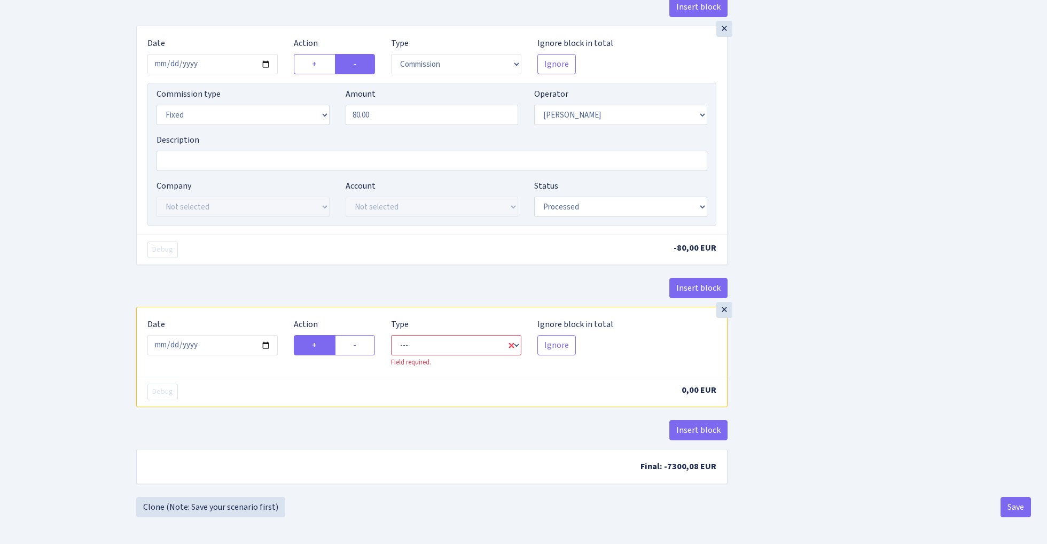
scroll to position [674, 0]
click at [215, 346] on input "2025-08-29" at bounding box center [212, 345] width 130 height 20
type input "[DATE]"
click at [262, 264] on div "× Date 2025-08-28 Action + - Type --- In Out Commission Field required. Ignore …" at bounding box center [431, 145] width 591 height 239
click at [358, 349] on label "-" at bounding box center [355, 345] width 40 height 20
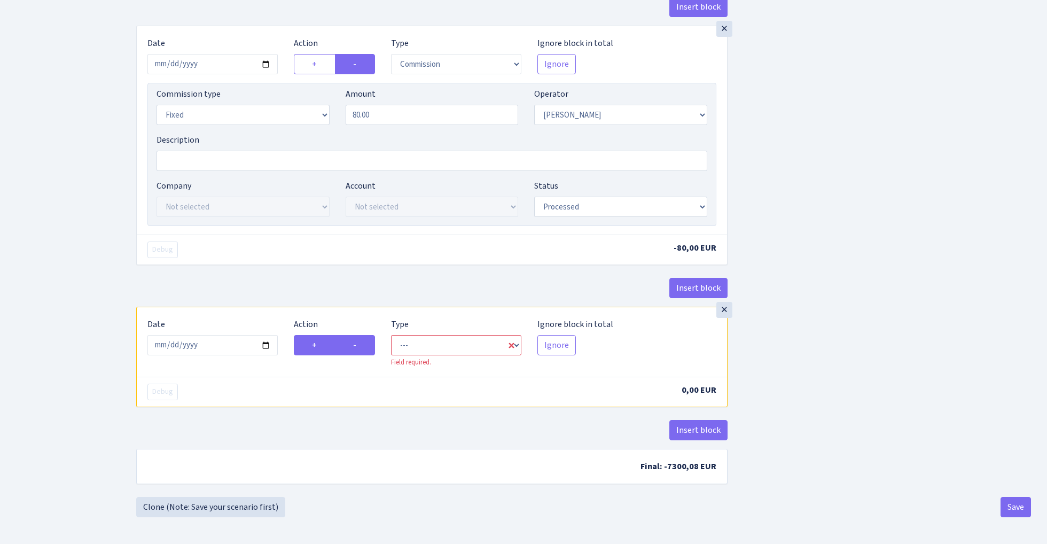
click at [358, 346] on input "-" at bounding box center [356, 342] width 7 height 7
radio input "true"
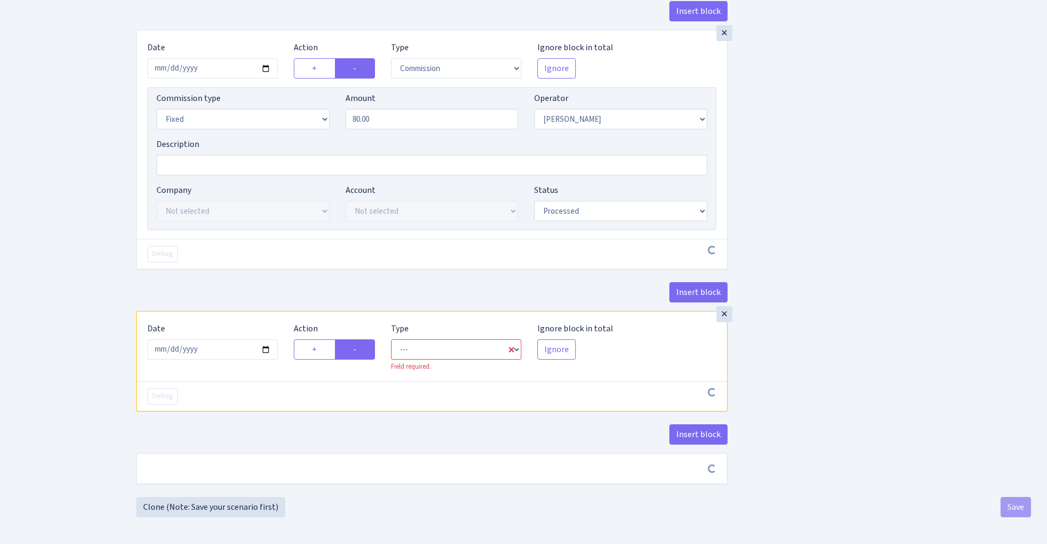
scroll to position [669, 0]
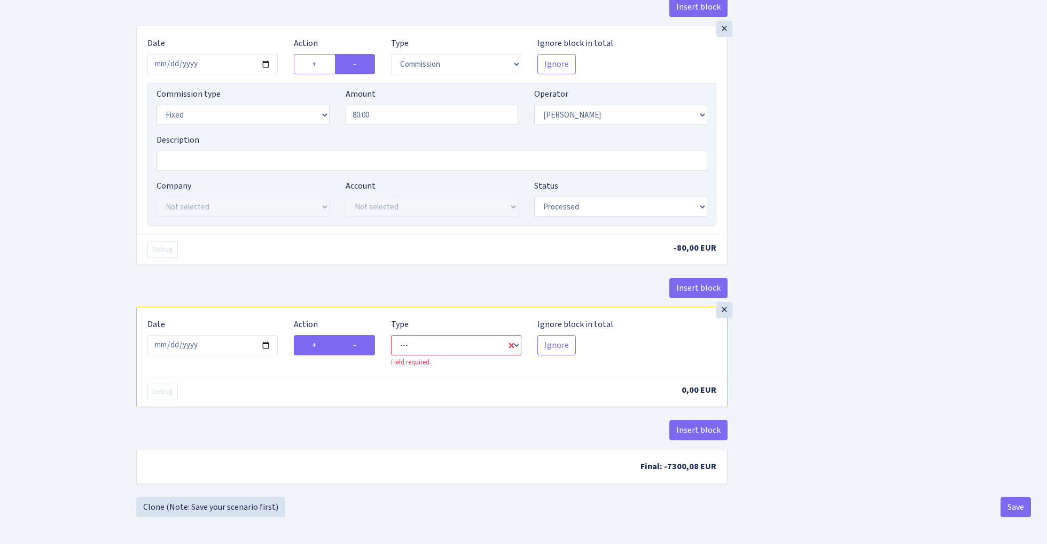
click at [312, 353] on label "+" at bounding box center [315, 345] width 42 height 20
click at [312, 346] on input "+" at bounding box center [315, 342] width 7 height 7
radio input "true"
radio input "false"
select select "in"
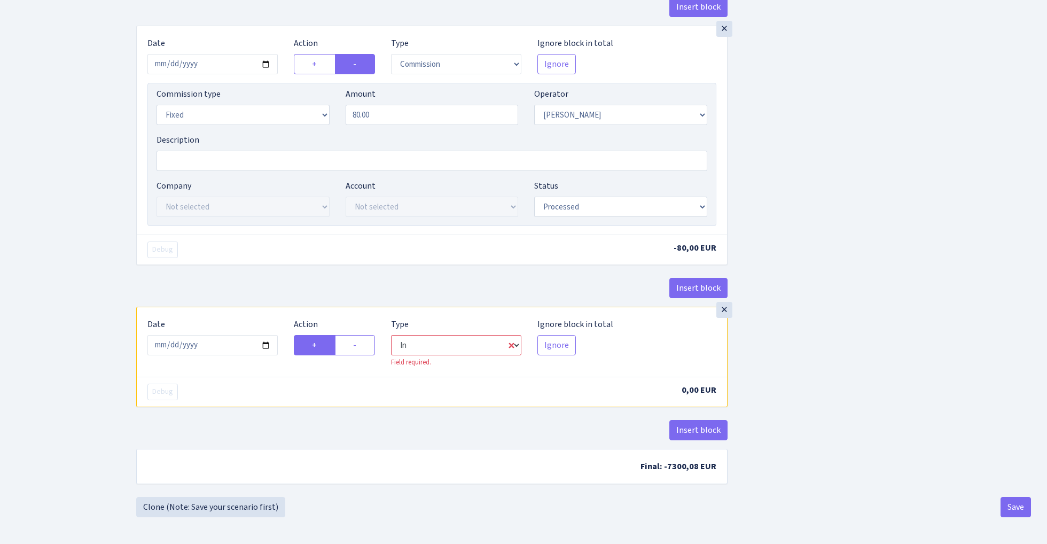
select select "2"
select select "1"
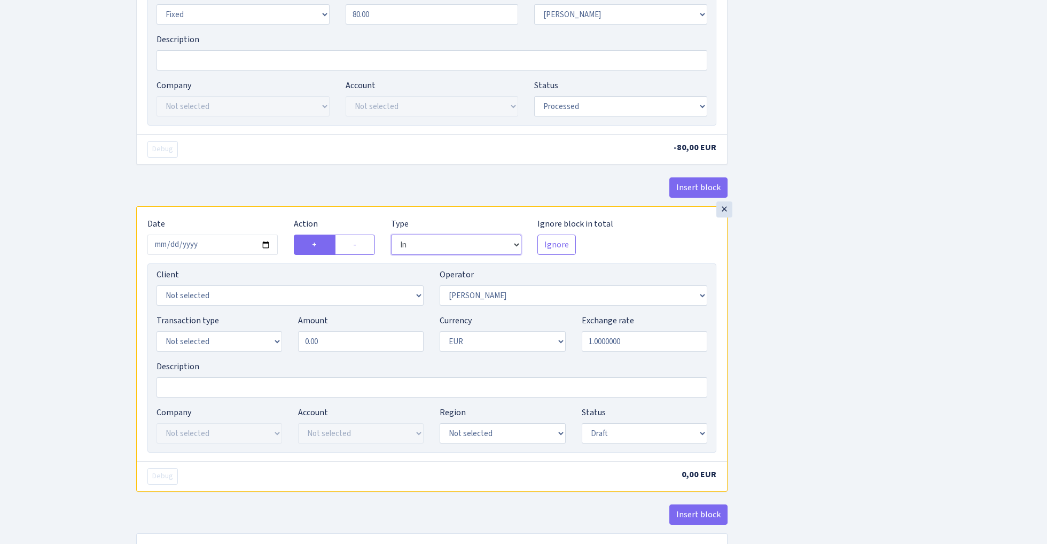
scroll to position [774, 0]
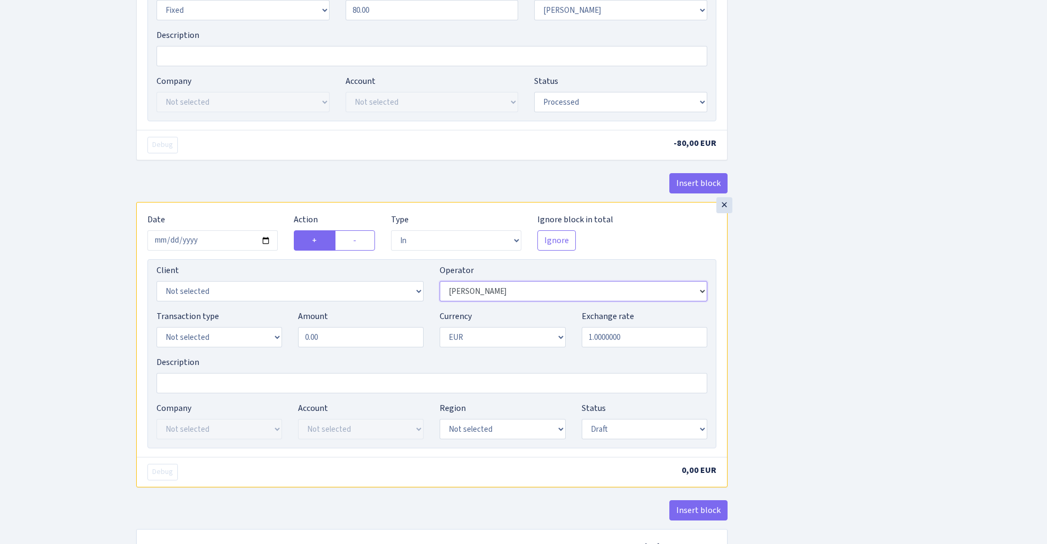
select select "61"
select select "2448"
select select "5"
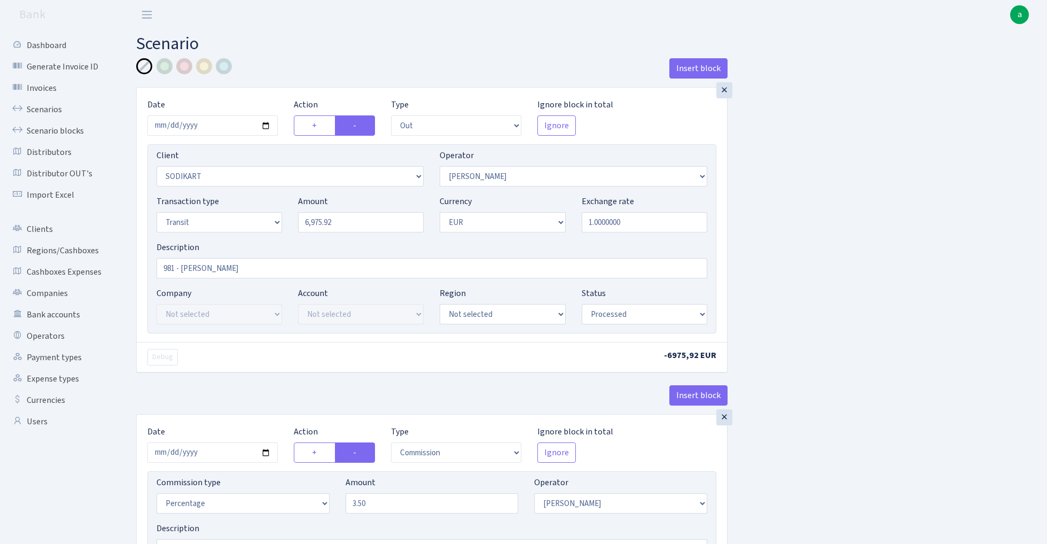
scroll to position [0, 0]
click at [360, 223] on input "6975.92" at bounding box center [361, 222] width 126 height 20
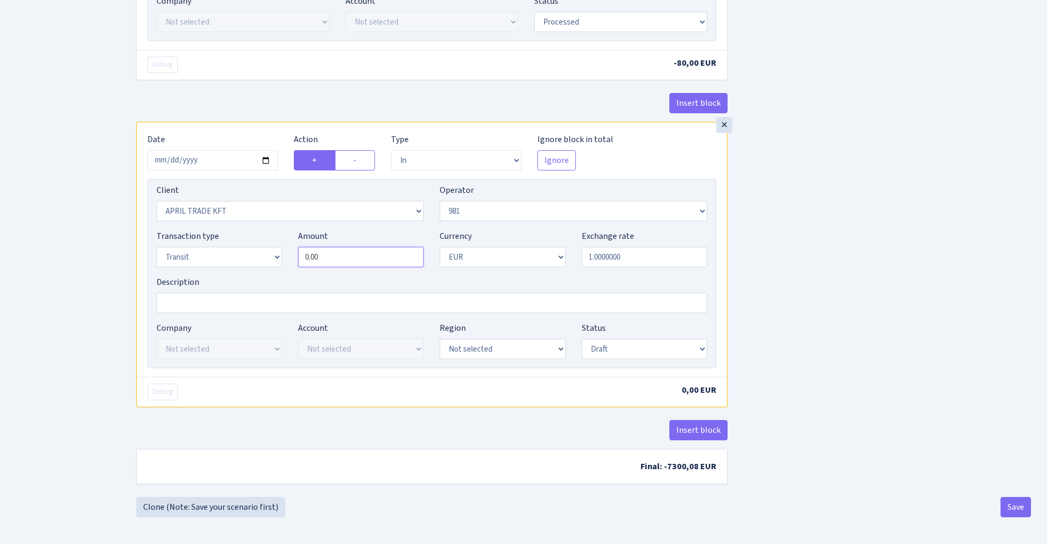
scroll to position [856, 0]
type input "6,975.92"
click at [350, 258] on input "0.00" at bounding box center [361, 257] width 126 height 20
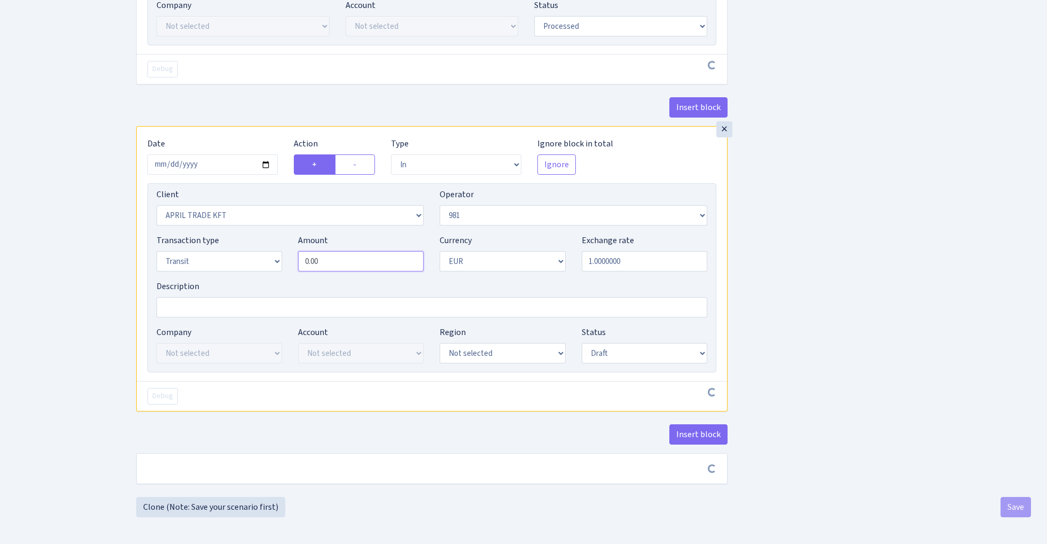
click at [350, 258] on input "0.00" at bounding box center [361, 261] width 126 height 20
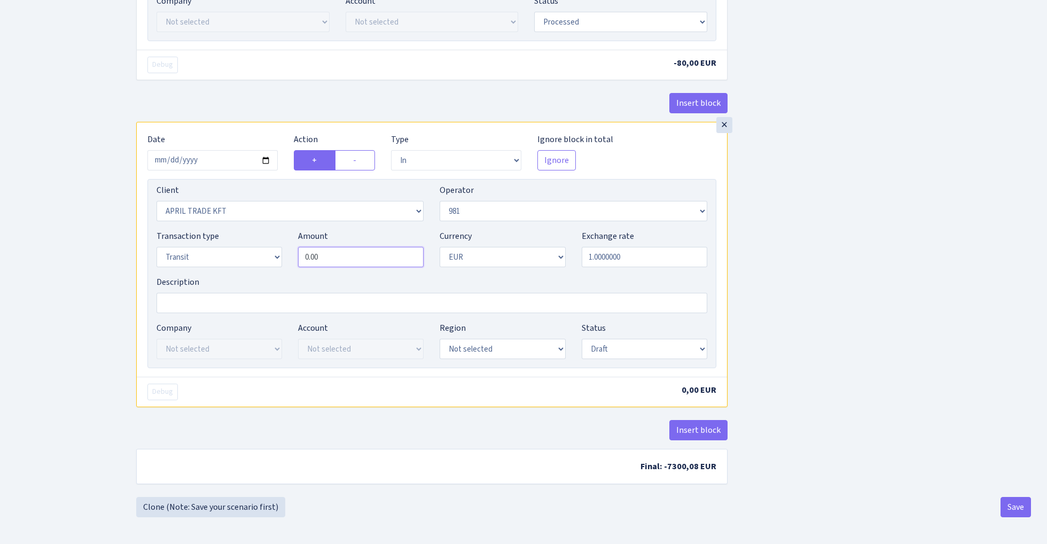
paste input "6975.92"
type input "6,975.92"
select select "processed"
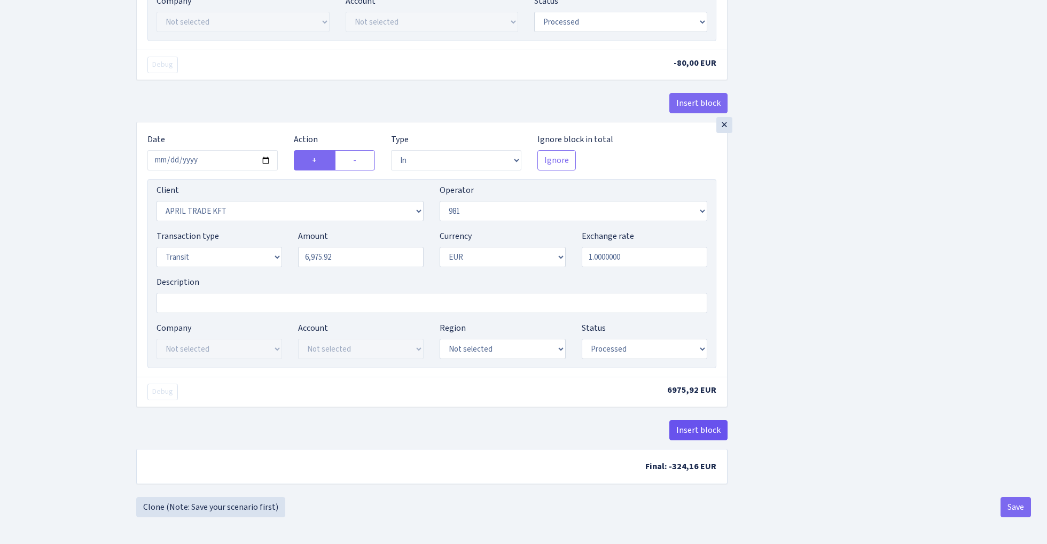
click at [712, 429] on button "Insert block" at bounding box center [698, 430] width 58 height 20
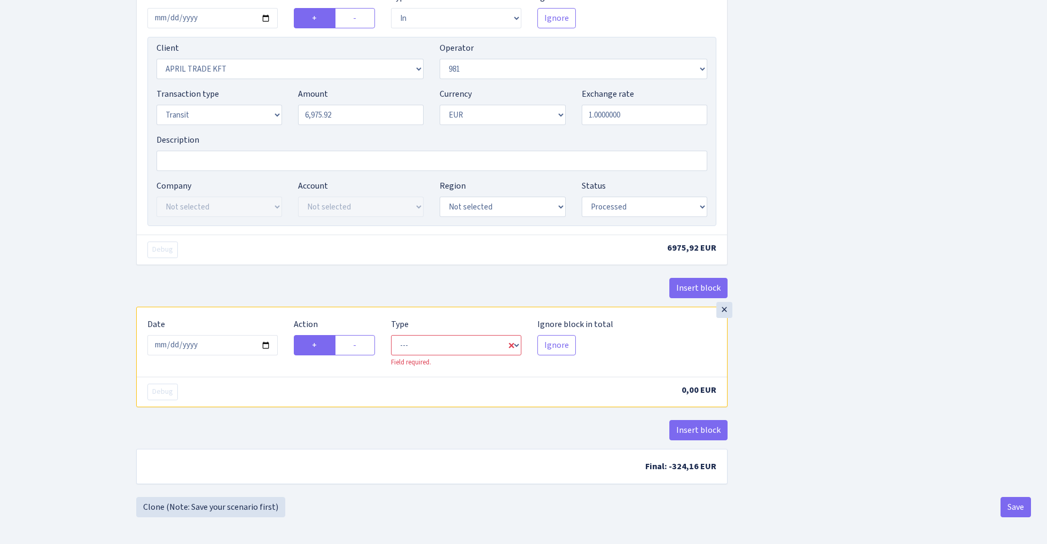
scroll to position [1002, 0]
click at [232, 348] on input "2025-08-29" at bounding box center [212, 345] width 130 height 20
type input "2025-08-28"
click at [285, 274] on div "× Date 2025-08-28 Action + - Type --- In Out Commission Field required. Ignore …" at bounding box center [431, 143] width 591 height 327
select select "commission"
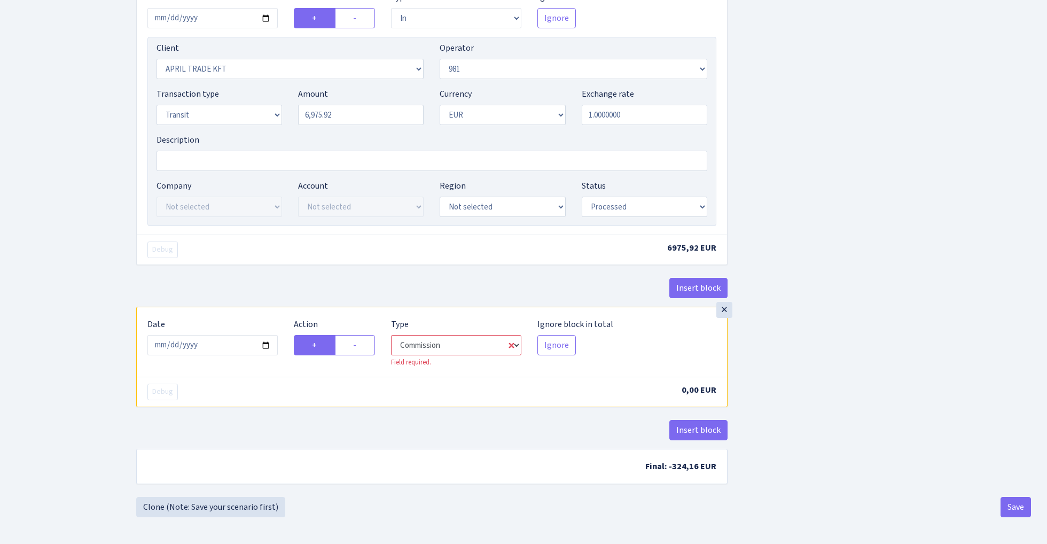
select select "61"
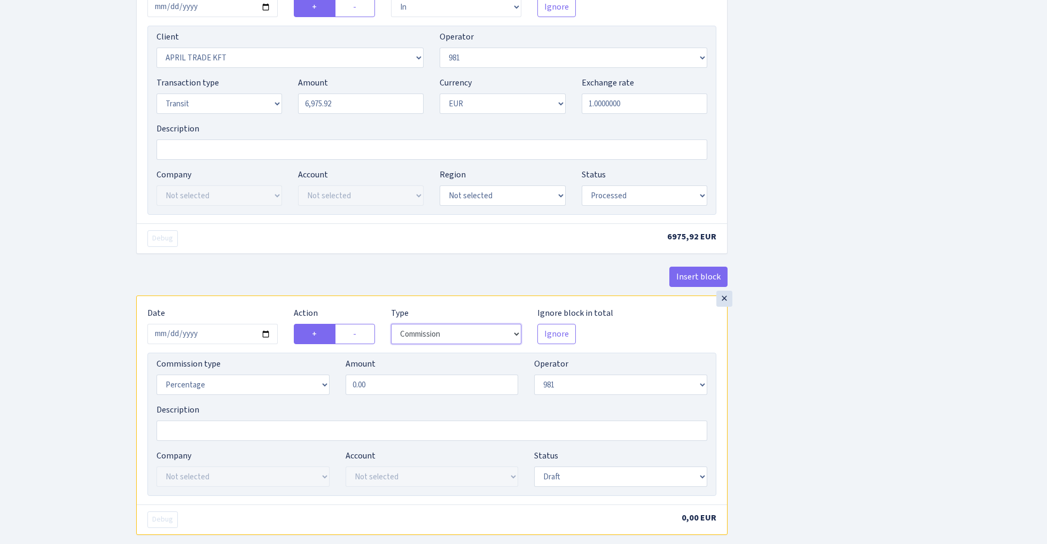
scroll to position [1013, 0]
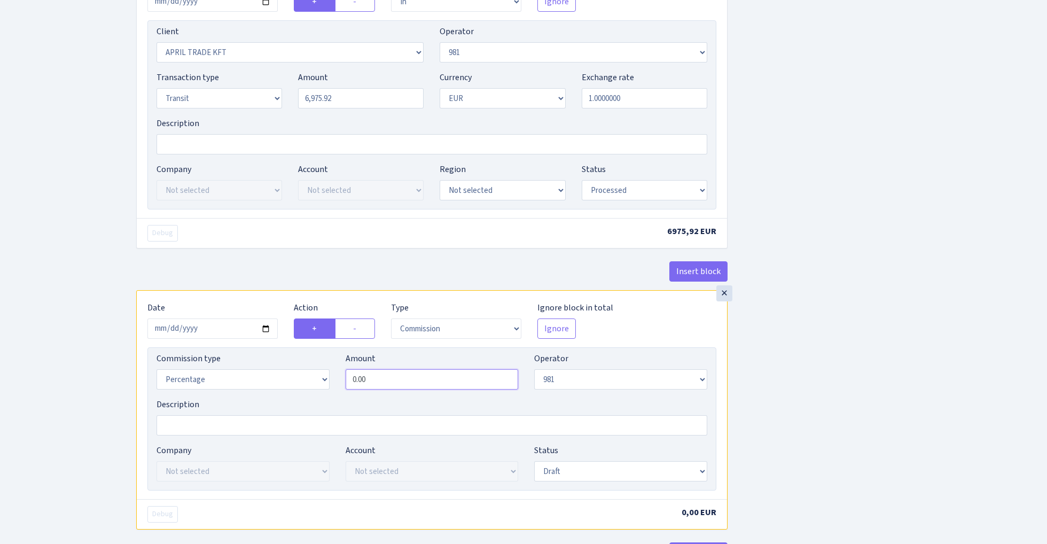
click at [424, 387] on input "0.00" at bounding box center [432, 379] width 173 height 20
type input "2.50"
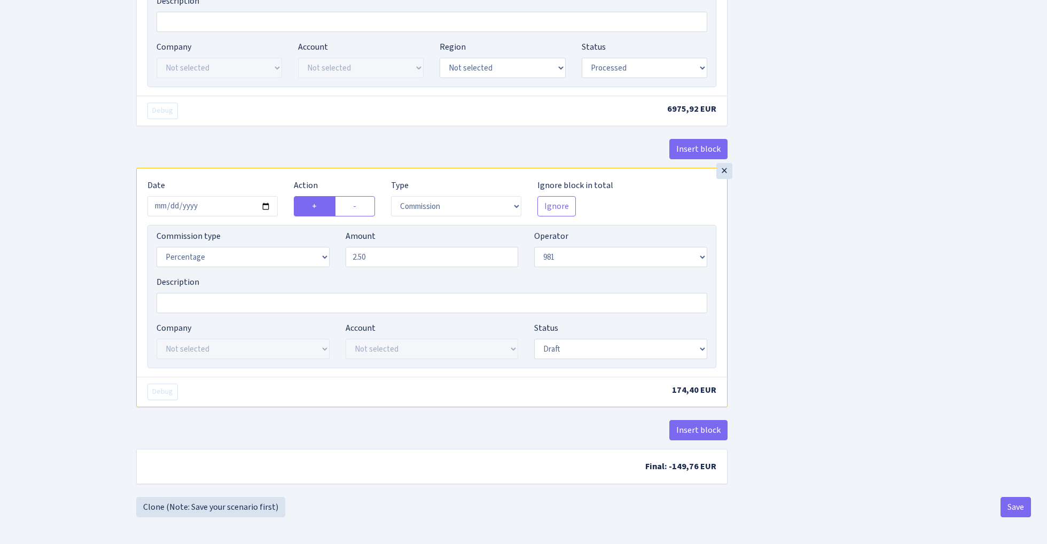
scroll to position [1142, 0]
select select "processed"
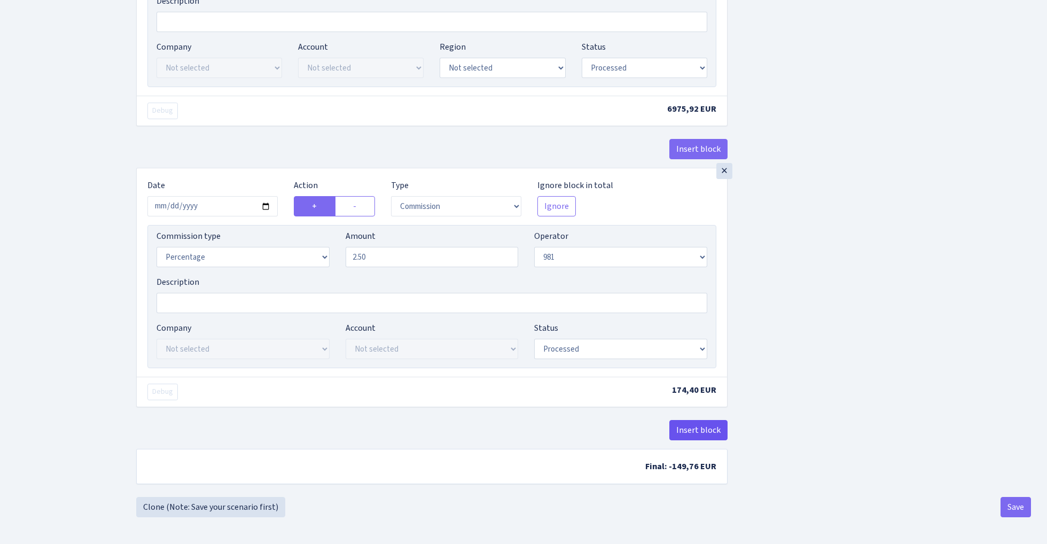
click at [708, 428] on button "Insert block" at bounding box center [698, 430] width 58 height 20
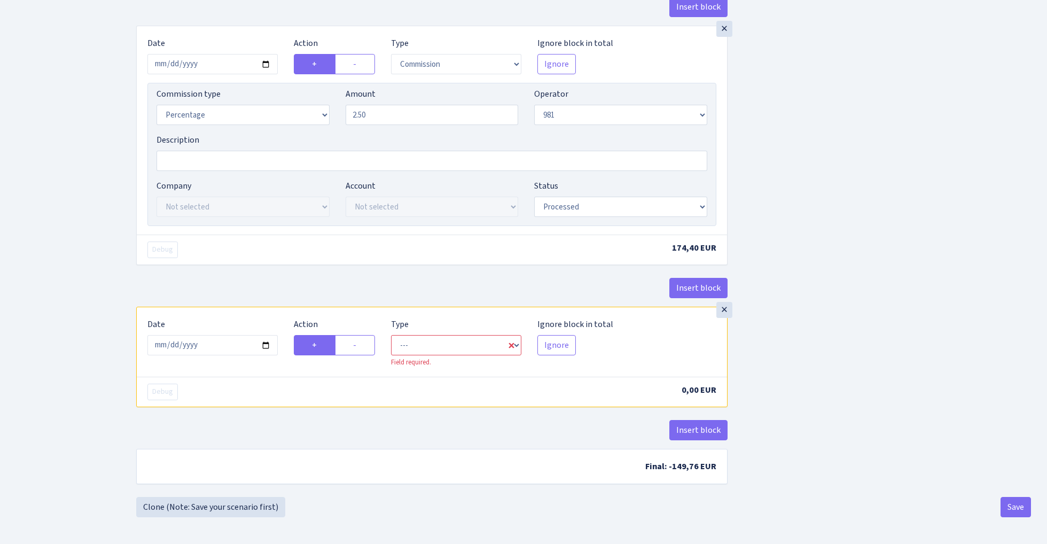
scroll to position [1285, 0]
click at [229, 345] on input "2025-08-29" at bounding box center [212, 345] width 130 height 20
type input "2025-08-28"
click at [265, 285] on div "Insert block" at bounding box center [431, 292] width 591 height 29
select select "commission"
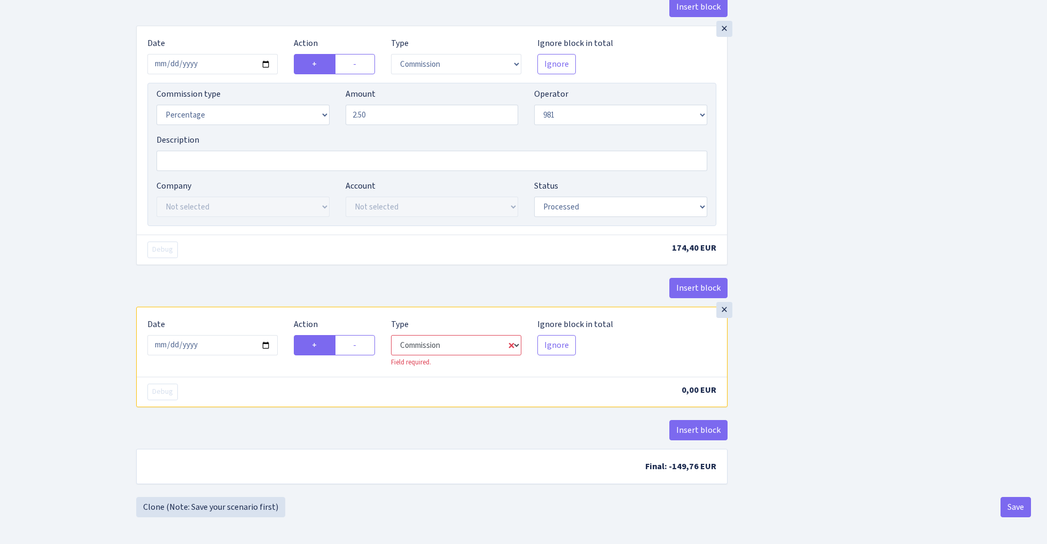
select select "61"
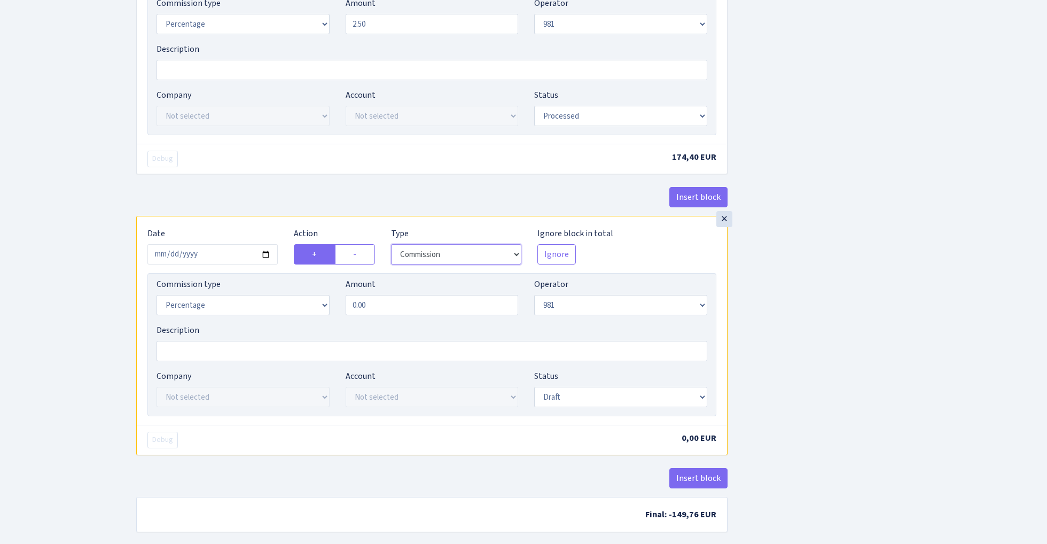
scroll to position [1405, 0]
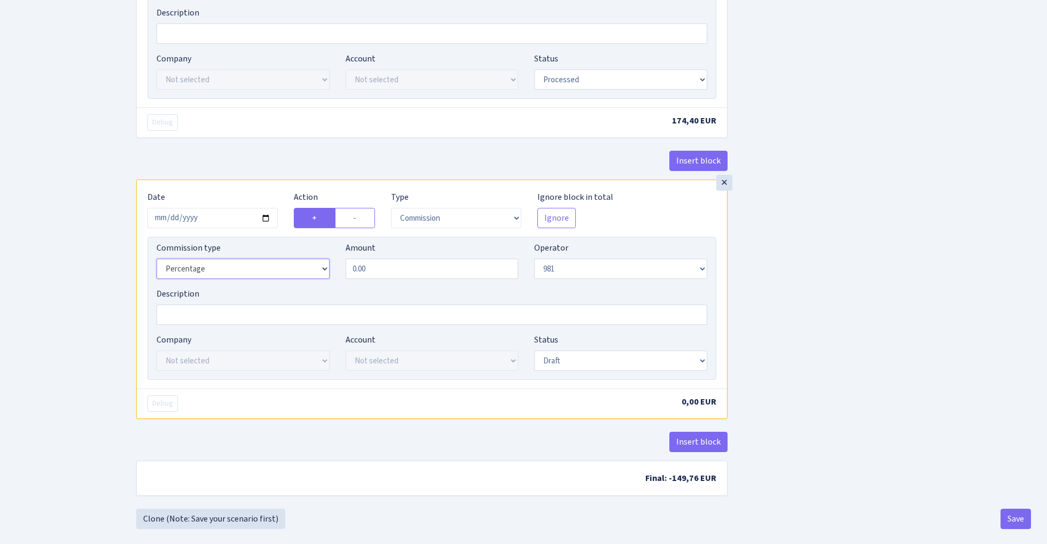
select select "fixed"
click at [392, 279] on input "0.00" at bounding box center [432, 269] width 173 height 20
type input "60.00"
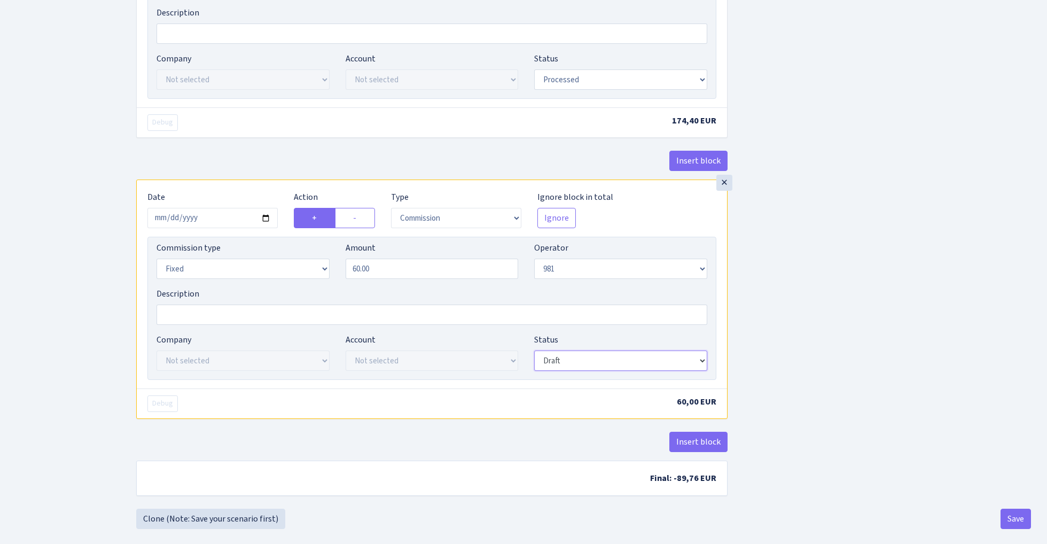
select select "processed"
drag, startPoint x: 563, startPoint y: 366, endPoint x: 845, endPoint y: 318, distance: 286.7
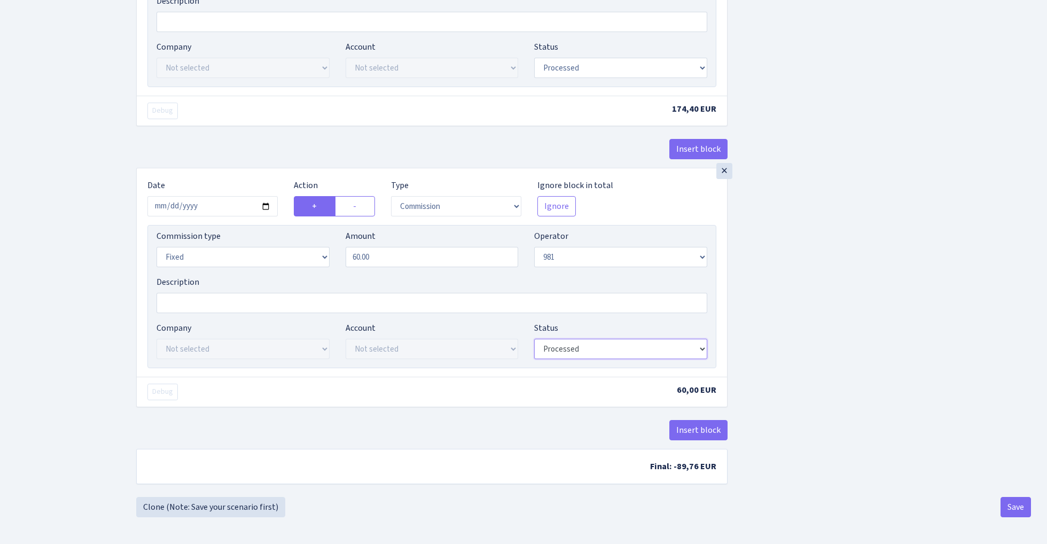
scroll to position [1425, 0]
click at [1012, 506] on button "Save" at bounding box center [1016, 507] width 30 height 20
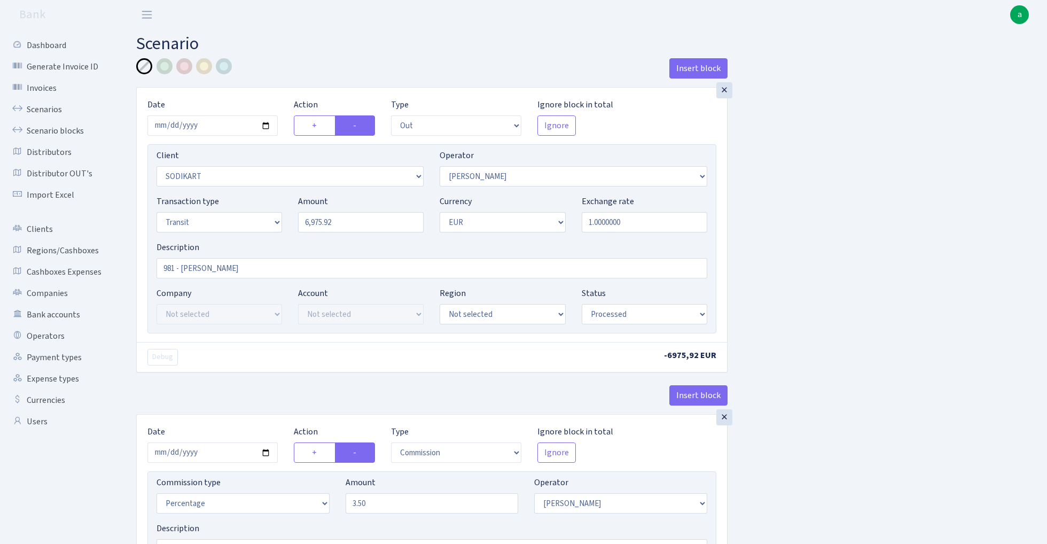
select select "out"
select select "2568"
select select "2"
select select "5"
select select "1"
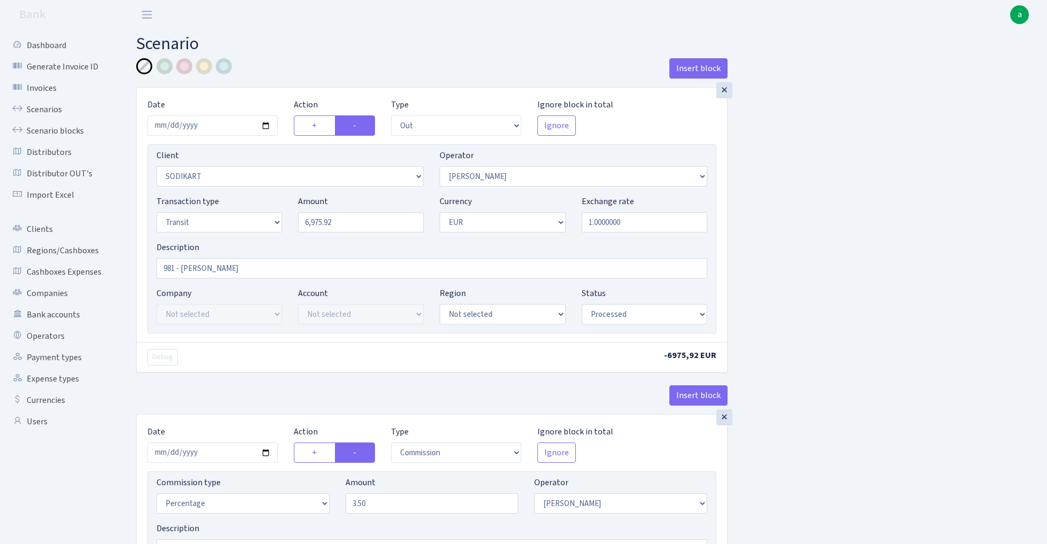
select select "processed"
select select "commission"
select select "2"
select select "processed"
select select "commission"
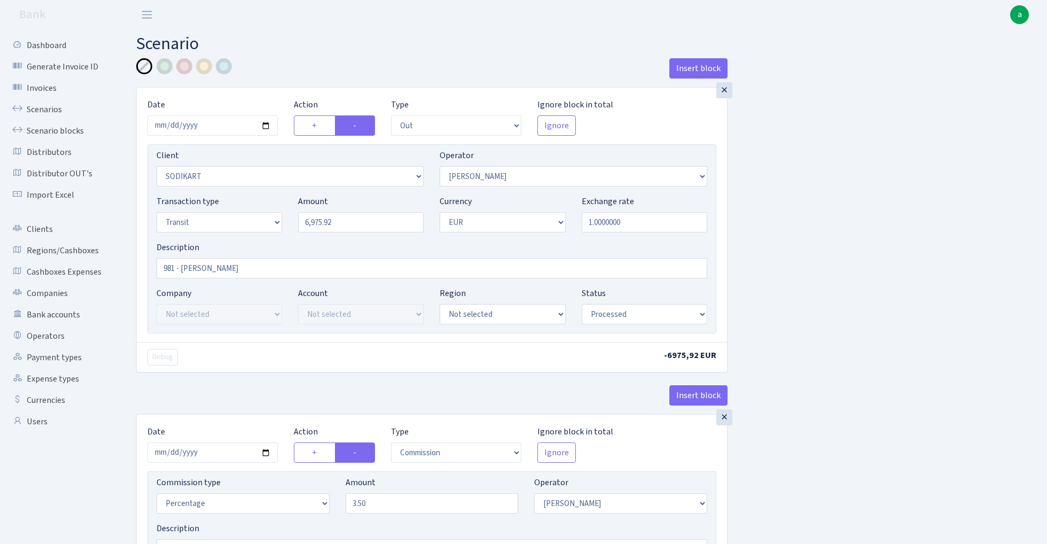
select select "fixed"
select select "2"
select select "processed"
select select "in"
select select "2448"
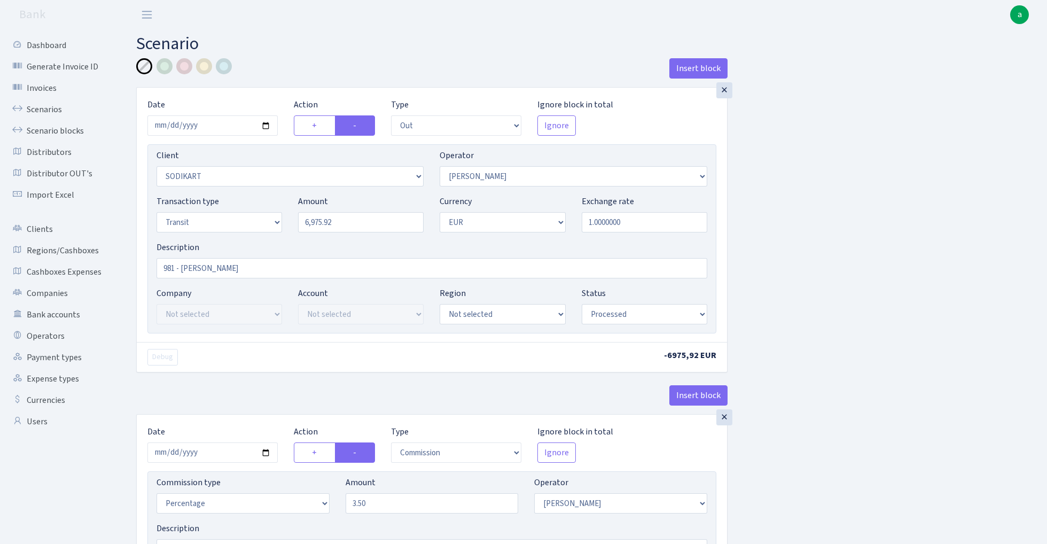
select select "61"
select select "5"
select select "1"
select select "processed"
select select "commission"
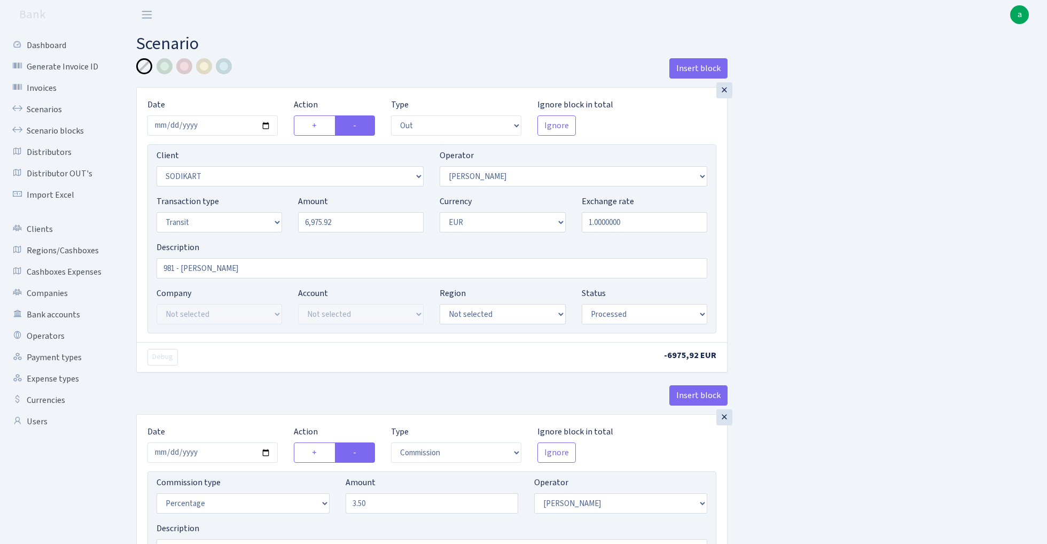
select select "61"
select select "processed"
select select "commission"
select select "fixed"
select select "61"
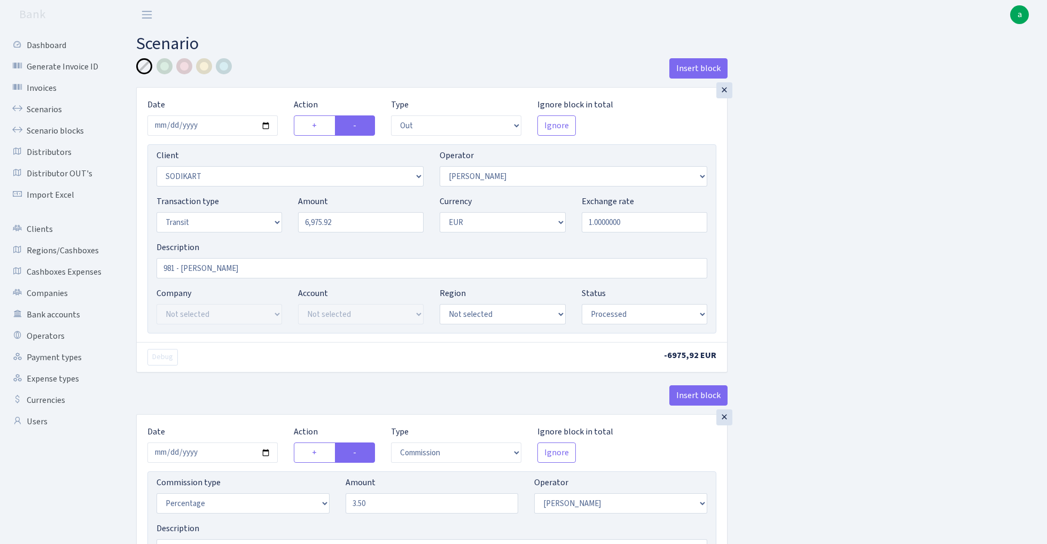
select select "processed"
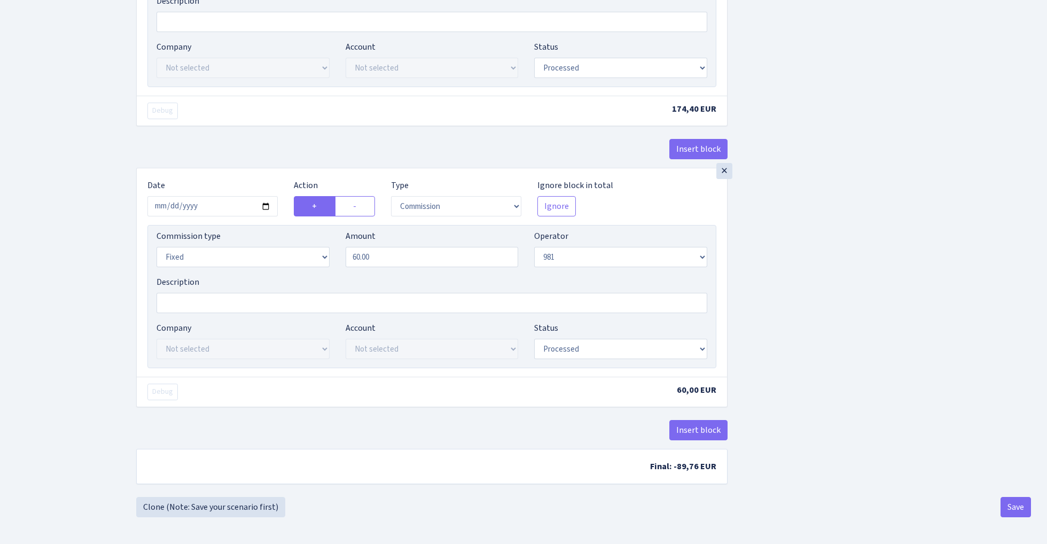
scroll to position [1425, 0]
click at [1016, 498] on button "Save" at bounding box center [1016, 507] width 30 height 20
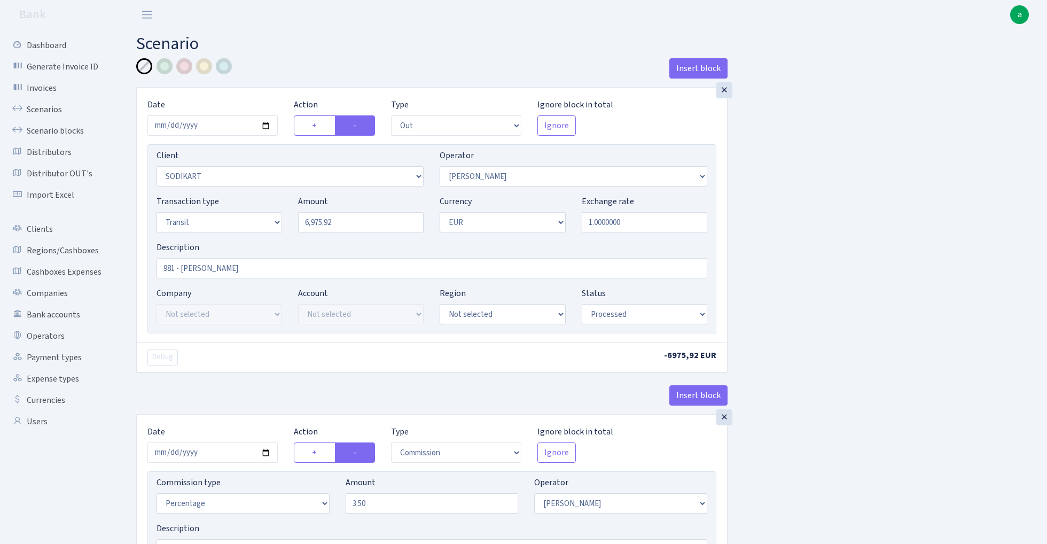
select select "out"
select select "2568"
select select "2"
select select "5"
select select "1"
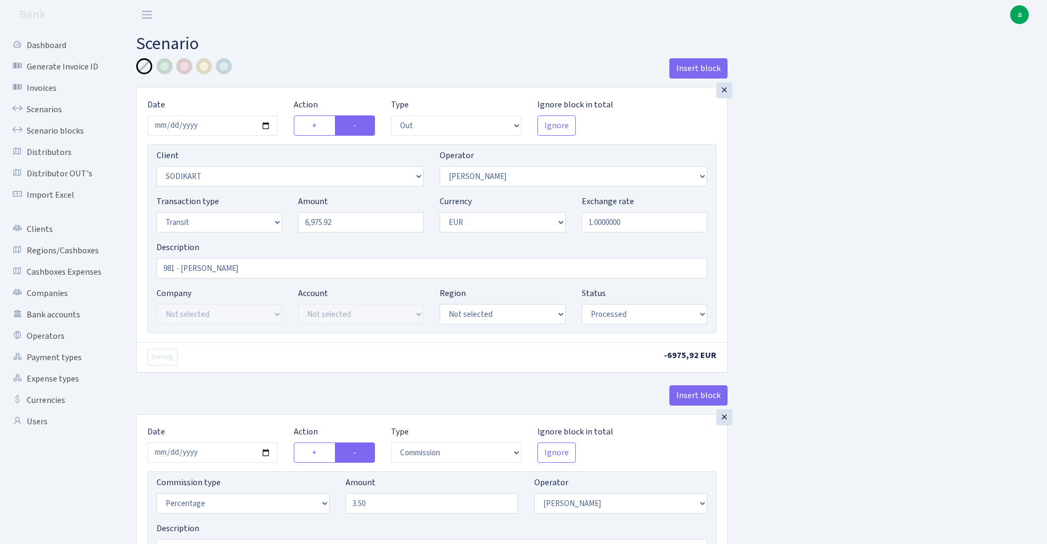
select select "processed"
select select "commission"
select select "2"
select select "processed"
select select "commission"
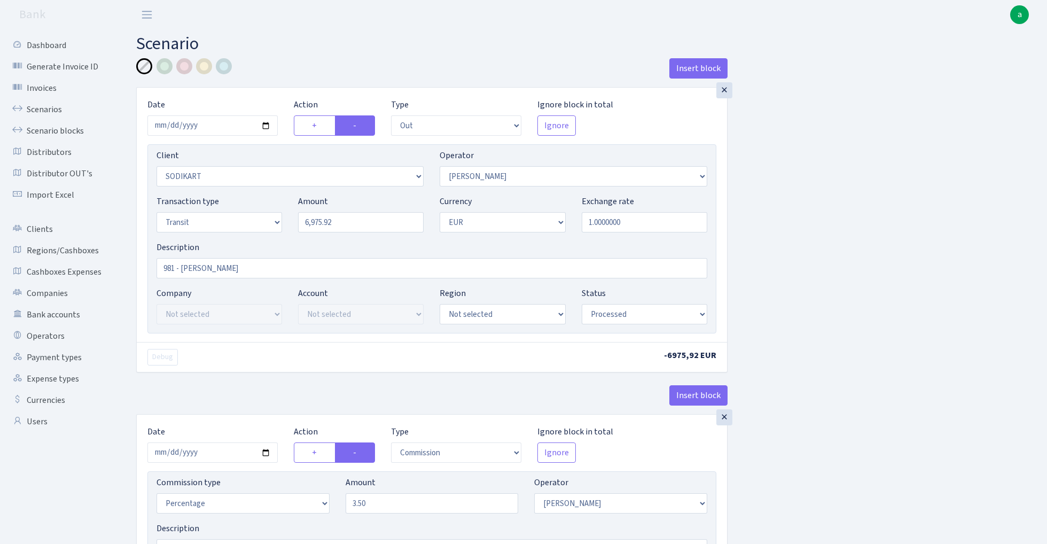
select select "fixed"
select select "2"
select select "processed"
select select "in"
select select "2448"
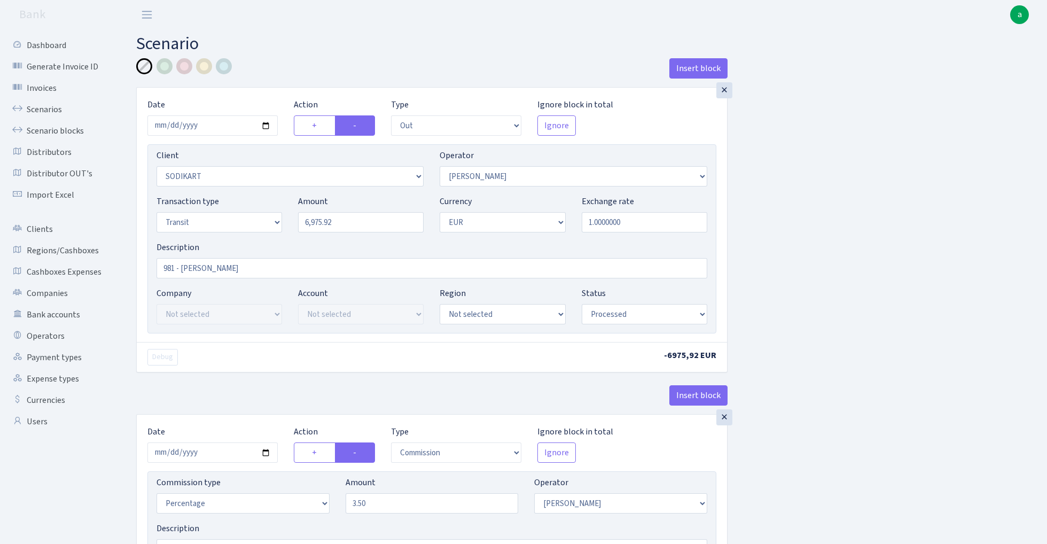
select select "61"
select select "5"
select select "1"
select select "processed"
select select "commission"
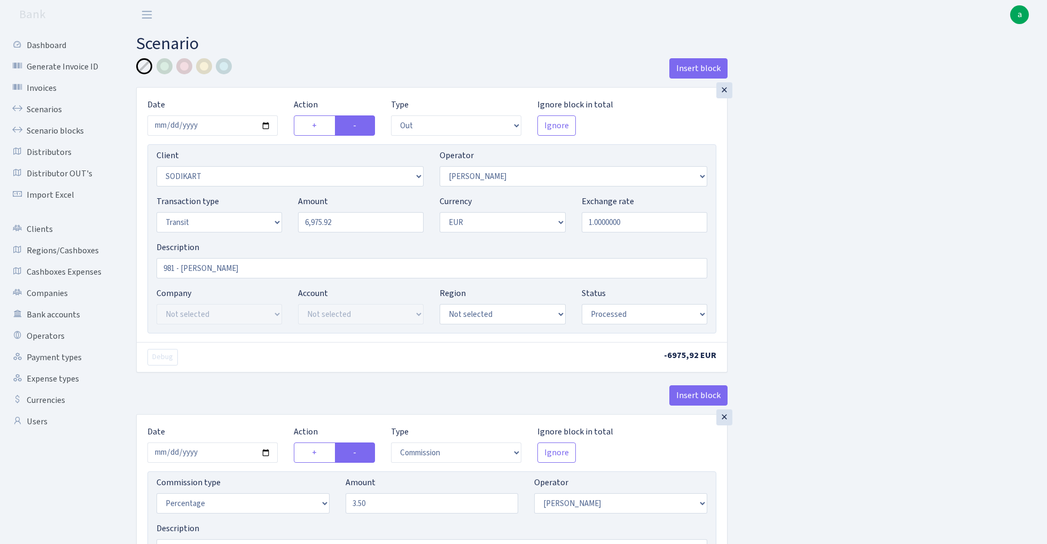
select select "61"
select select "processed"
select select "commission"
select select "fixed"
select select "61"
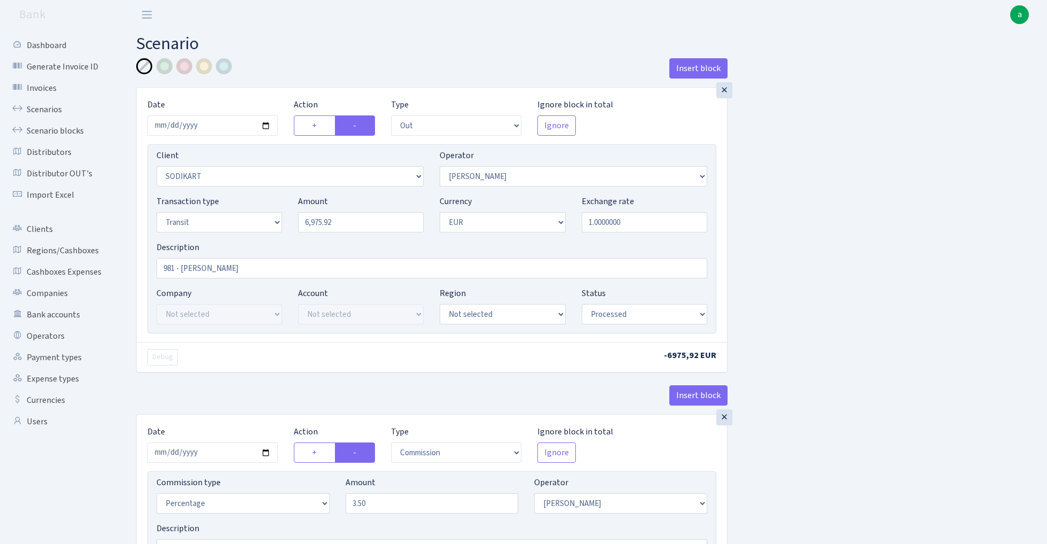
select select "processed"
click at [184, 69] on div at bounding box center [184, 66] width 16 height 16
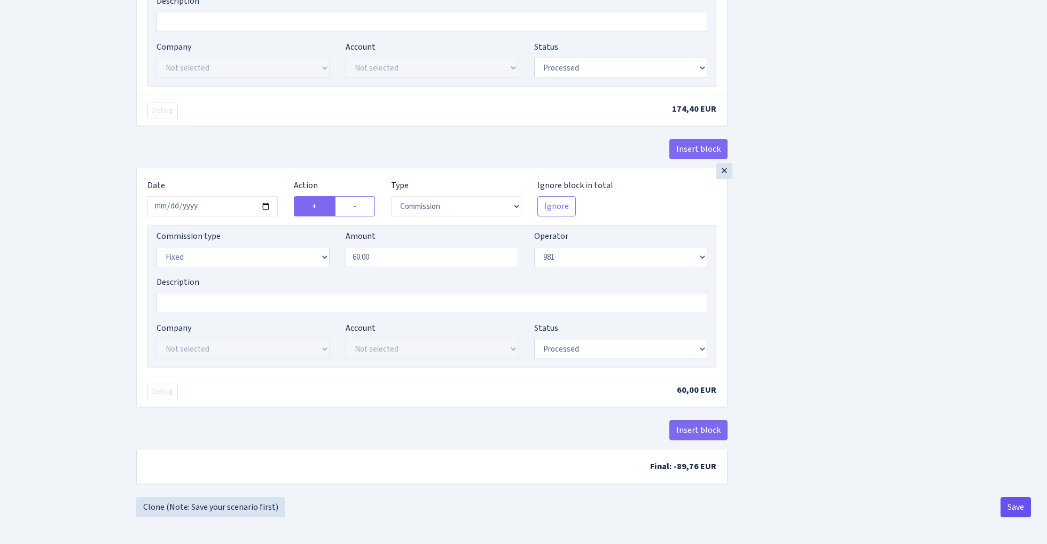
scroll to position [1425, 0]
click at [1016, 512] on button "Save" at bounding box center [1016, 507] width 30 height 20
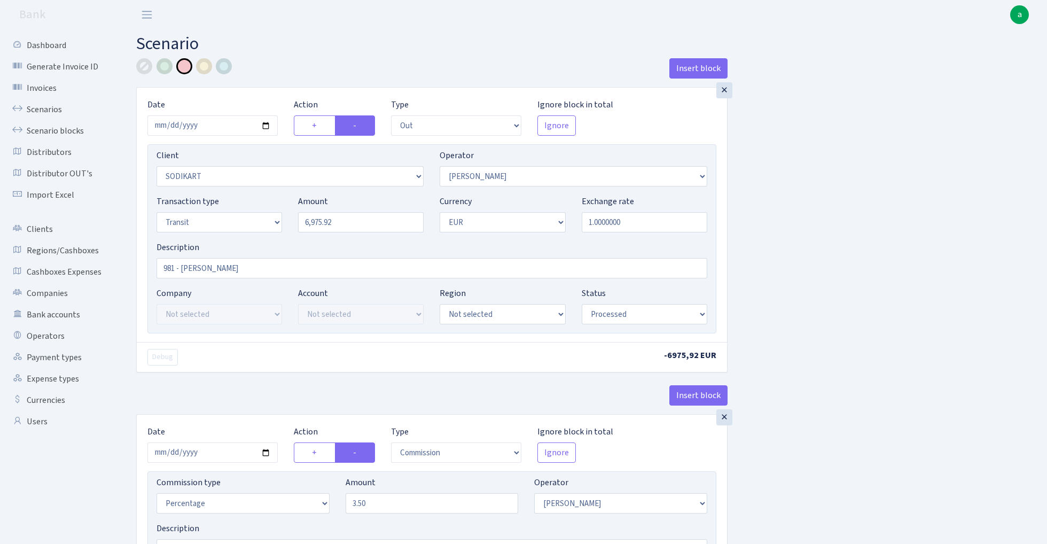
select select "out"
select select "2568"
select select "2"
select select "5"
select select "1"
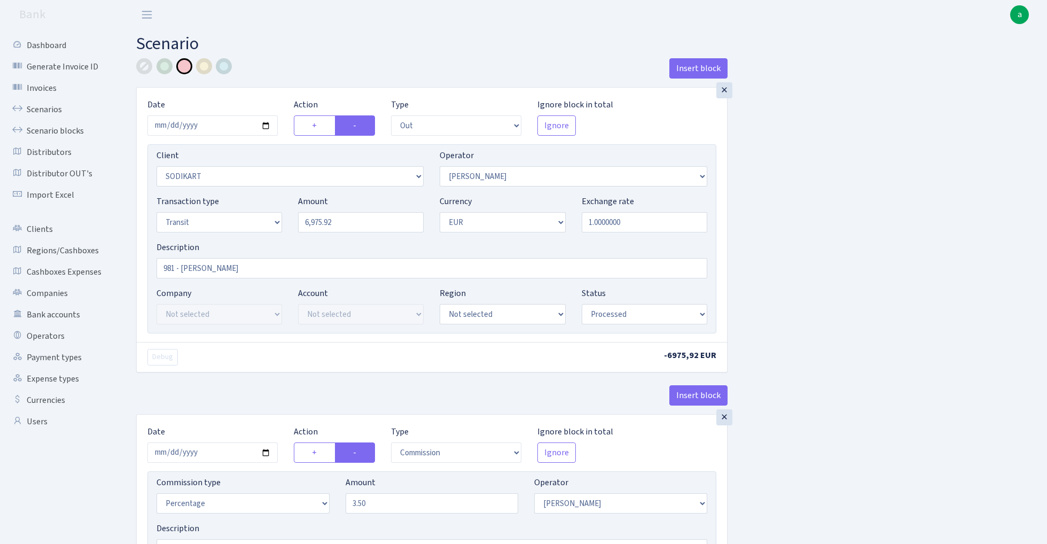
select select "processed"
select select "commission"
select select "2"
select select "processed"
select select "commission"
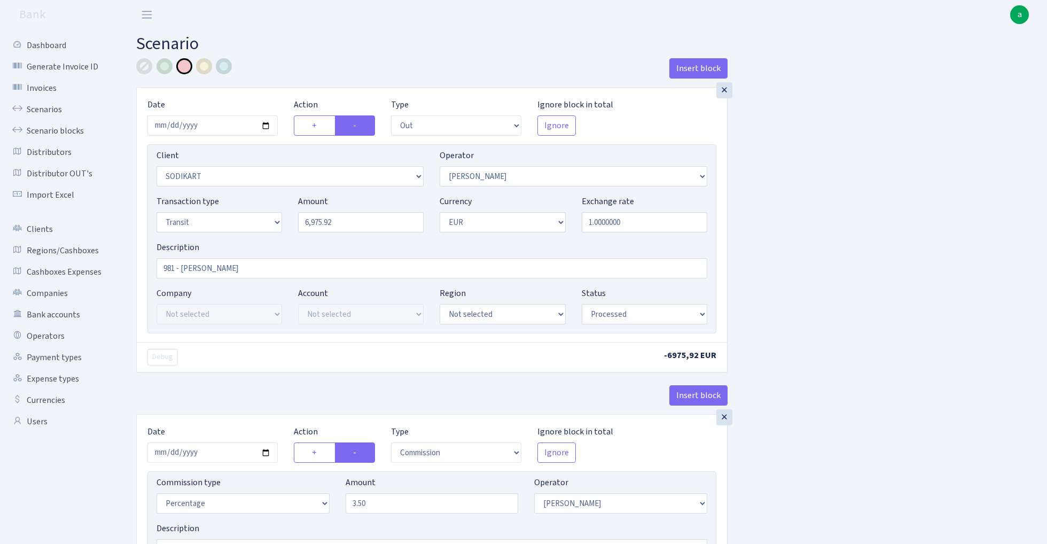
select select "fixed"
select select "2"
select select "processed"
select select "in"
select select "2448"
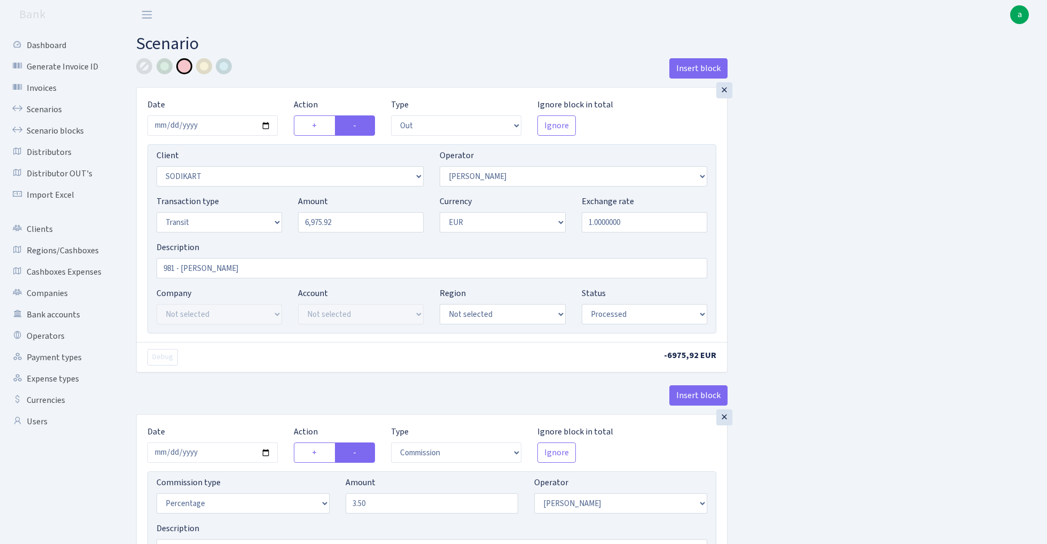
select select "61"
select select "5"
select select "1"
select select "processed"
select select "commission"
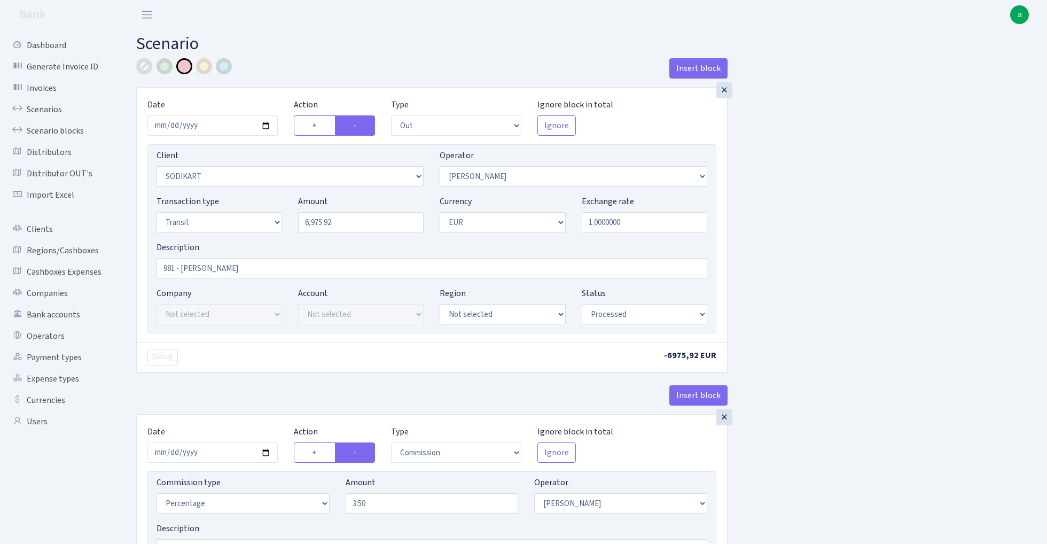
select select "61"
select select "processed"
select select "commission"
select select "fixed"
select select "61"
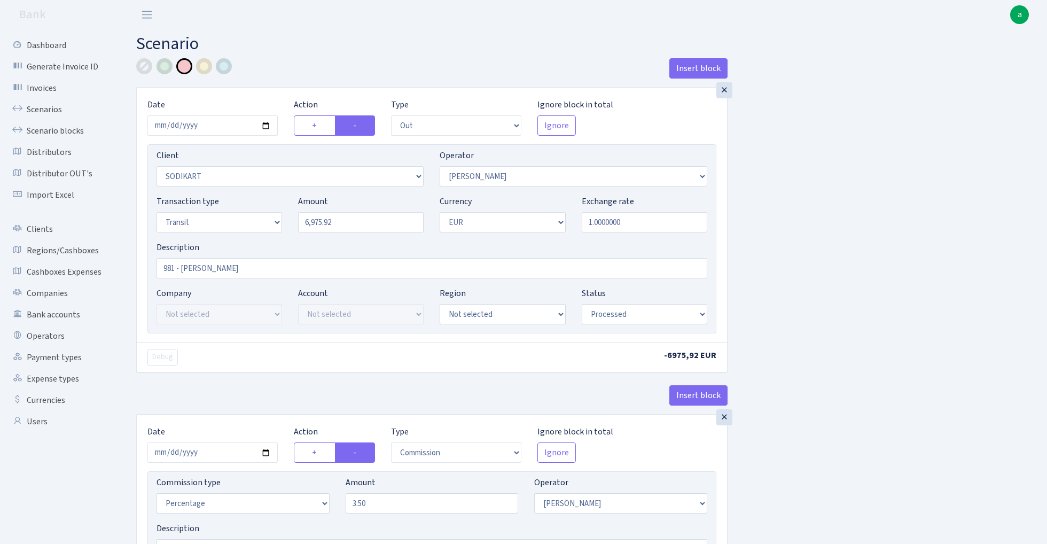
select select "processed"
click at [45, 110] on link "Scenarios" at bounding box center [58, 109] width 107 height 21
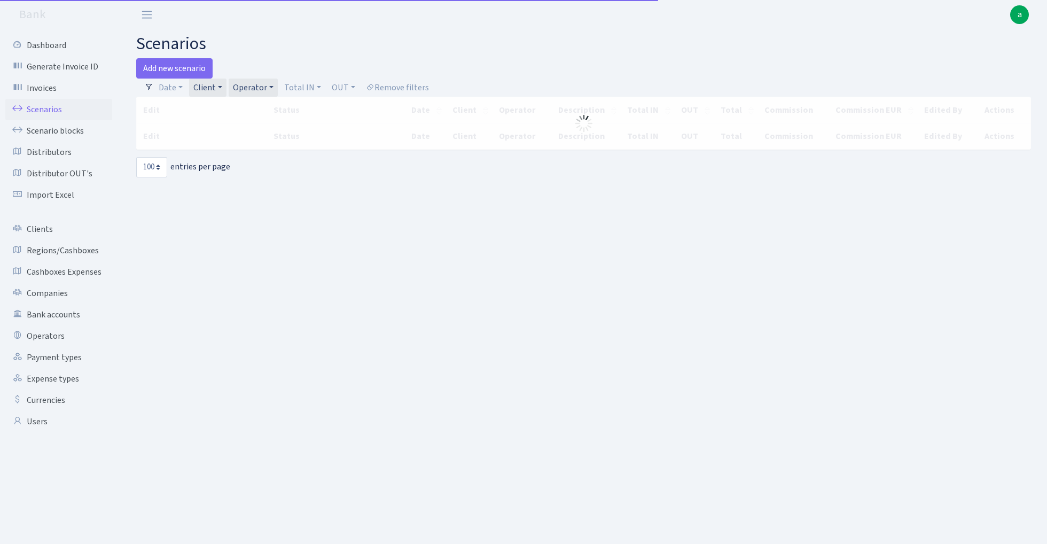
select select "100"
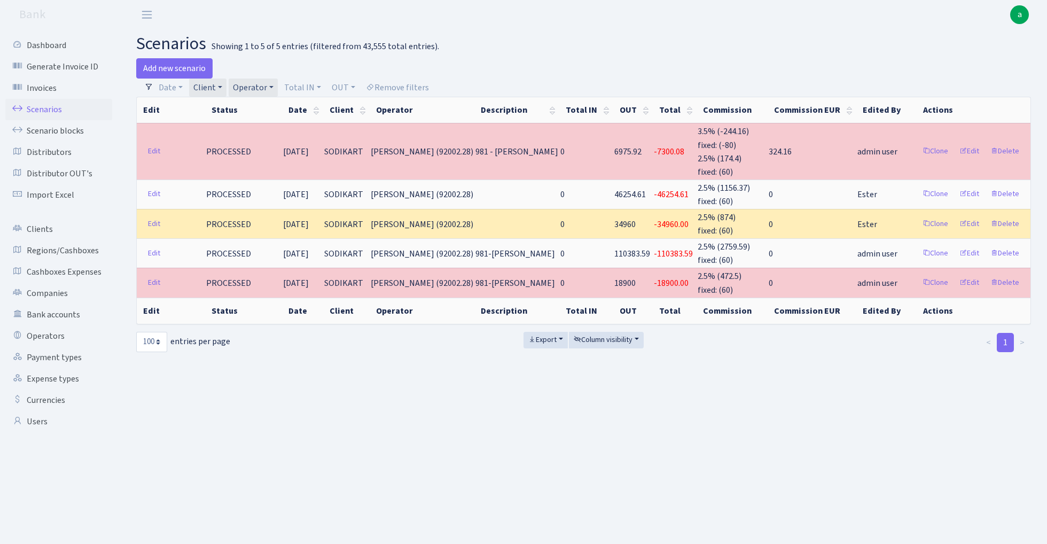
click at [212, 86] on link "Client" at bounding box center [207, 88] width 37 height 18
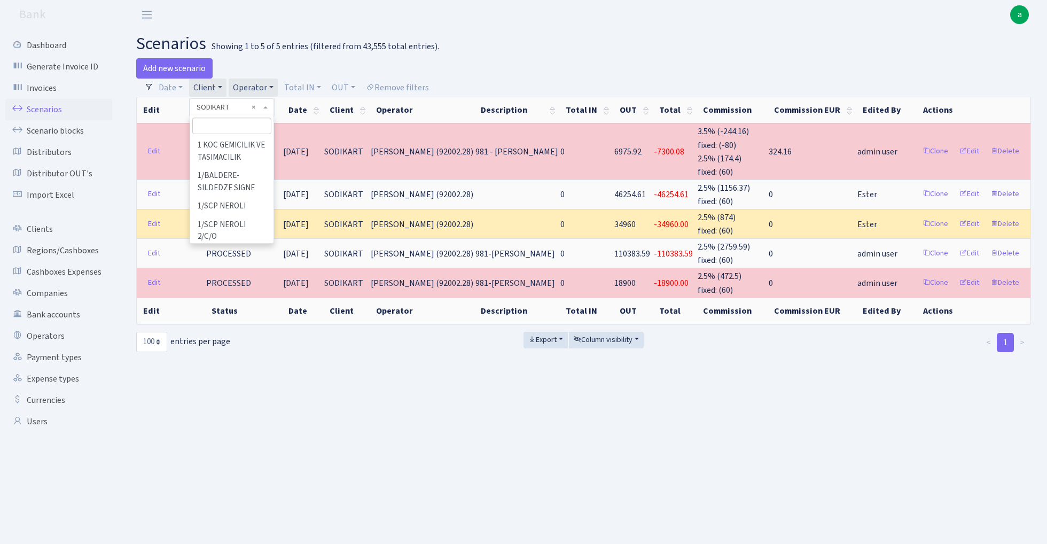
scroll to position [64201, 0]
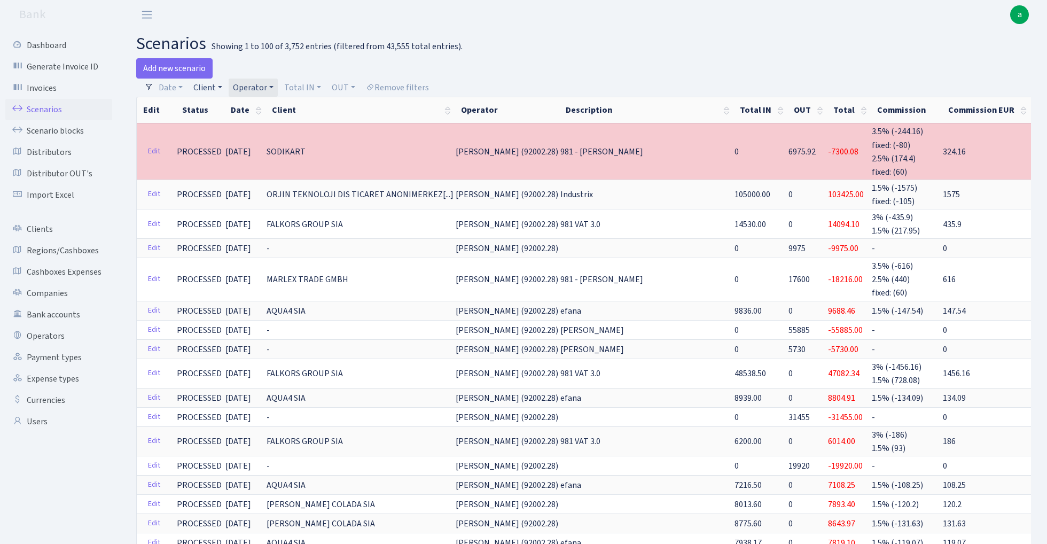
click at [202, 85] on link "Client" at bounding box center [207, 88] width 37 height 18
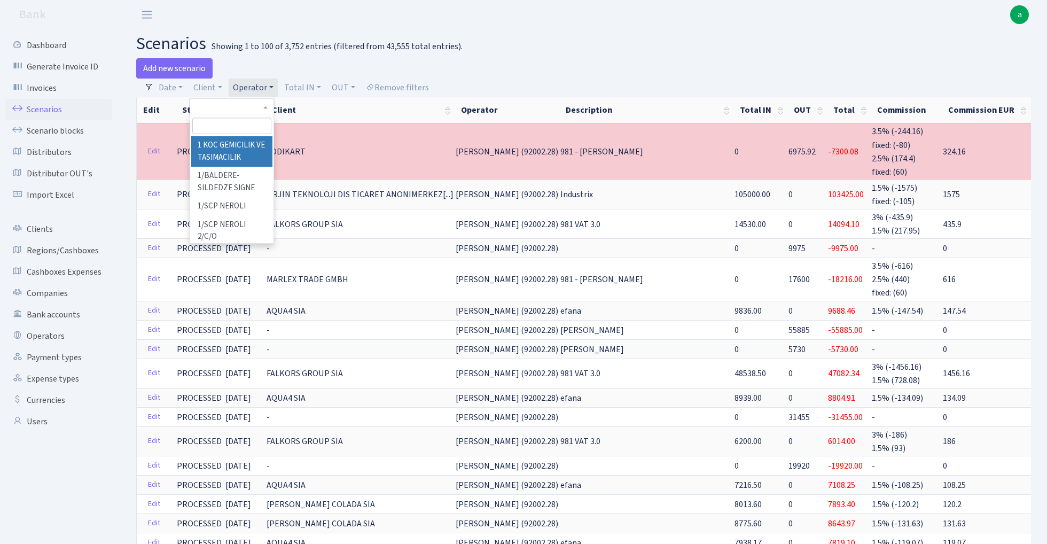
click at [217, 131] on input "search" at bounding box center [231, 126] width 79 height 17
paste input "4912"
type input "4"
type input "m"
click at [579, 52] on h2 "scenarios Showing 1 to 100 of 3,752 entries (filtered from 43,555 total entries…" at bounding box center [583, 44] width 895 height 20
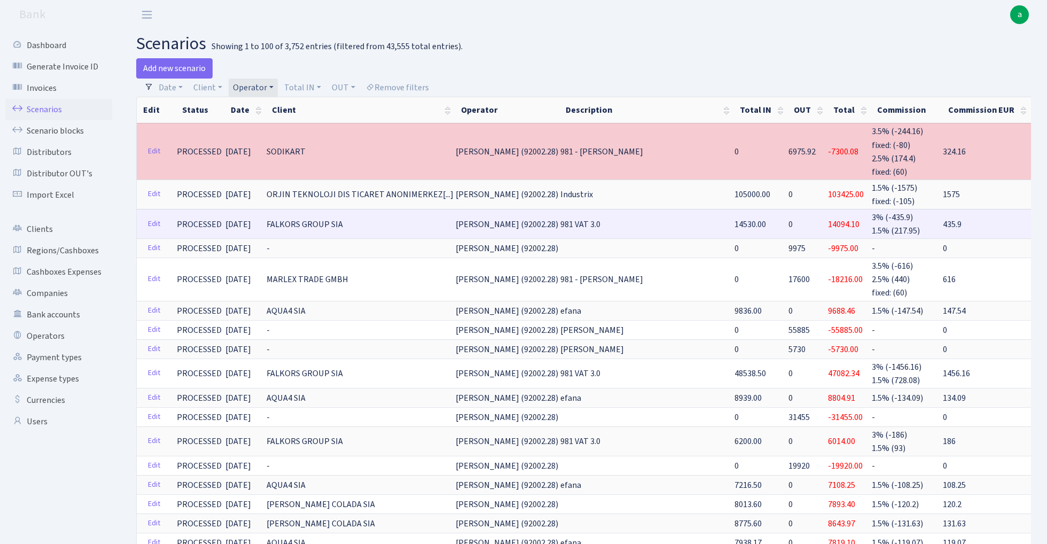
scroll to position [0, 77]
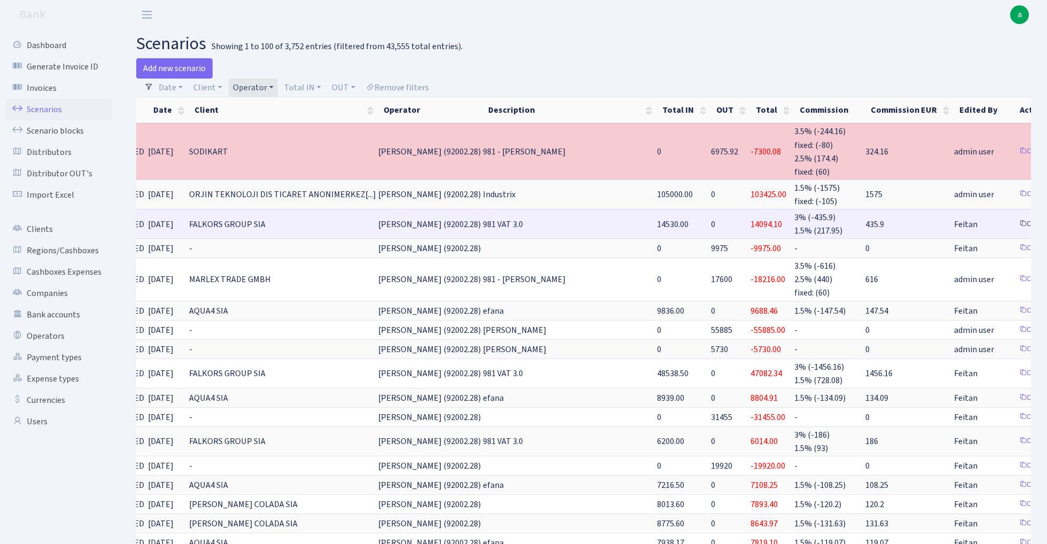
click at [1015, 219] on link "Clone" at bounding box center [1032, 224] width 35 height 17
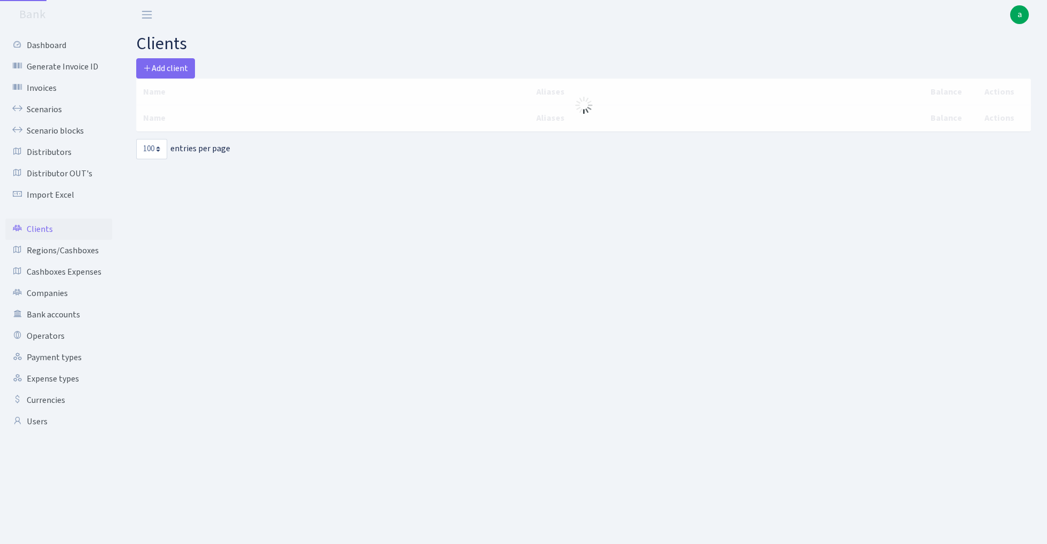
select select "100"
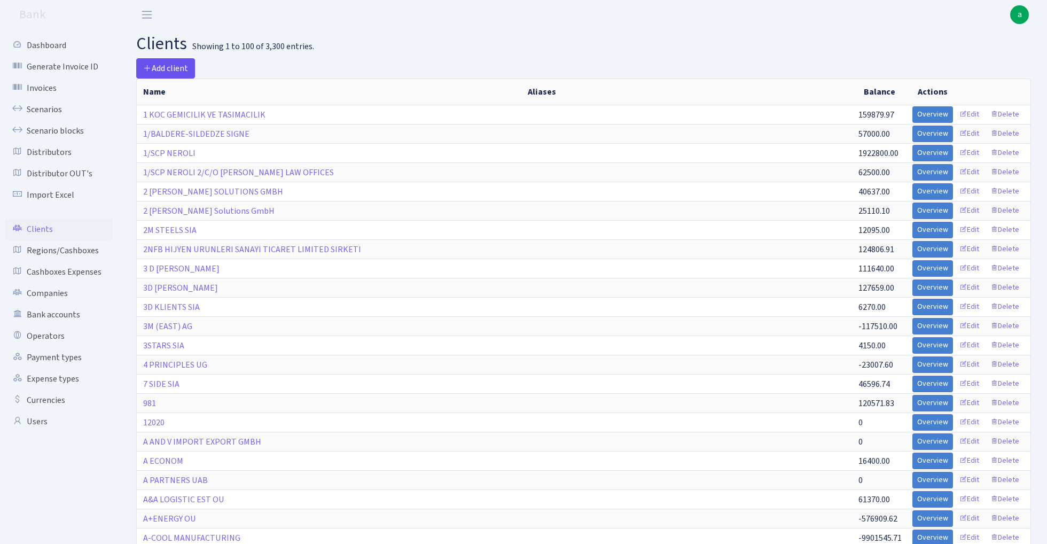
click at [172, 67] on span "Add client" at bounding box center [165, 69] width 45 height 12
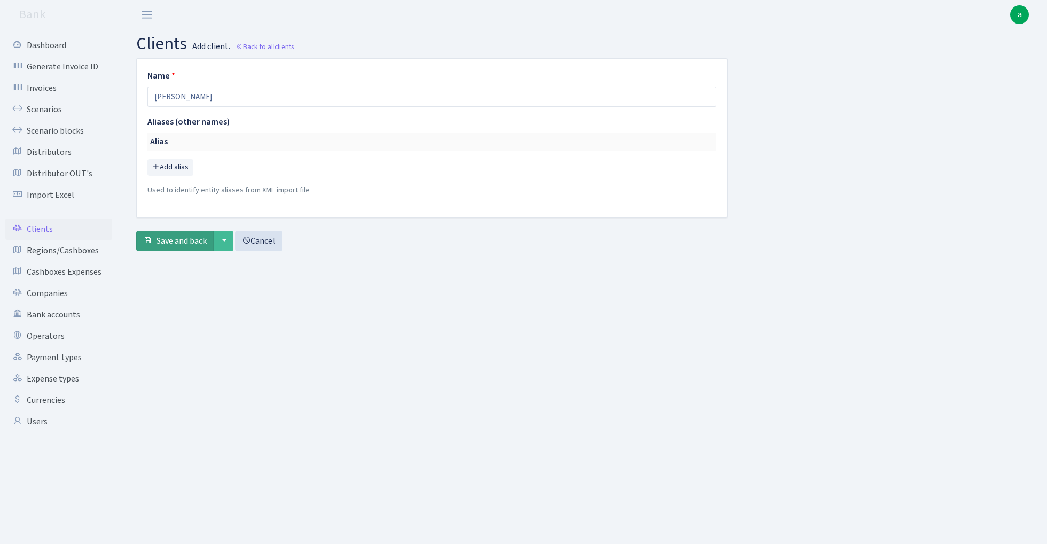
type input "MOLLAR SIA"
click at [185, 244] on span "Save and back" at bounding box center [182, 241] width 50 height 12
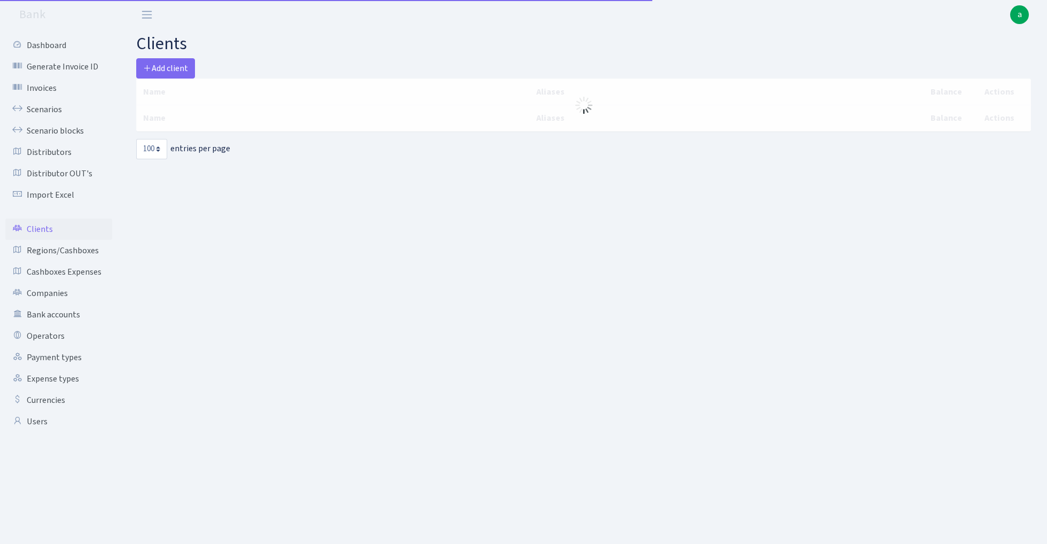
select select "100"
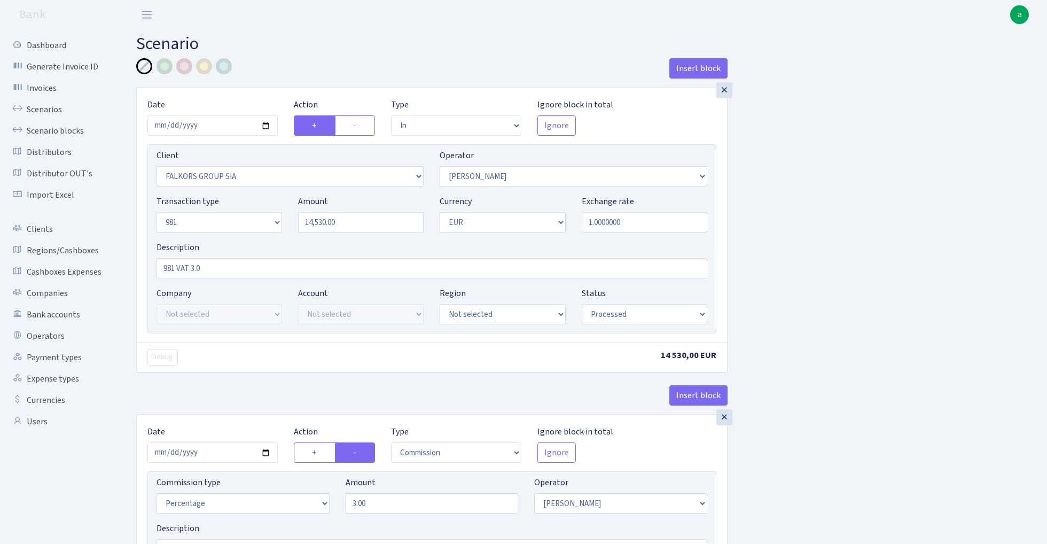
select select "in"
select select "2491"
select select "2"
select select "8"
select select "1"
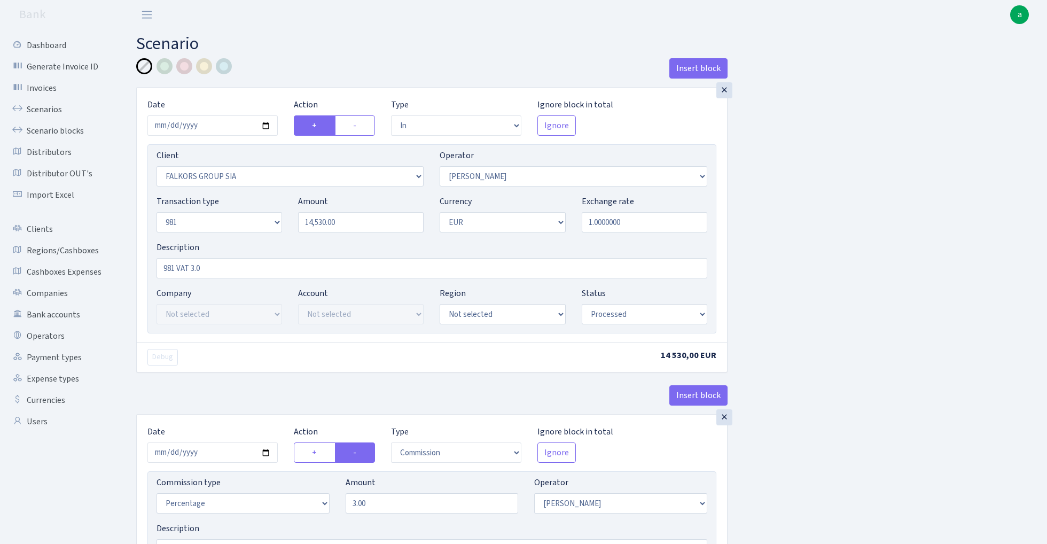
select select "processed"
select select "commission"
select select "2"
select select "processed"
select select "commission"
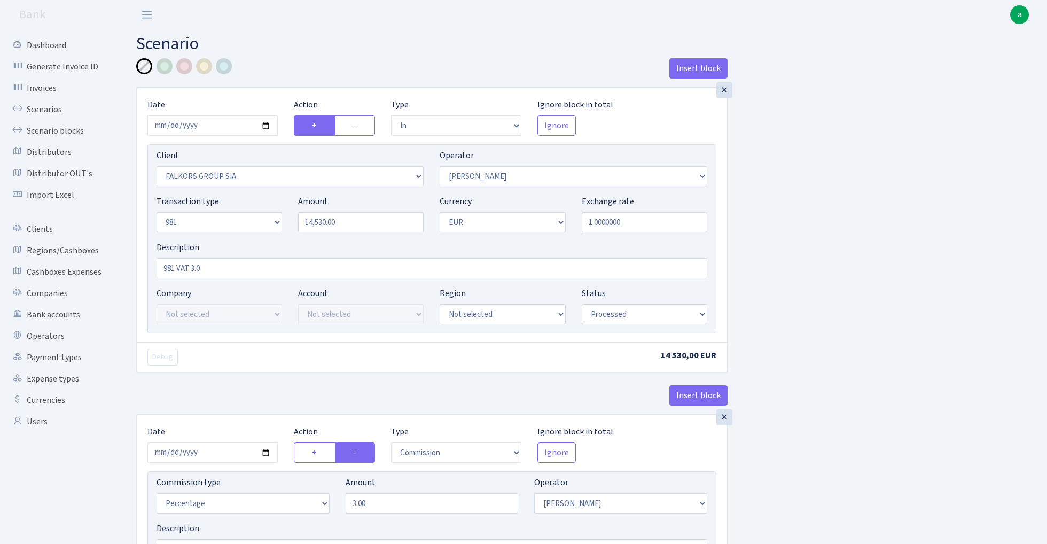
select select "61"
select select "processed"
select select "out"
select select "2129"
select select "61"
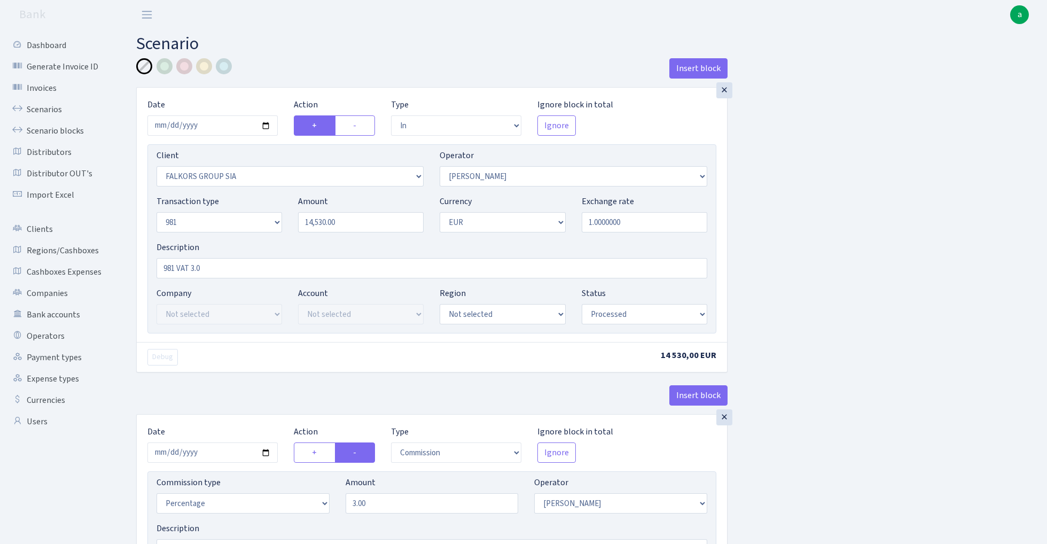
select select "8"
select select "1"
select select "processed"
select select "3326"
click at [212, 270] on input "981 VAT 3.0" at bounding box center [432, 268] width 551 height 20
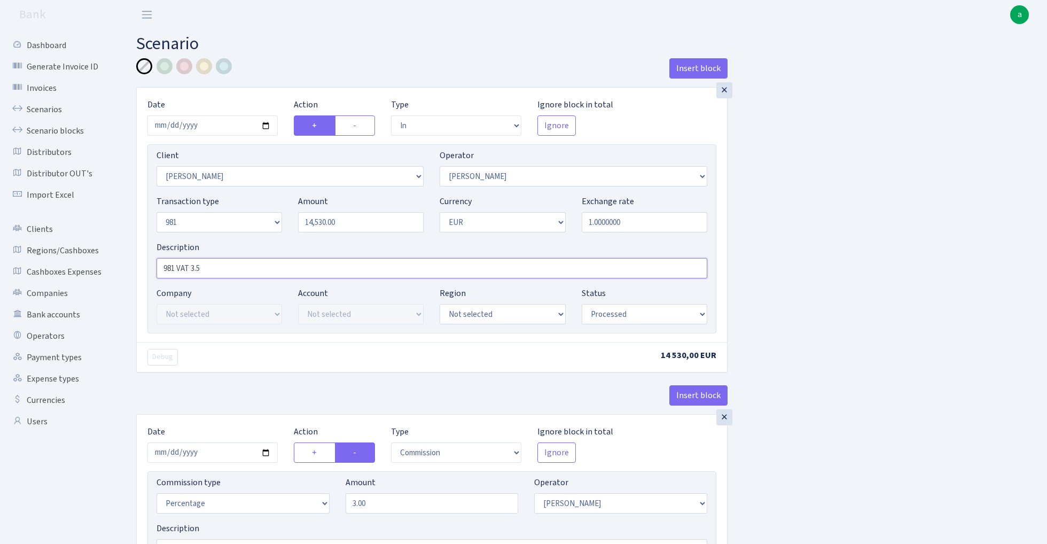
type input "981 VAT 3.5"
click at [357, 219] on input "14530.00" at bounding box center [361, 222] width 126 height 20
paste input "4912"
type input "4,912.00"
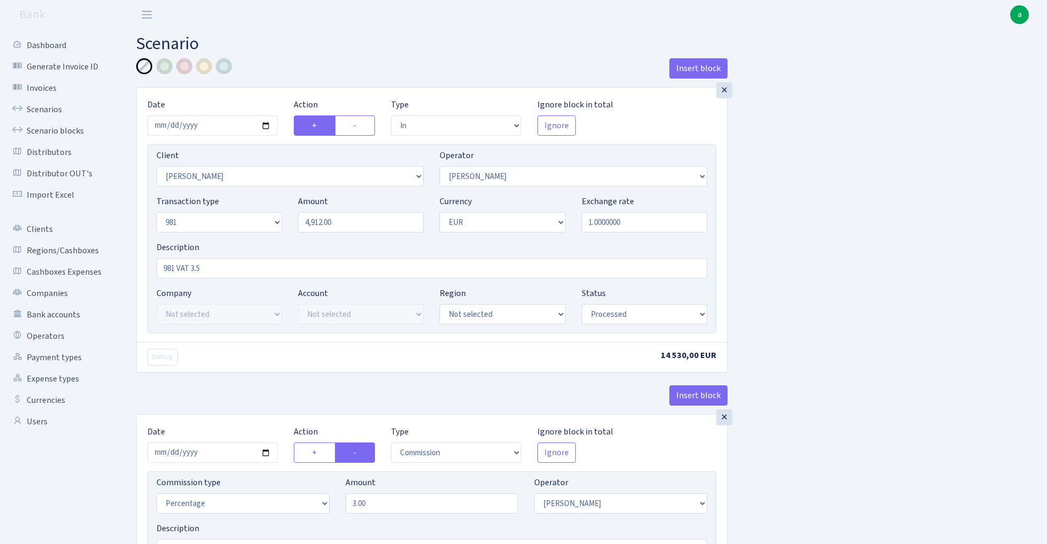
click at [210, 126] on input "2025-08-27" at bounding box center [212, 125] width 130 height 20
type input "[DATE]"
click at [308, 58] on div "Insert block" at bounding box center [431, 72] width 591 height 29
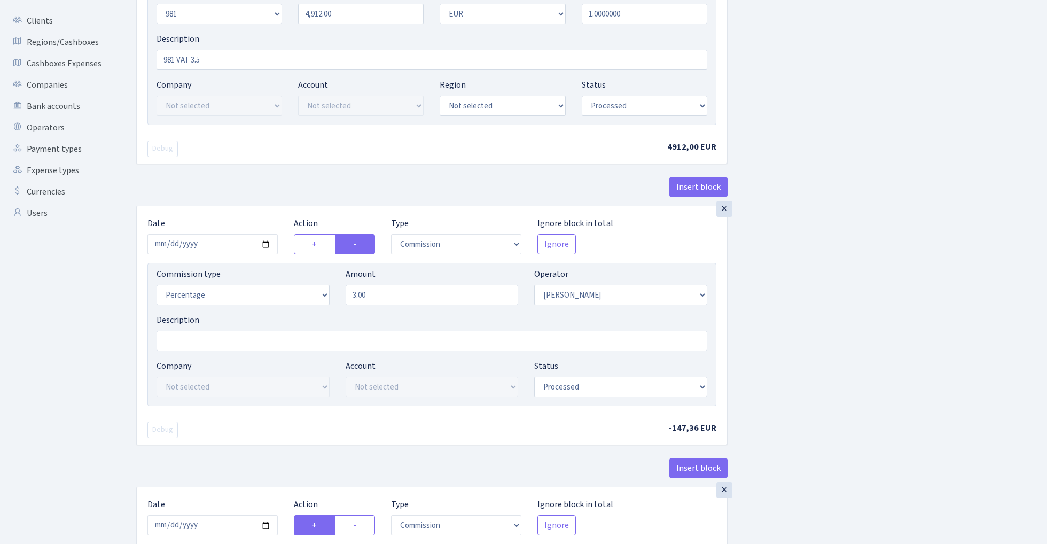
scroll to position [231, 0]
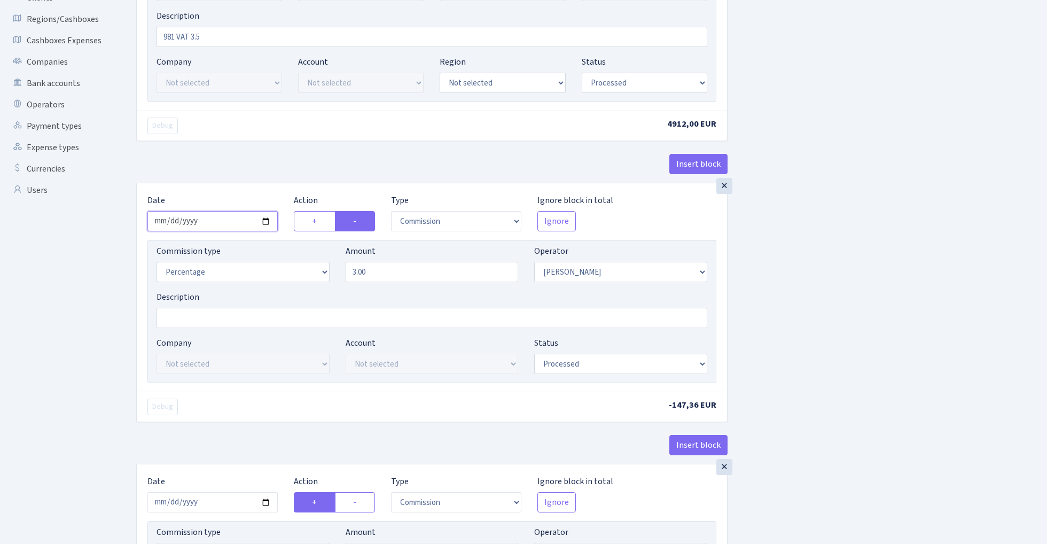
click at [221, 217] on input "2025-08-27" at bounding box center [212, 221] width 130 height 20
type input "2025-08-28"
click at [415, 279] on input "3.00" at bounding box center [432, 272] width 173 height 20
type input "3.50"
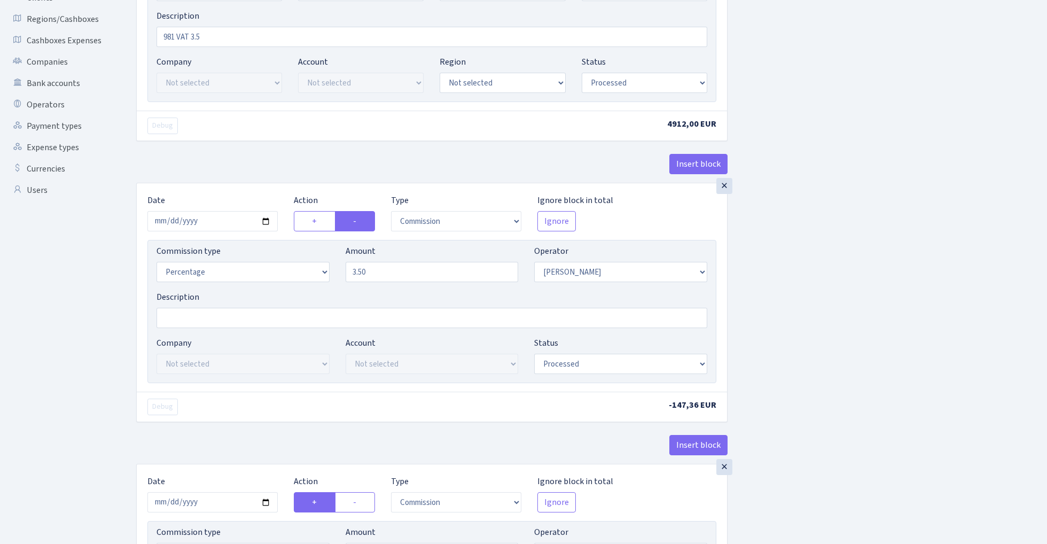
click at [832, 253] on div "Insert block × Date 2025-08-28 Action + - Type --- In Out Commission Field requ…" at bounding box center [583, 473] width 911 height 1293
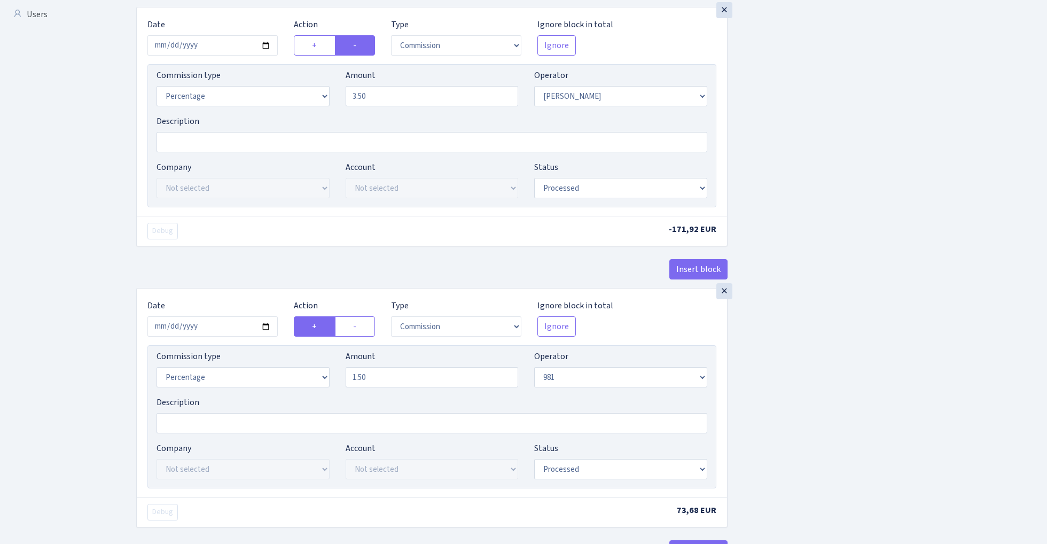
scroll to position [541, 0]
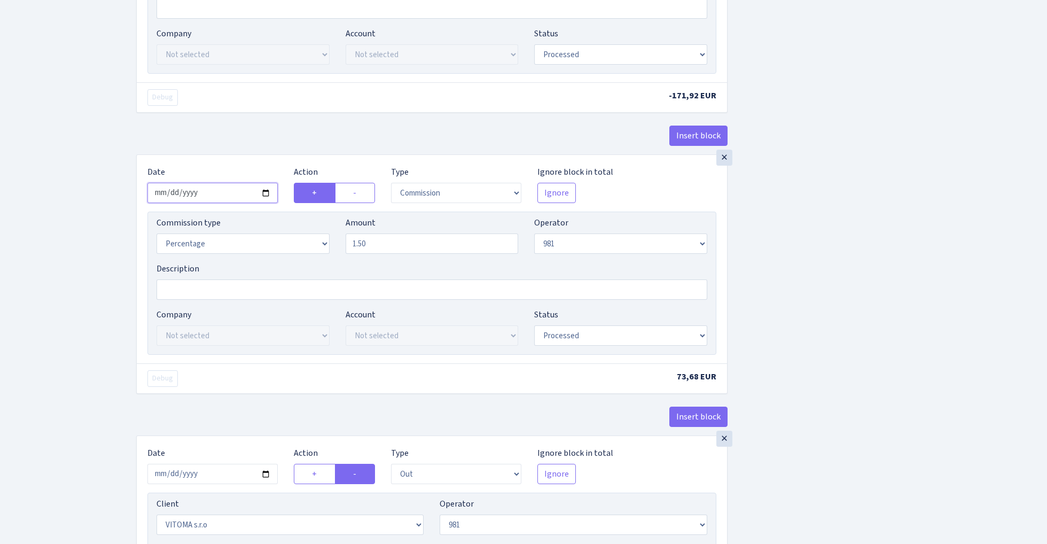
click at [208, 196] on input "2025-08-27" at bounding box center [212, 193] width 130 height 20
type input "2025-08-28"
click at [261, 129] on div "Insert block" at bounding box center [431, 140] width 591 height 29
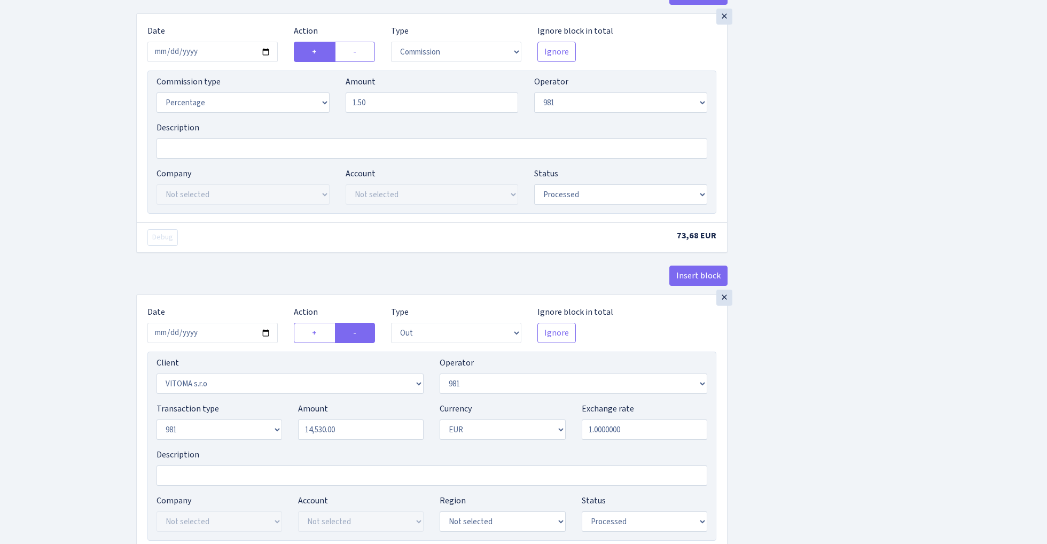
scroll to position [716, 0]
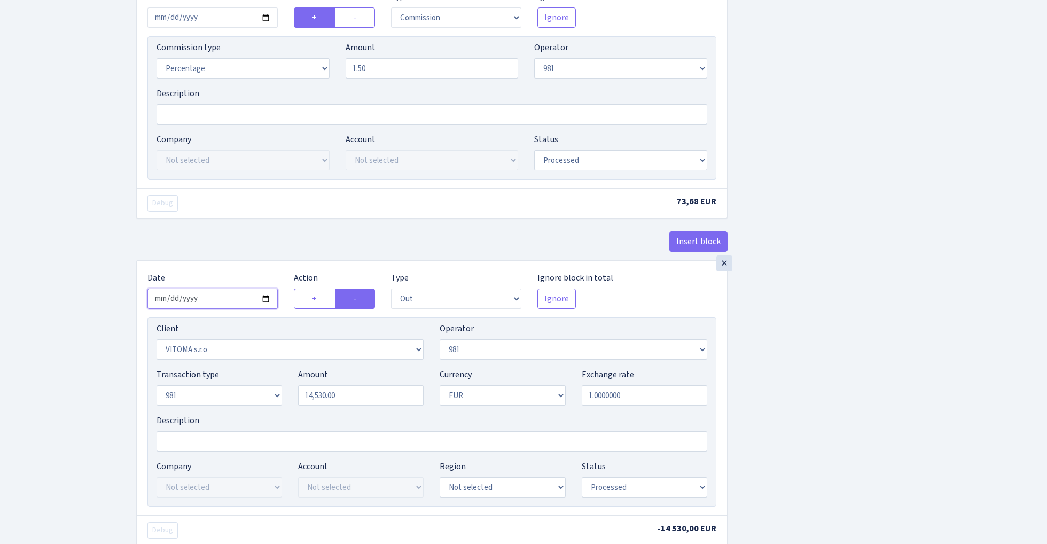
click at [220, 299] on input "2025-08-27" at bounding box center [212, 299] width 130 height 20
type input "2025-08-28"
click at [236, 188] on div "× Date 2025-08-28 Action + - Type --- In Out Commission Field required. Ignore …" at bounding box center [432, 84] width 590 height 208
click at [359, 399] on input "14530.00" at bounding box center [361, 395] width 126 height 20
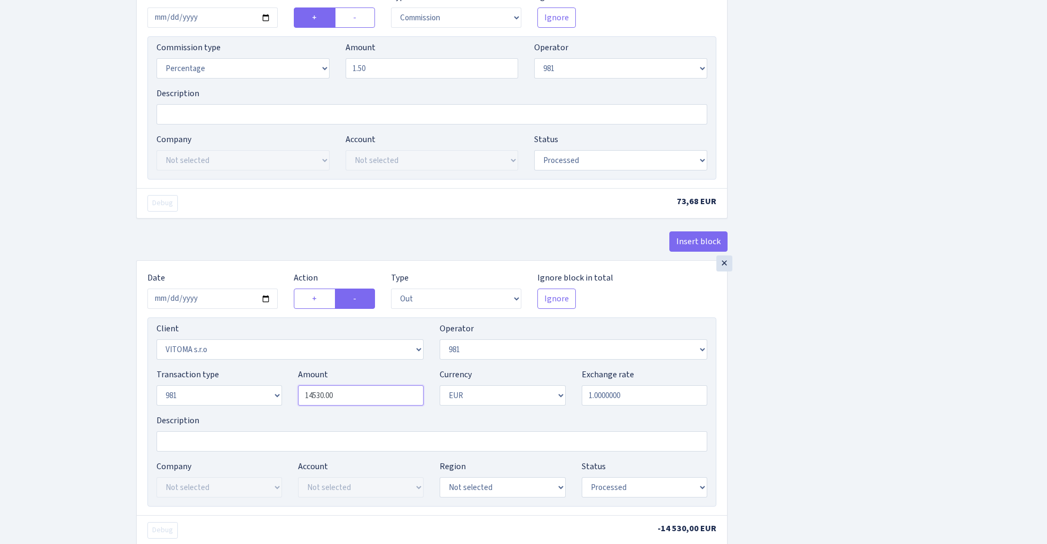
paste input "4912"
type input "4,912.00"
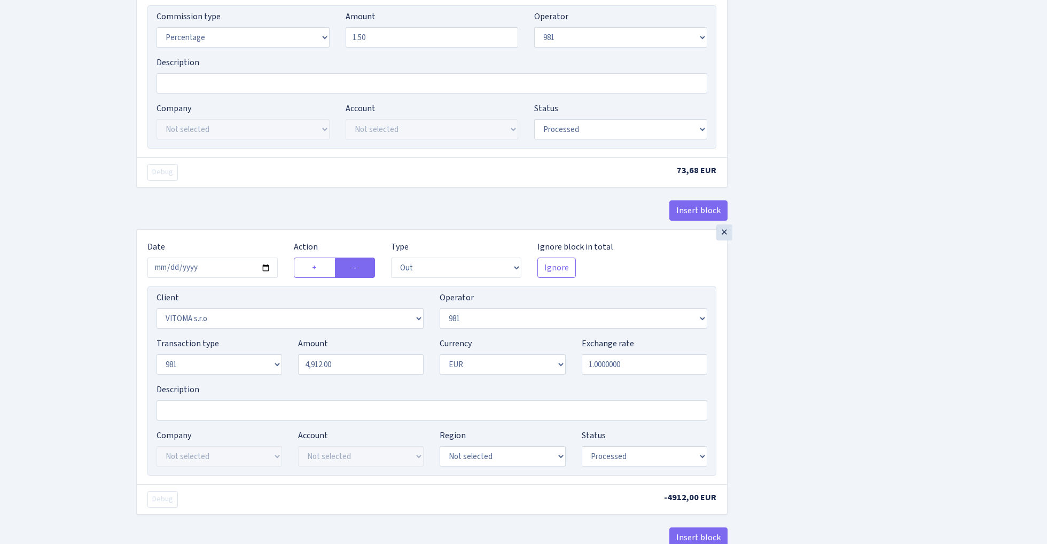
scroll to position [766, 0]
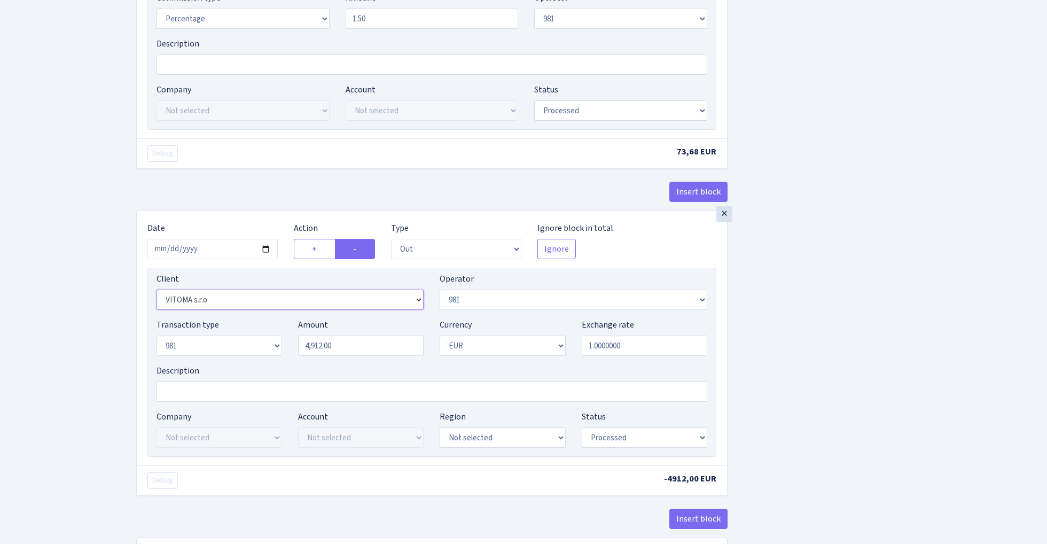
select select "3139"
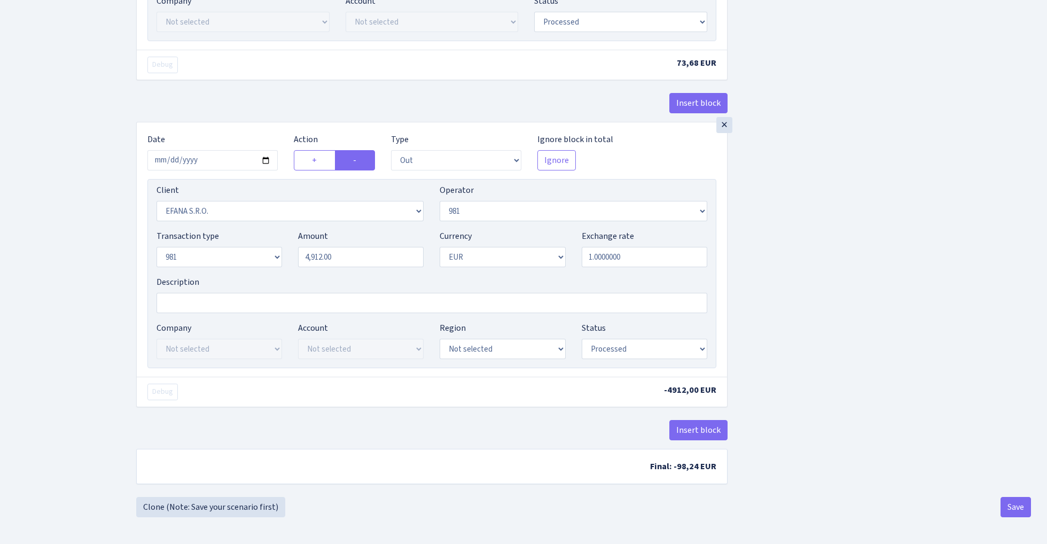
scroll to position [860, 0]
click at [1020, 510] on button "Save" at bounding box center [1016, 507] width 30 height 20
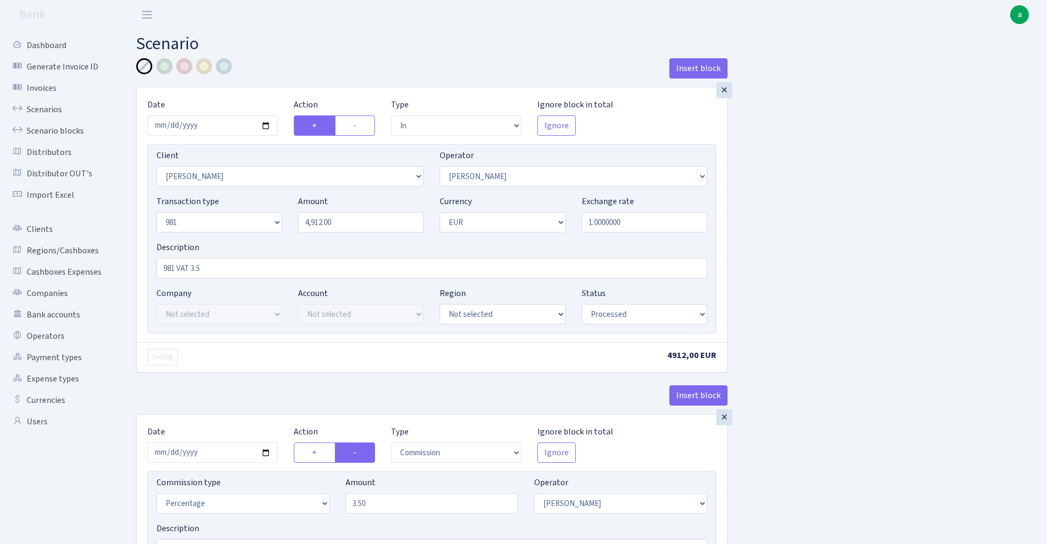
select select "in"
select select "3326"
select select "2"
select select "8"
select select "1"
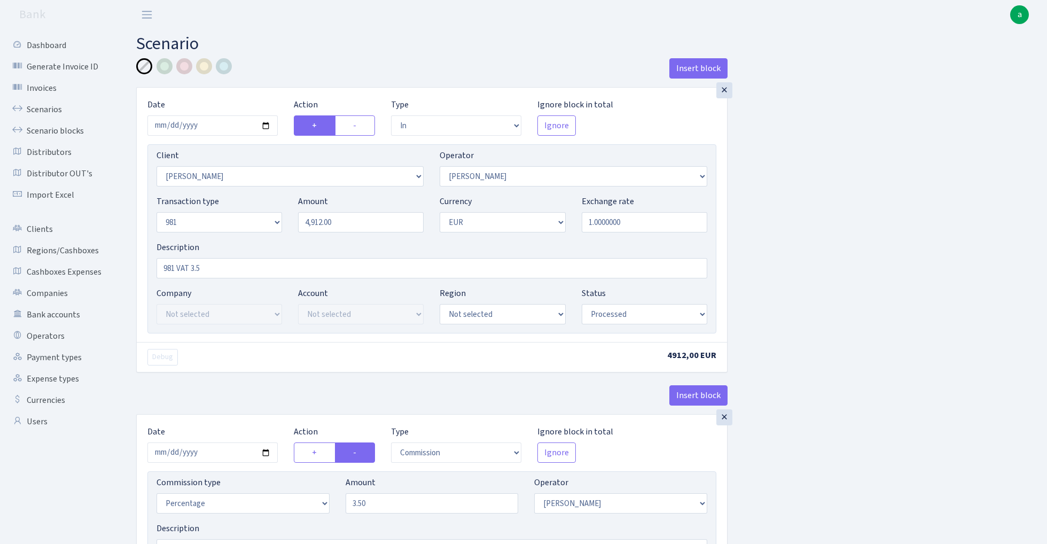
select select "processed"
select select "commission"
select select "2"
select select "processed"
select select "commission"
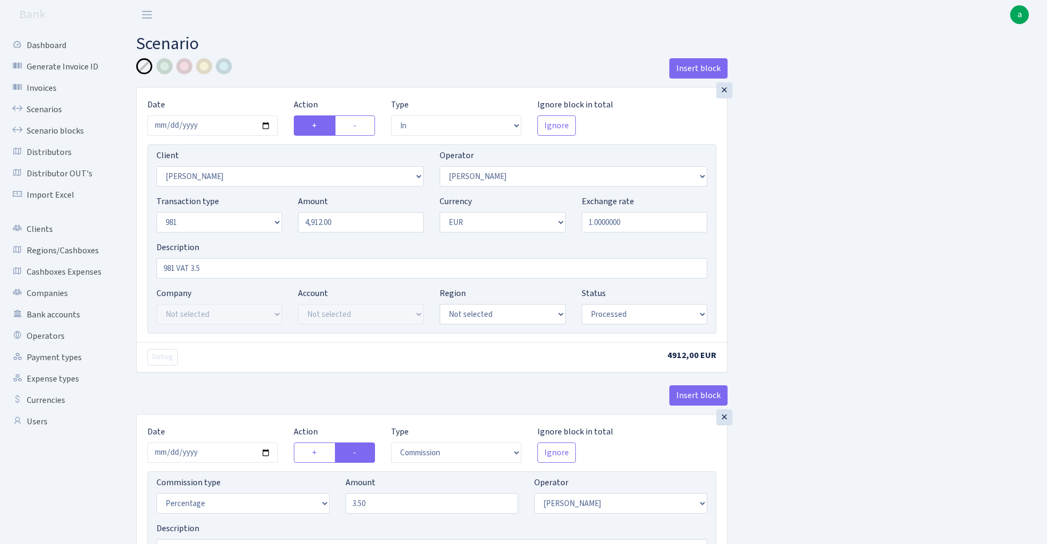
select select "61"
select select "processed"
select select "out"
select select "3139"
select select "61"
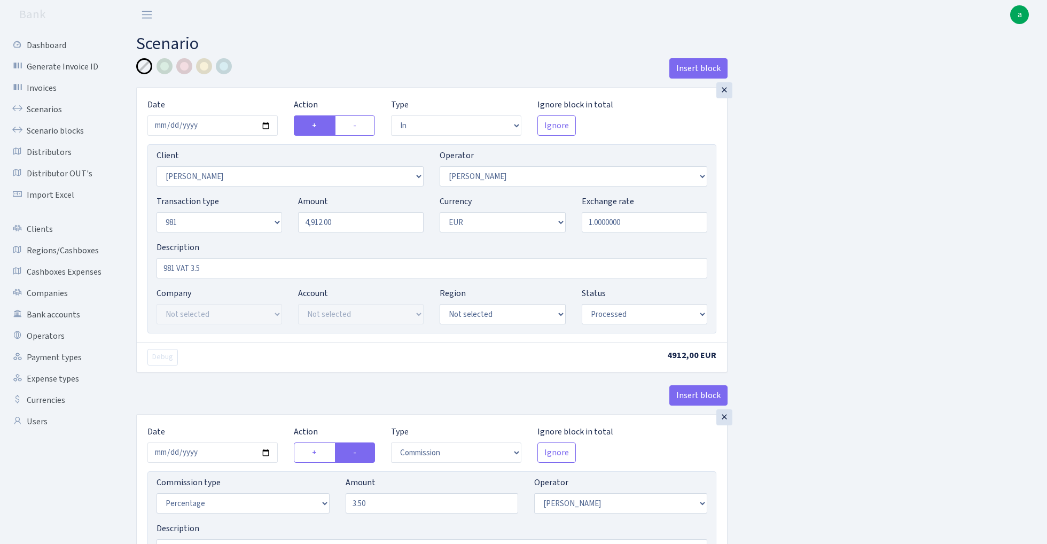
select select "8"
select select "1"
select select "processed"
click at [41, 109] on link "Scenarios" at bounding box center [58, 109] width 107 height 21
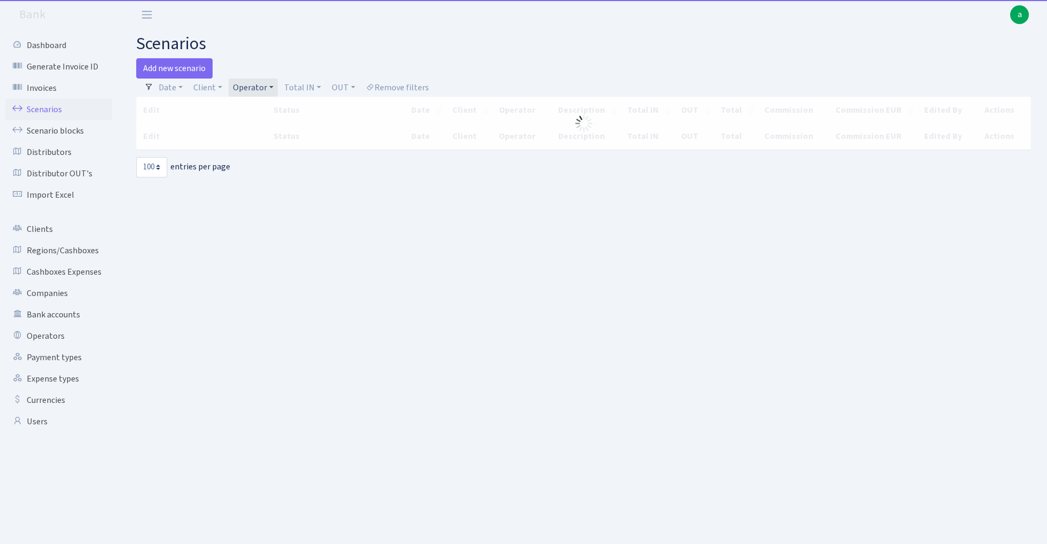
select select "100"
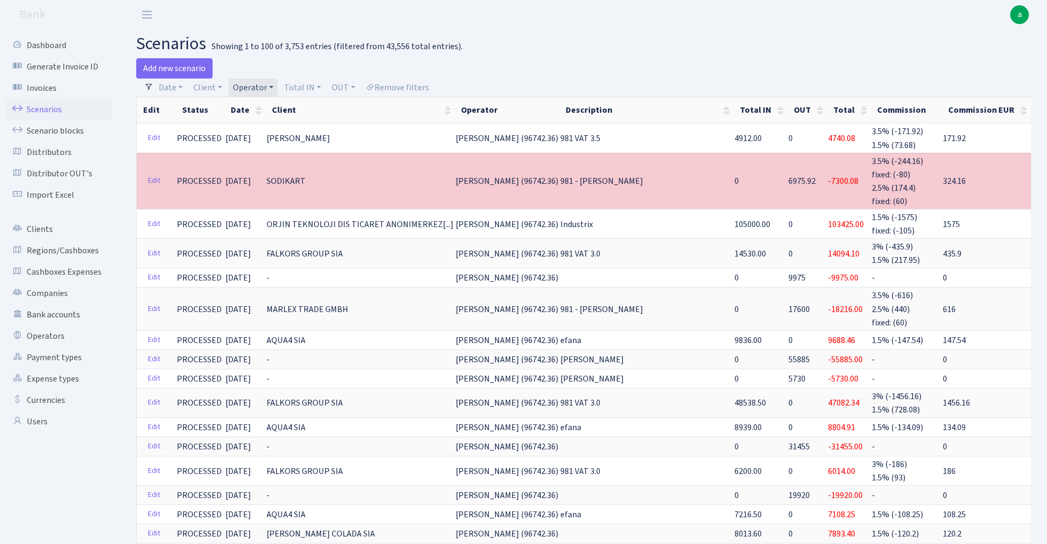
click at [261, 82] on link "Operator" at bounding box center [253, 88] width 49 height 18
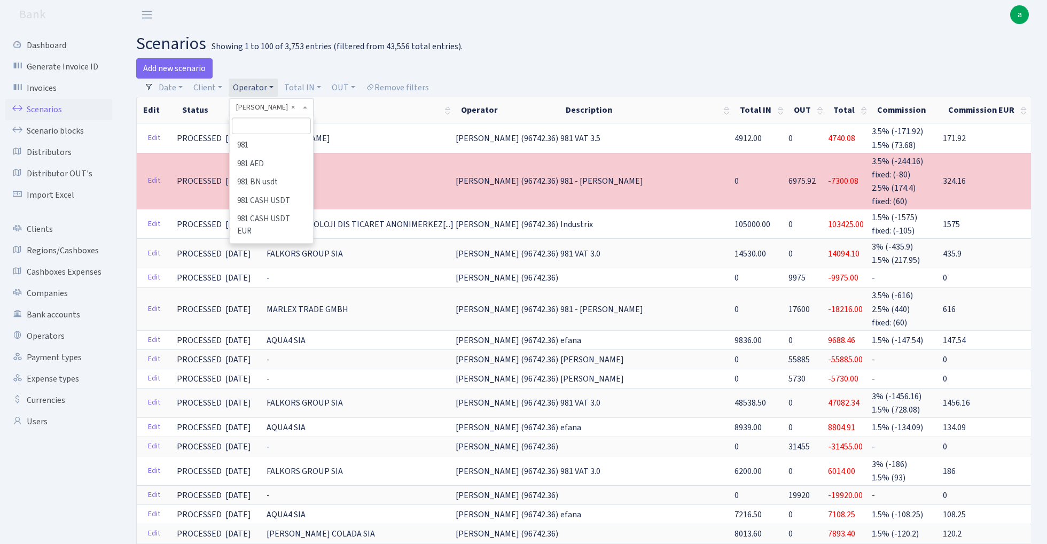
scroll to position [5375, 0]
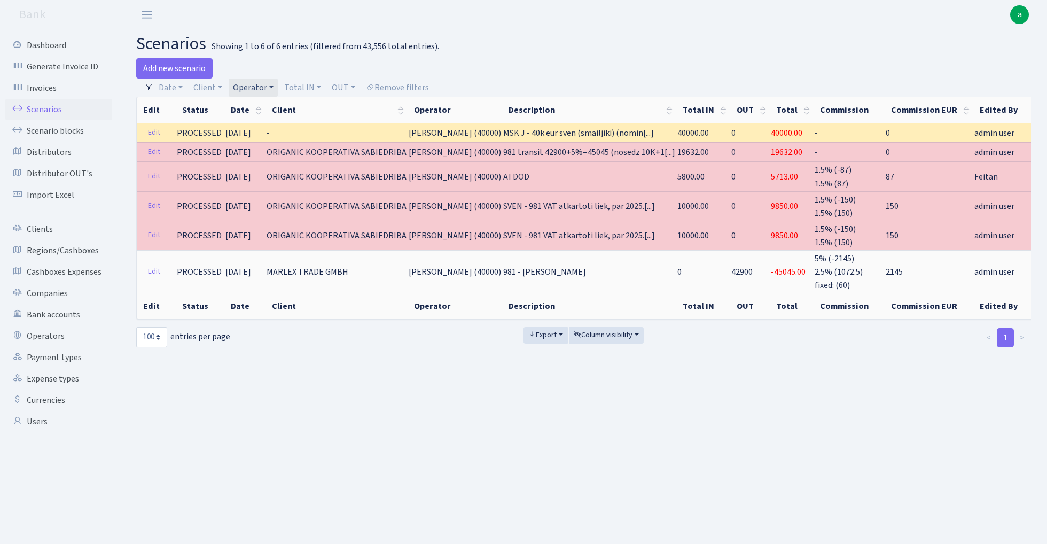
click at [255, 87] on link "Operator" at bounding box center [253, 88] width 49 height 18
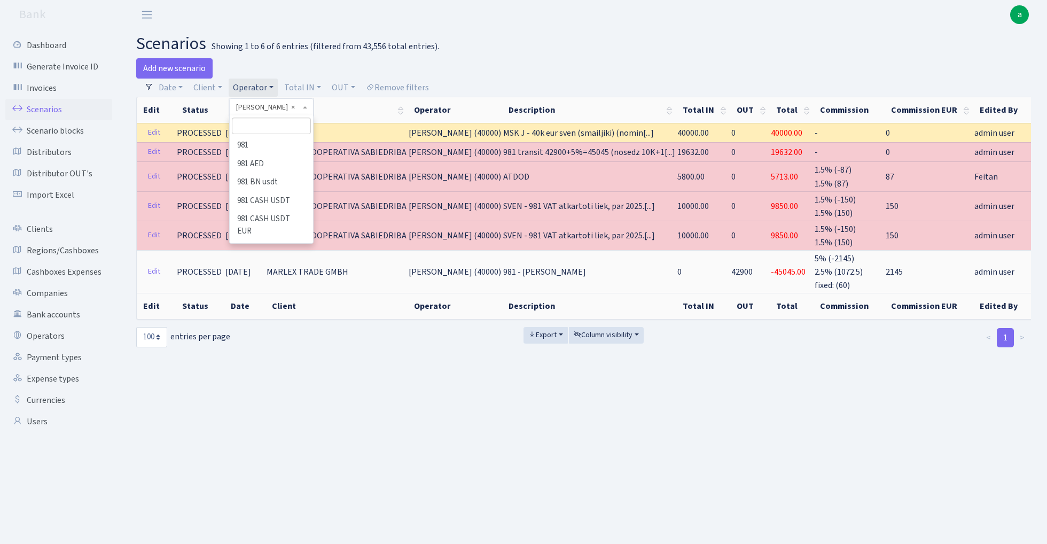
scroll to position [5411, 0]
click at [262, 126] on input "search" at bounding box center [271, 126] width 79 height 17
type input "ga"
click at [268, 198] on li "GACHA USD" at bounding box center [271, 200] width 81 height 19
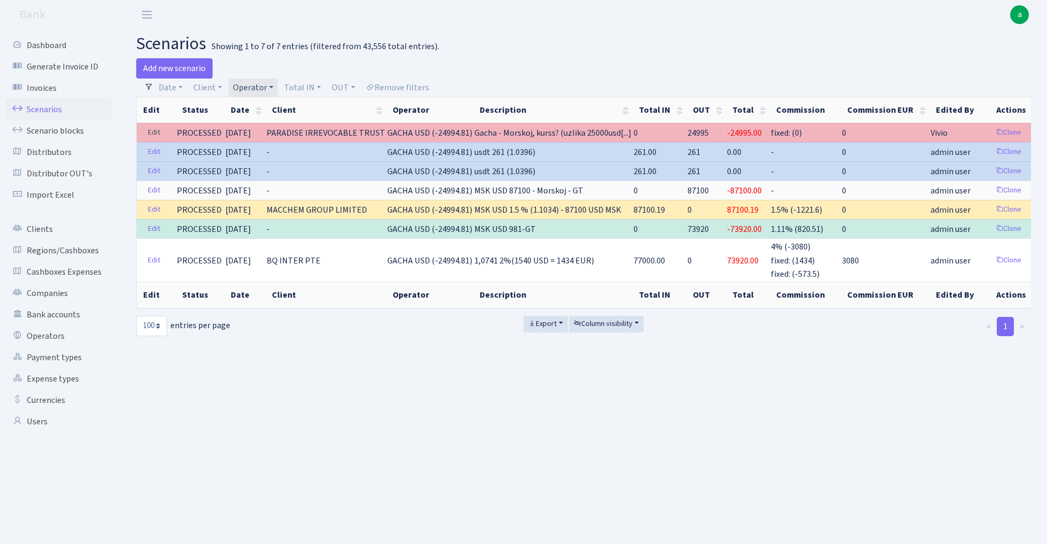
click at [153, 130] on link "Edit" at bounding box center [154, 132] width 22 height 17
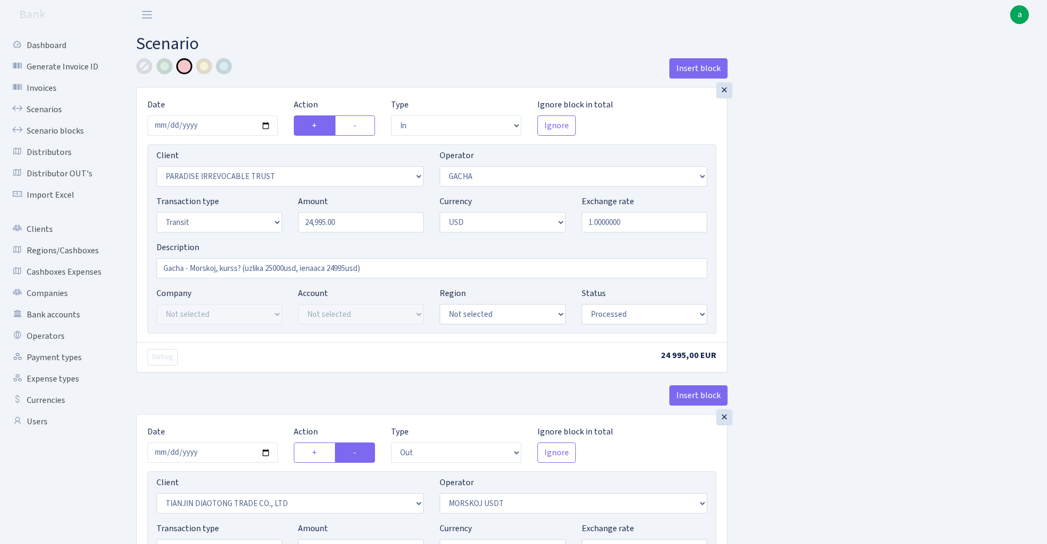
select select "in"
select select "3324"
select select "164"
select select "5"
select select "2"
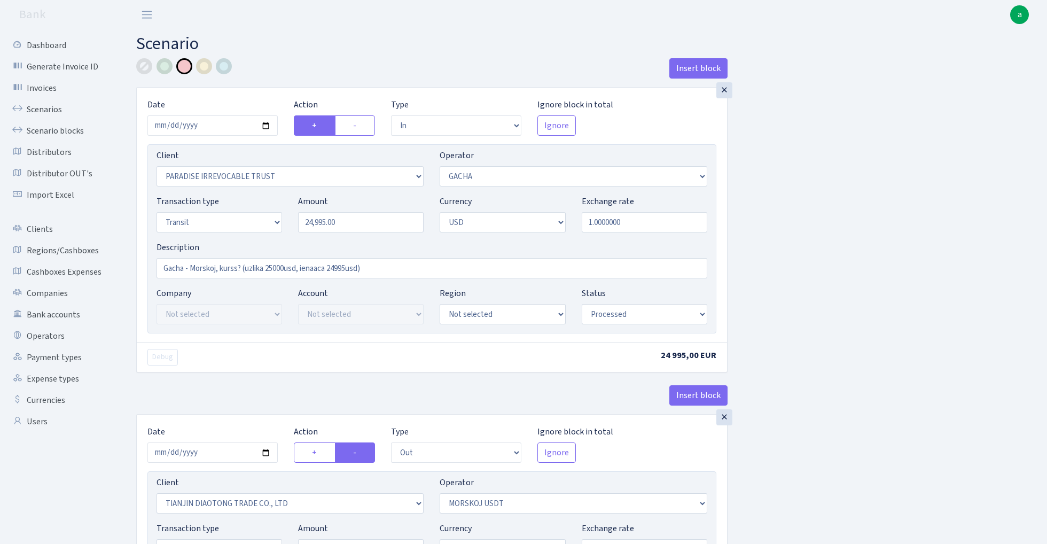
select select "processed"
select select "out"
select select "2041"
select select "324"
select select "5"
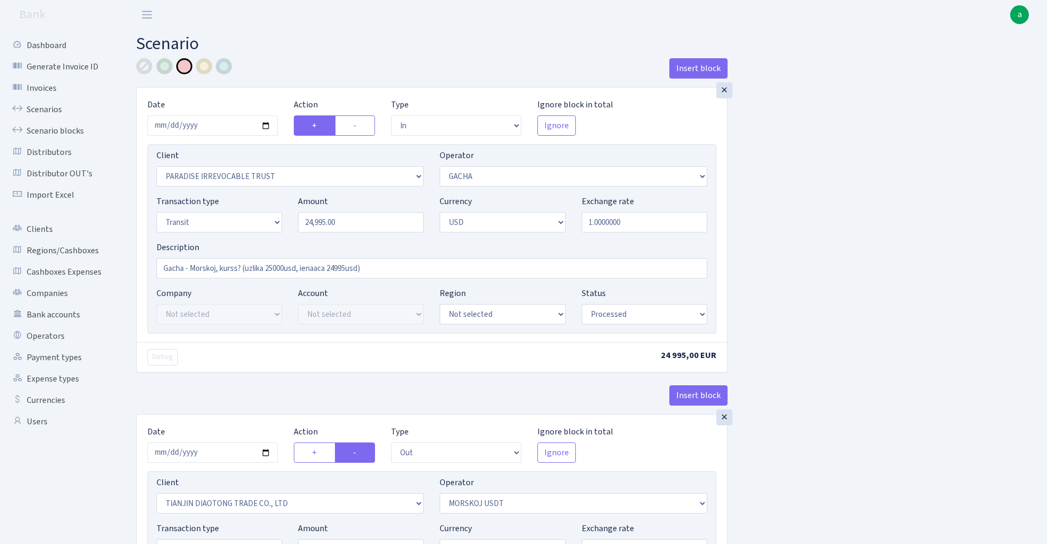
select select "2"
select select "processed"
select select "out"
select select "316"
select select "15"
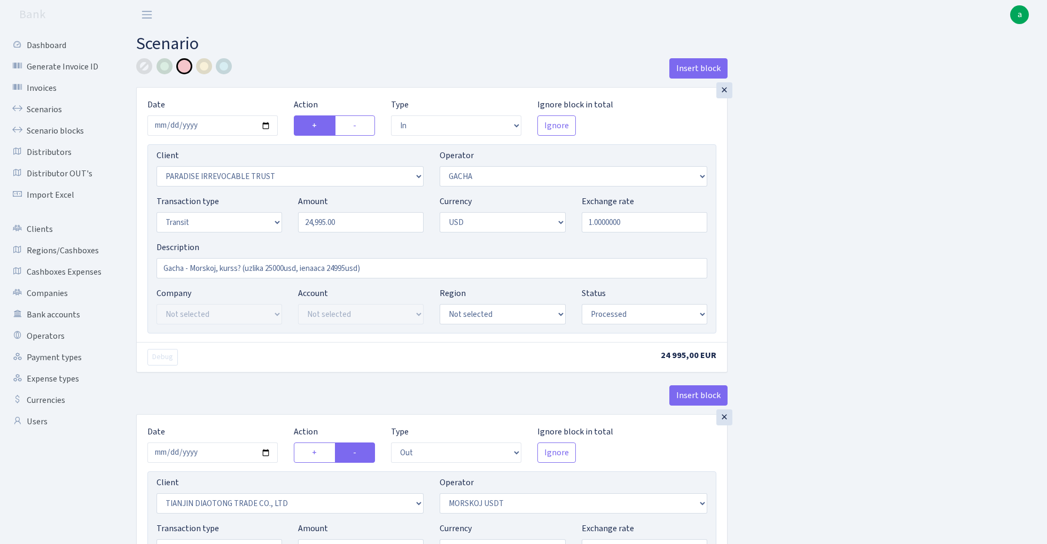
select select "2"
select select "processed"
select select "in"
select select "164"
select select "2"
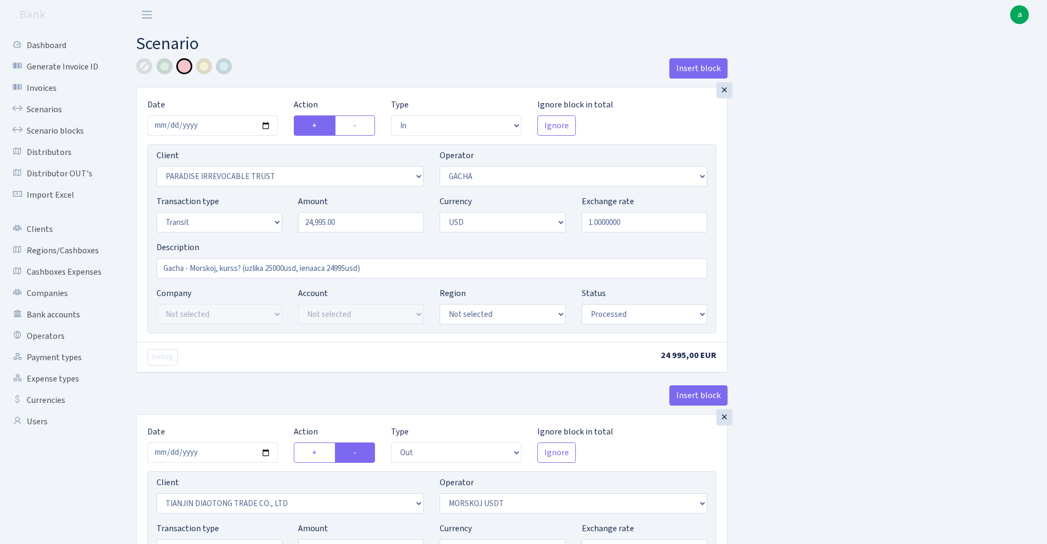
select select "processed"
select select "commission"
select select "fixed"
select select "164"
select select "processed"
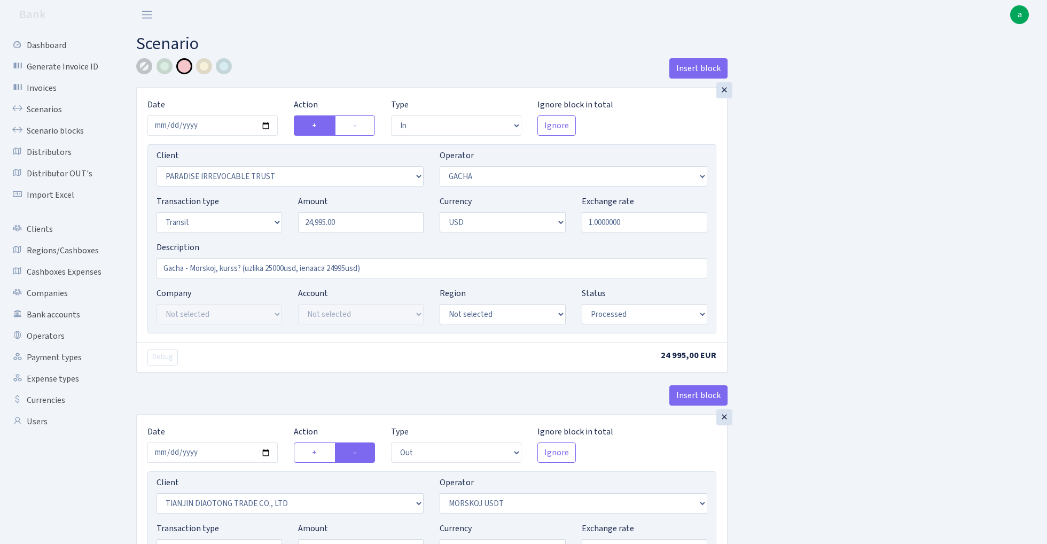
click at [144, 65] on div at bounding box center [144, 66] width 16 height 16
select select "316"
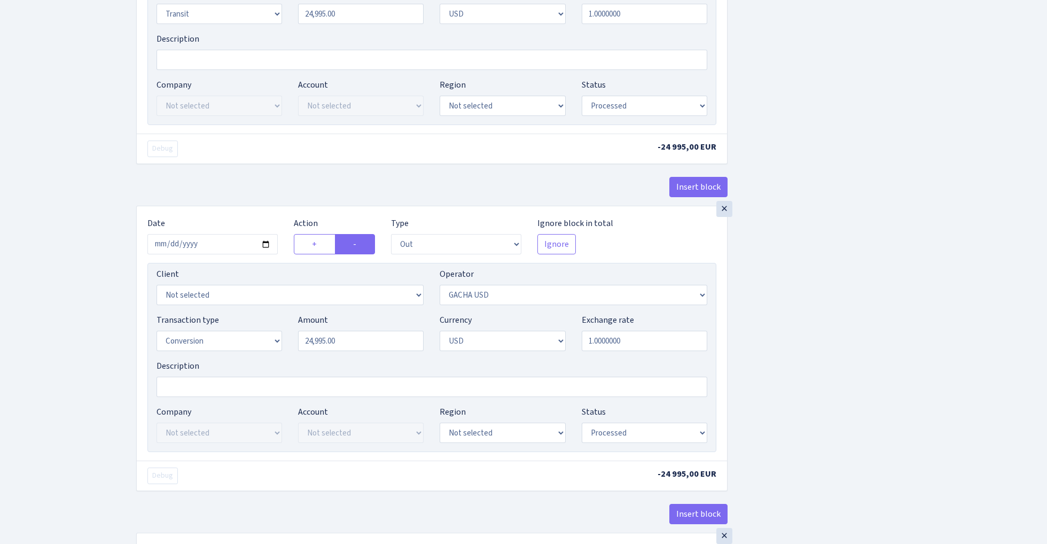
scroll to position [550, 0]
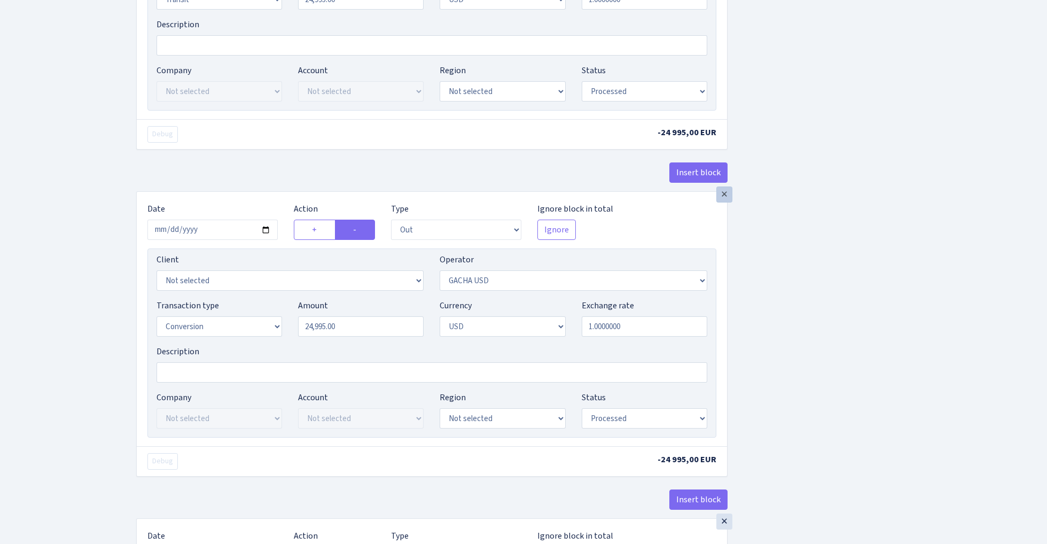
click at [726, 200] on div "×" at bounding box center [724, 194] width 16 height 16
click at [724, 199] on div "×" at bounding box center [724, 194] width 16 height 16
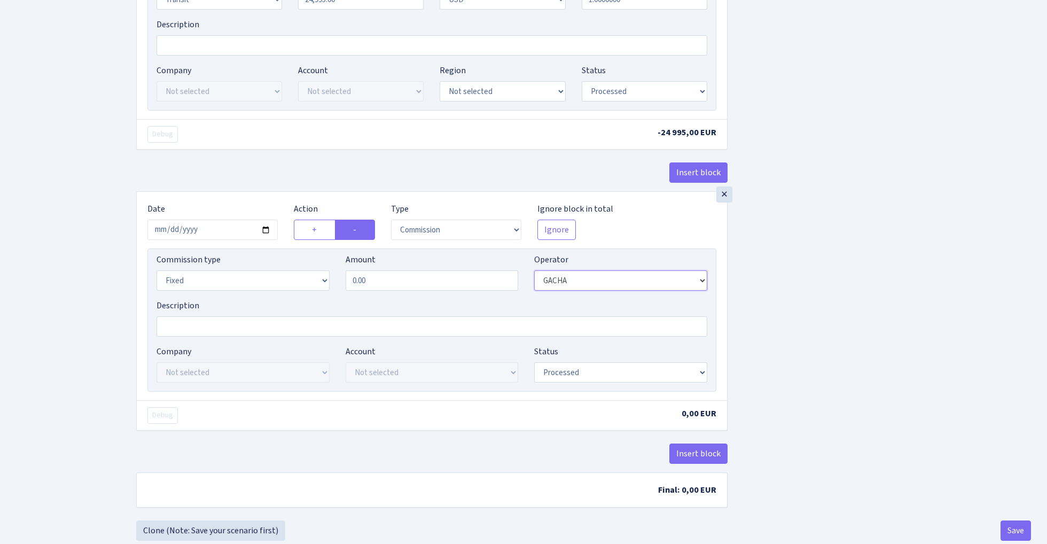
select select "316"
select select "percentage"
click at [392, 284] on input "0.00" at bounding box center [432, 280] width 173 height 20
type input "2.00"
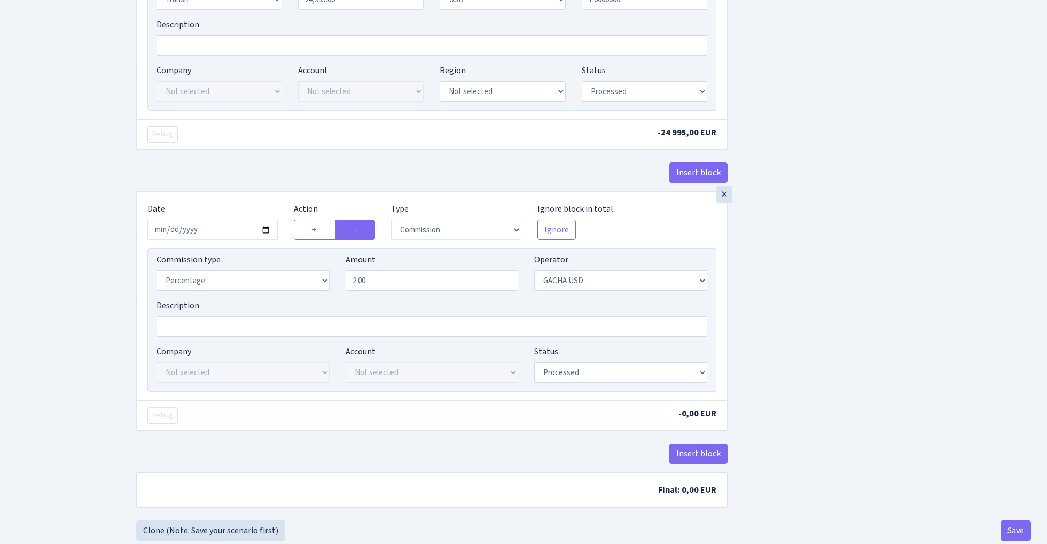
click at [795, 273] on div "Insert block × Date 2025-08-20 Action + - Type --- In Out Commission Field requ…" at bounding box center [583, 14] width 911 height 1012
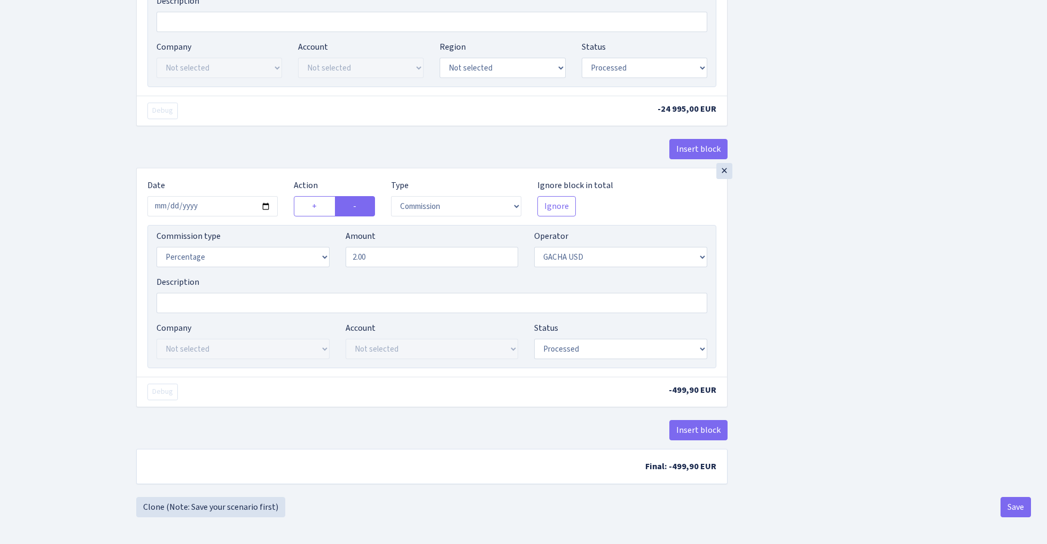
scroll to position [578, 0]
click at [1014, 509] on button "Save" at bounding box center [1016, 507] width 30 height 20
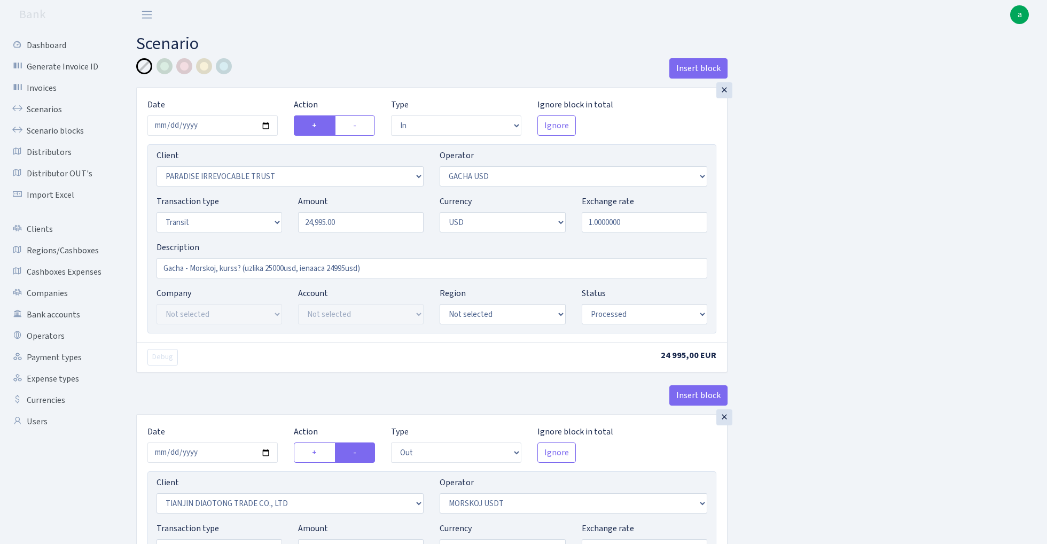
select select "in"
select select "3324"
select select "316"
select select "5"
select select "2"
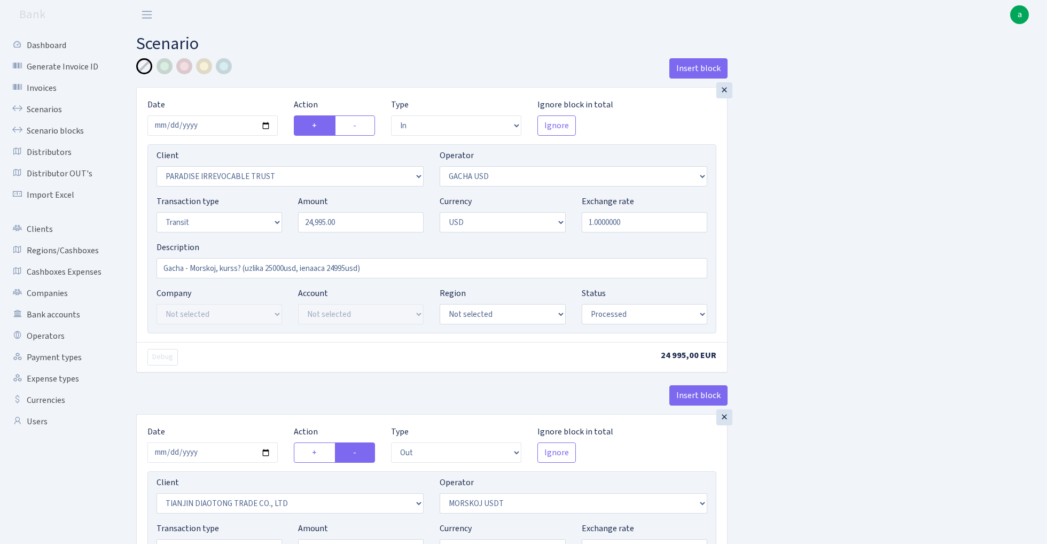
select select "processed"
select select "out"
select select "2041"
select select "324"
select select "5"
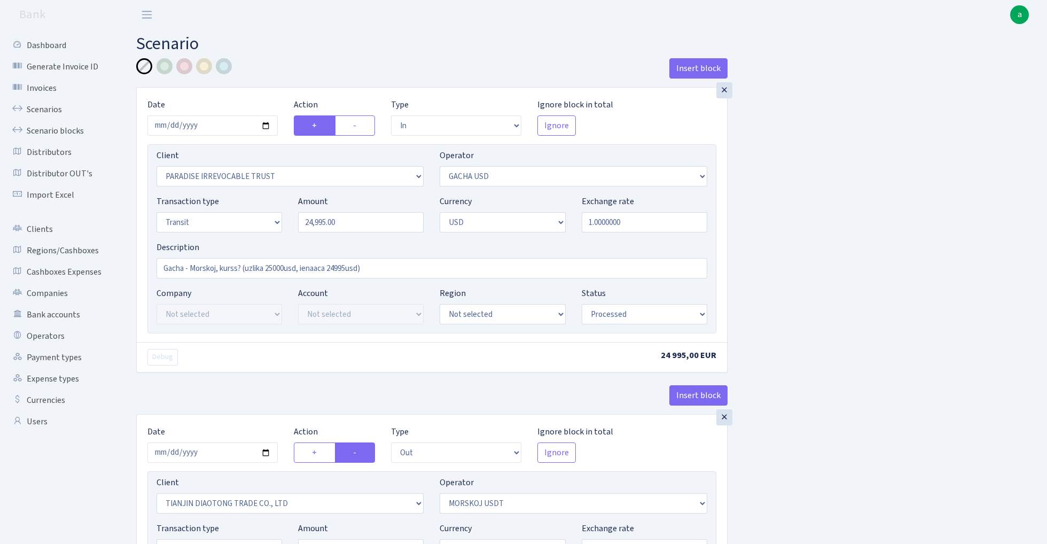
select select "2"
select select "processed"
select select "commission"
select select "316"
select select "processed"
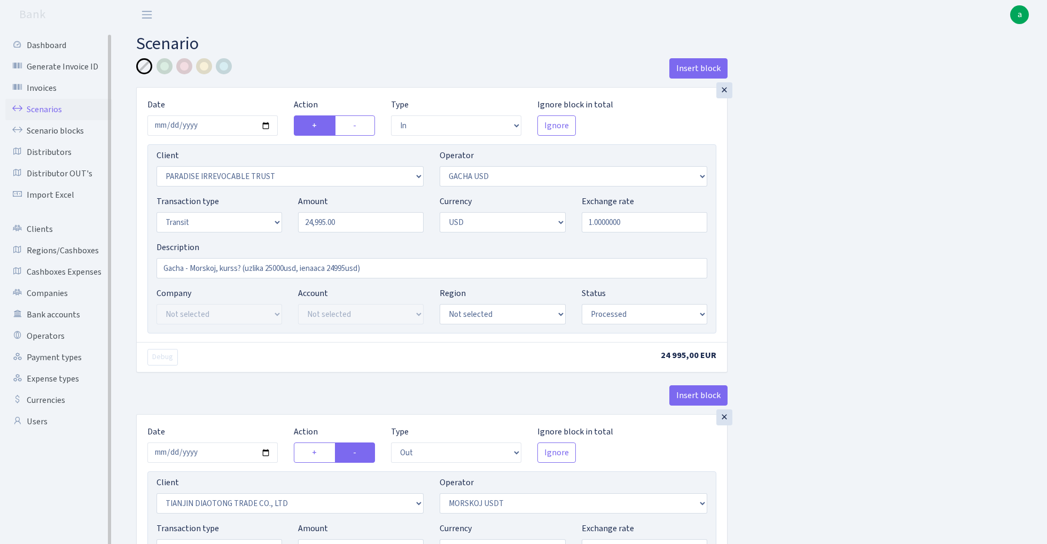
click at [43, 107] on link "Scenarios" at bounding box center [58, 109] width 107 height 21
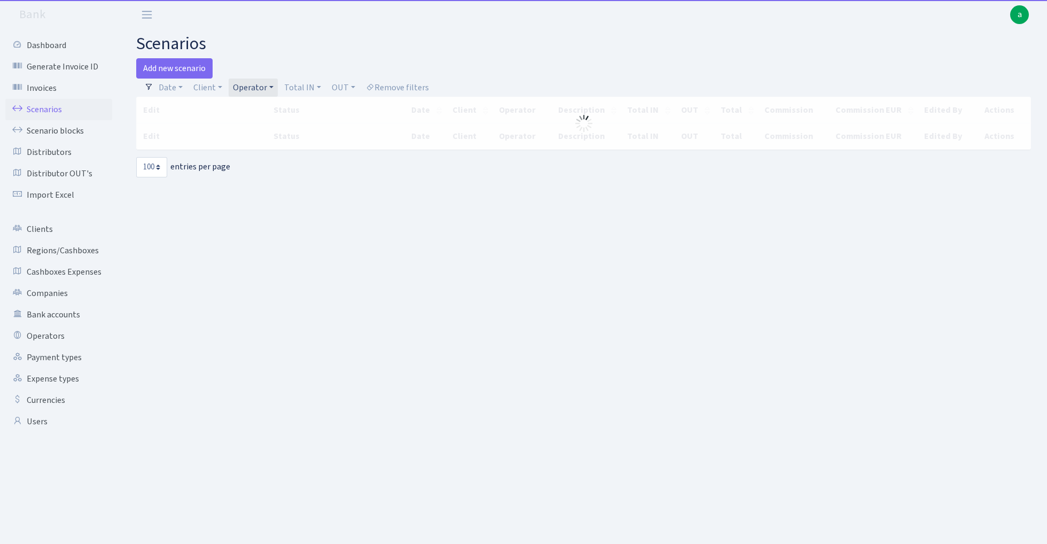
select select "100"
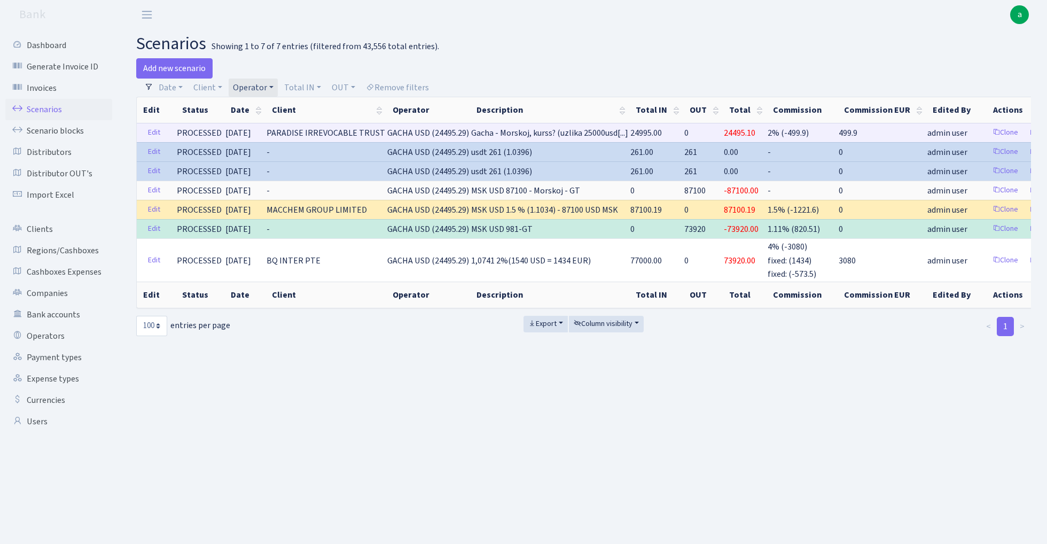
drag, startPoint x: 264, startPoint y: 131, endPoint x: 372, endPoint y: 133, distance: 107.9
click at [372, 133] on span "PARADISE IRREVOCABLE TRUST" at bounding box center [326, 133] width 119 height 13
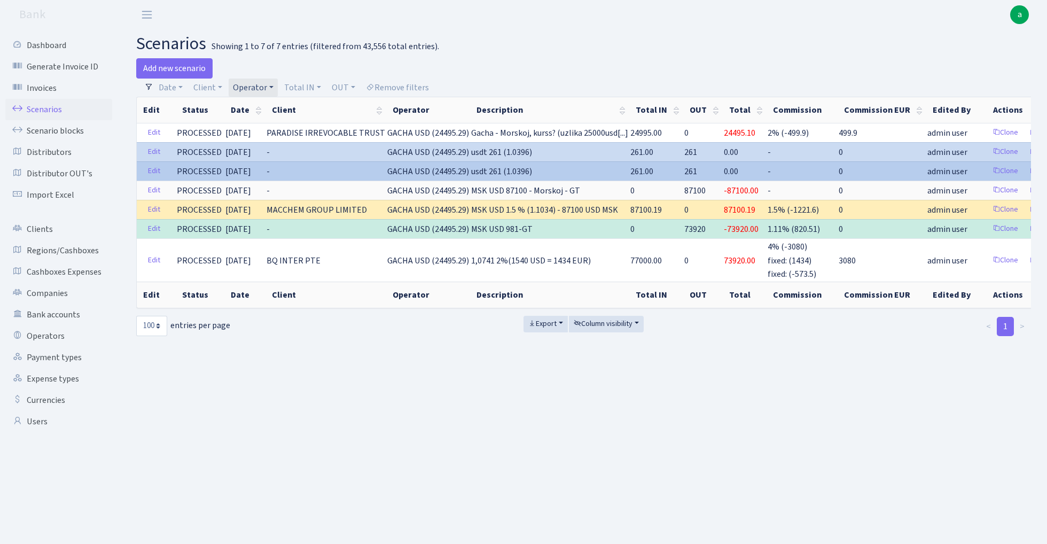
copy span "PARADISE IRREVOCABLE TRUS"
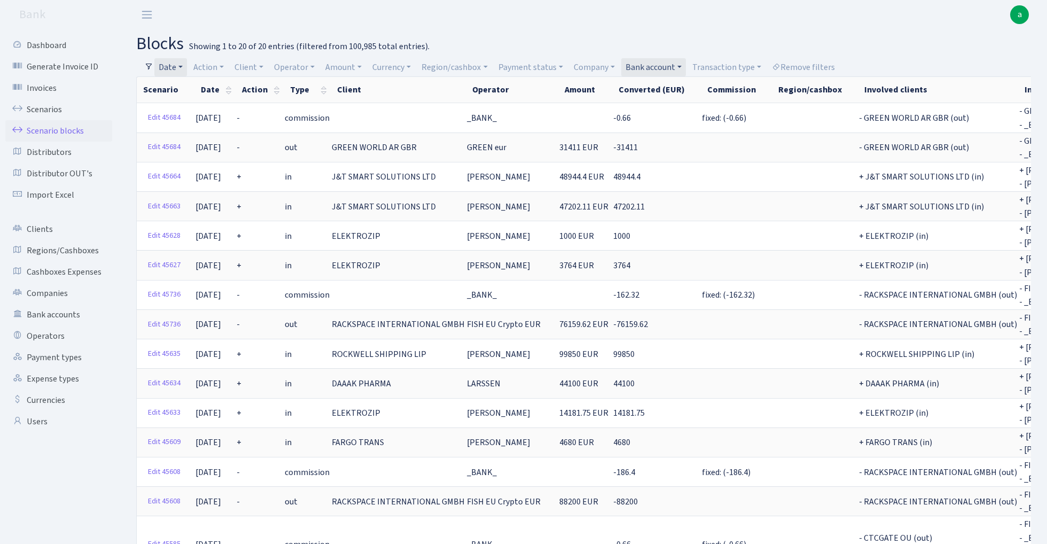
select select "100"
click at [819, 67] on link "Remove filters" at bounding box center [804, 67] width 72 height 18
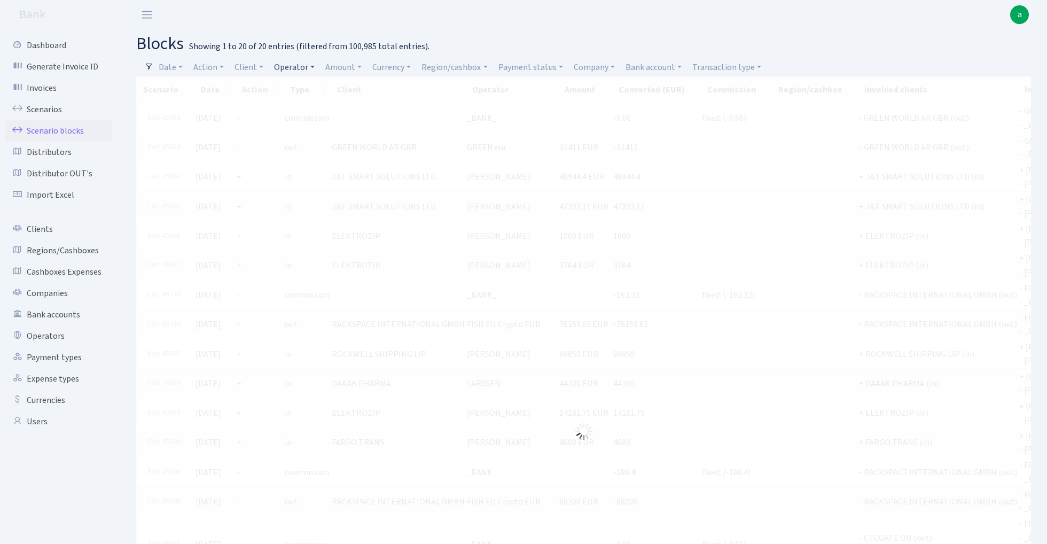
click at [301, 67] on link "Operator" at bounding box center [294, 67] width 49 height 18
click at [303, 106] on input "search" at bounding box center [313, 105] width 79 height 17
type input "[PERSON_NAME]"
click at [316, 142] on li "GACHA USD" at bounding box center [312, 144] width 81 height 19
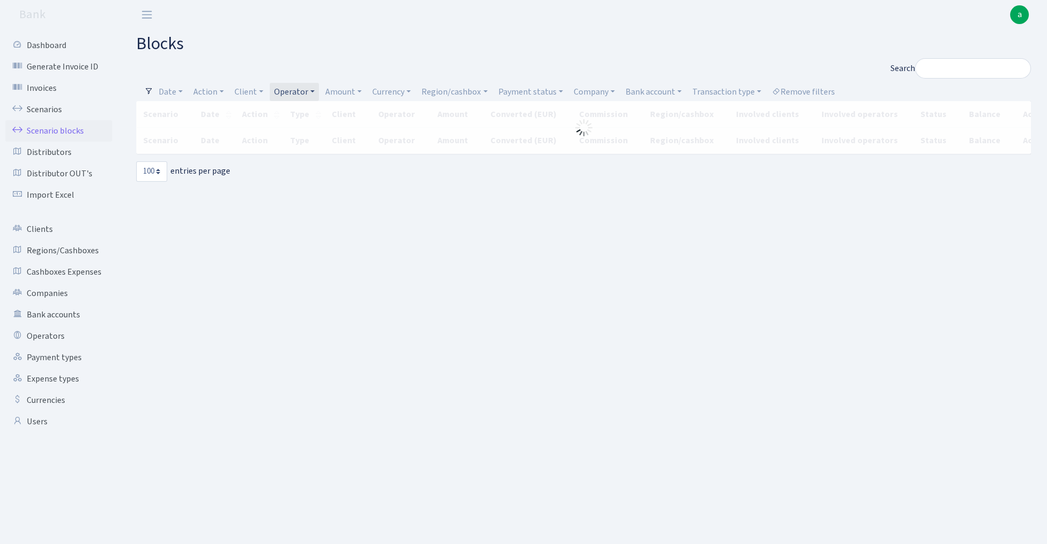
select select "100"
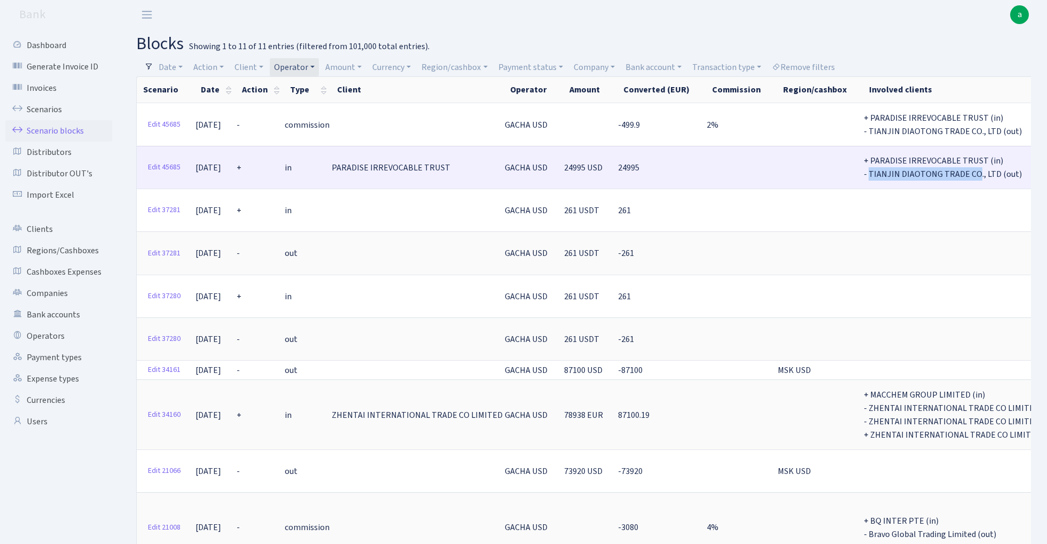
drag, startPoint x: 840, startPoint y: 170, endPoint x: 942, endPoint y: 174, distance: 102.1
click at [942, 174] on span "+ PARADISE IRREVOCABLE TRUST (in) - TIANJIN DIAOTONG TRADE CO., LTD (out)" at bounding box center [943, 167] width 158 height 25
copy span "TIANJIN DIAOTONG TRADE CO"
